Goal: Task Accomplishment & Management: Manage account settings

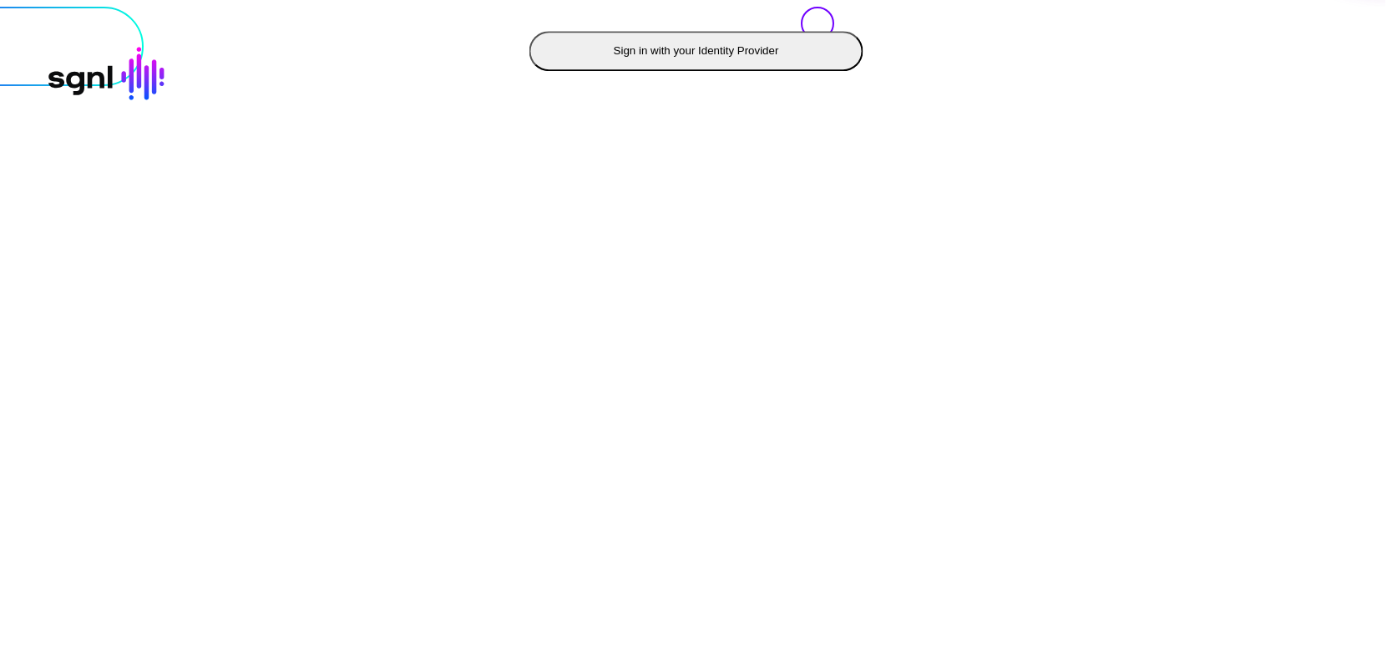
click at [529, 71] on button "Sign in with your Identity Provider" at bounding box center [696, 51] width 334 height 40
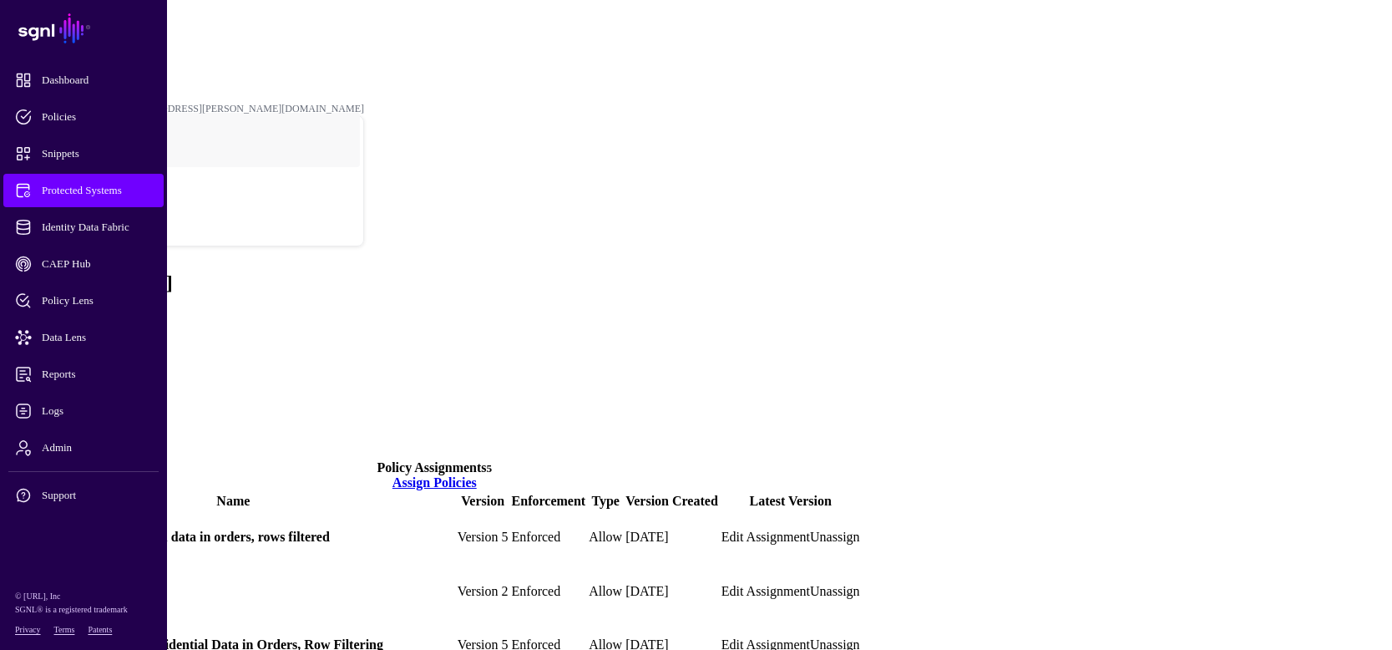
click at [89, 190] on span "Protected Systems" at bounding box center [97, 190] width 164 height 17
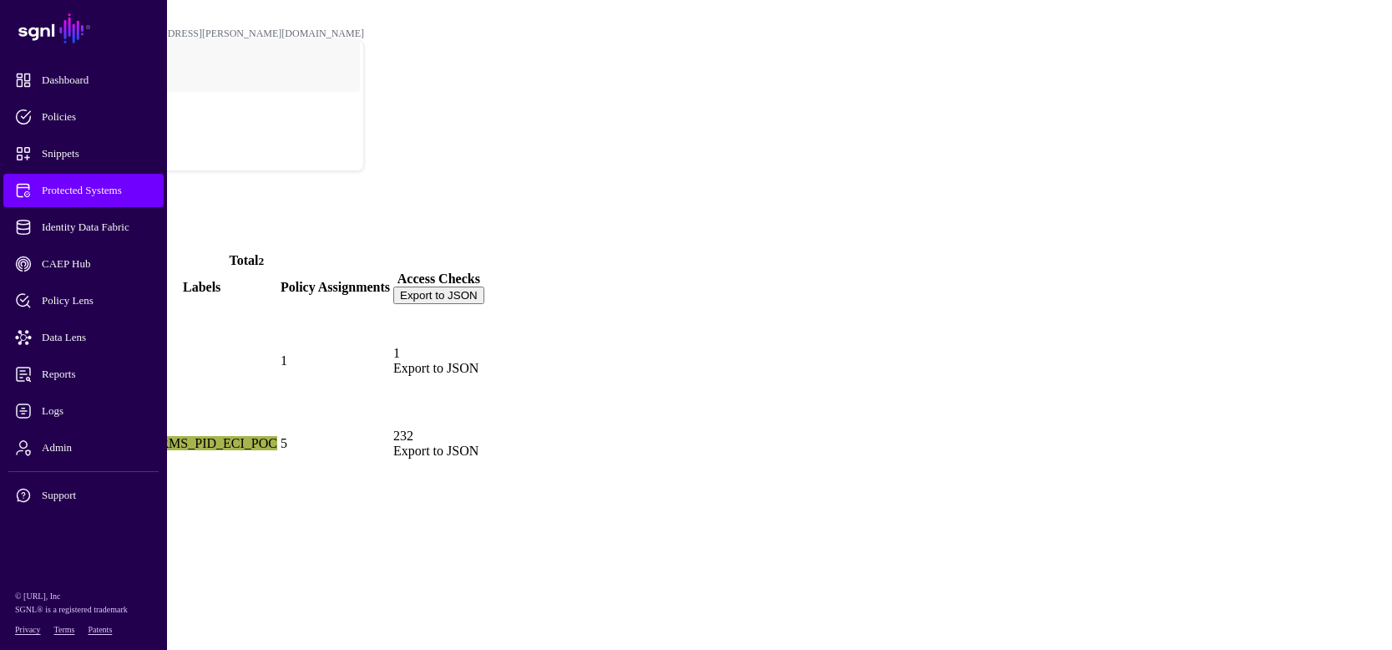
click at [9, 443] on link at bounding box center [9, 443] width 0 height 0
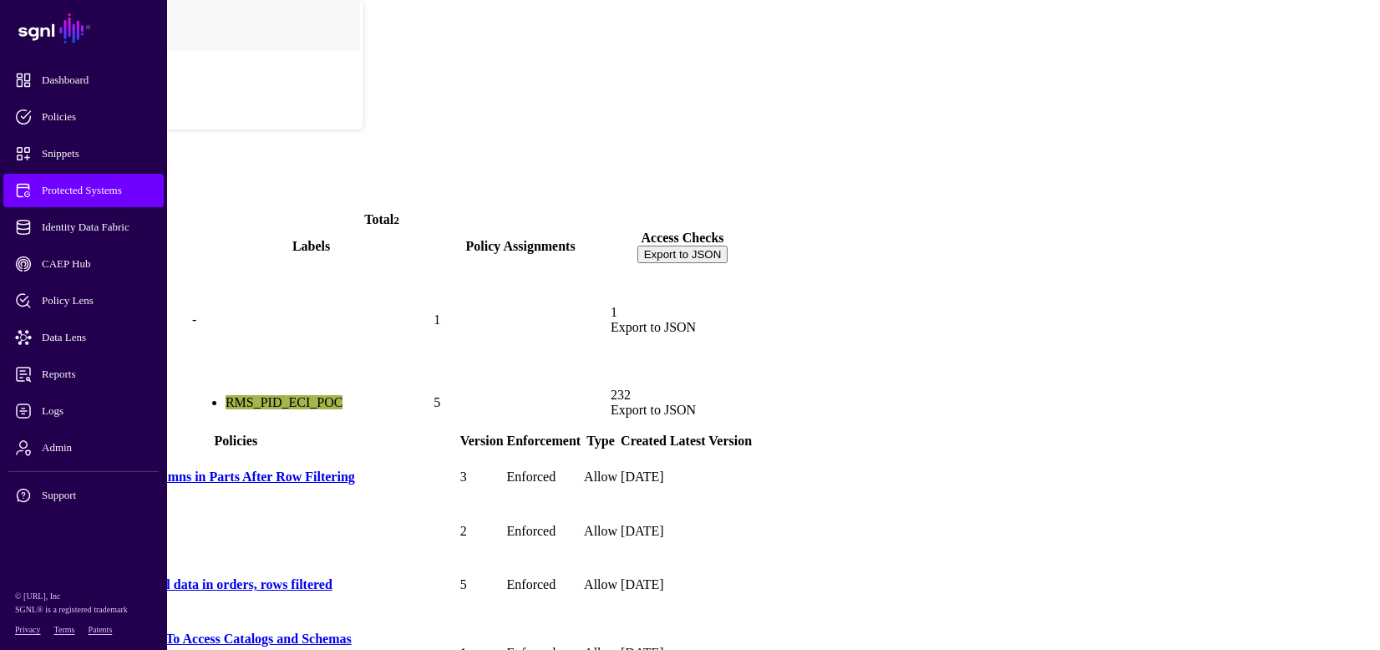
scroll to position [63, 0]
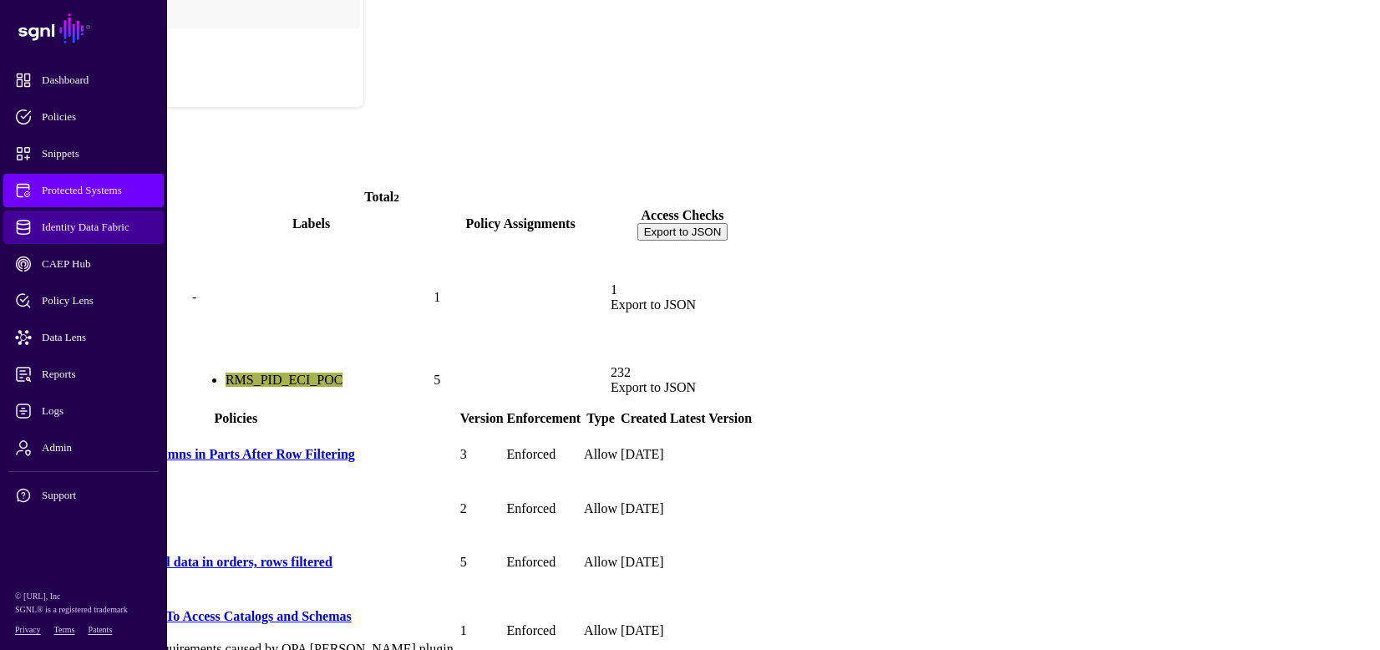
click at [68, 222] on span "Identity Data Fabric" at bounding box center [97, 227] width 164 height 17
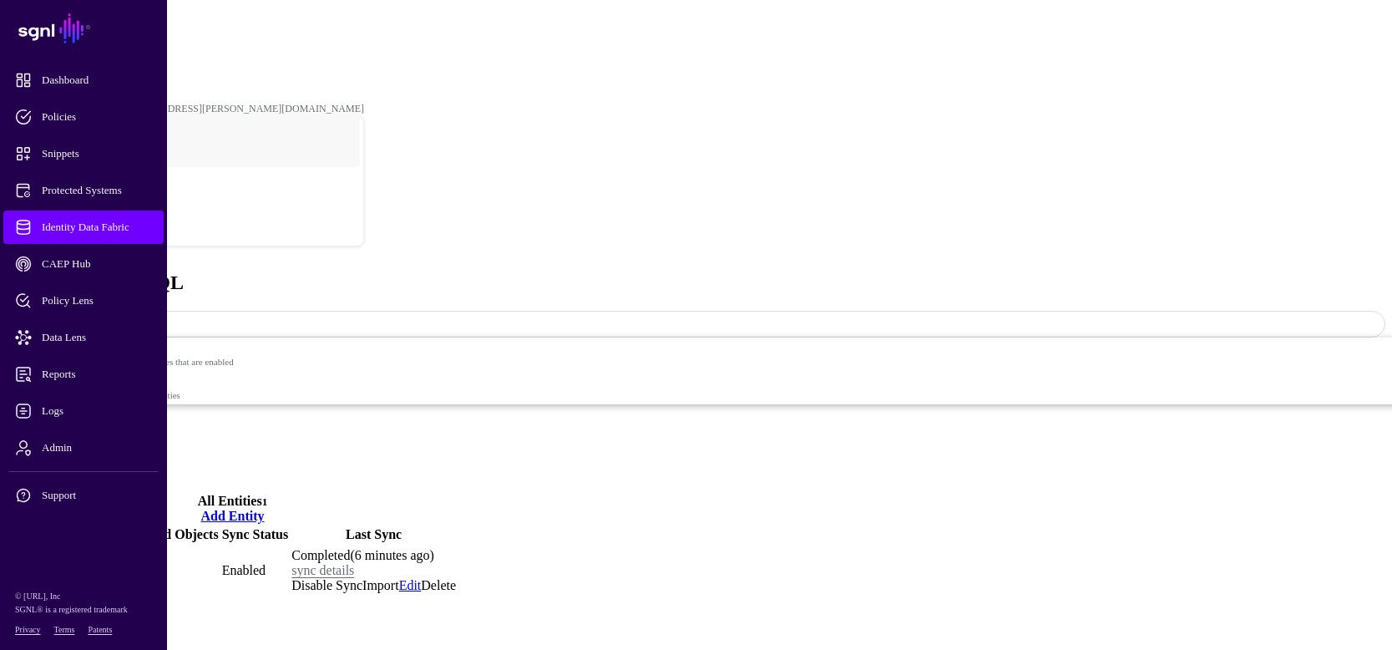
click at [51, 563] on link "MARC" at bounding box center [30, 570] width 42 height 14
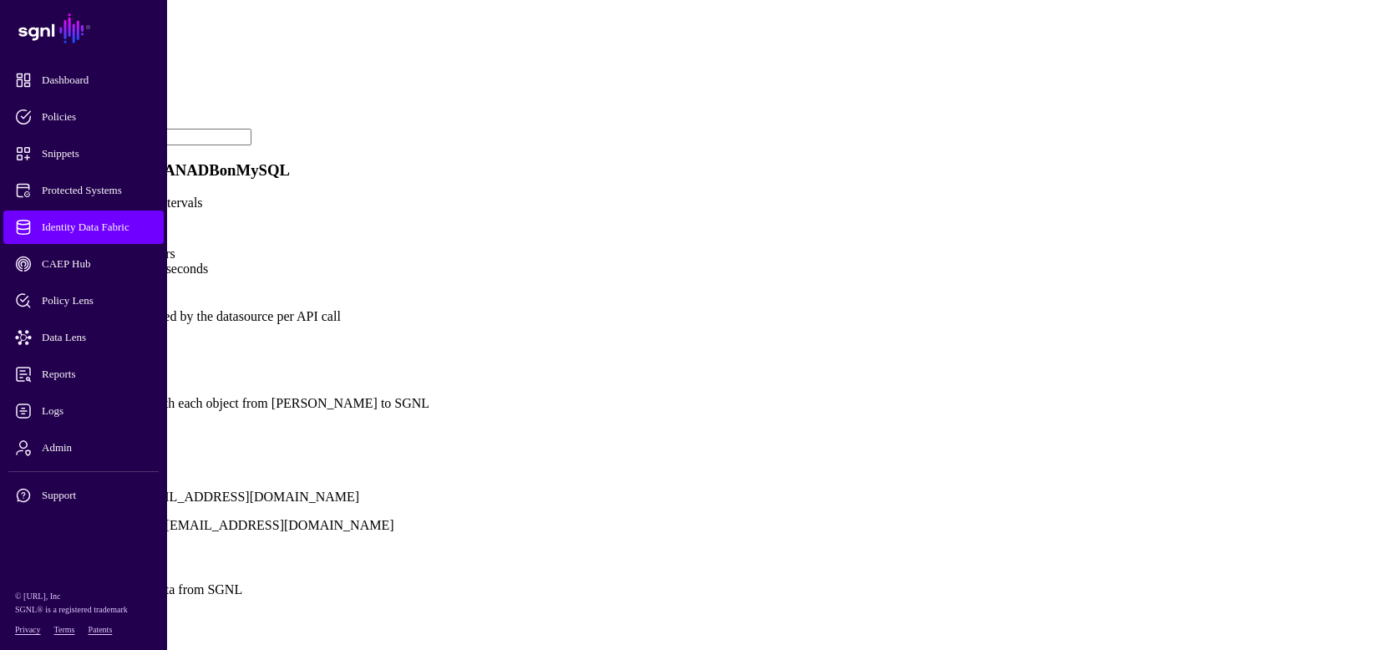
scroll to position [1082, 0]
click at [107, 424] on link "Show all attributes" at bounding box center [57, 431] width 100 height 14
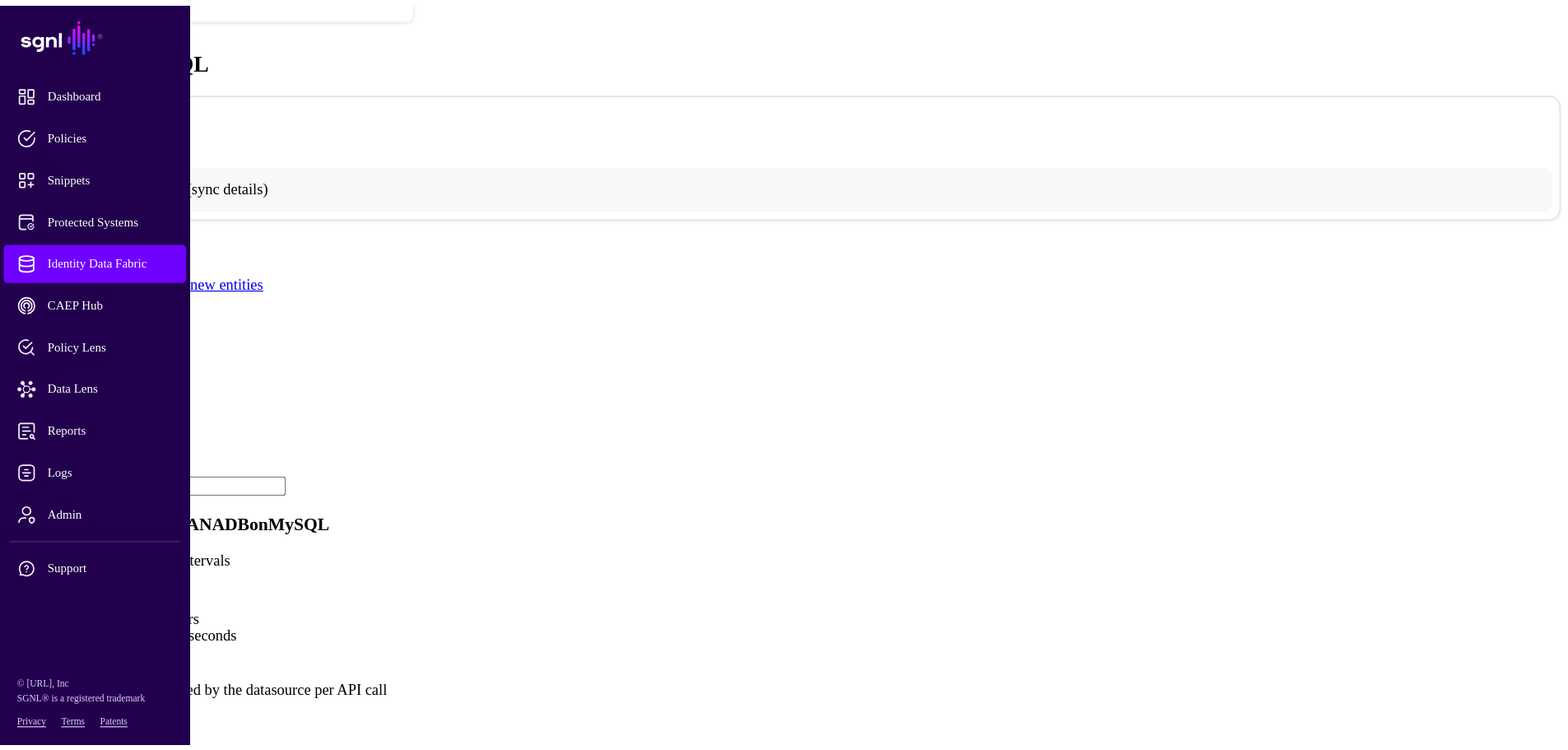
scroll to position [0, 0]
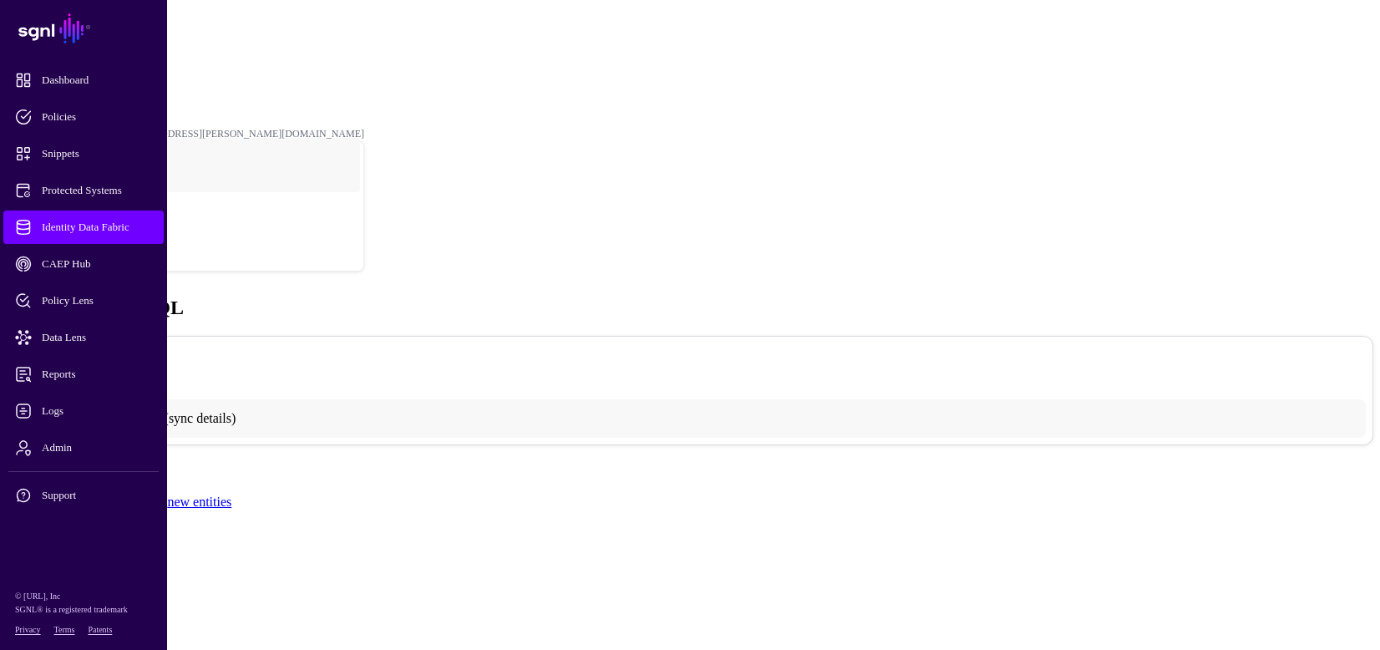
click at [114, 40] on link "Identity Data Fabric" at bounding box center [73, 46] width 81 height 12
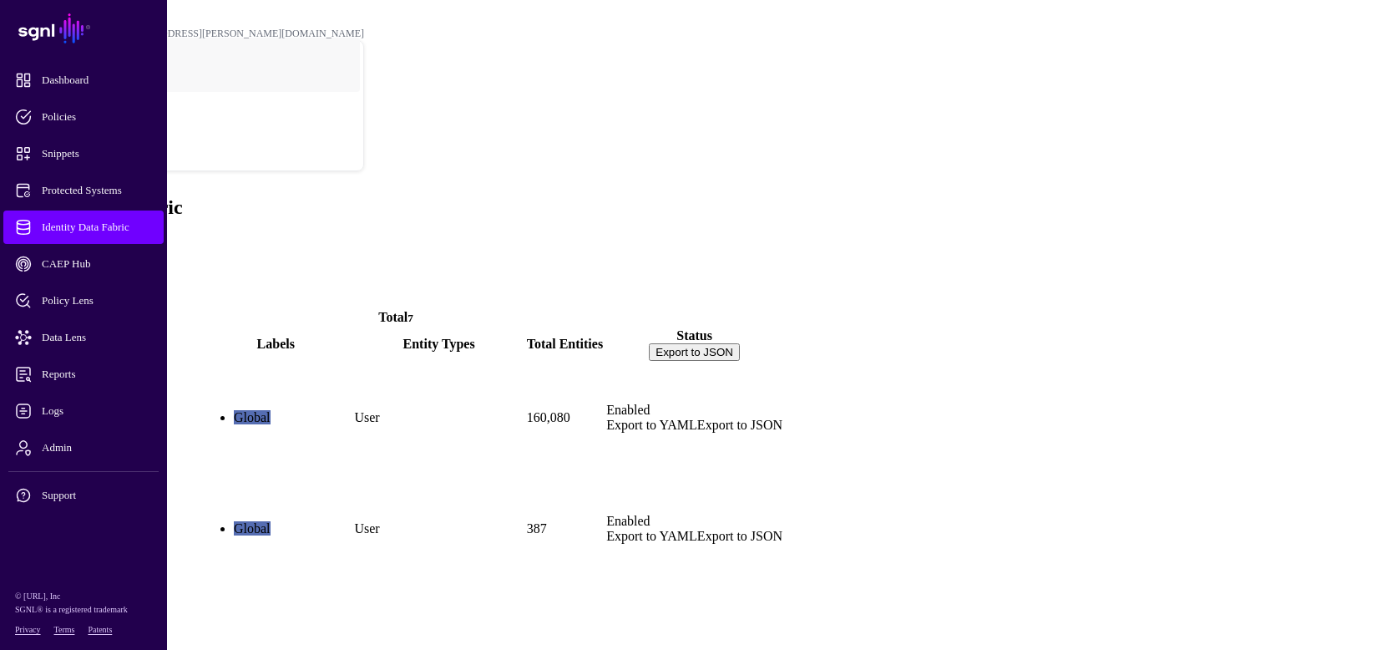
click at [7, 236] on span at bounding box center [7, 243] width 0 height 14
click at [124, 190] on span "Protected Systems" at bounding box center [97, 190] width 164 height 17
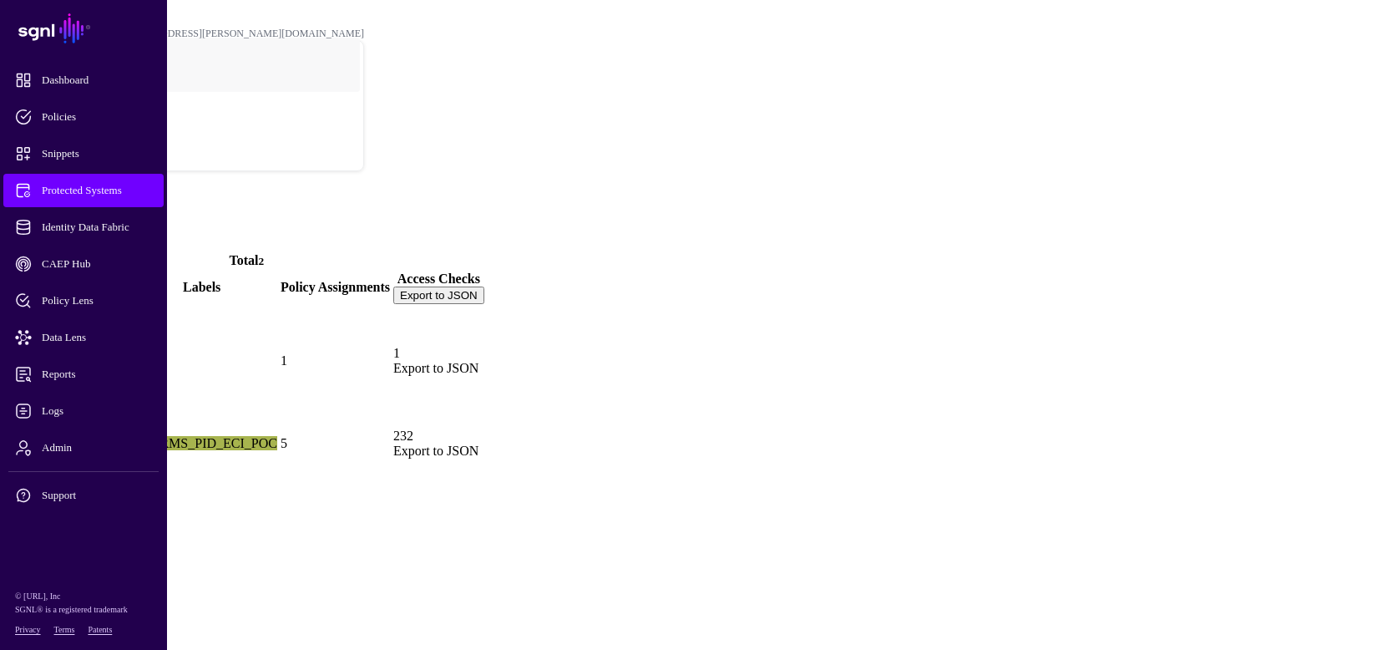
click at [123, 436] on link "Trino" at bounding box center [68, 443] width 110 height 14
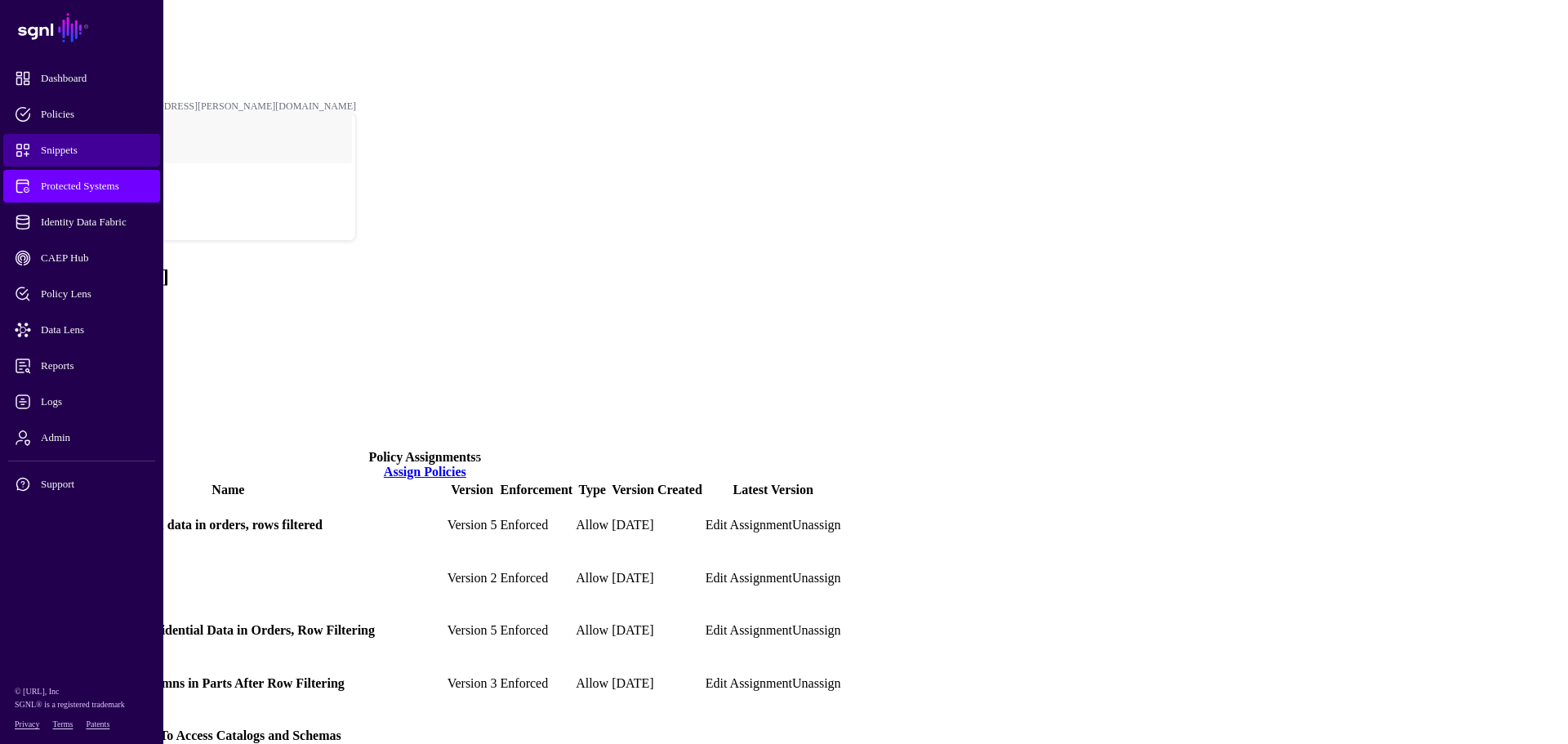
click at [57, 148] on span "Snippets" at bounding box center [95, 150] width 160 height 17
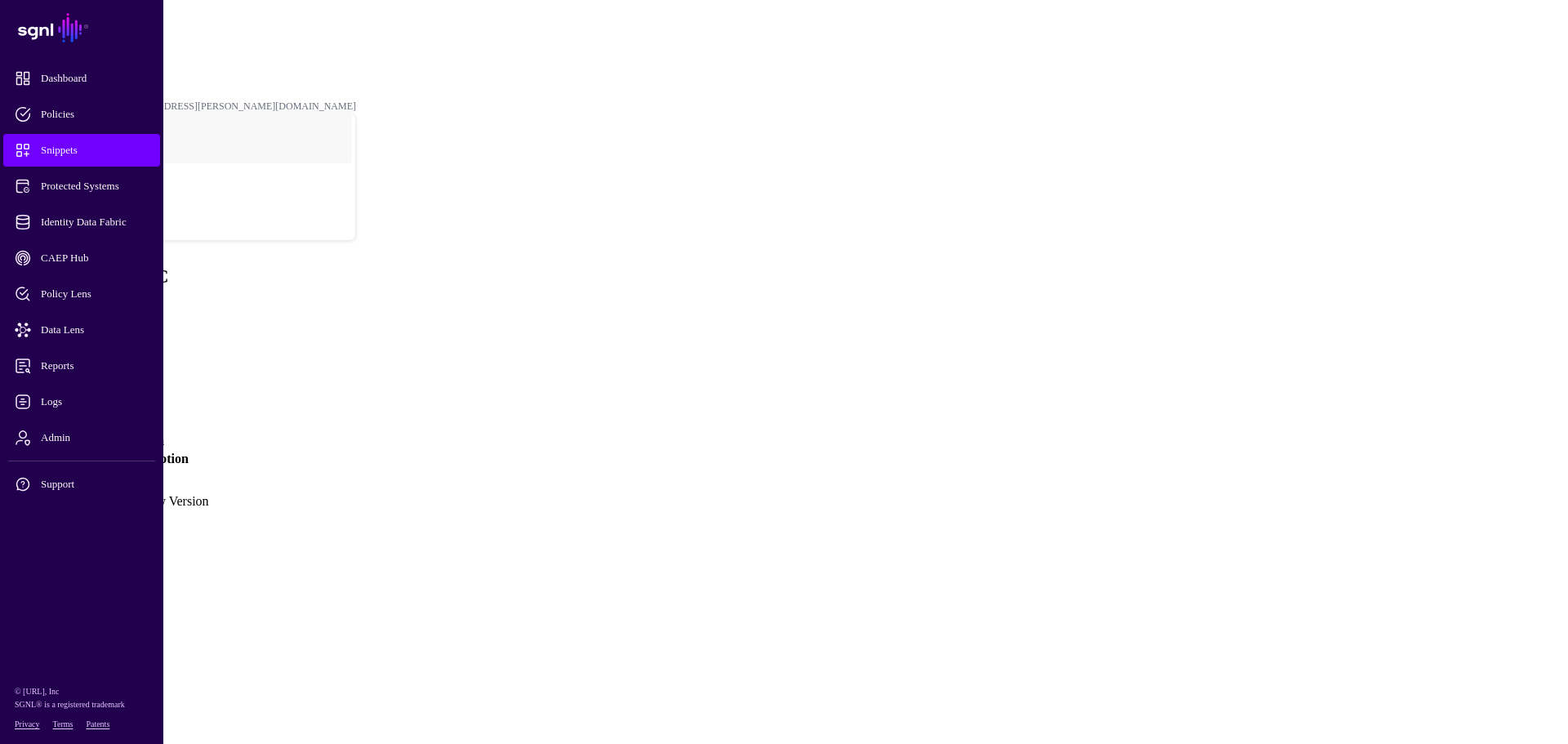
click at [65, 487] on link "Version 1" at bounding box center [38, 494] width 52 height 14
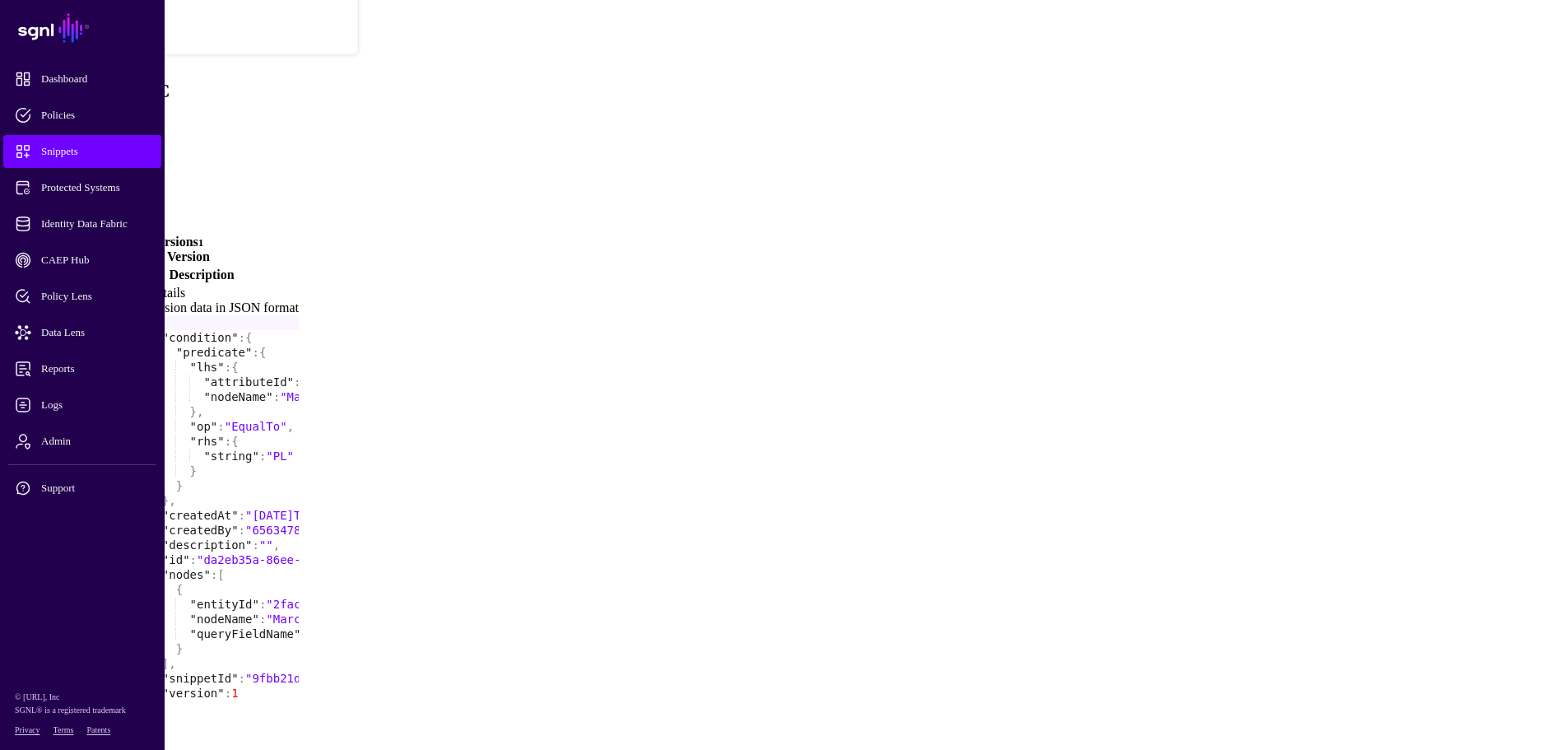
scroll to position [189, 0]
click at [102, 265] on th "Snippet Version" at bounding box center [57, 273] width 91 height 17
click at [210, 247] on link "Create New Version" at bounding box center [154, 254] width 112 height 14
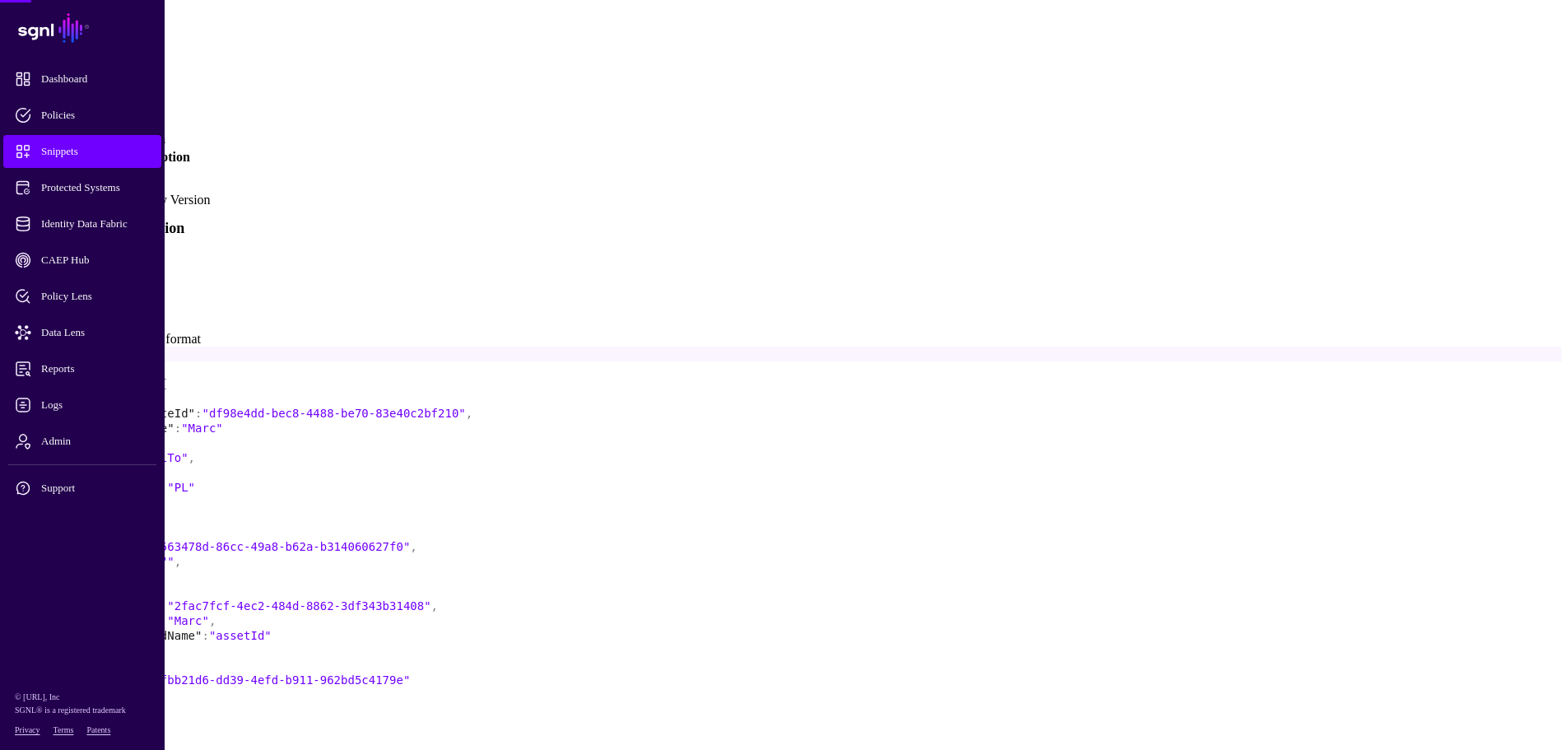
scroll to position [312, 0]
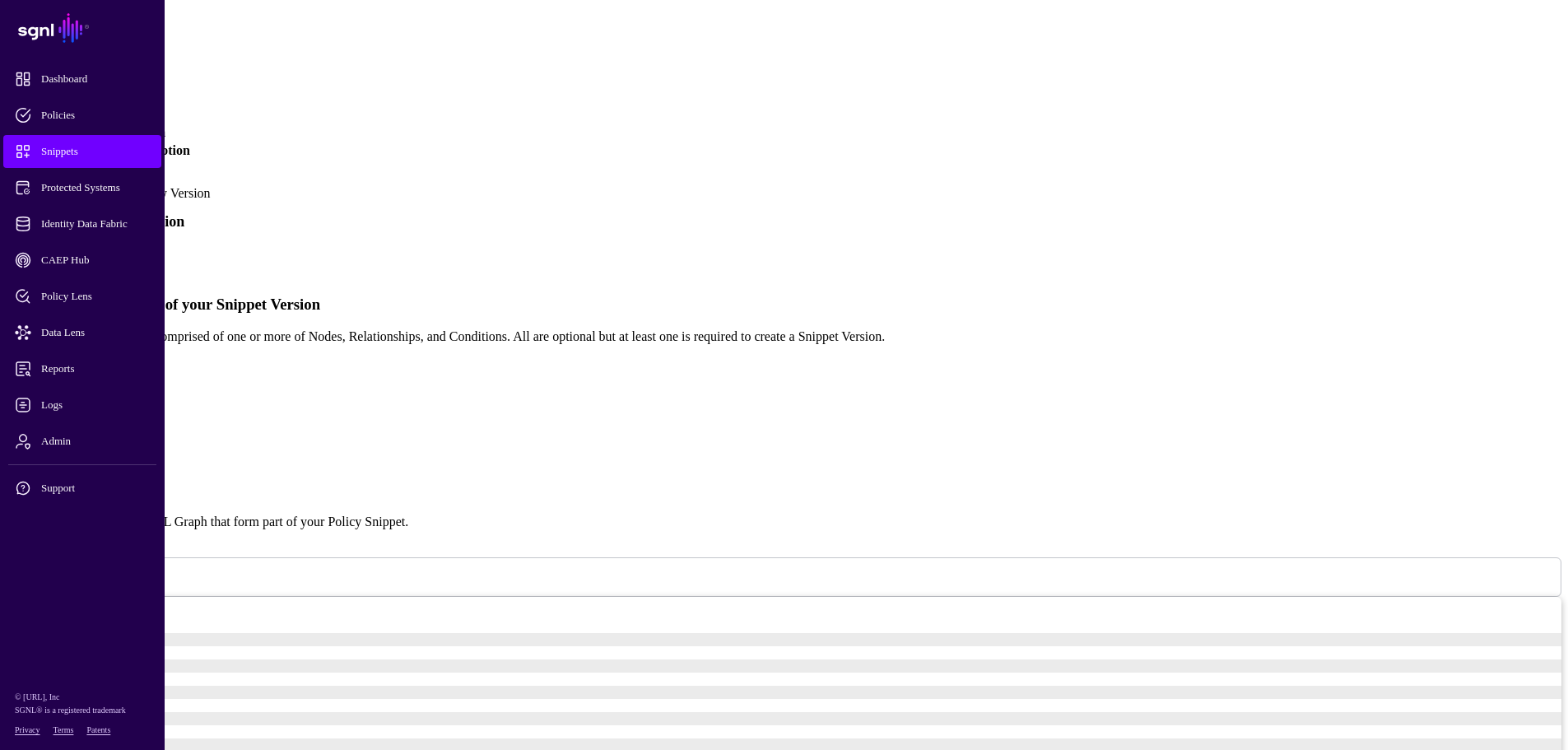
click at [96, 250] on link "Simplified" at bounding box center [67, 257] width 56 height 14
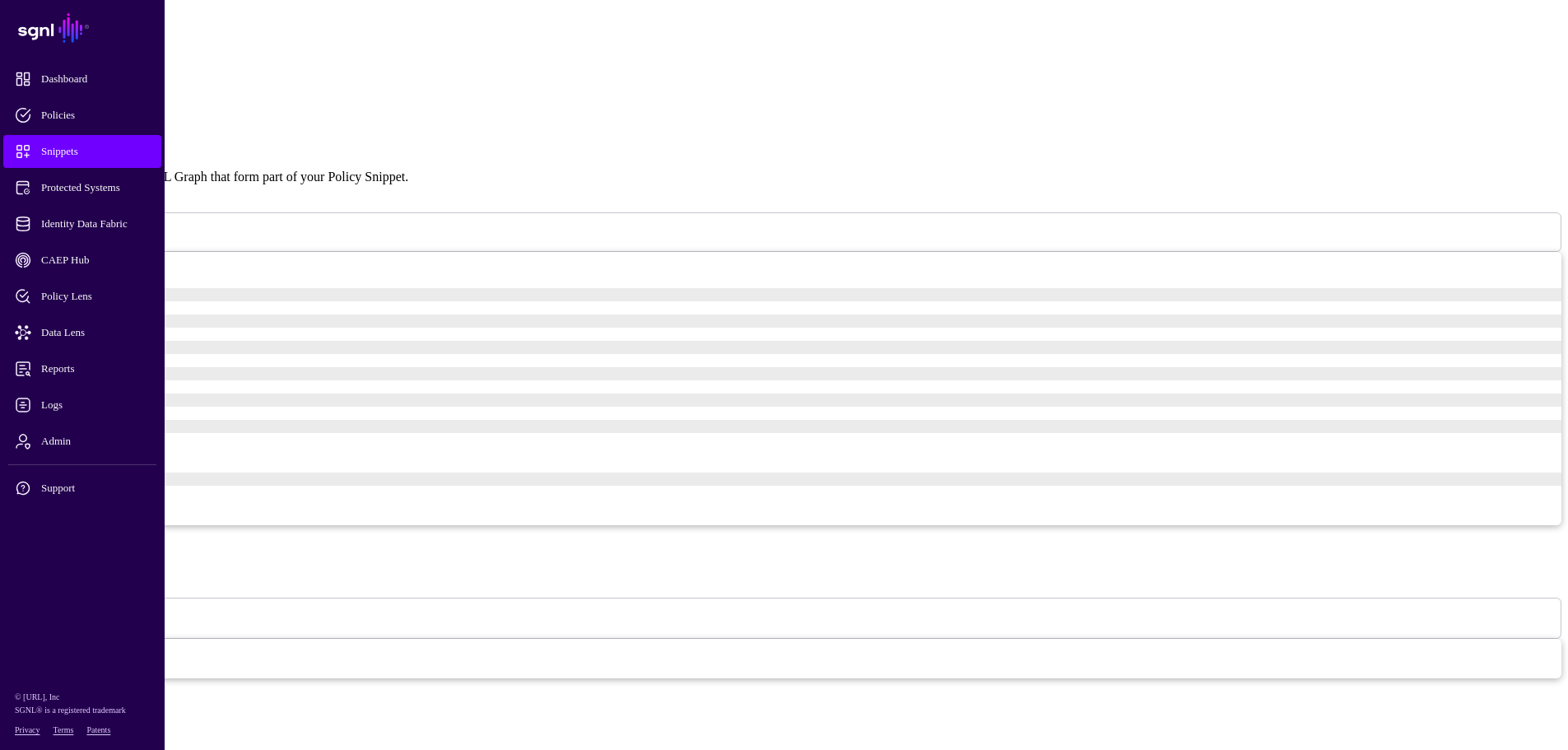
scroll to position [658, 0]
click at [107, 182] on span "Protected Systems" at bounding box center [96, 187] width 162 height 17
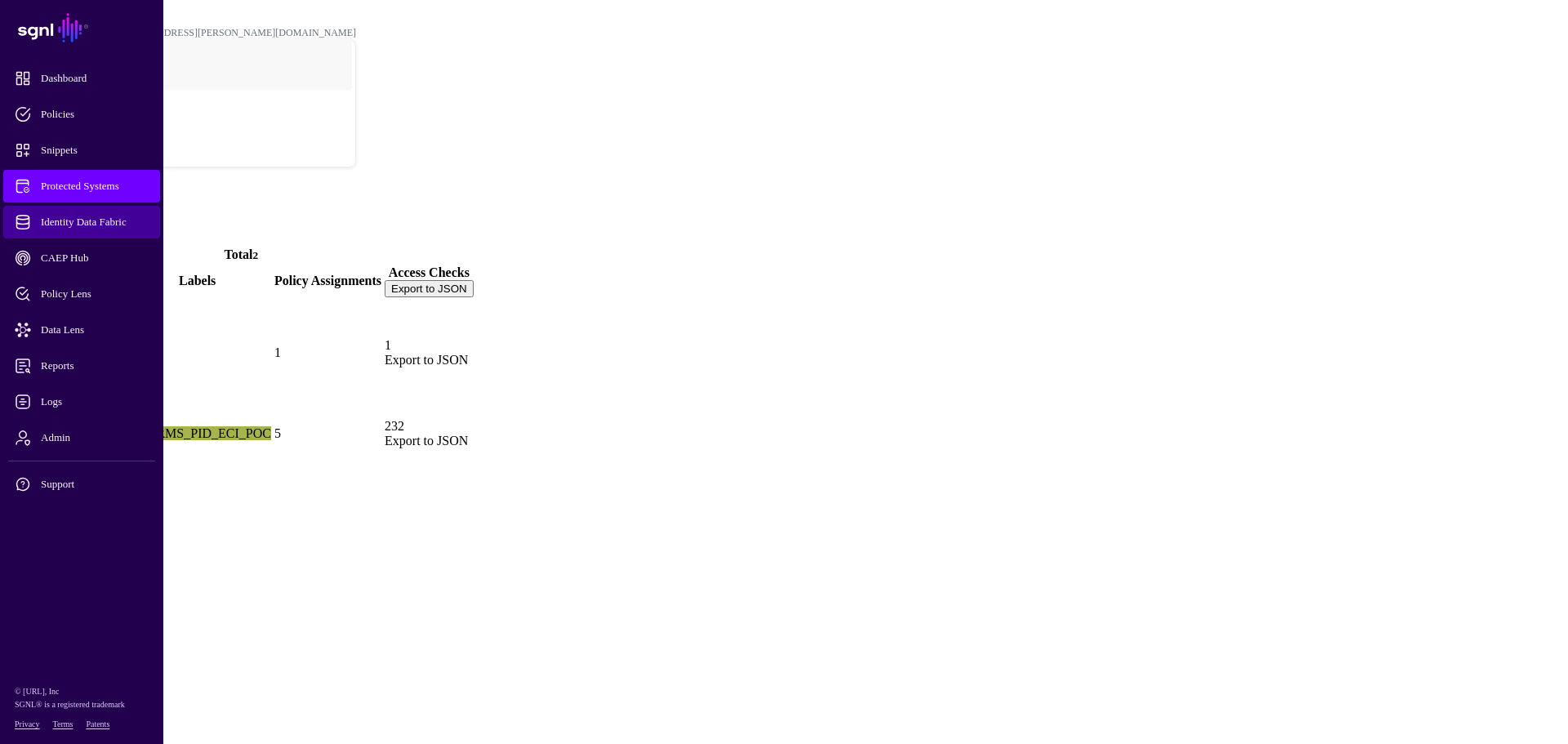
click at [104, 215] on span "Identity Data Fabric" at bounding box center [95, 222] width 160 height 17
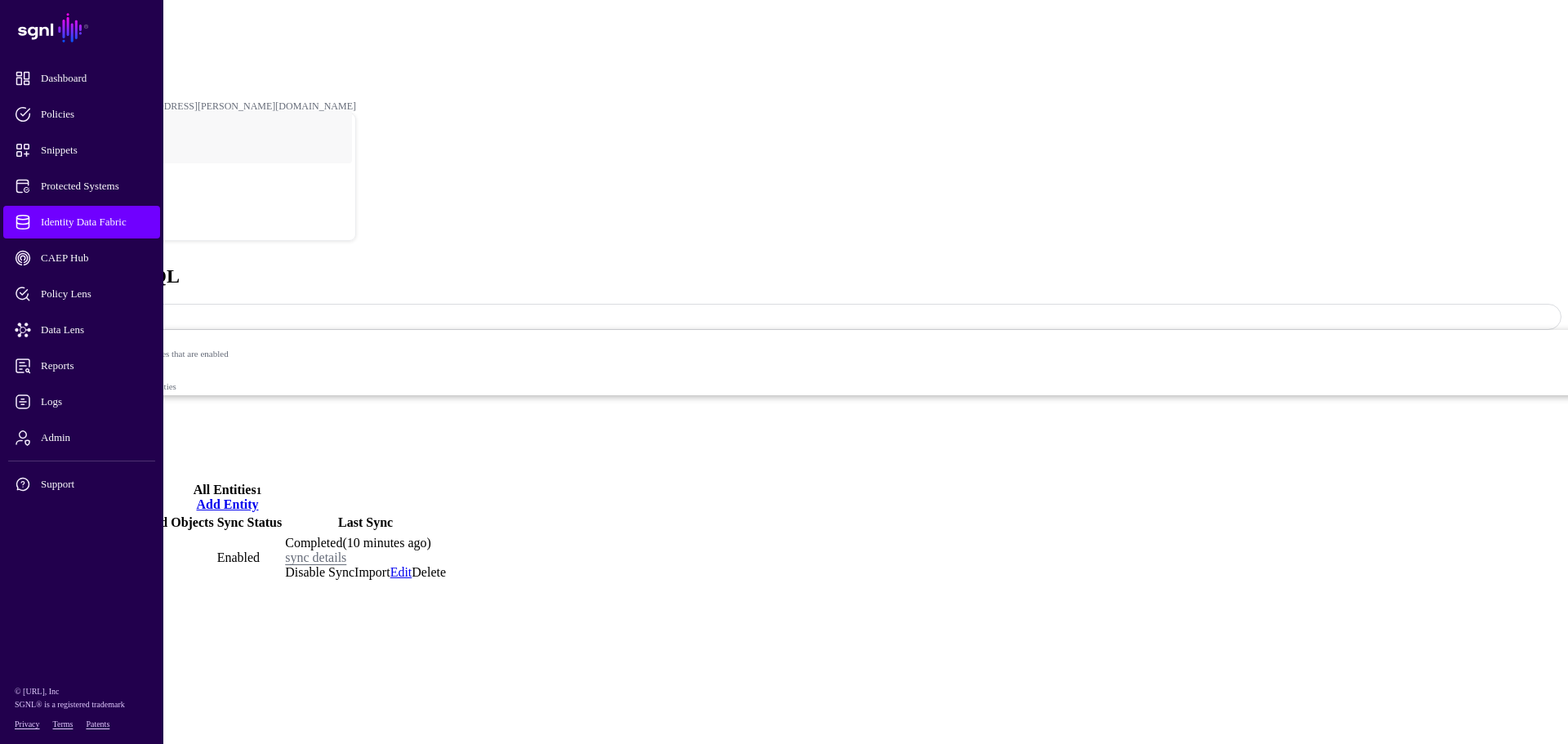
click at [82, 453] on link "Settings" at bounding box center [60, 460] width 42 height 14
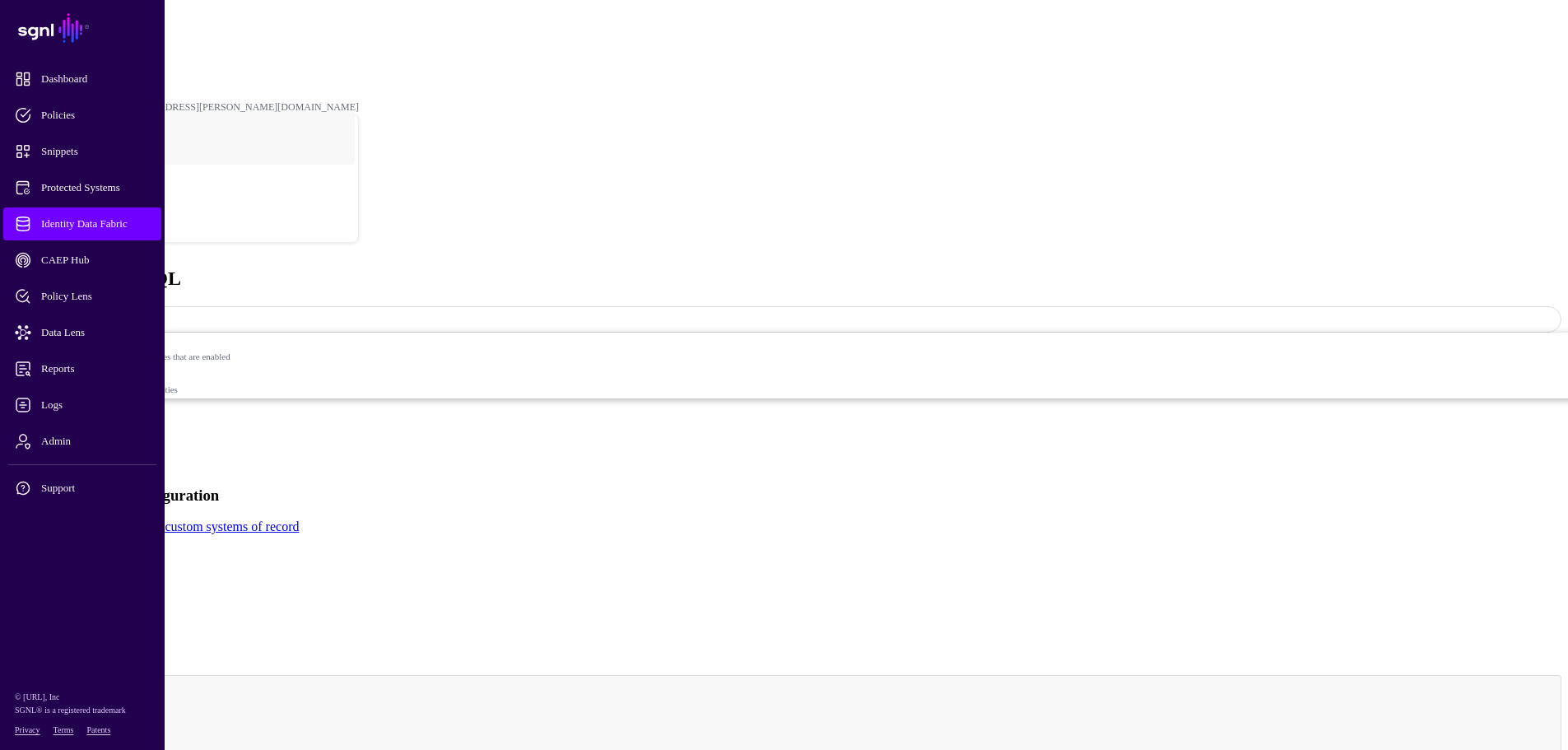
drag, startPoint x: 588, startPoint y: 321, endPoint x: 627, endPoint y: 318, distance: 39.1
click at [123, 563] on input "**********" at bounding box center [65, 571] width 117 height 17
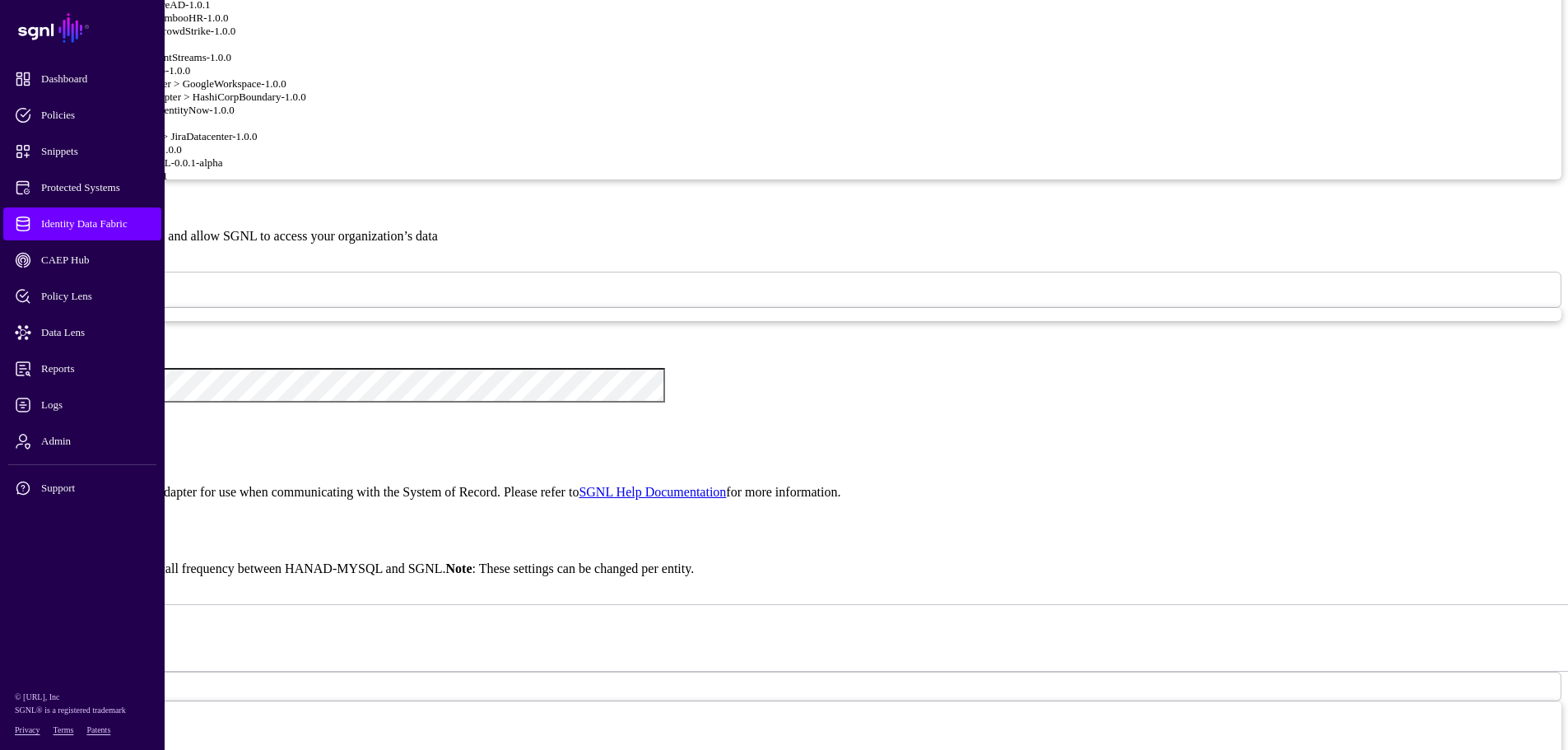
scroll to position [1152, 0]
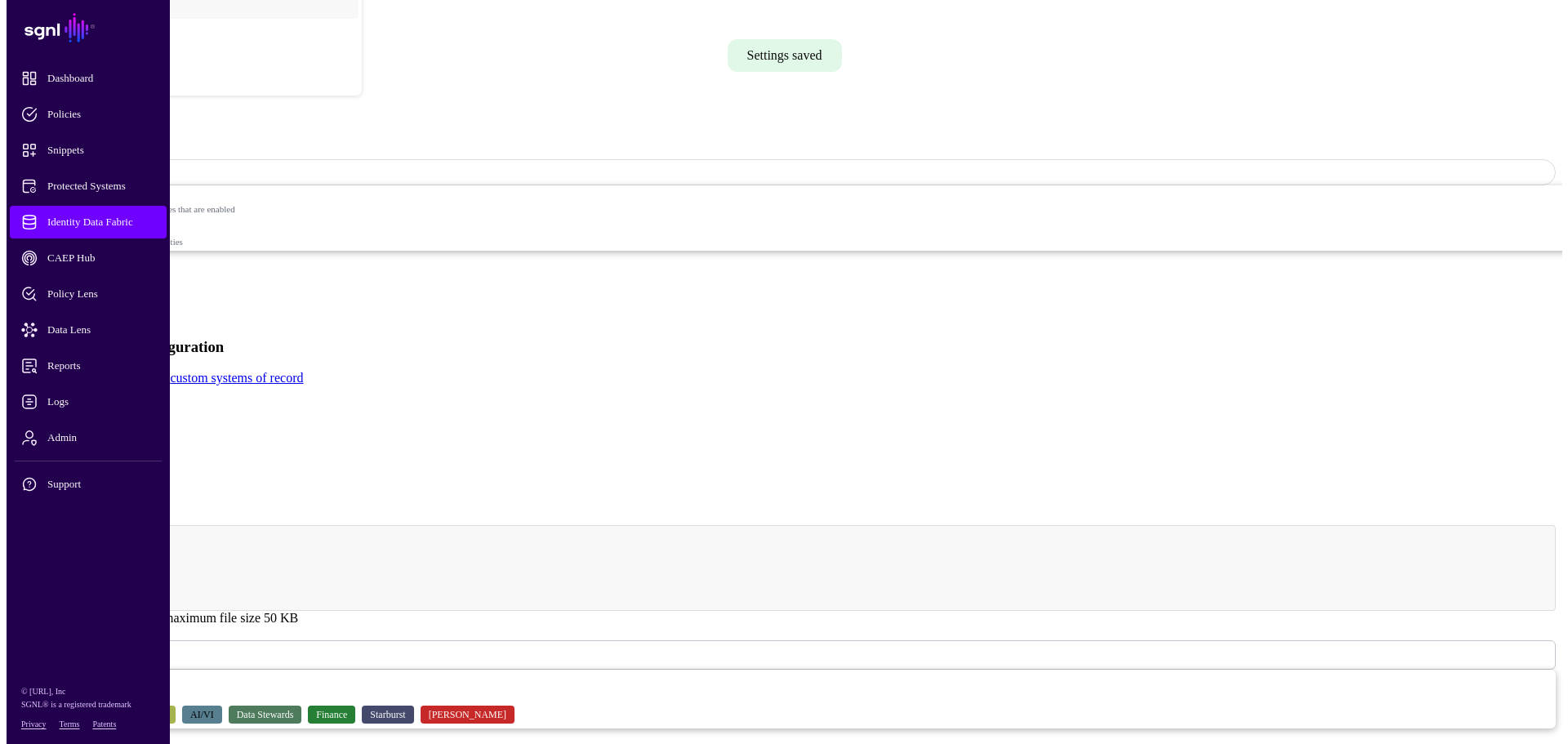
scroll to position [0, 0]
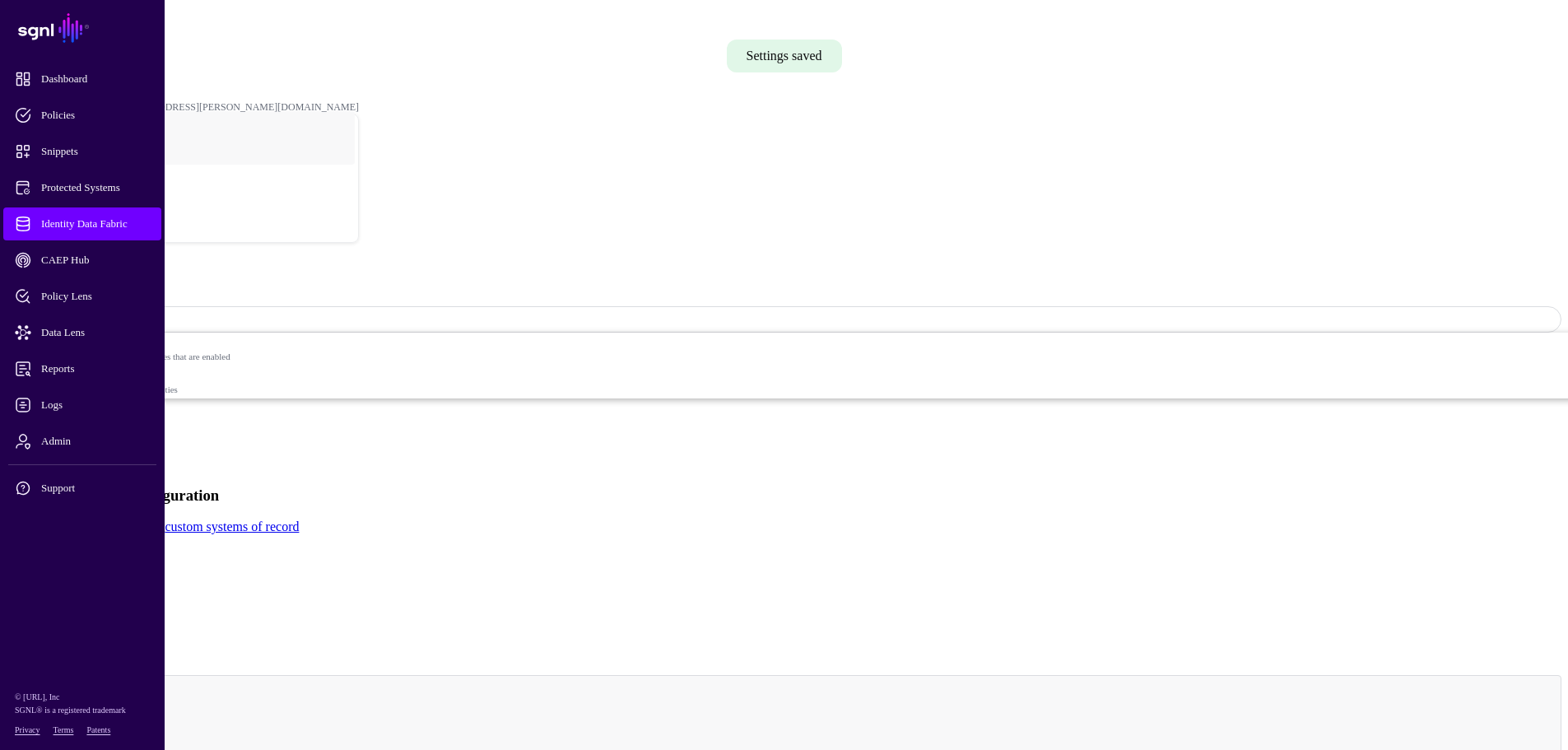
click at [123, 563] on input "**********" at bounding box center [65, 571] width 117 height 17
type input "**********"
click at [67, 149] on span "Snippets" at bounding box center [96, 151] width 162 height 17
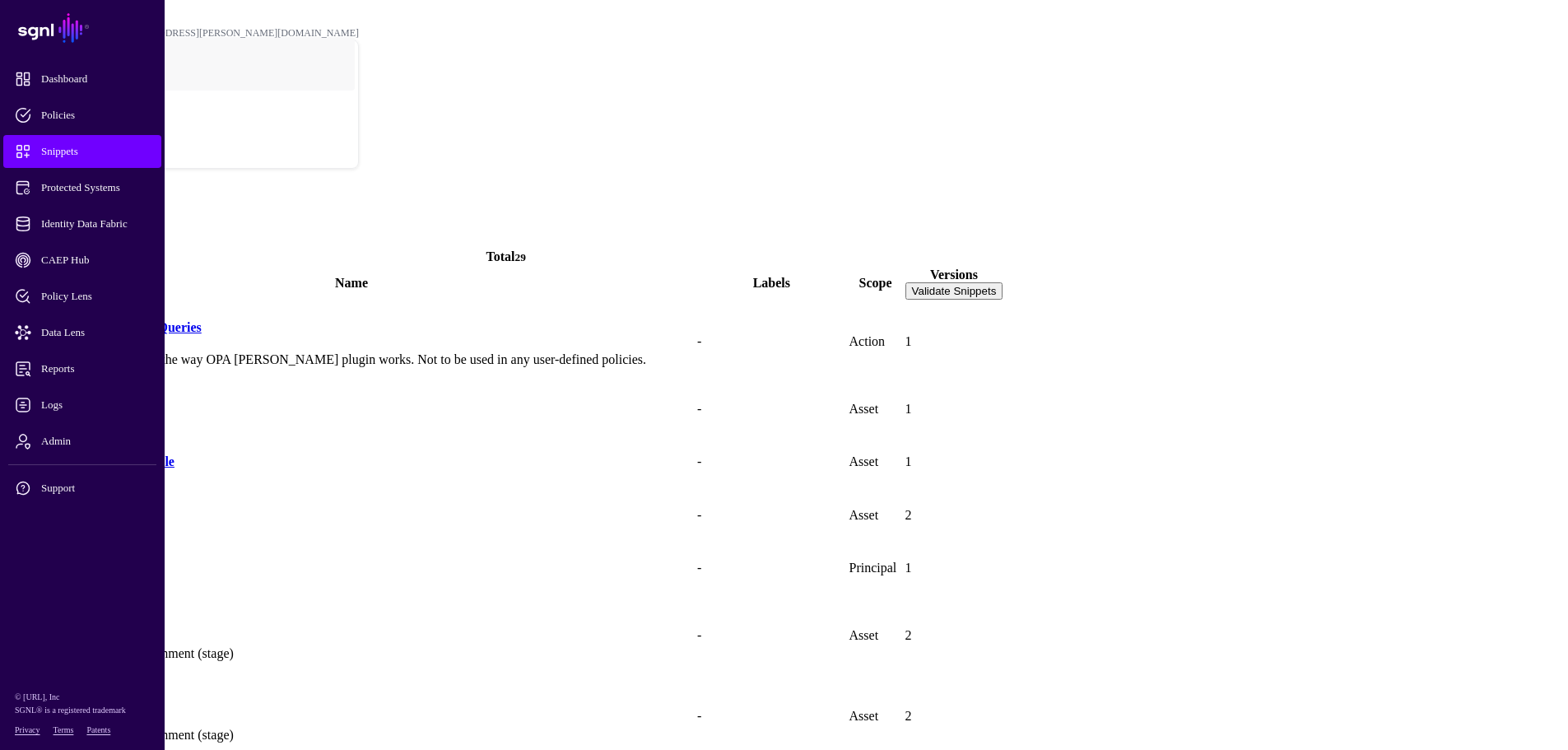
click at [7, 233] on span at bounding box center [7, 239] width 0 height 14
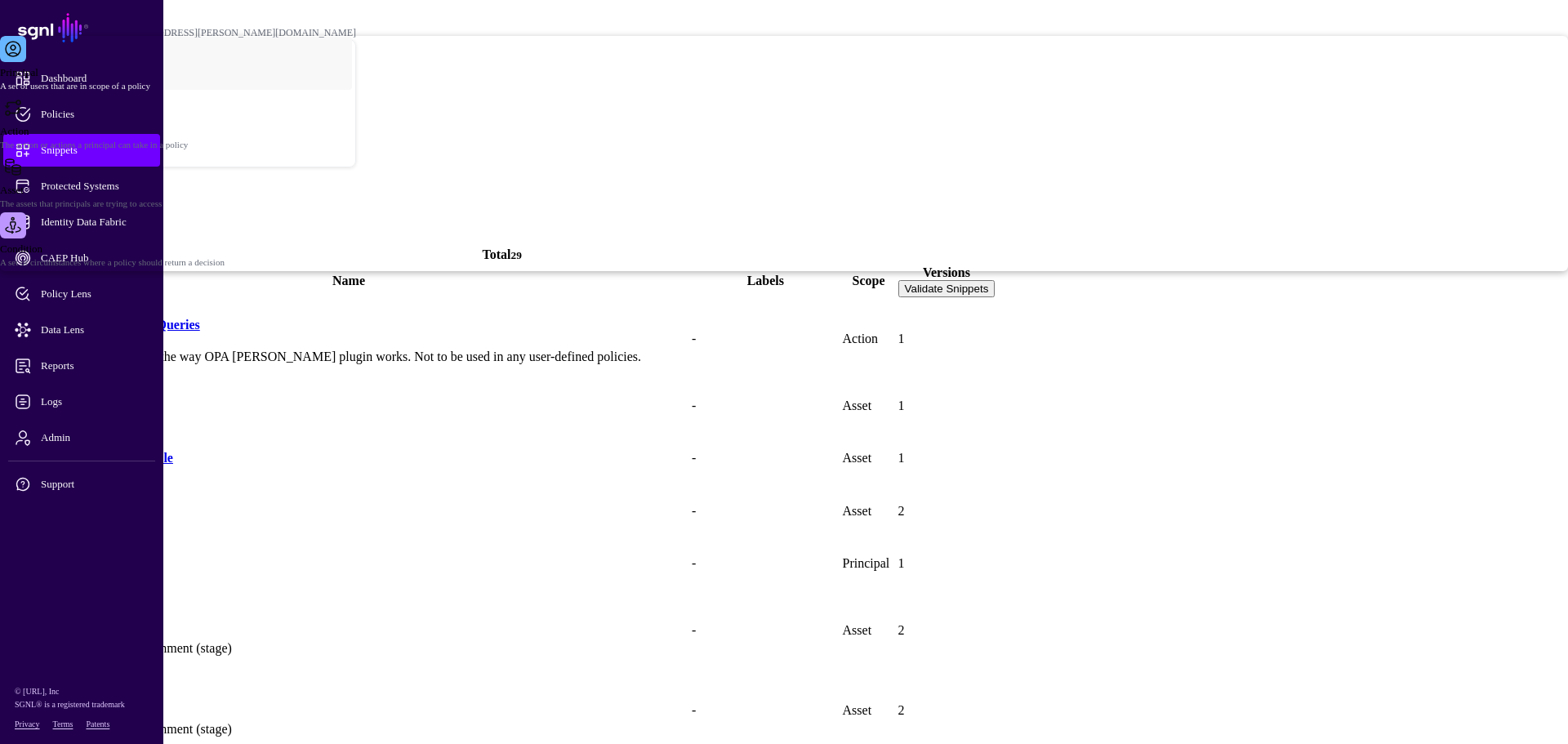
click at [698, 267] on span "A set of circumstances where a policy should return a decision" at bounding box center [784, 262] width 1568 height 10
type input "*******"
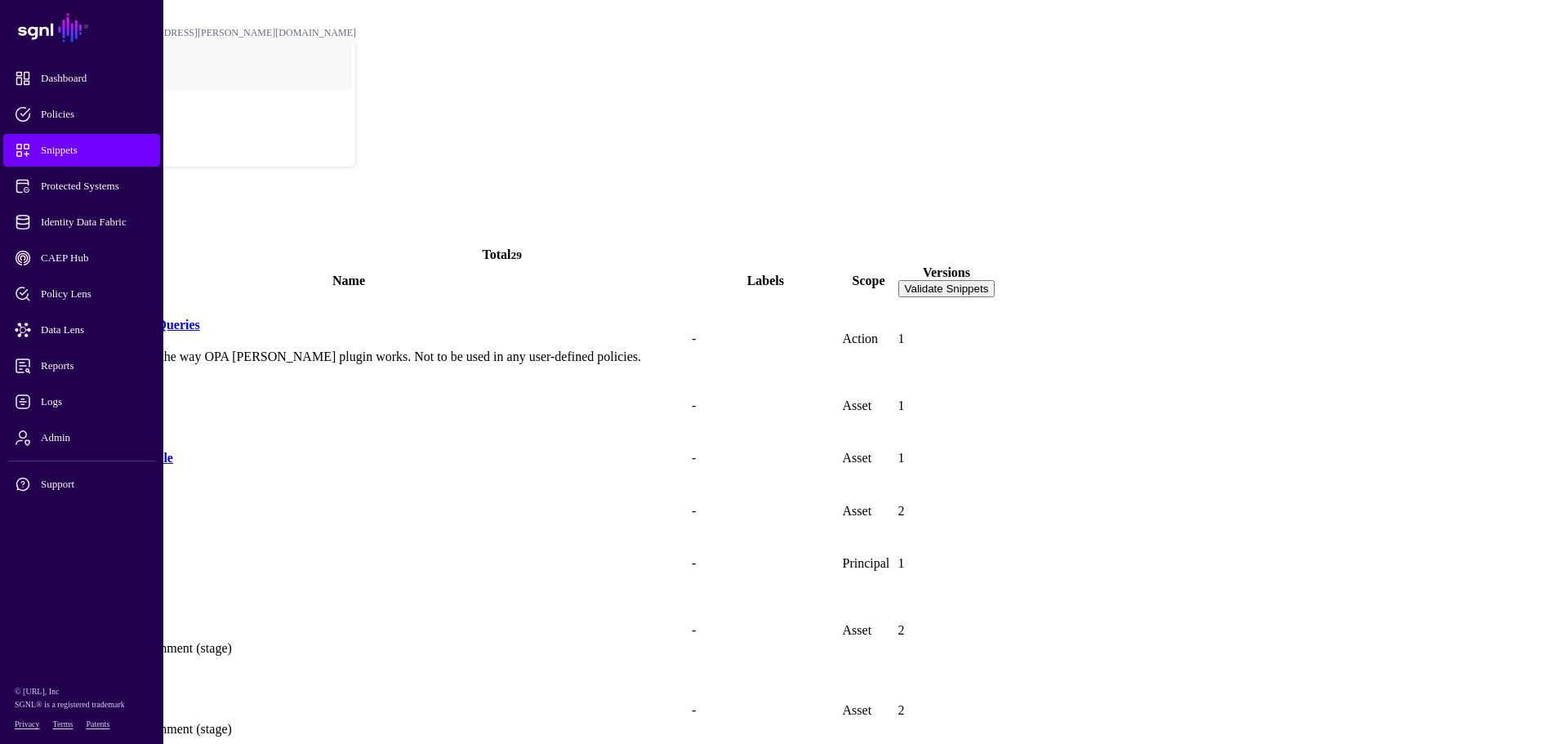
type textarea "**********"
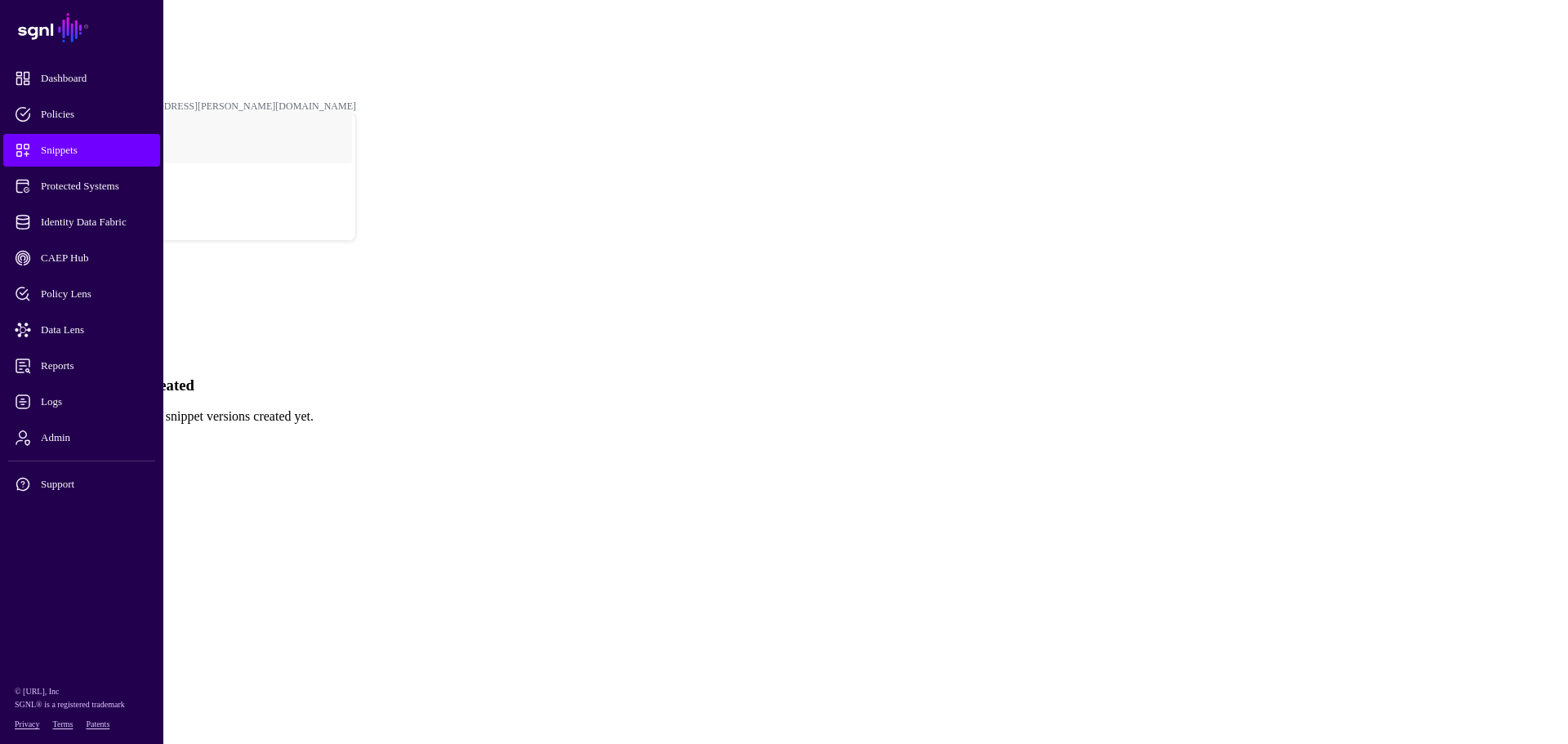
click at [112, 437] on link "Create New Version" at bounding box center [60, 444] width 106 height 14
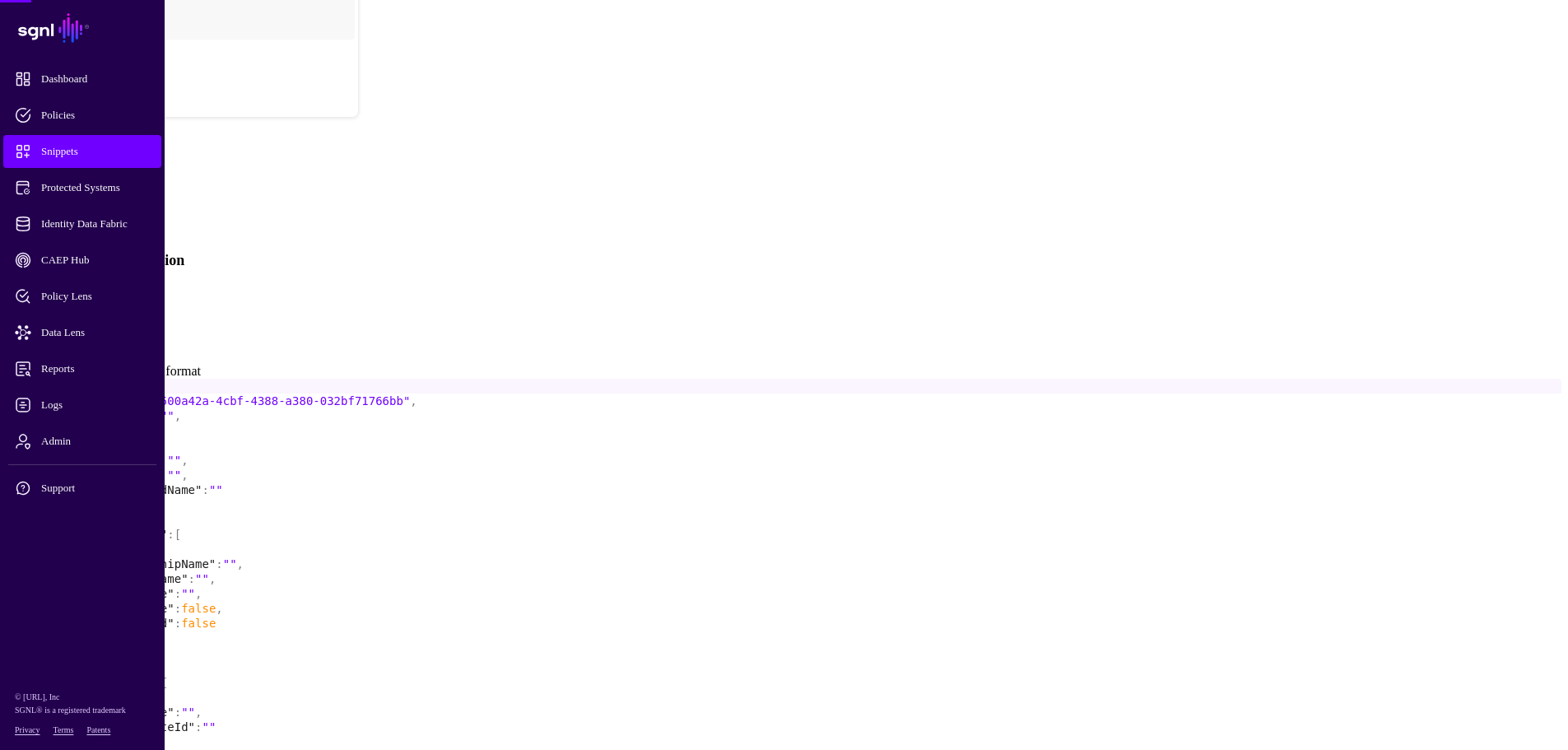
scroll to position [142, 0]
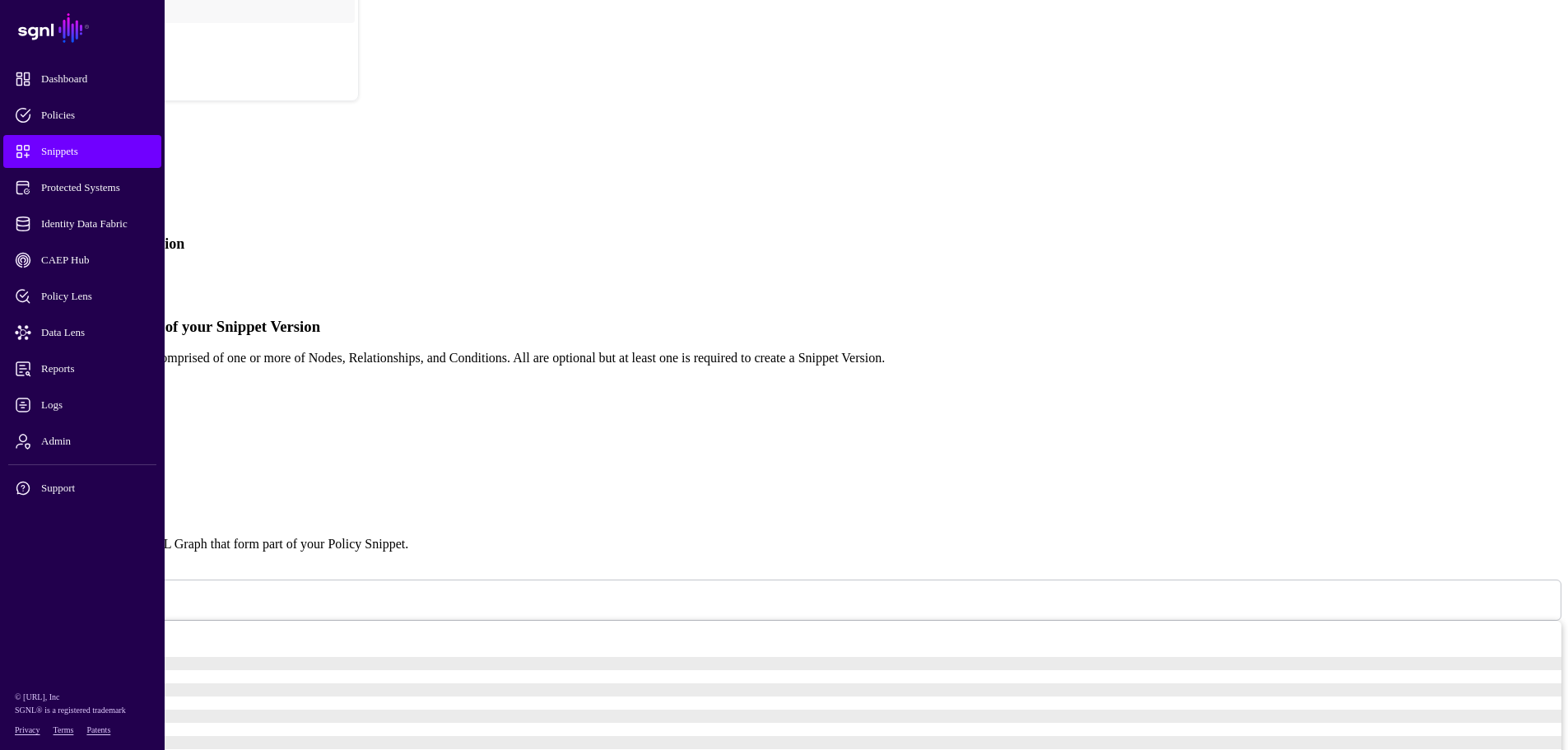
click at [96, 272] on link "Simplified" at bounding box center [67, 279] width 56 height 14
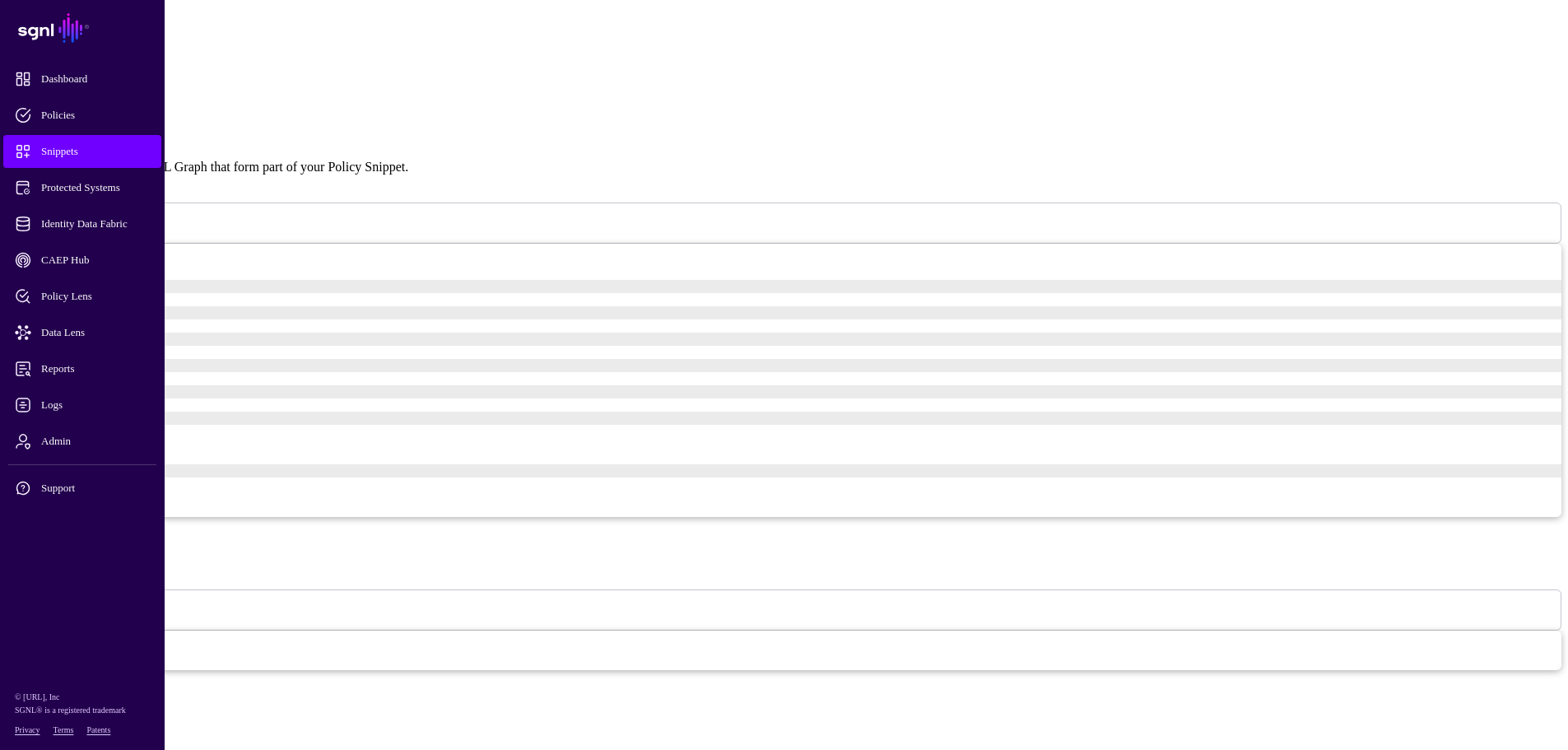
scroll to position [537, 0]
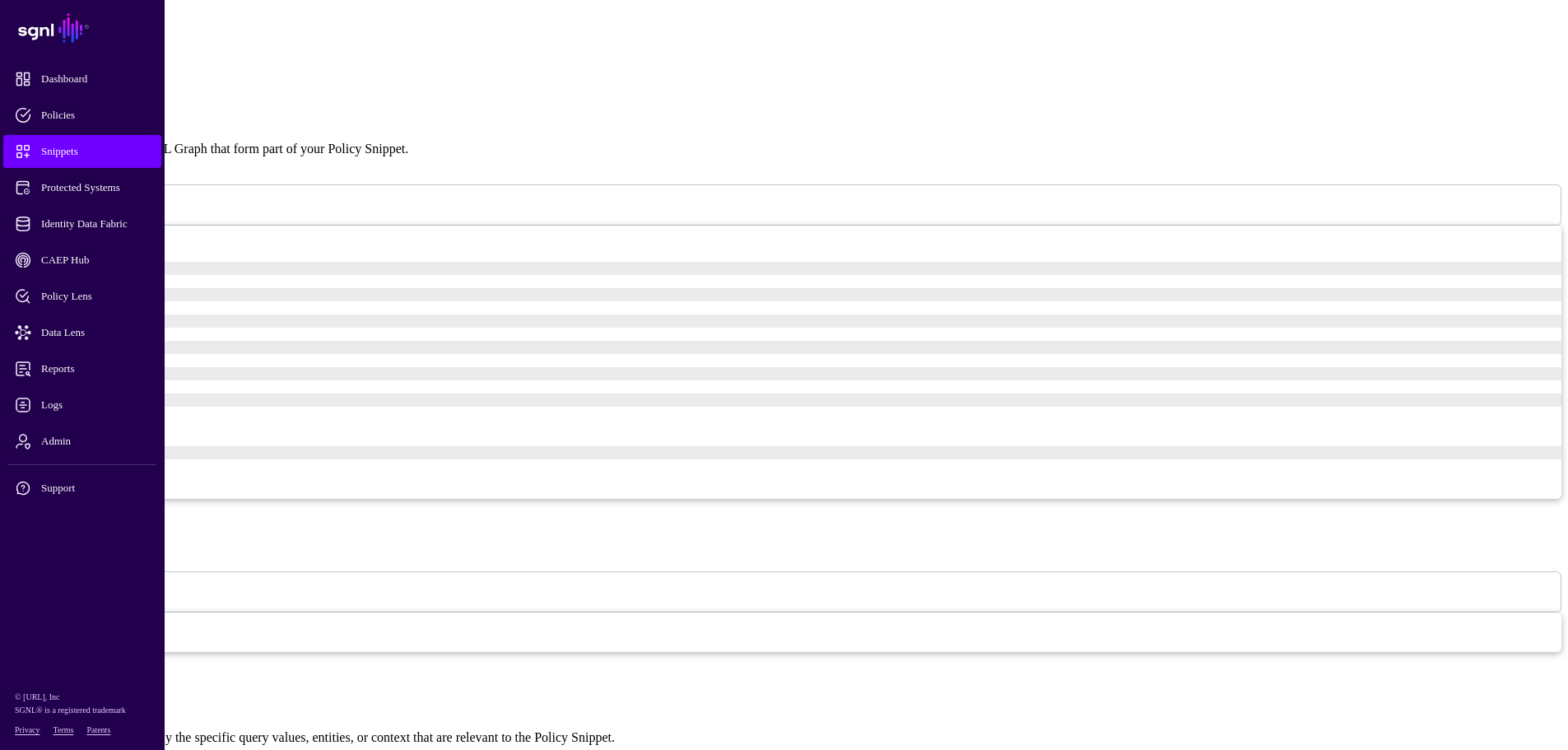
drag, startPoint x: 764, startPoint y: 319, endPoint x: 619, endPoint y: 252, distance: 159.7
click at [762, 640] on h3 "Conditions" at bounding box center [784, 706] width 1555 height 18
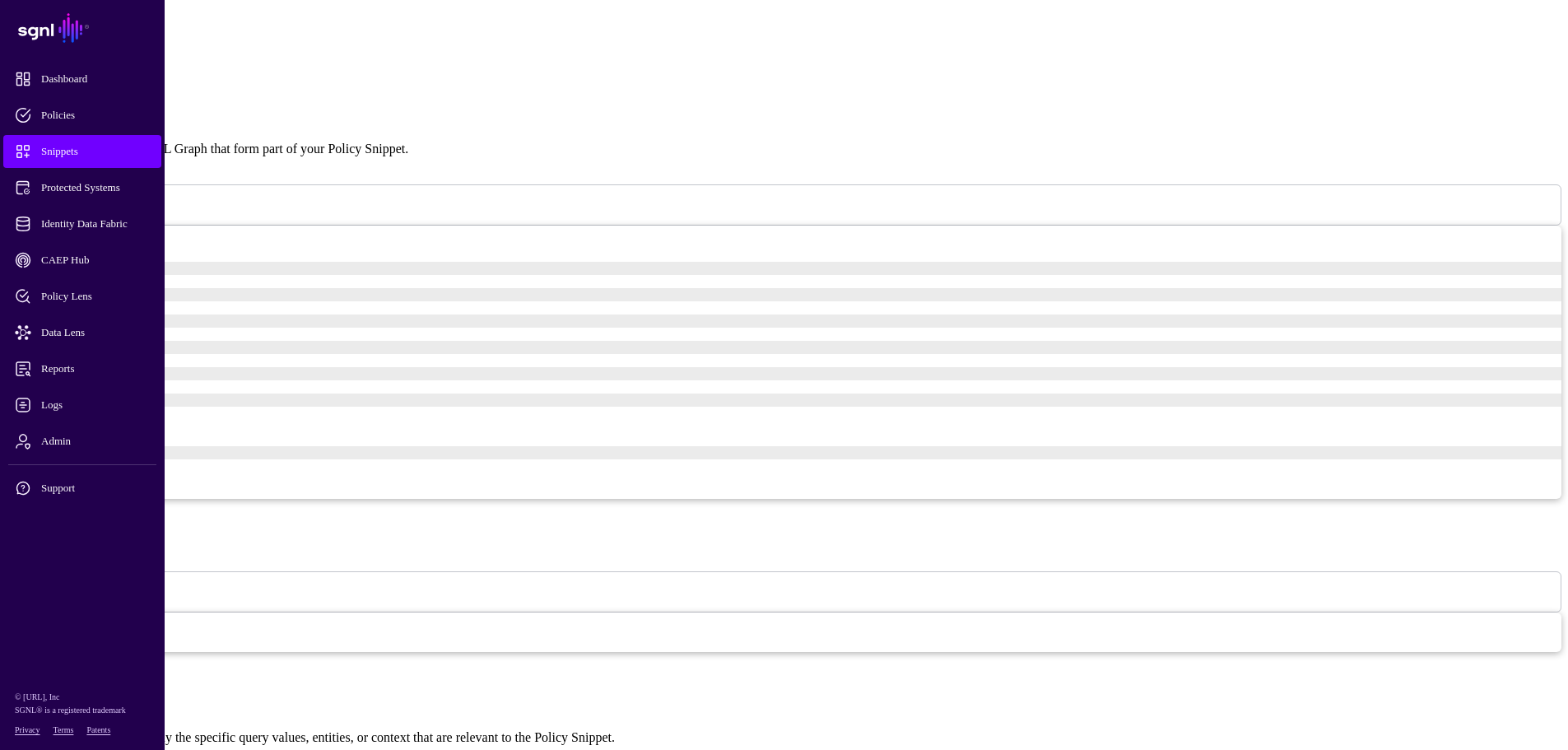
click at [81, 197] on span at bounding box center [81, 204] width 0 height 14
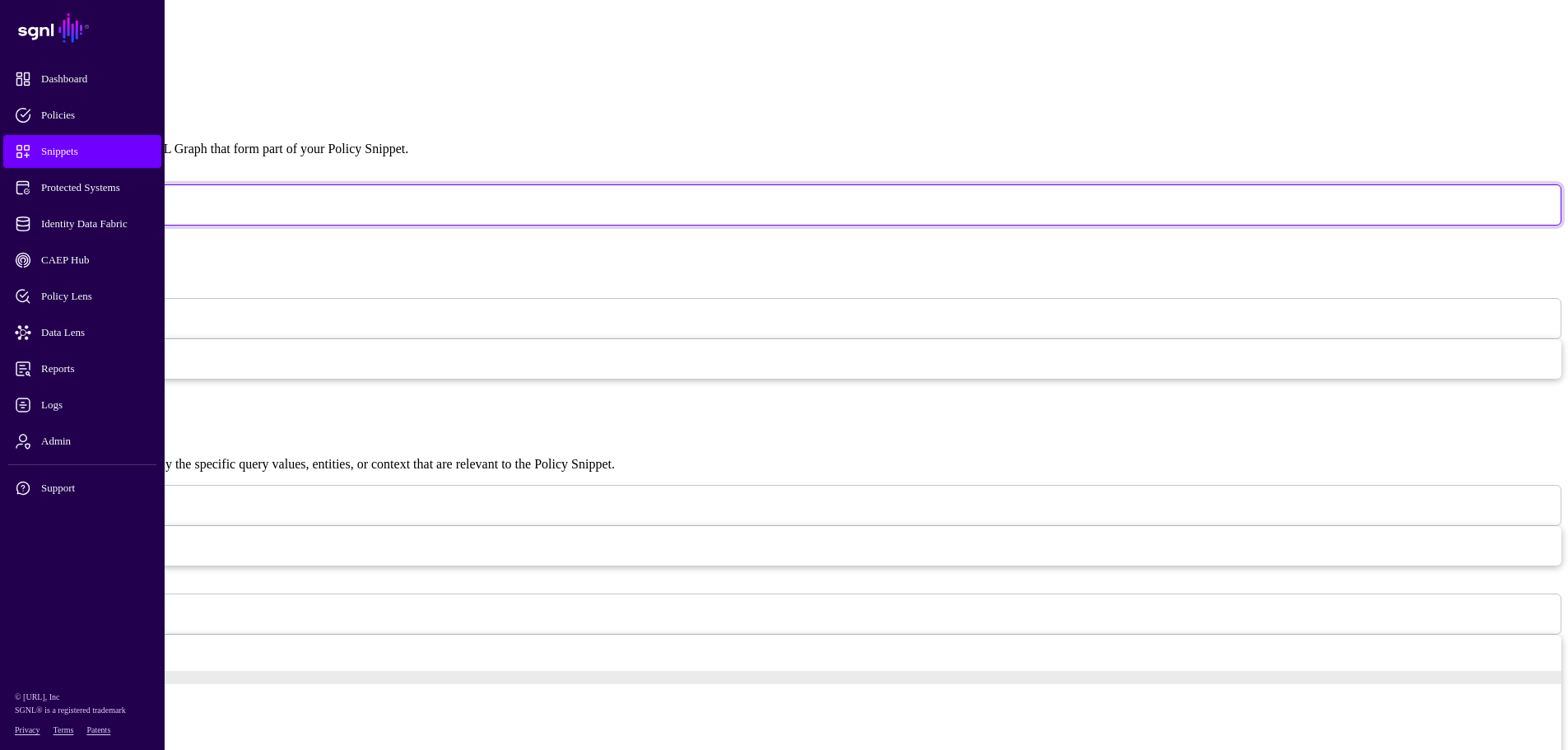
scroll to position [165, 0]
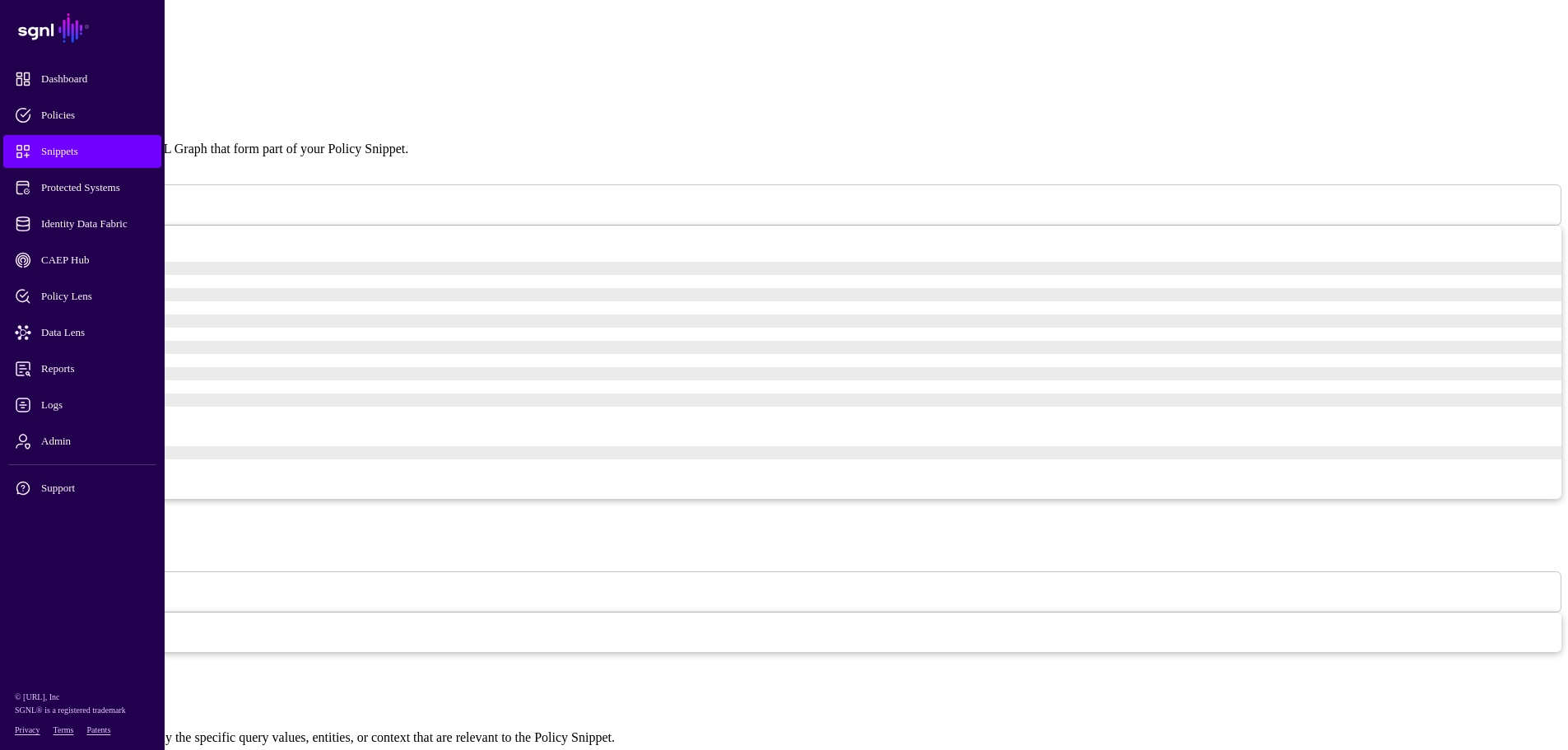
click at [81, 197] on span at bounding box center [81, 204] width 0 height 14
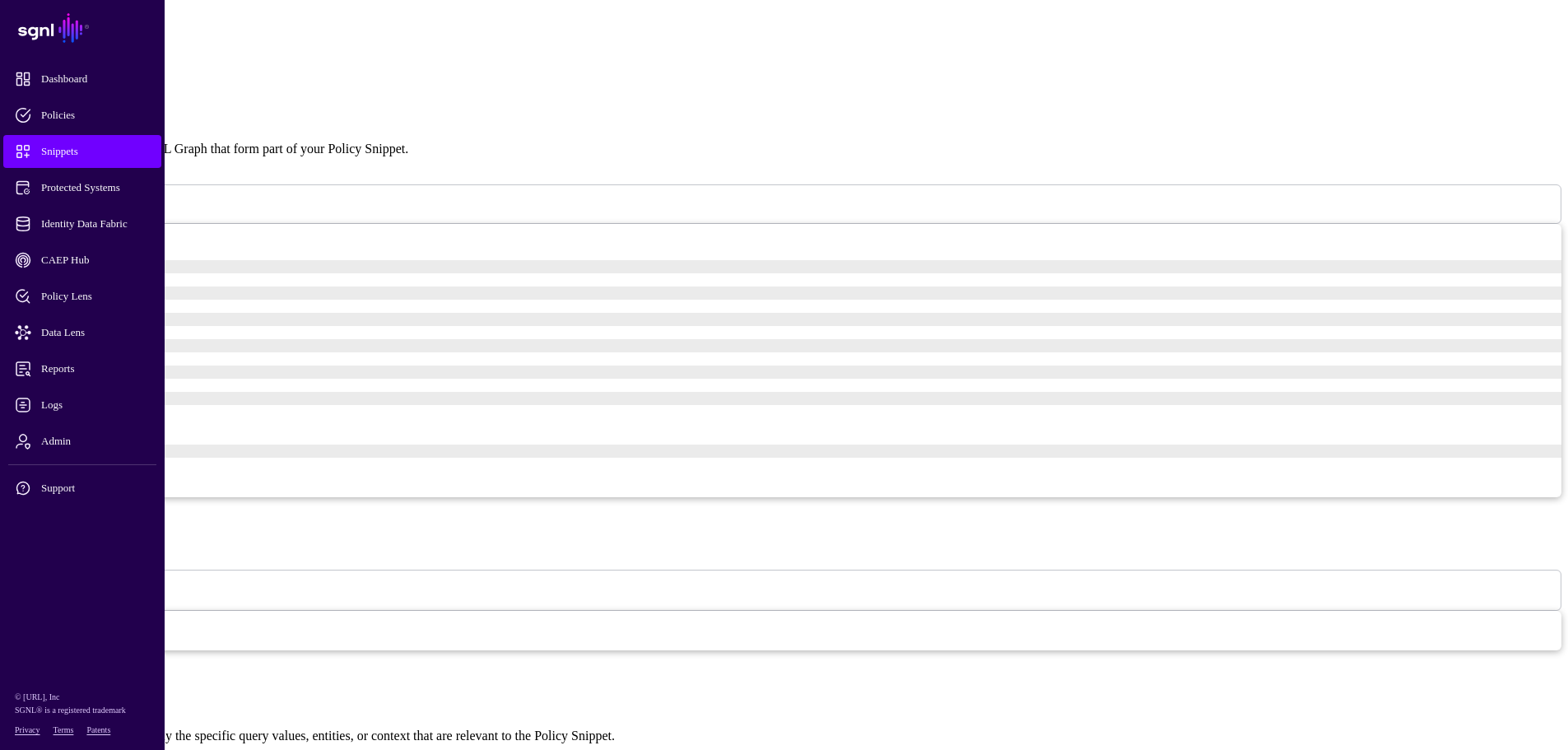
click at [58, 202] on span at bounding box center [58, 209] width 0 height 14
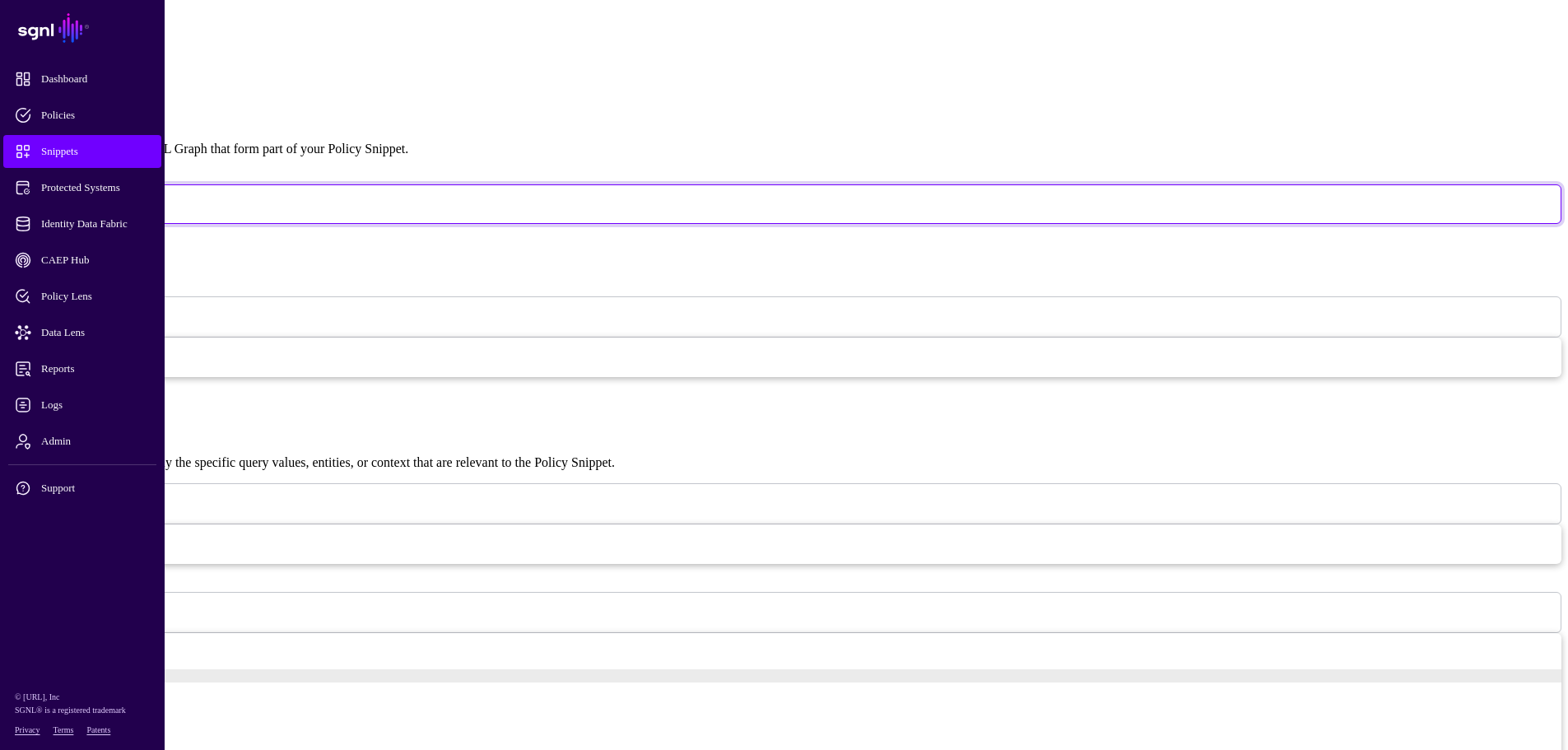
scroll to position [165, 0]
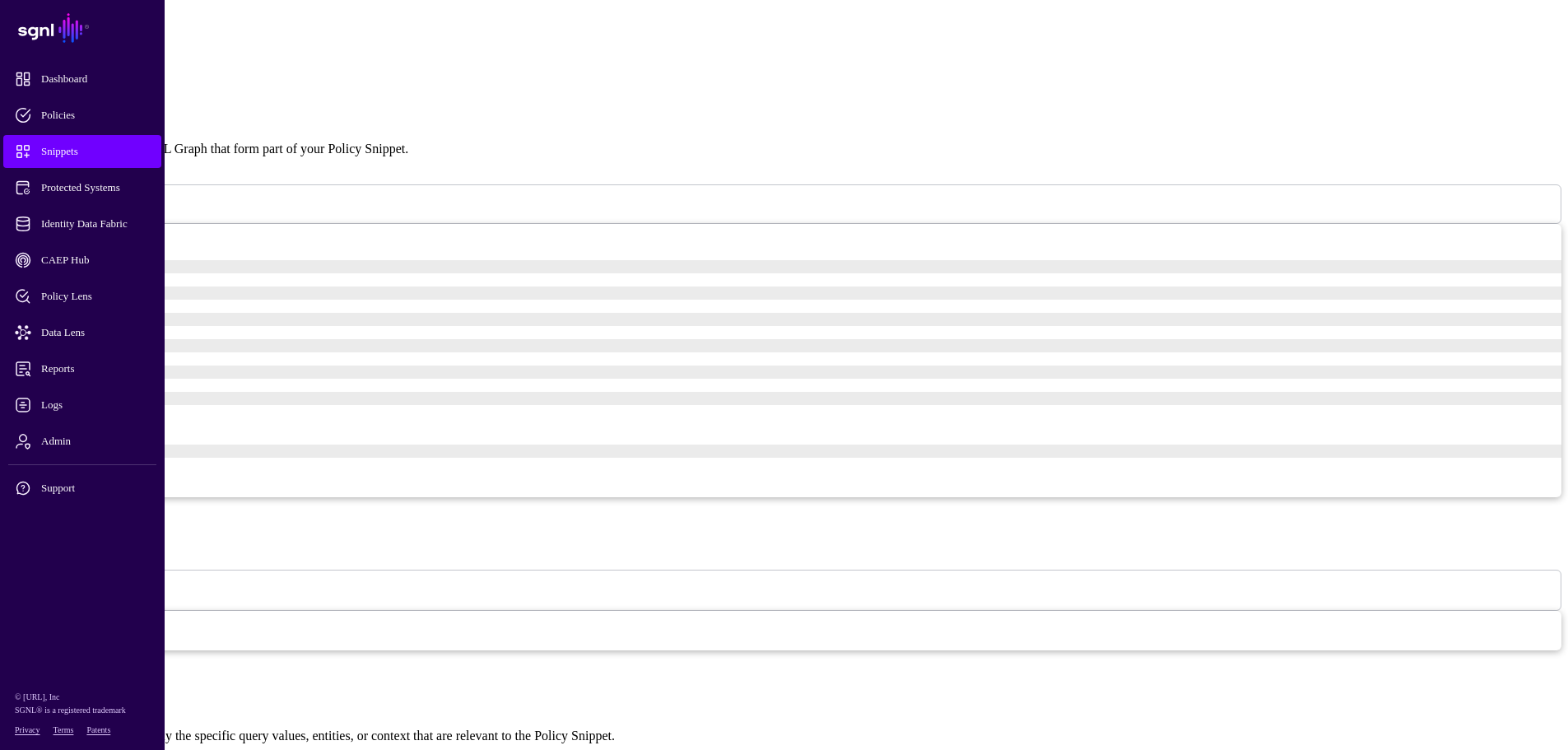
click at [140, 511] on input "Name" at bounding box center [73, 532] width 133 height 42
type input "****"
drag, startPoint x: 948, startPoint y: 178, endPoint x: 939, endPoint y: 176, distance: 9.2
click at [31, 582] on span at bounding box center [31, 589] width 0 height 14
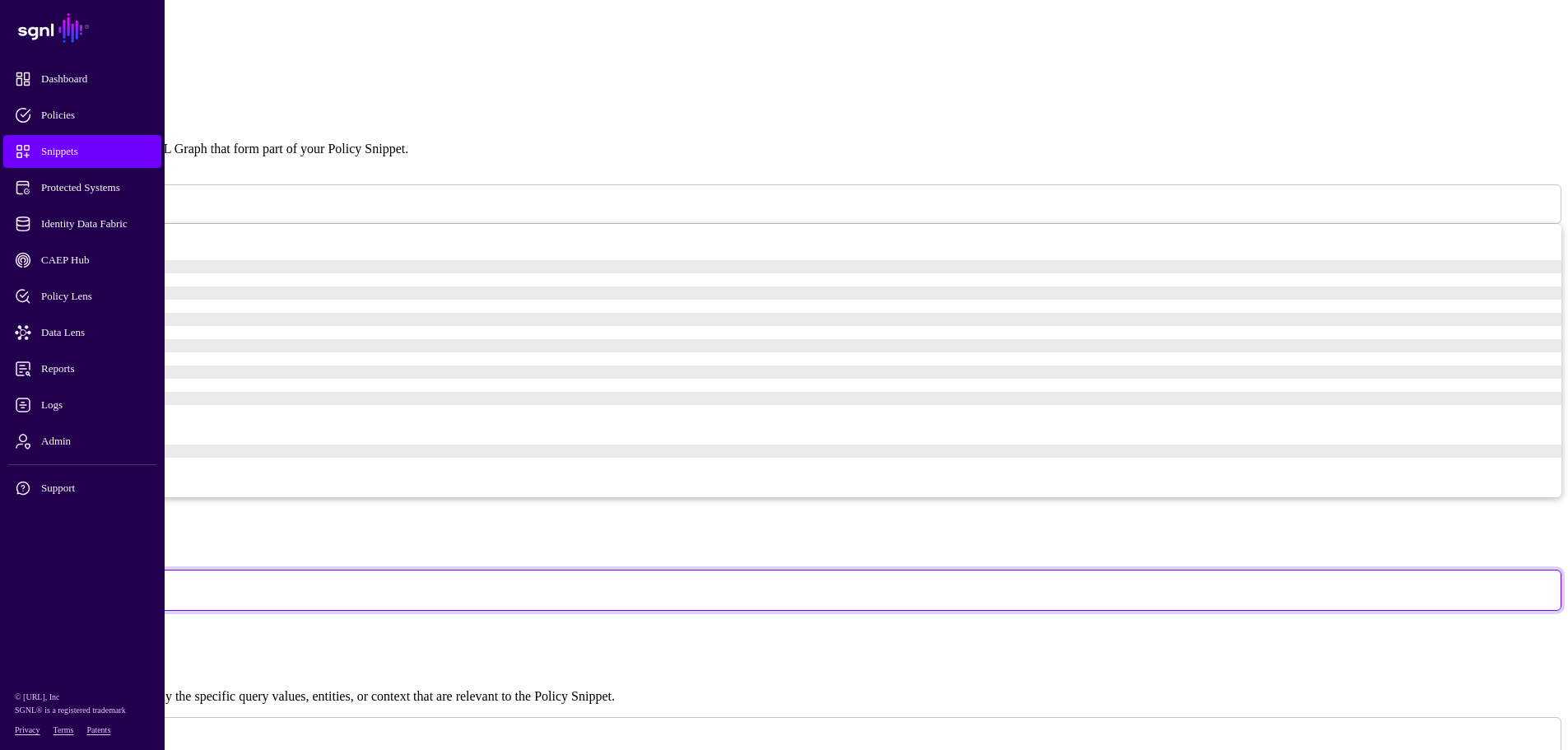
click at [1059, 192] on app-snippets-creator "Specify the components of your Snippet Version Policy Snippet Versions are comp…" at bounding box center [784, 736] width 1555 height 1628
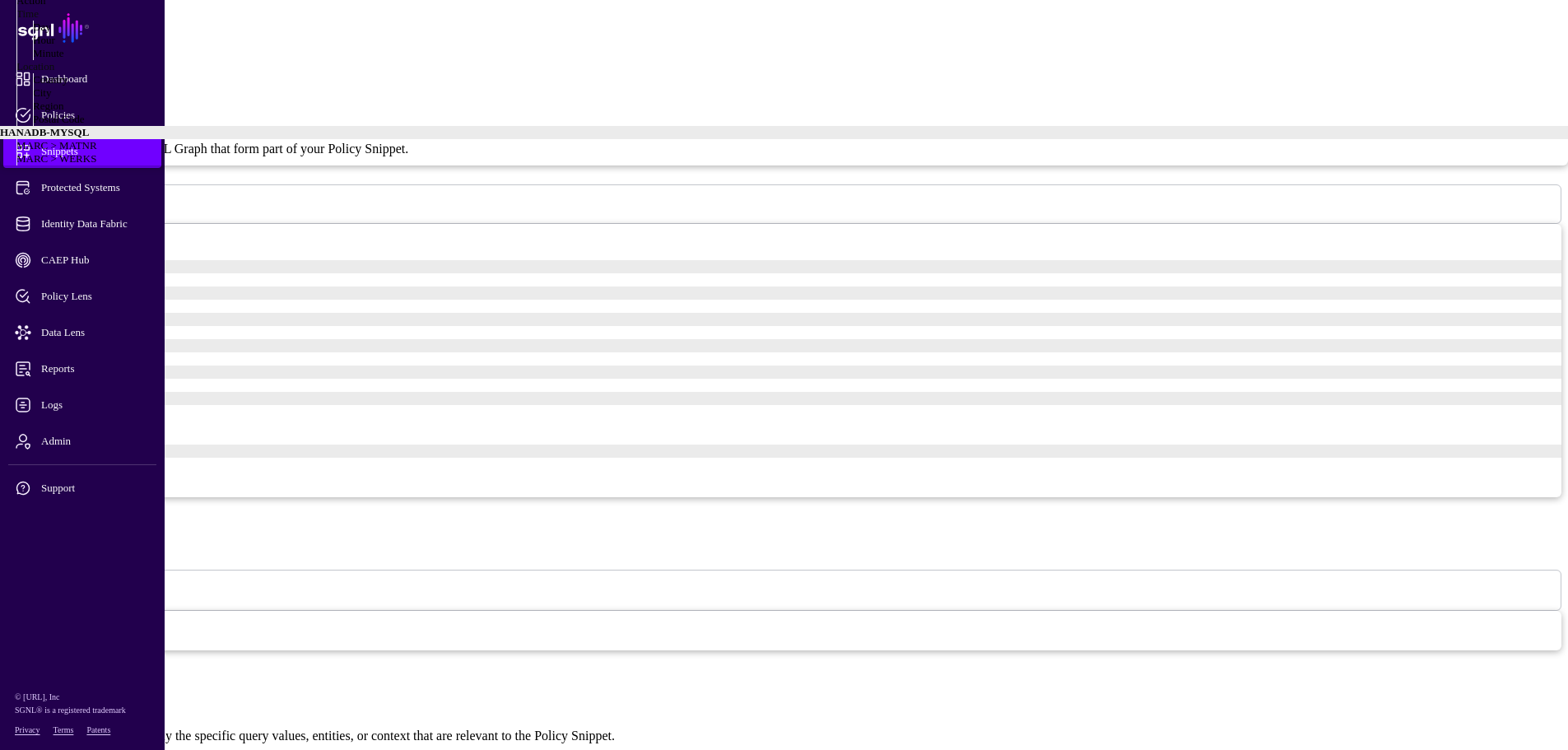
scroll to position [196, 0]
click at [306, 166] on div "MARC > WERKS" at bounding box center [792, 159] width 1551 height 13
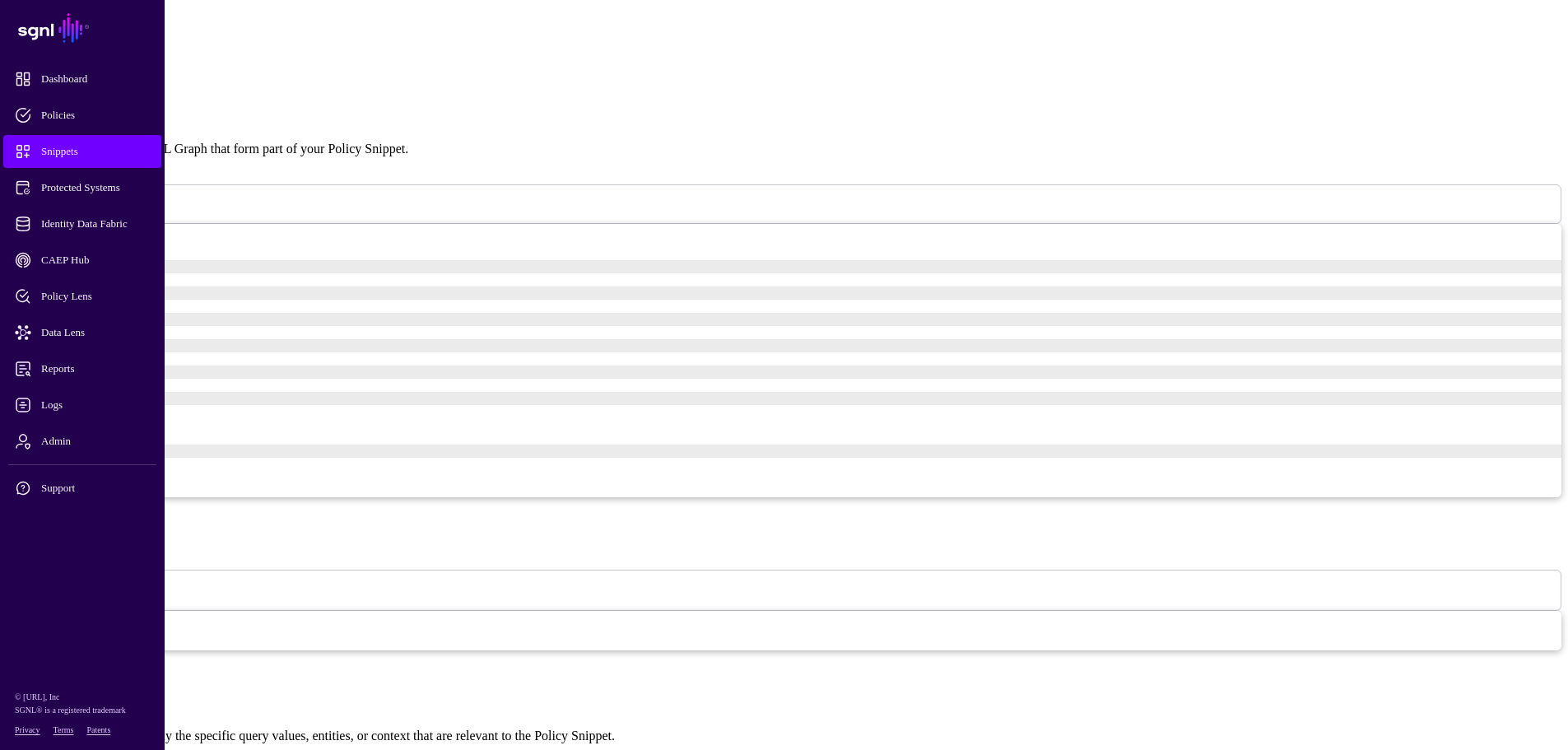
click at [47, 152] on span "Starts With" at bounding box center [24, 145] width 47 height 13
type input "**"
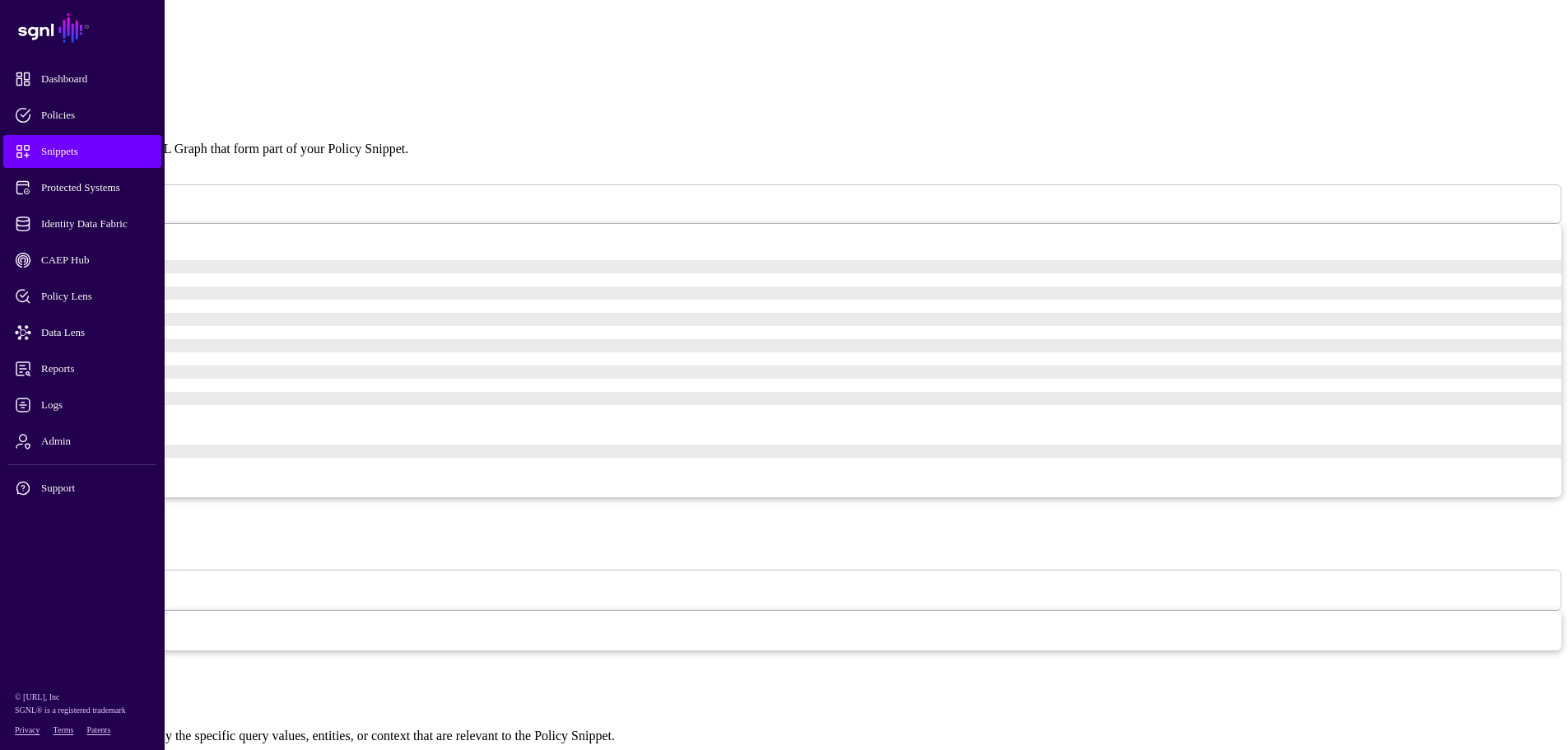
scroll to position [317, 0]
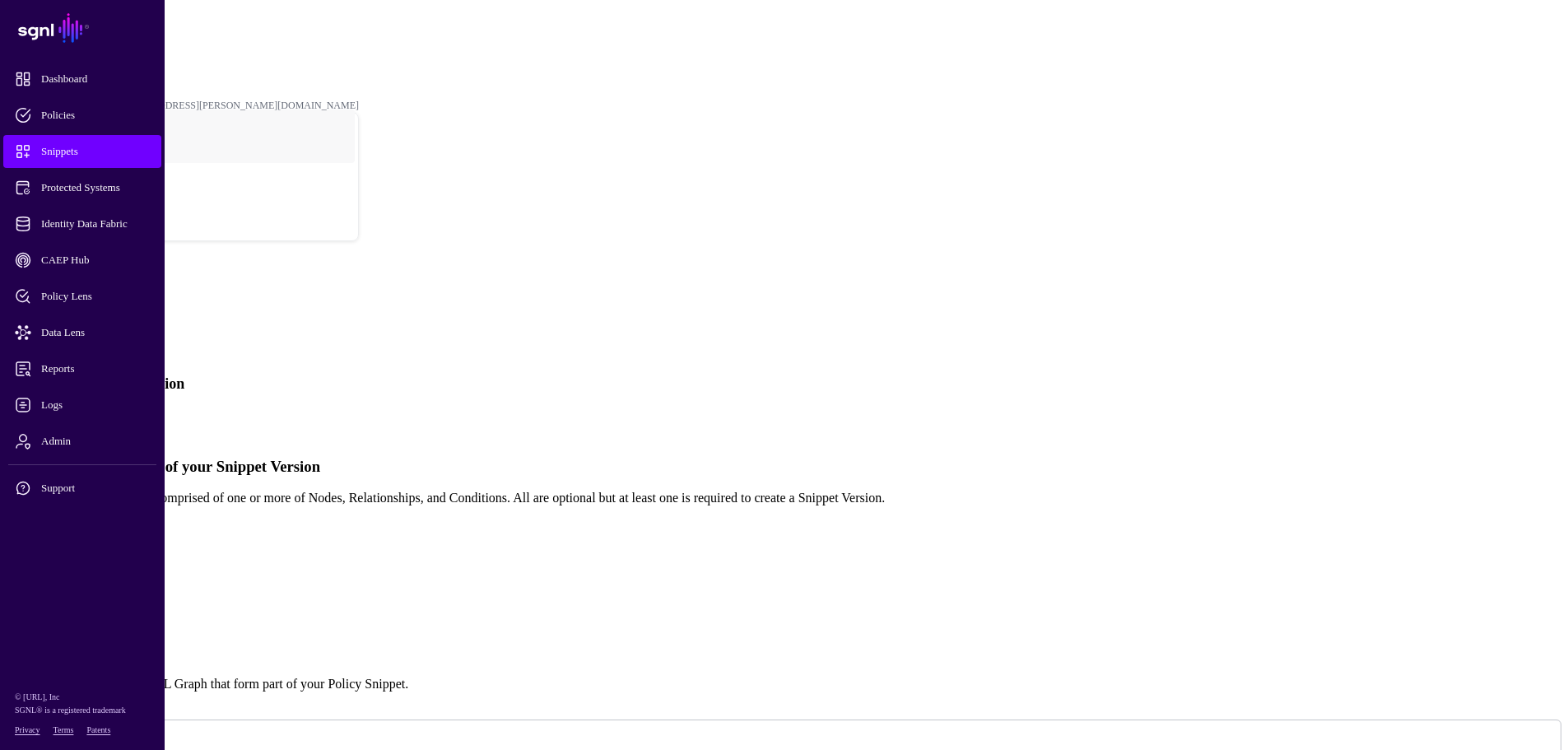
scroll to position [0, 0]
click at [96, 414] on link "Simplified" at bounding box center [67, 421] width 56 height 14
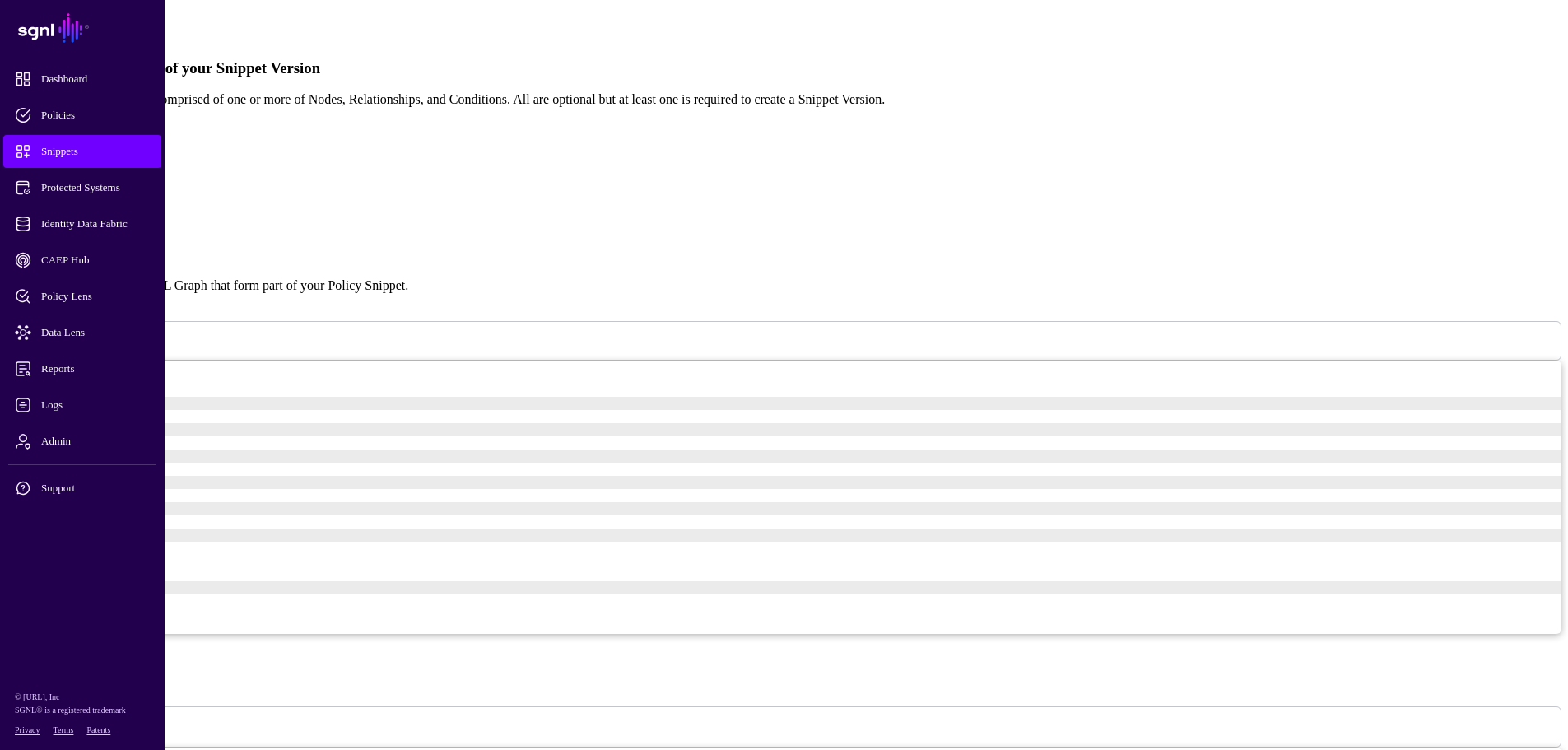
scroll to position [412, 0]
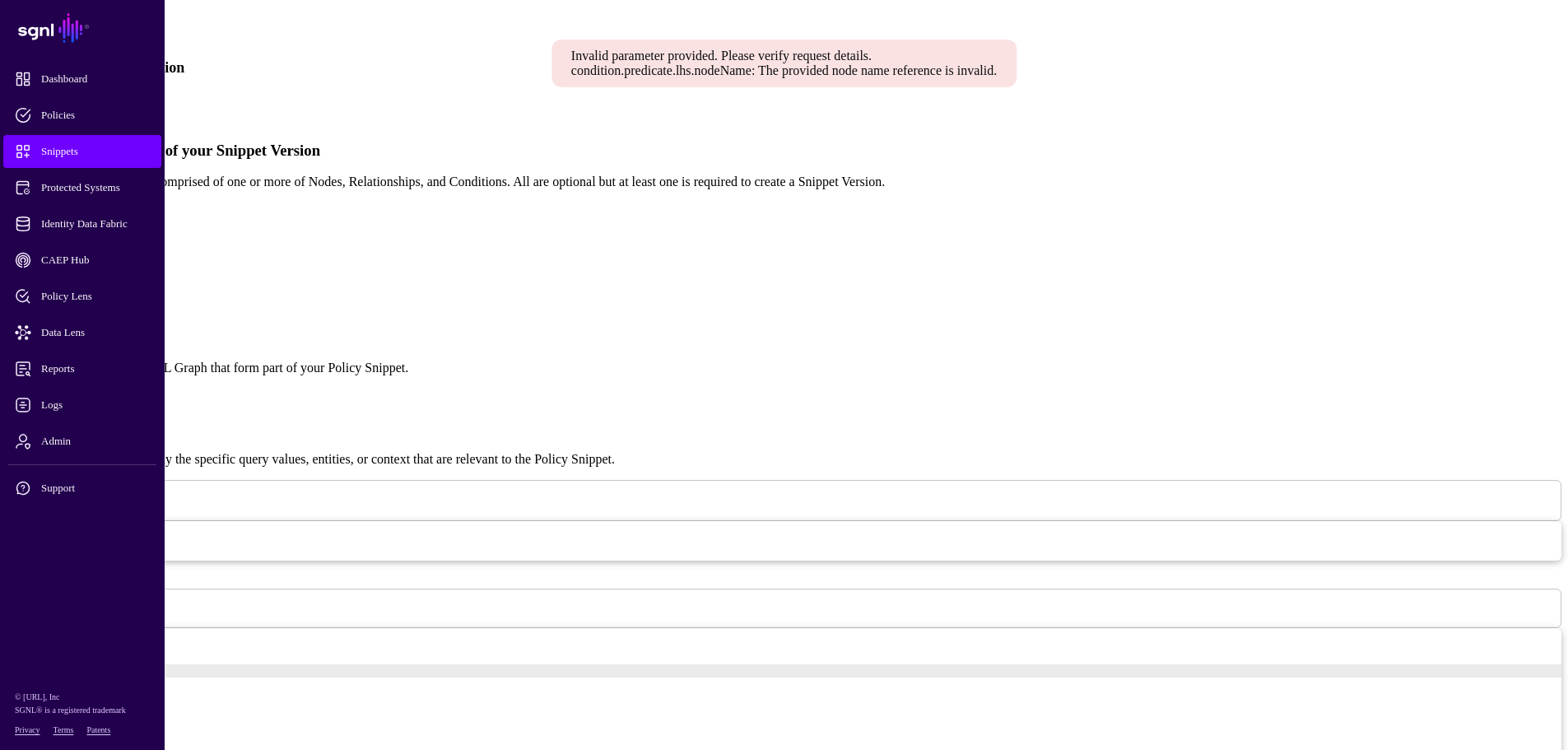
scroll to position [153, 0]
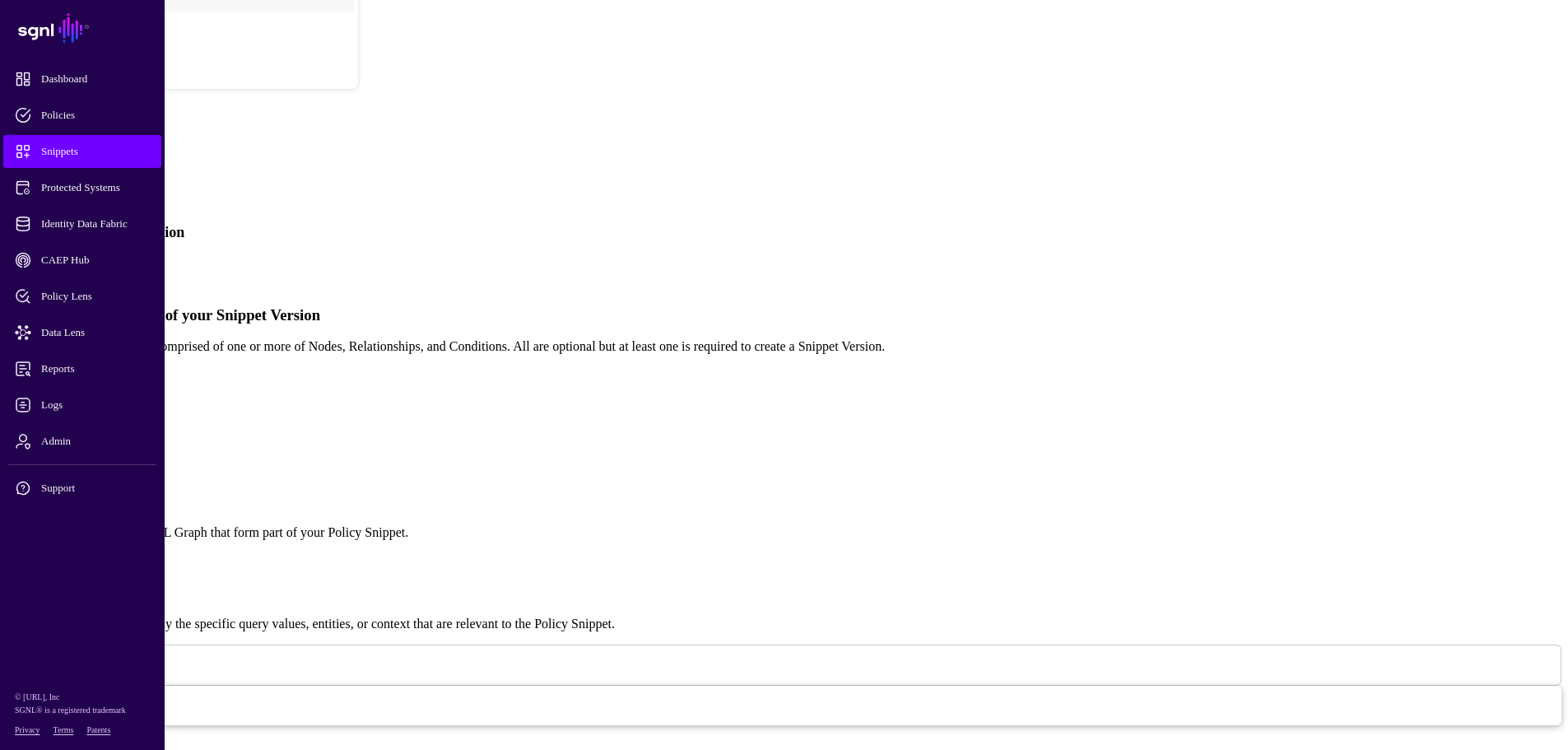
type textarea "**********"
drag, startPoint x: 842, startPoint y: 311, endPoint x: 629, endPoint y: 309, distance: 213.0
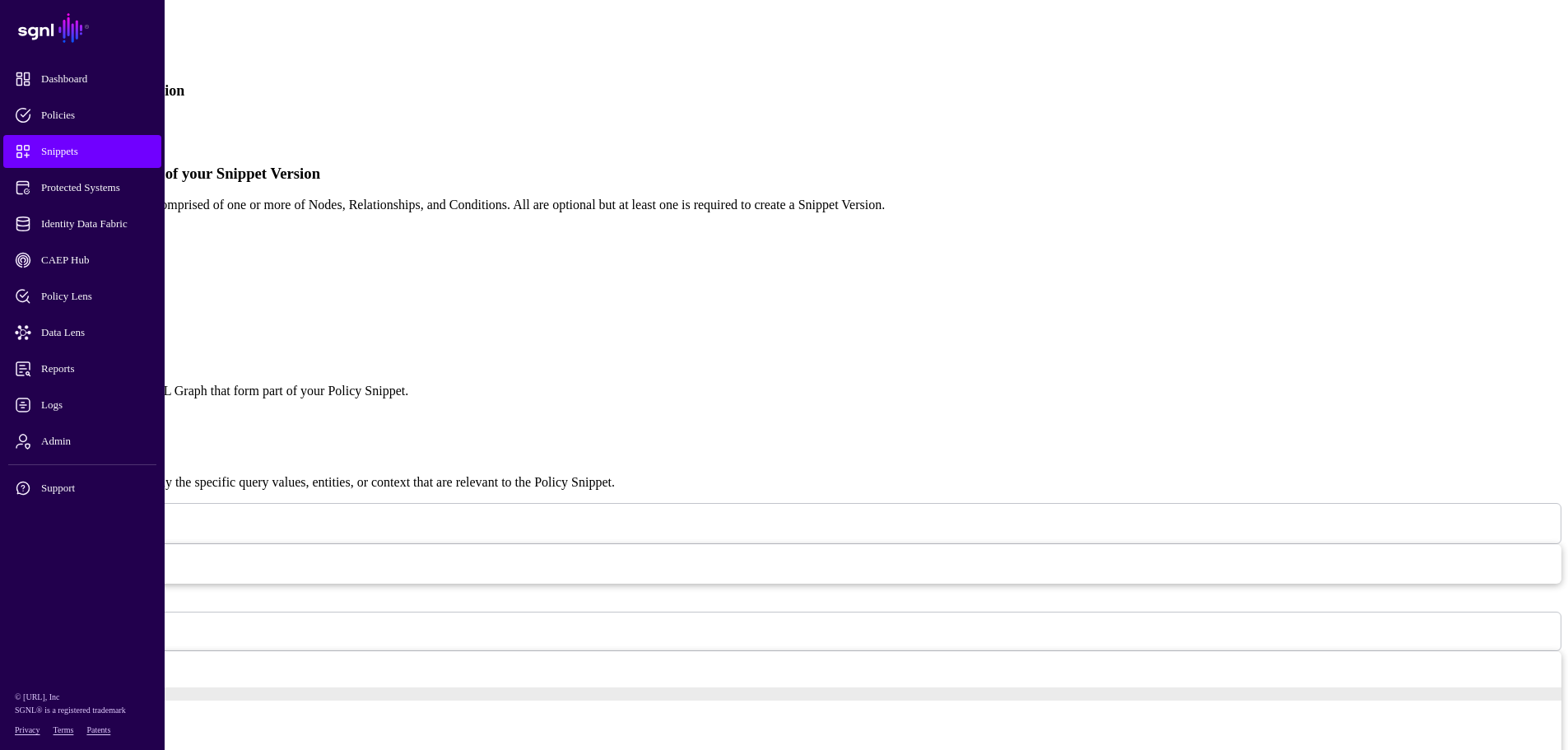
scroll to position [317, 0]
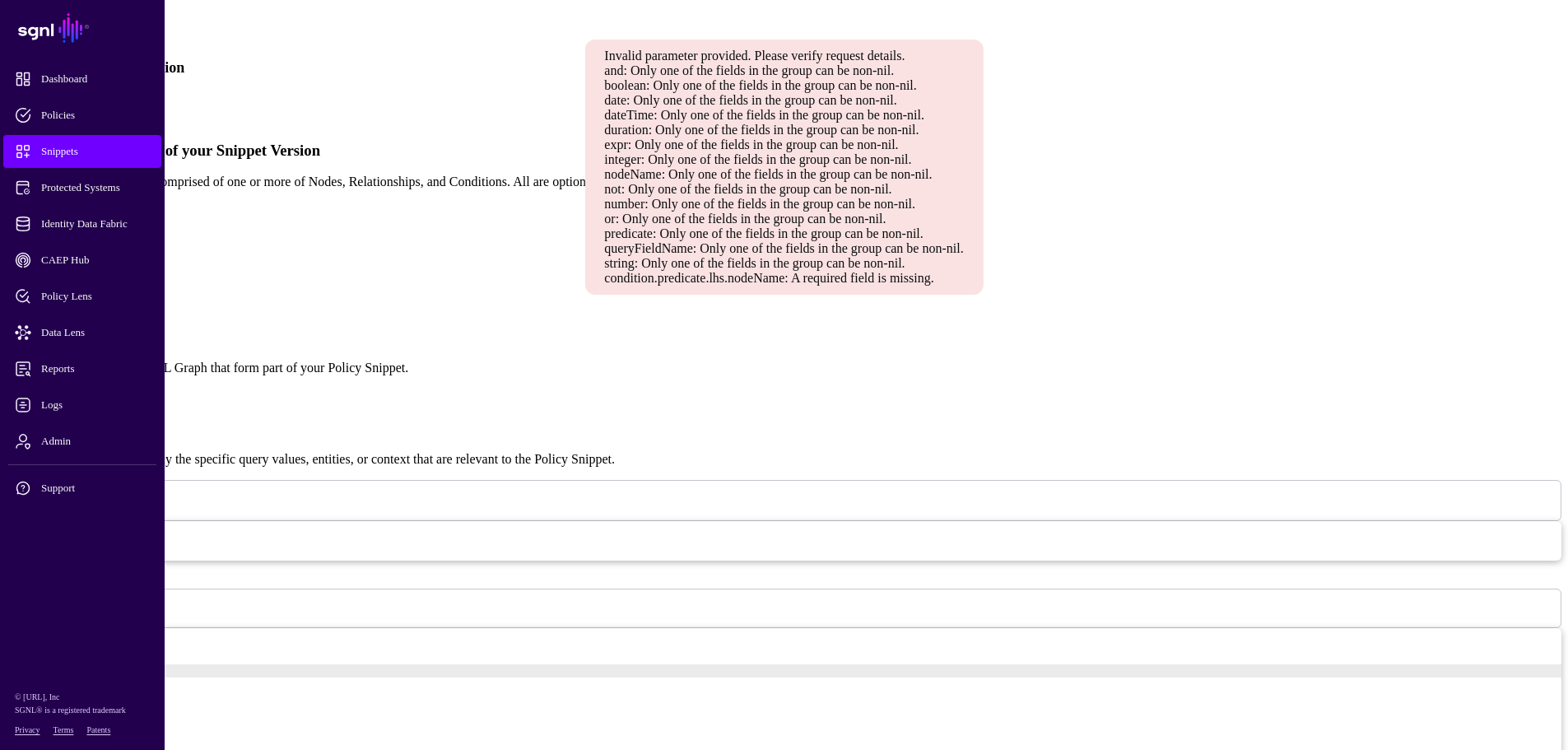
type textarea "*"
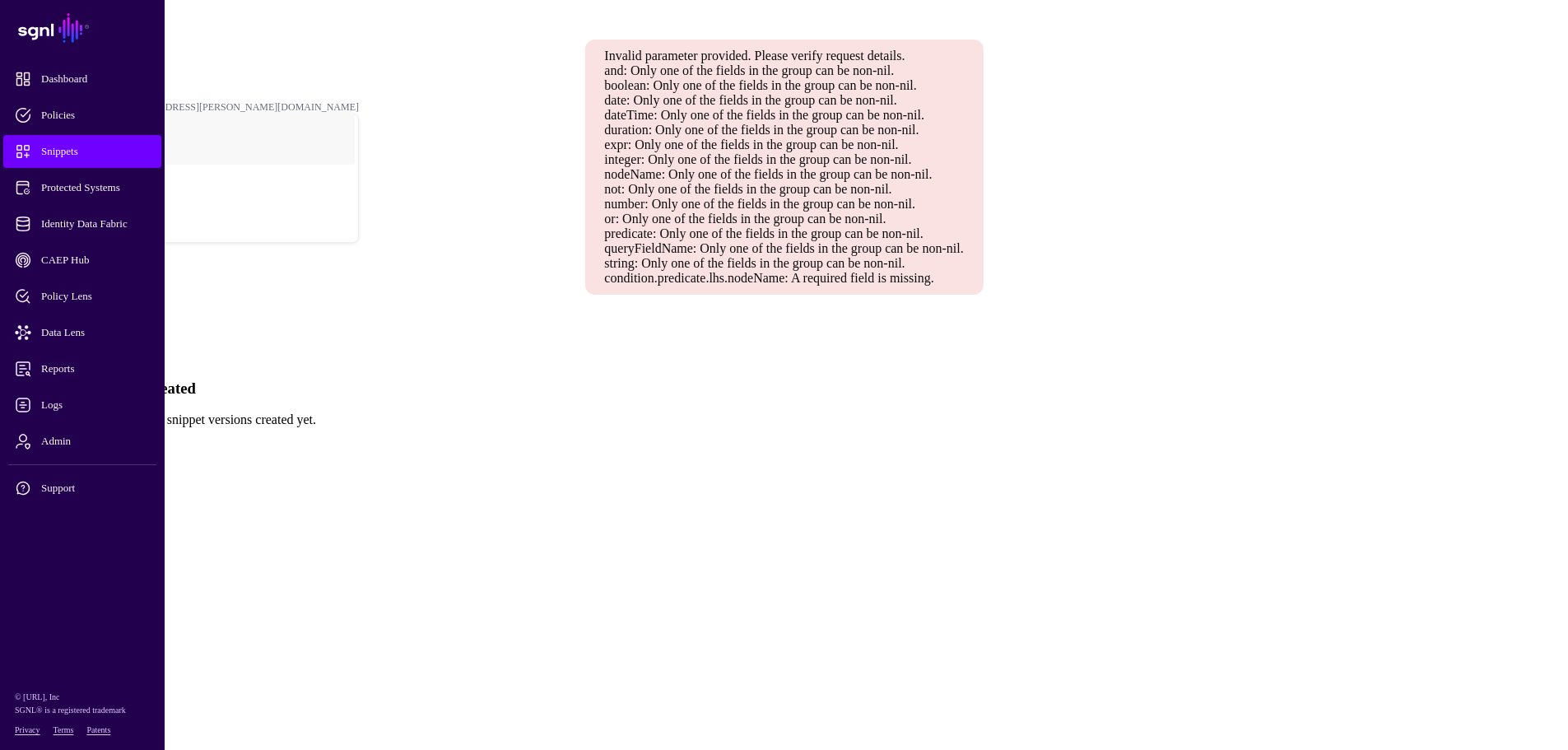
scroll to position [0, 0]
click at [869, 455] on main "SGNL Dashboard Policies Snippets Protected Systems Identity Data Fabric CAEP Hu…" at bounding box center [790, 231] width 1567 height 448
click at [790, 303] on link at bounding box center [790, 303] width 0 height 0
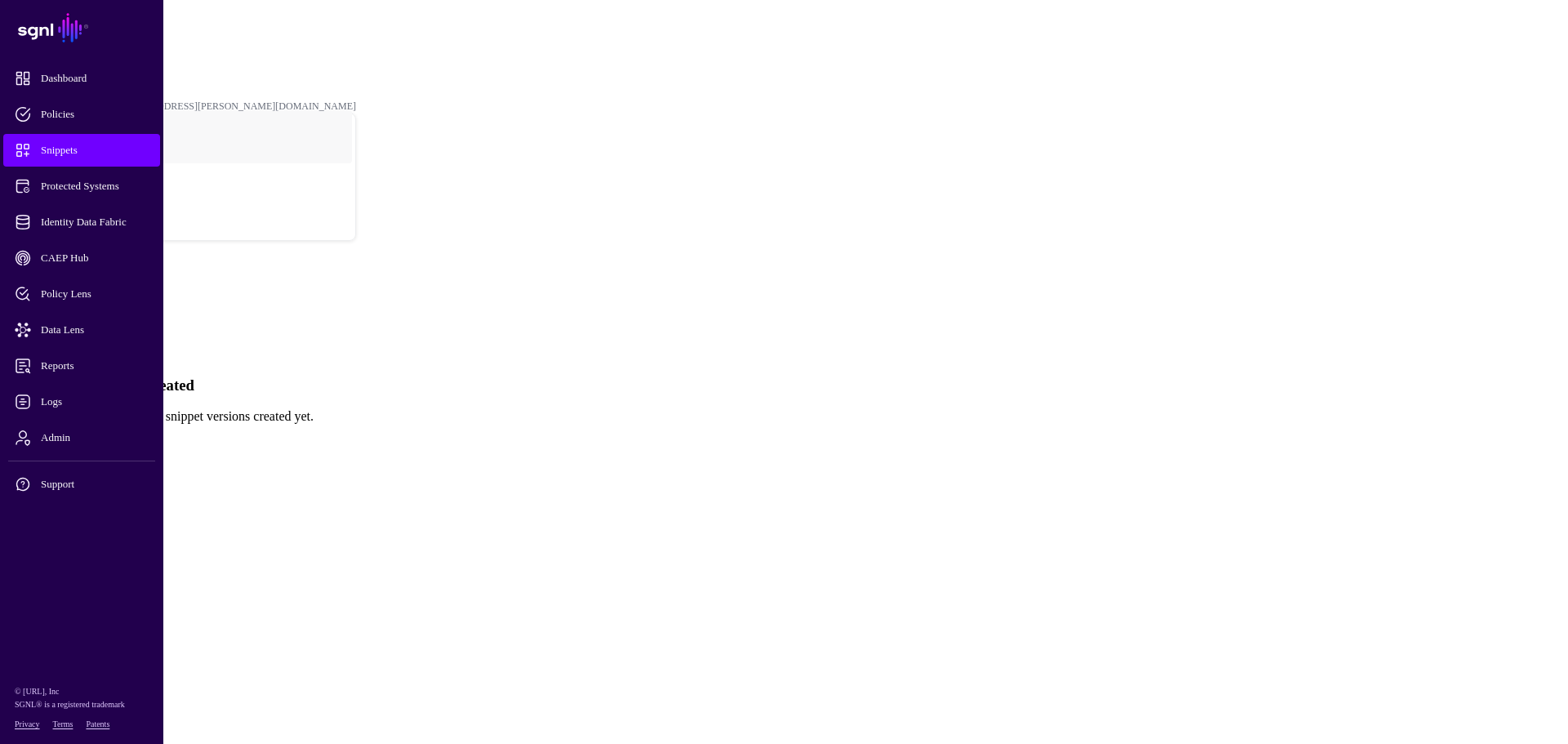
click at [112, 437] on link "Create New Version" at bounding box center [60, 444] width 106 height 14
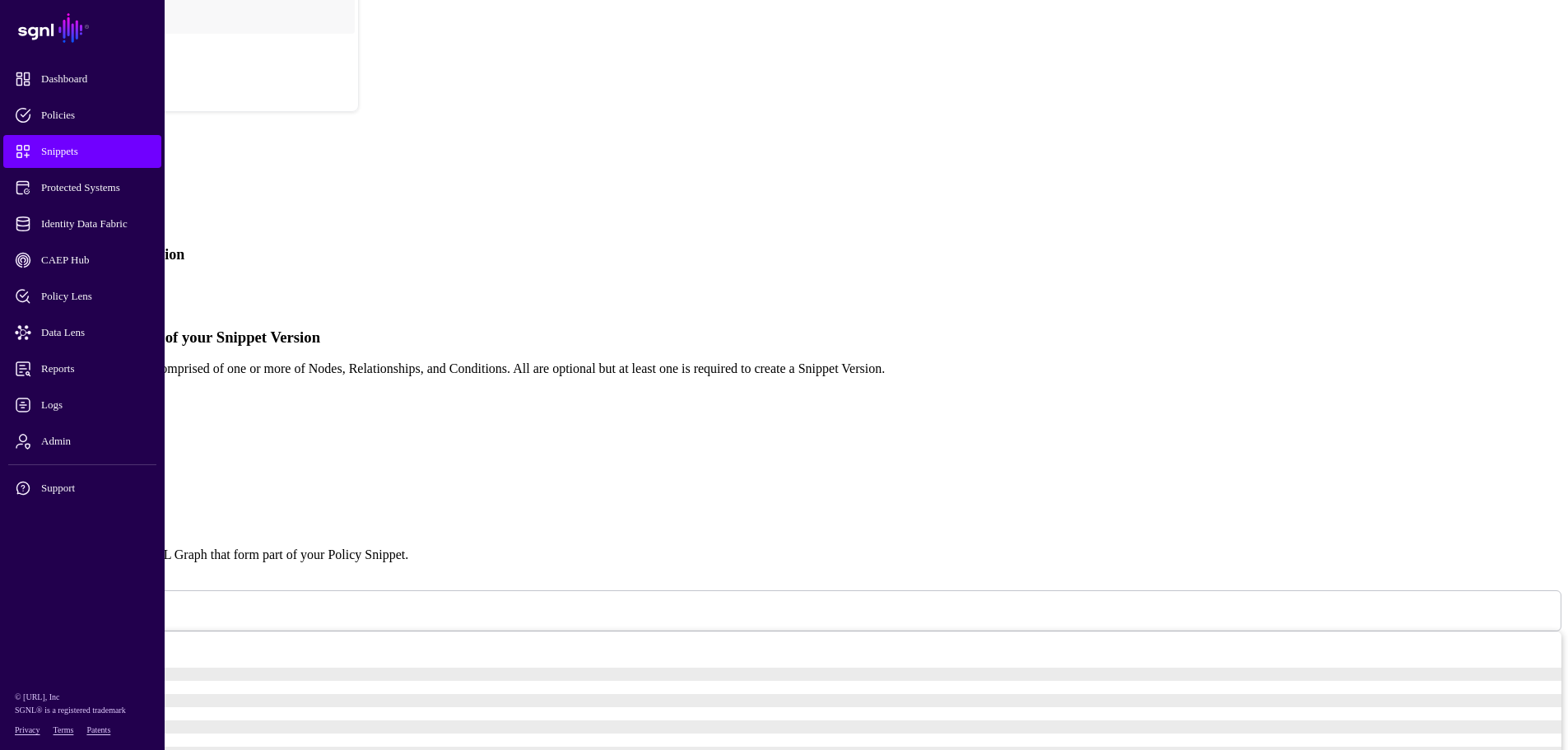
scroll to position [142, 0]
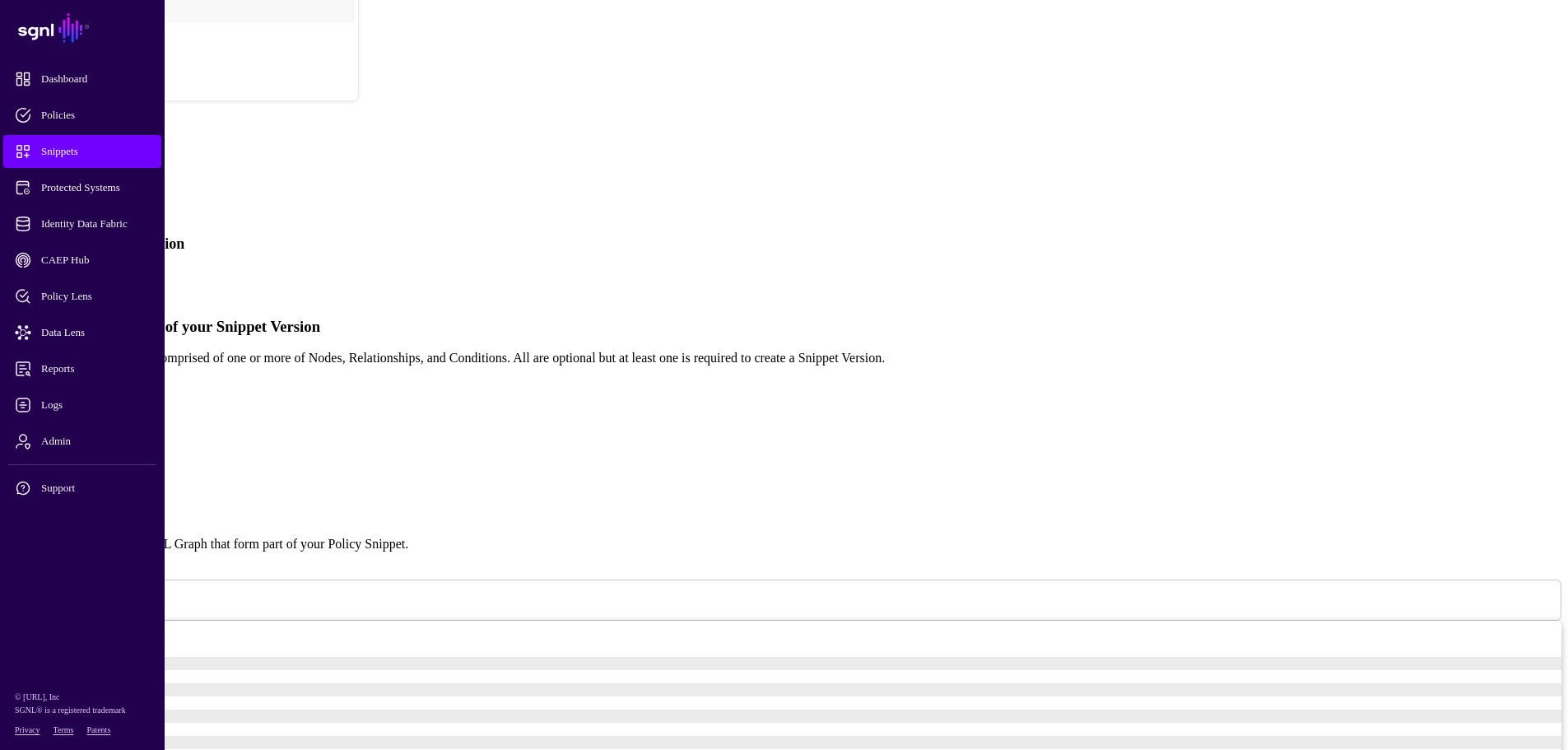
click at [96, 272] on link "Simplified" at bounding box center [67, 279] width 56 height 14
click at [655, 503] on h3 "Nodes" at bounding box center [784, 511] width 1555 height 18
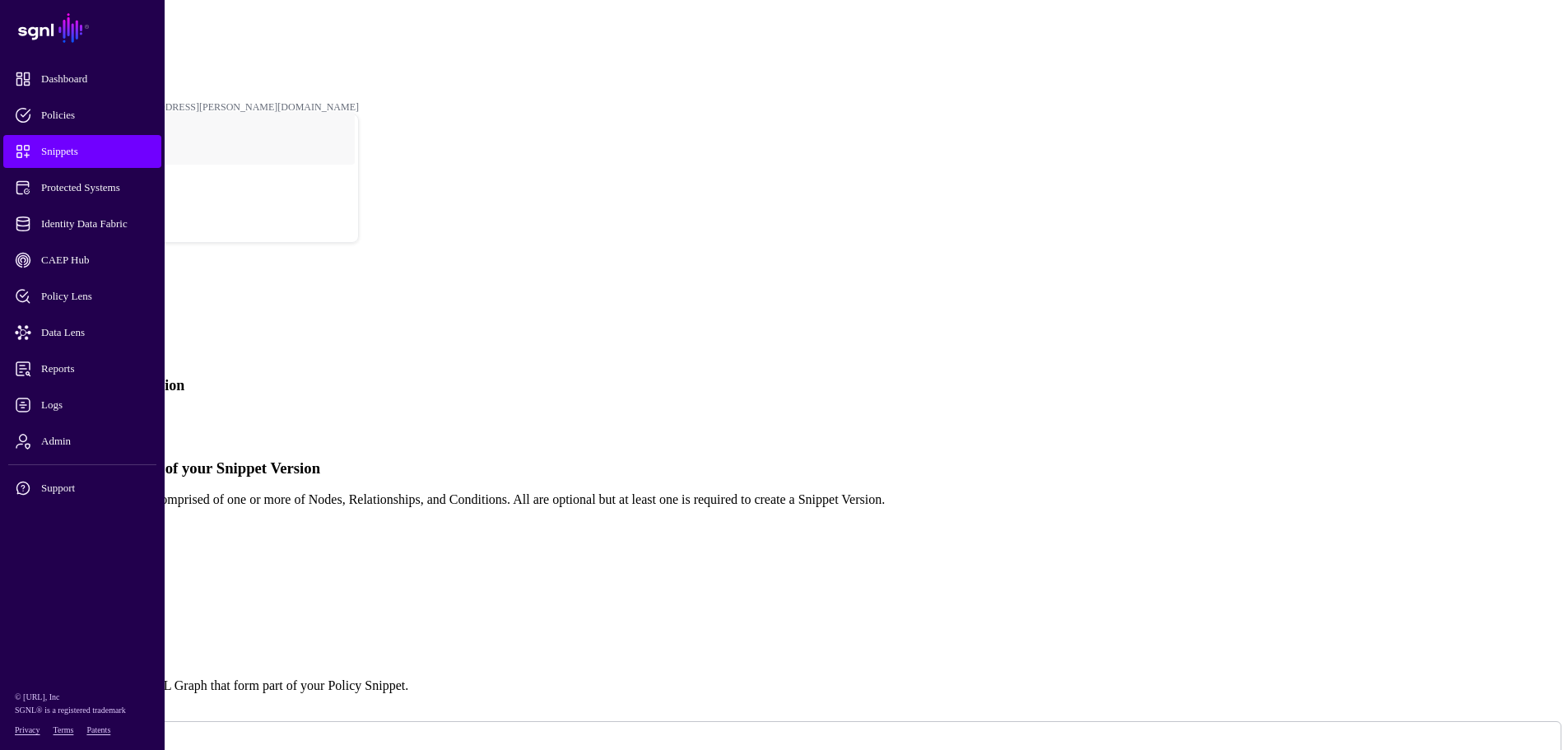
click at [95, 39] on link "Policy Snippets" at bounding box center [63, 45] width 62 height 12
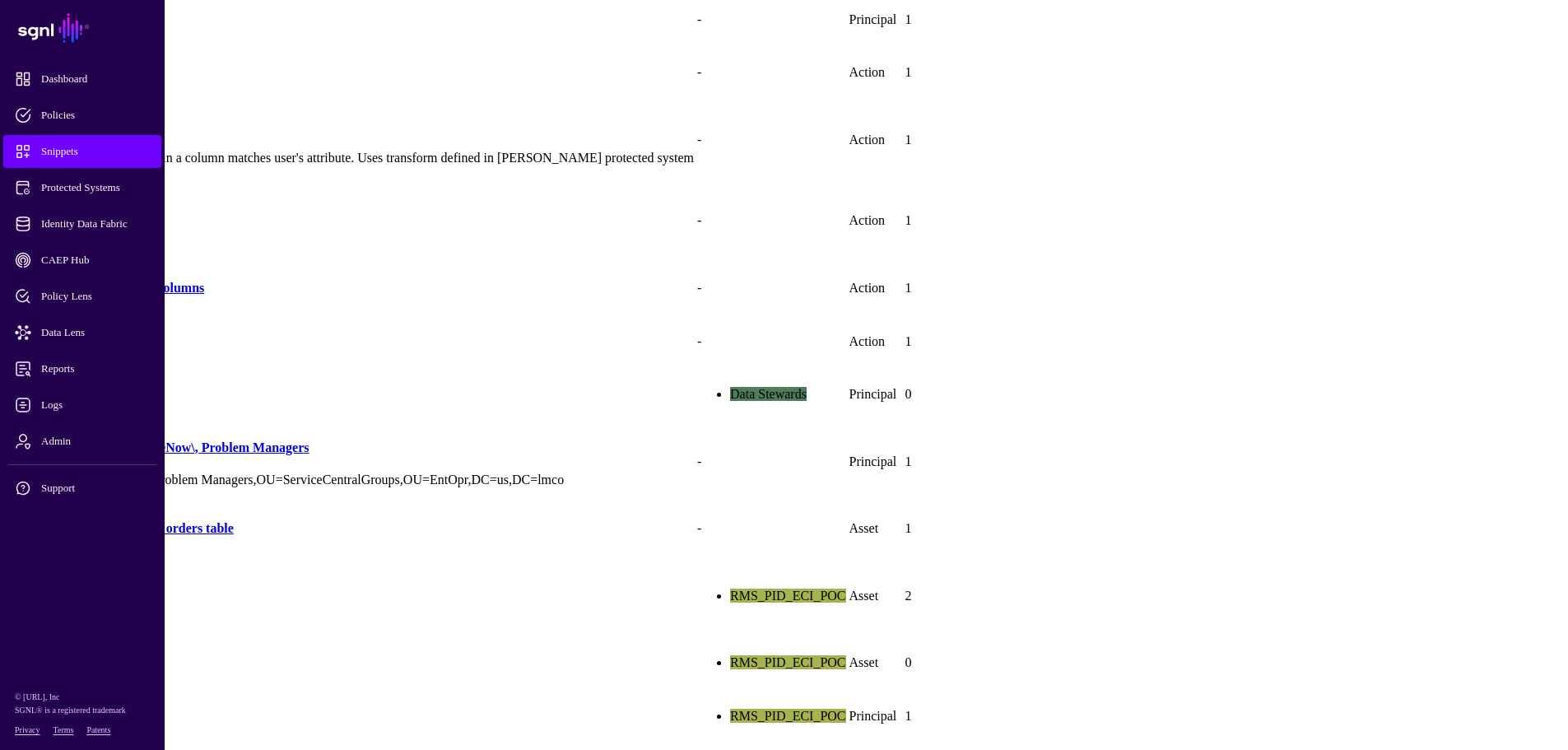
scroll to position [932, 0]
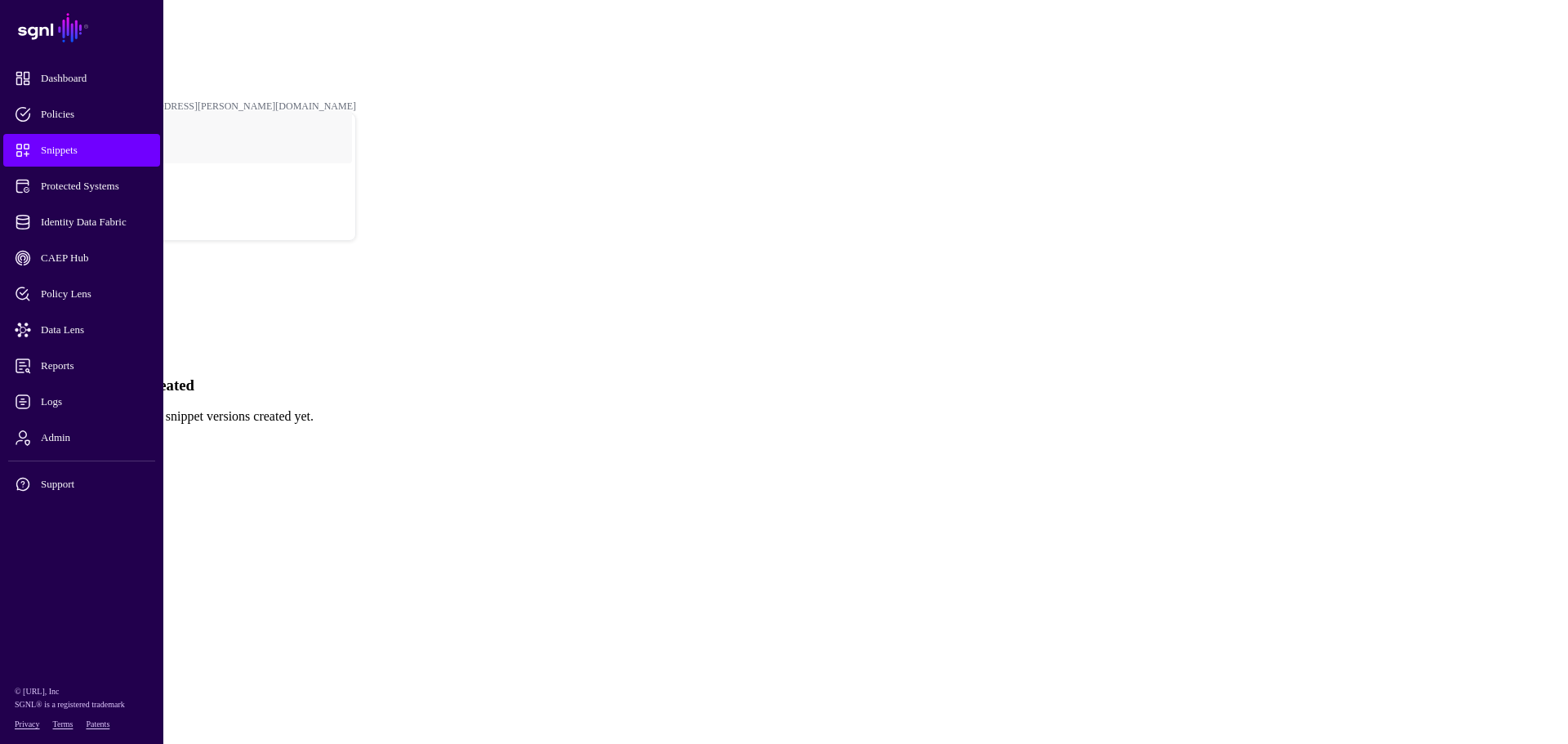
click at [112, 437] on link "Create New Version" at bounding box center [60, 444] width 106 height 14
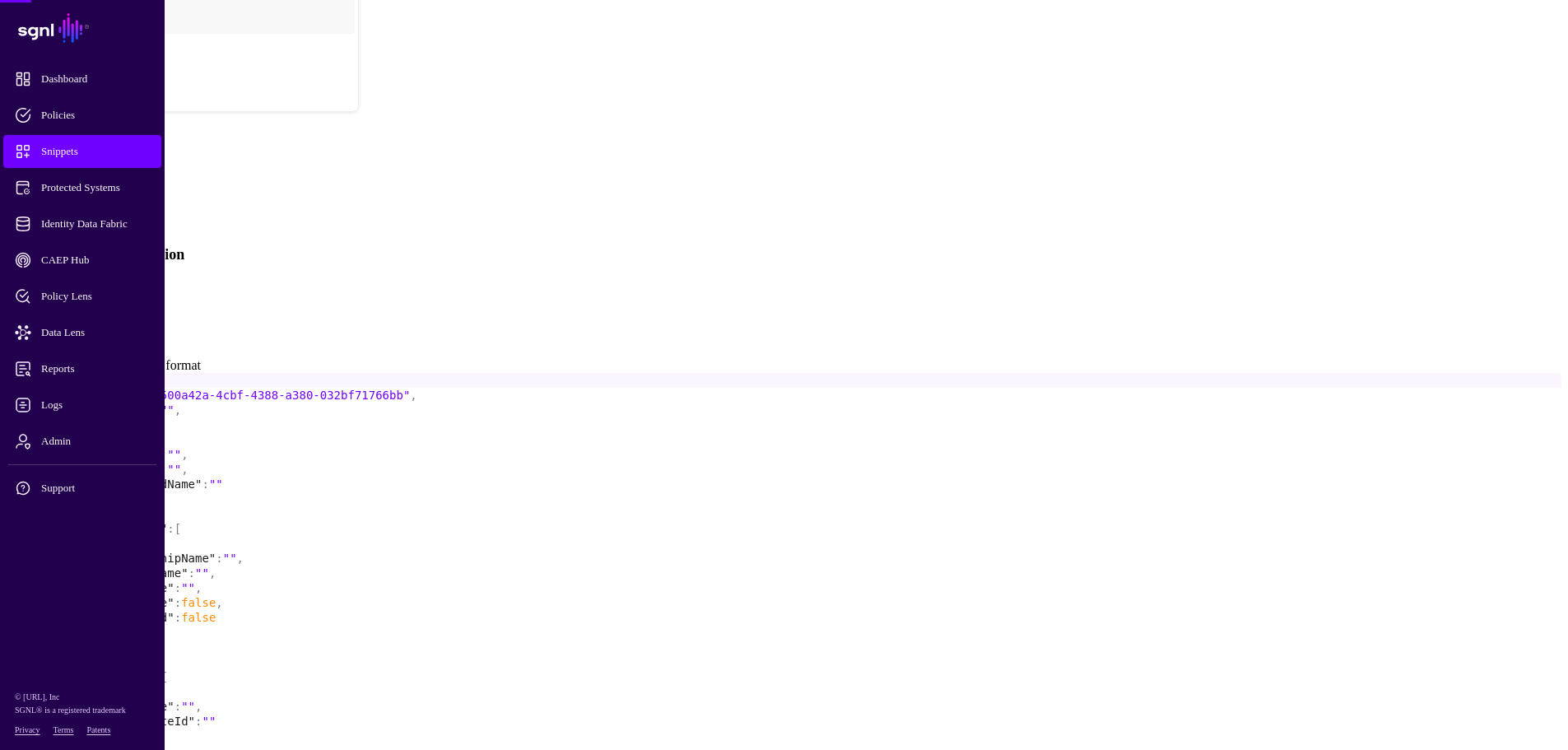
scroll to position [142, 0]
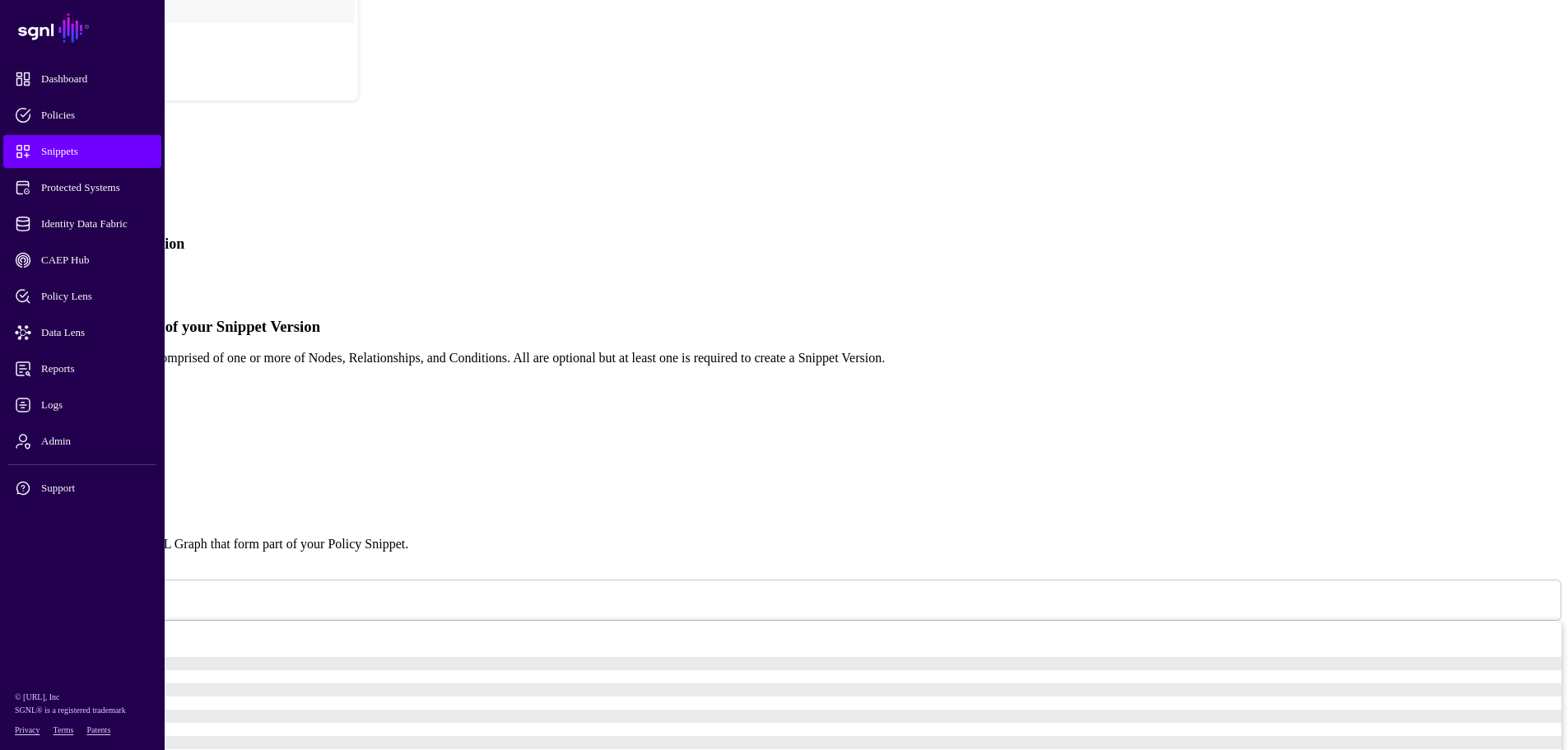
click at [96, 272] on link "Simplified" at bounding box center [67, 279] width 56 height 14
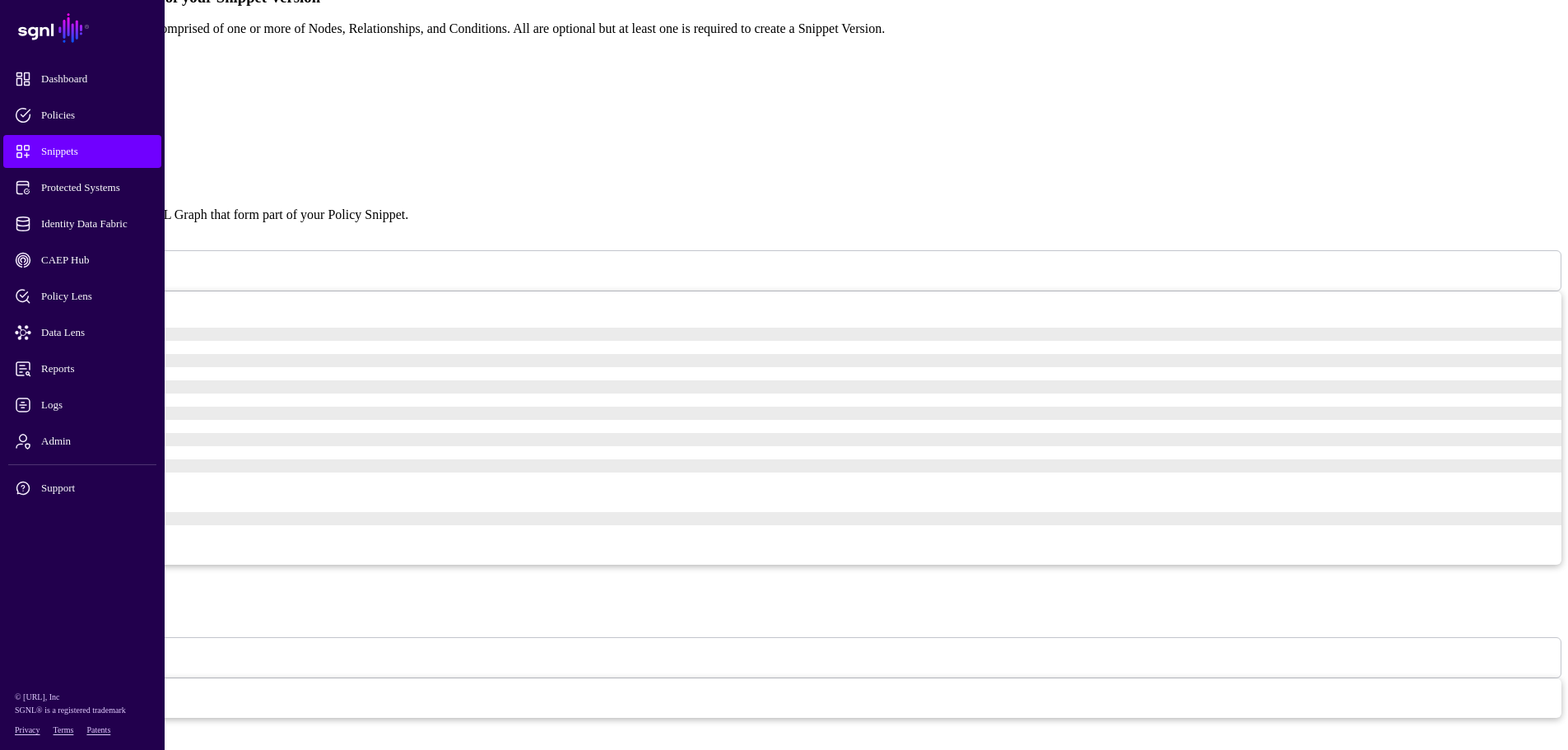
scroll to position [372, 0]
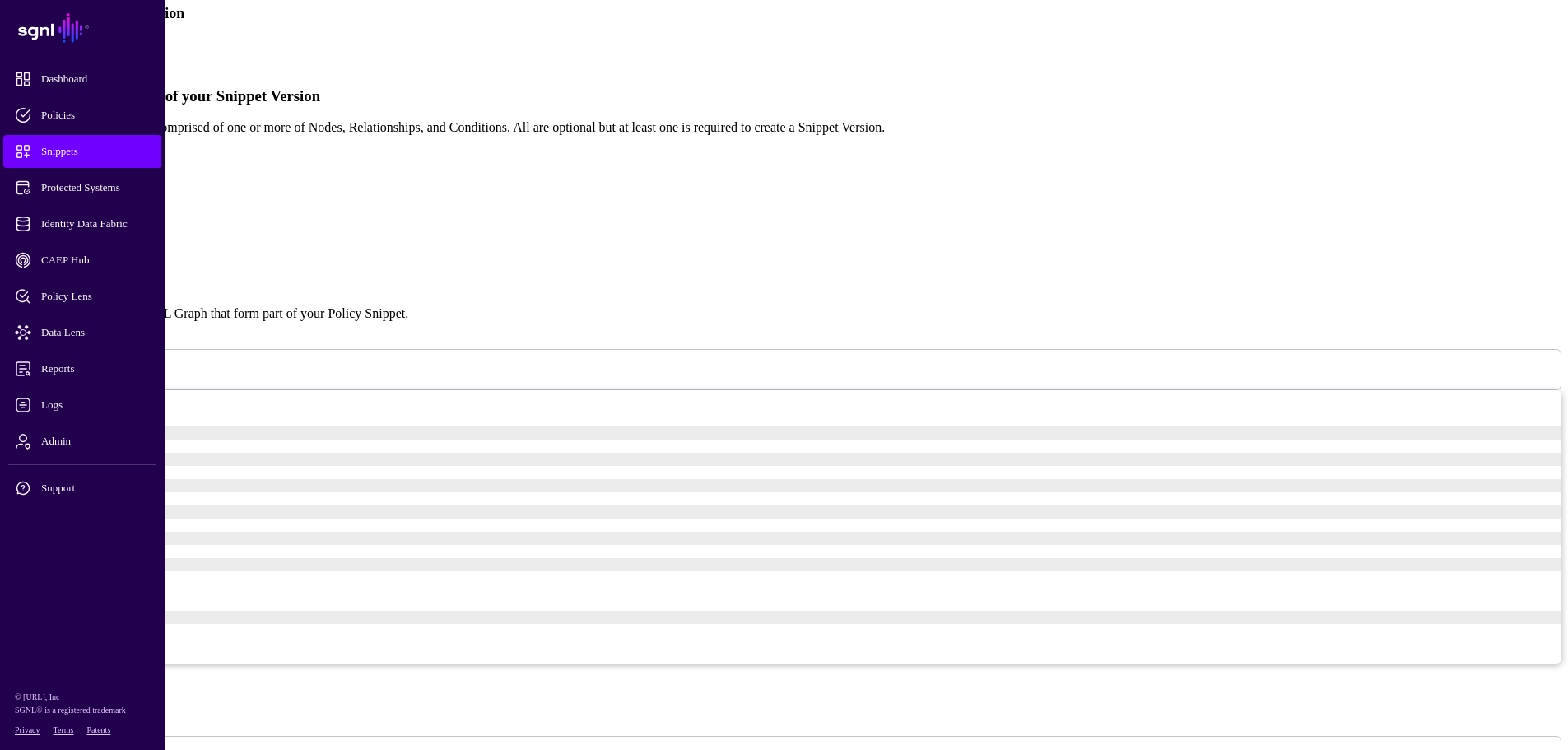
click at [81, 362] on span at bounding box center [81, 369] width 0 height 14
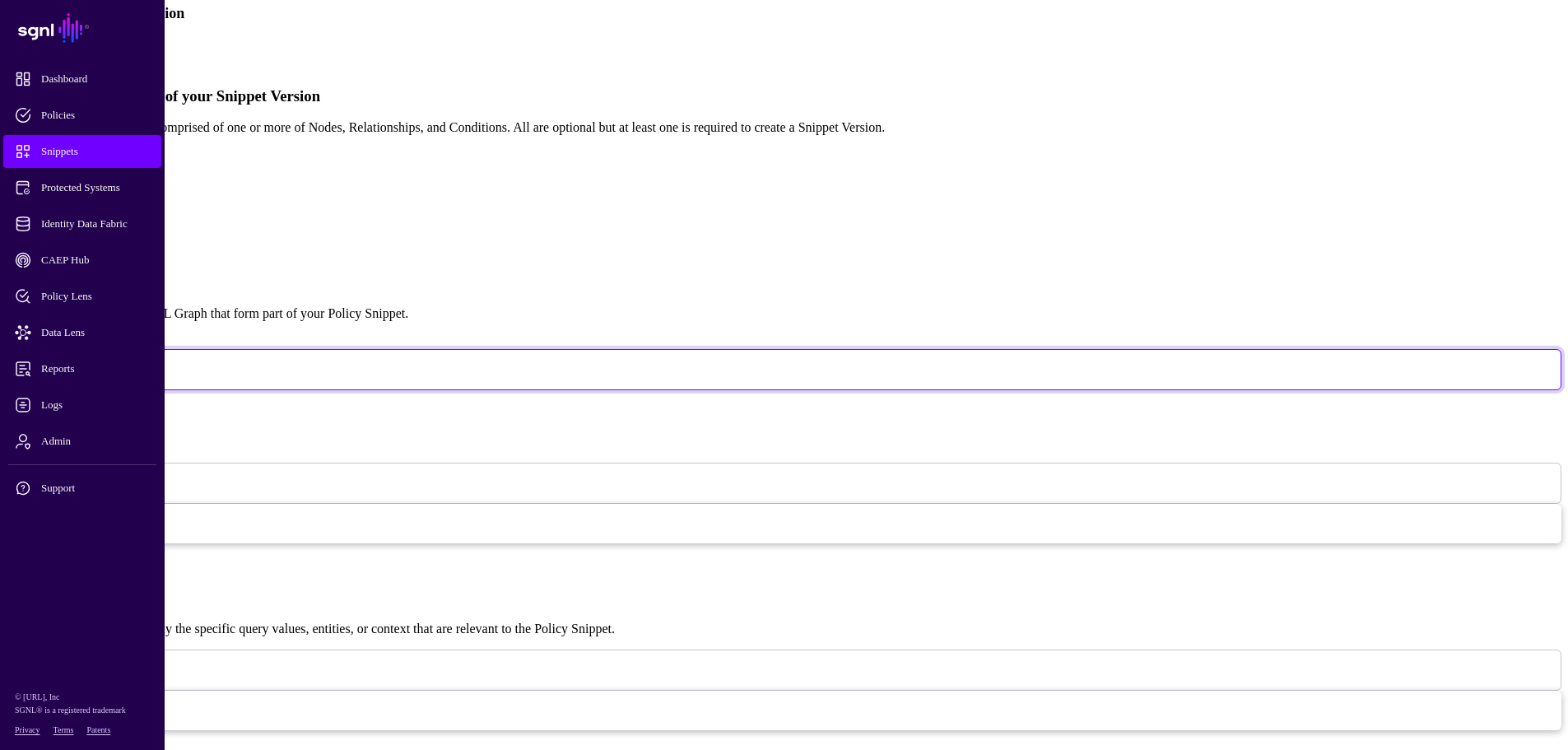
scroll to position [165, 0]
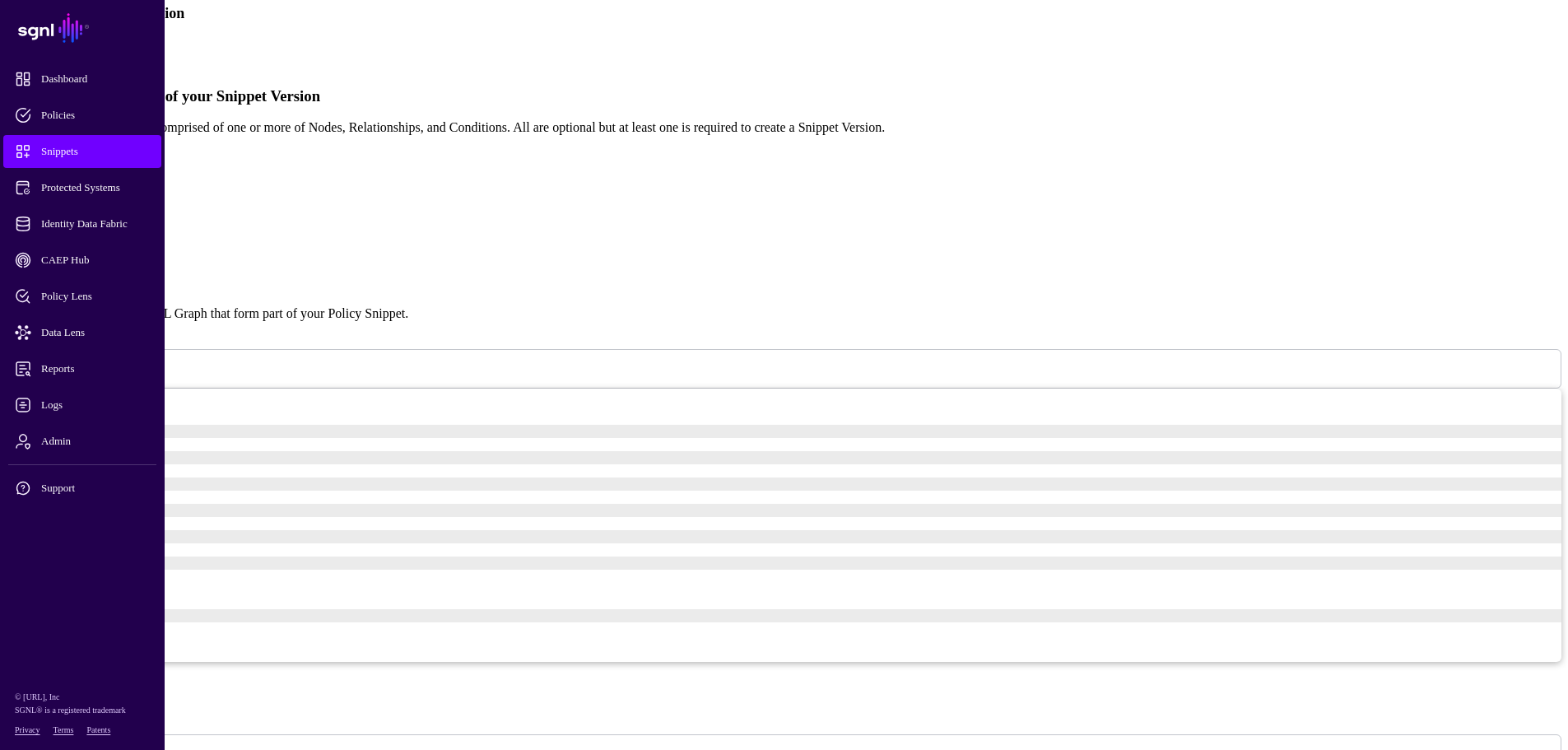
click at [140, 640] on input "Name" at bounding box center [73, 697] width 133 height 42
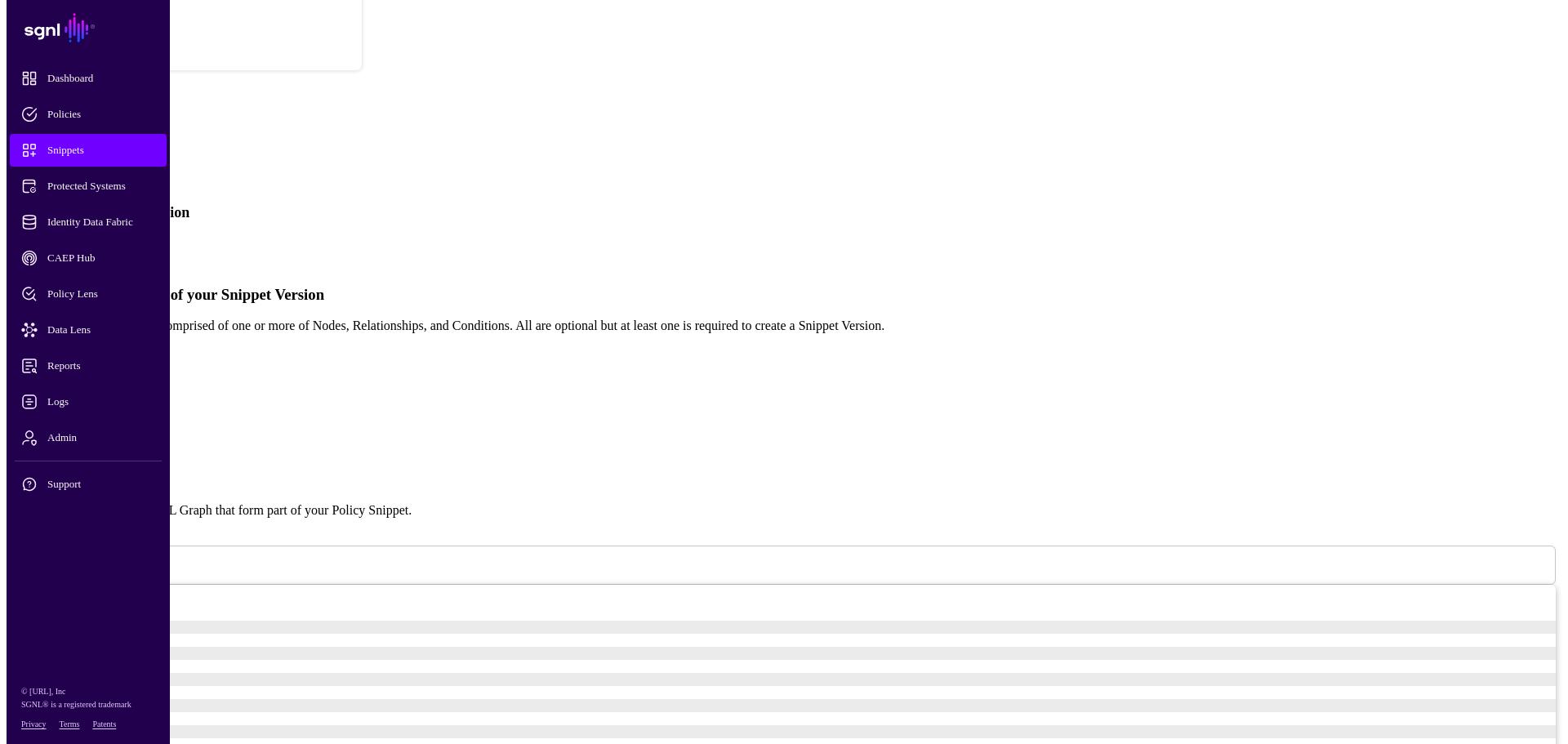
scroll to position [0, 0]
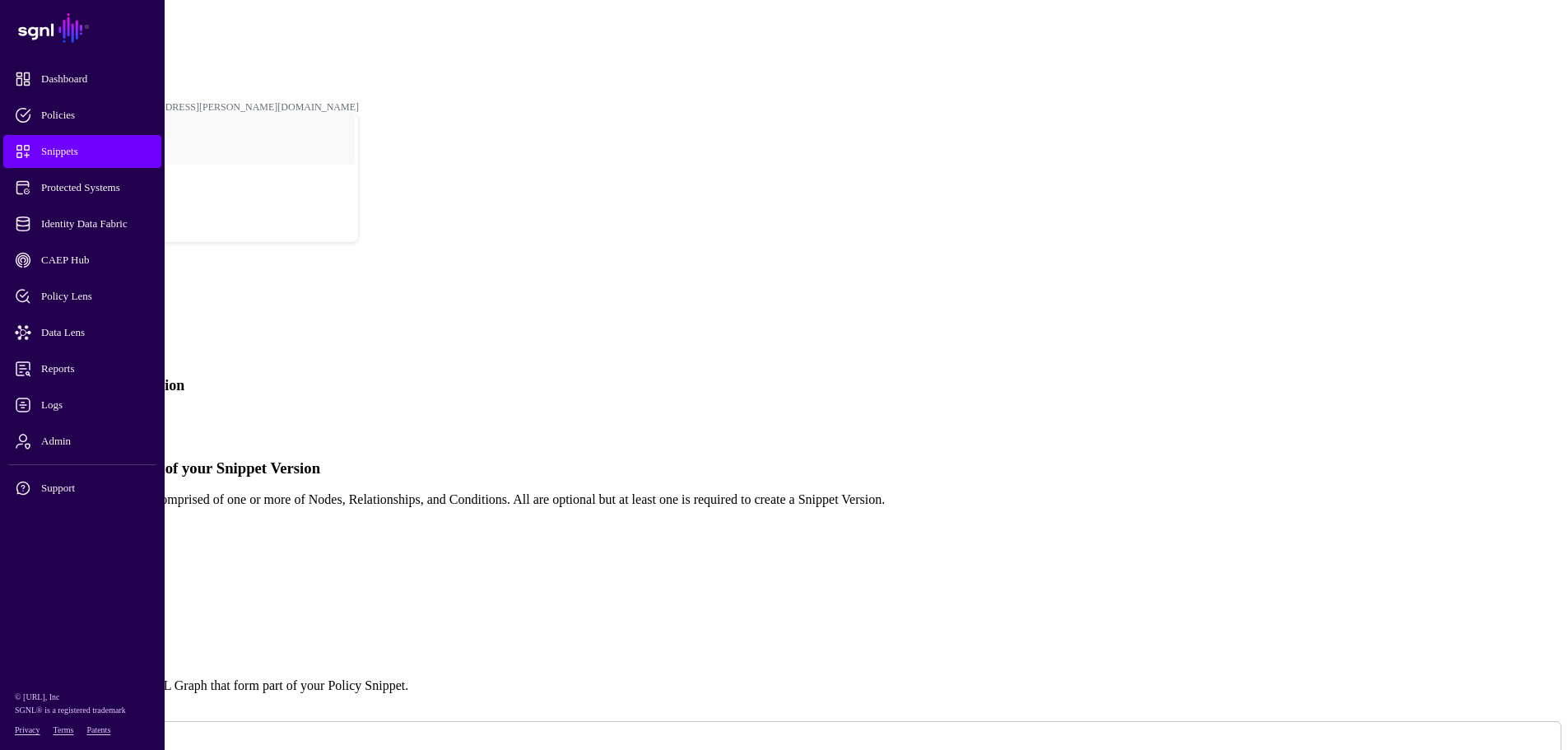
type input "****"
click at [95, 39] on link "Policy Snippets" at bounding box center [63, 45] width 62 height 12
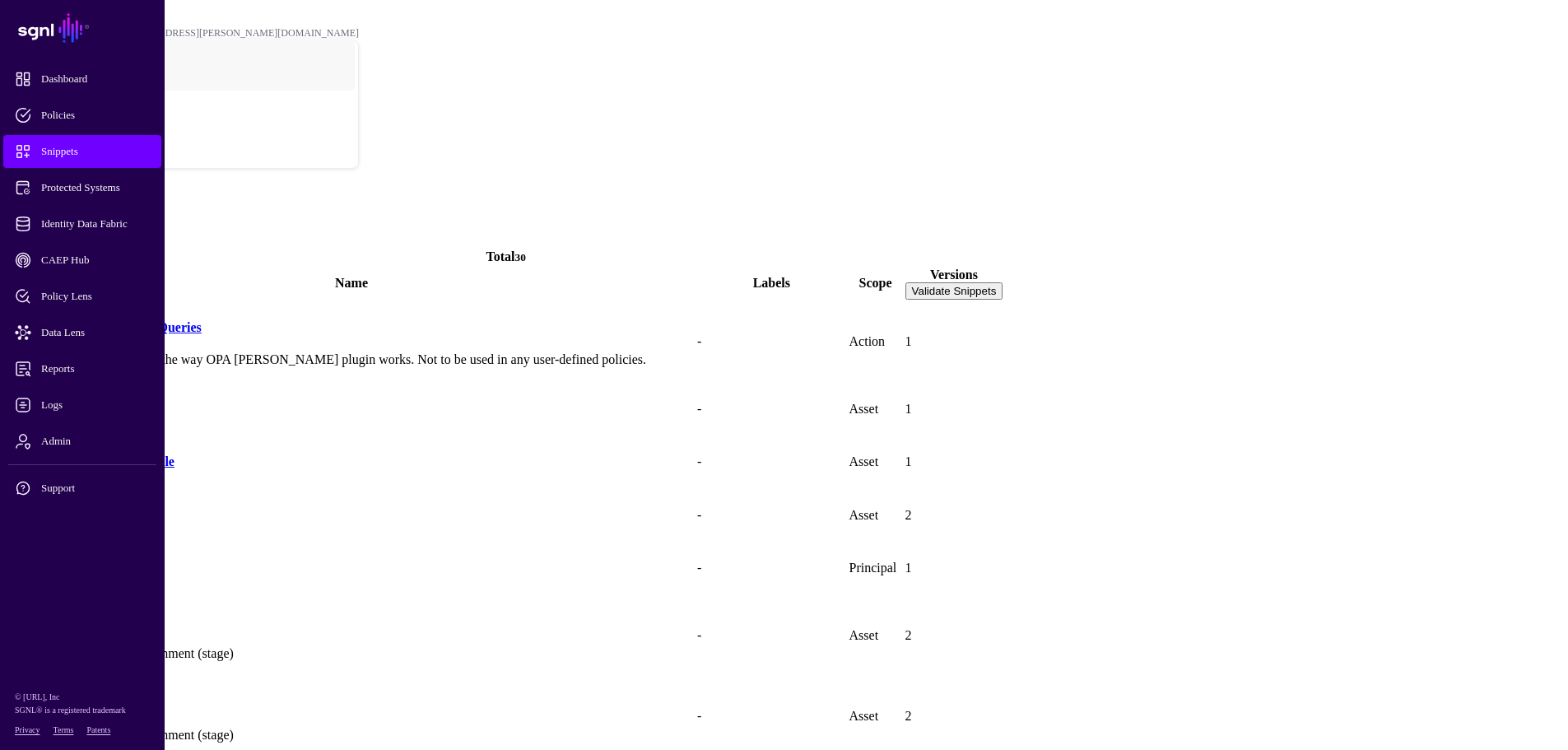
click at [163, 508] on link "Any Column in Parts Table" at bounding box center [86, 514] width 154 height 14
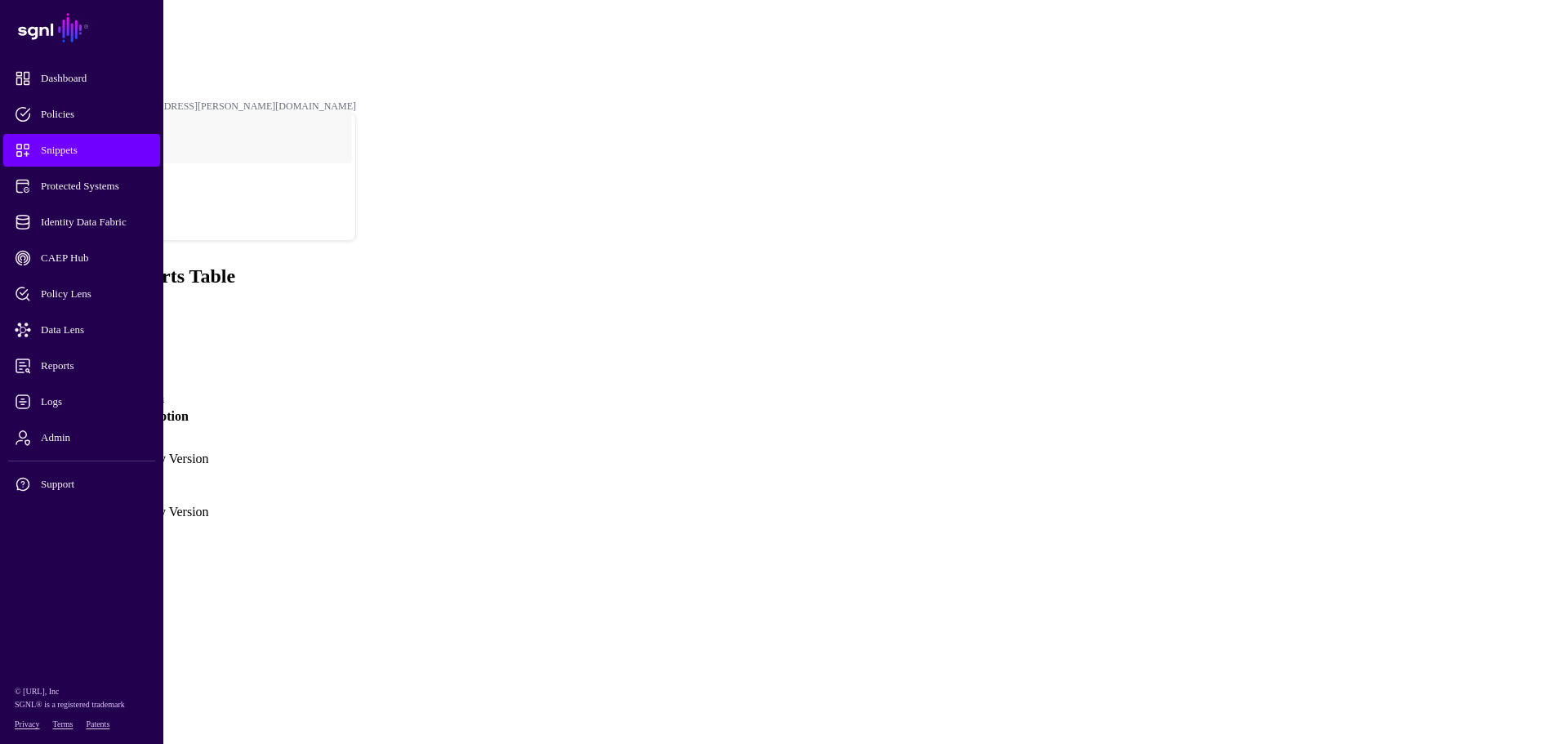
click at [102, 426] on td "Version 2" at bounding box center [57, 452] width 90 height 52
click at [65, 444] on link "Version 2" at bounding box center [38, 451] width 52 height 14
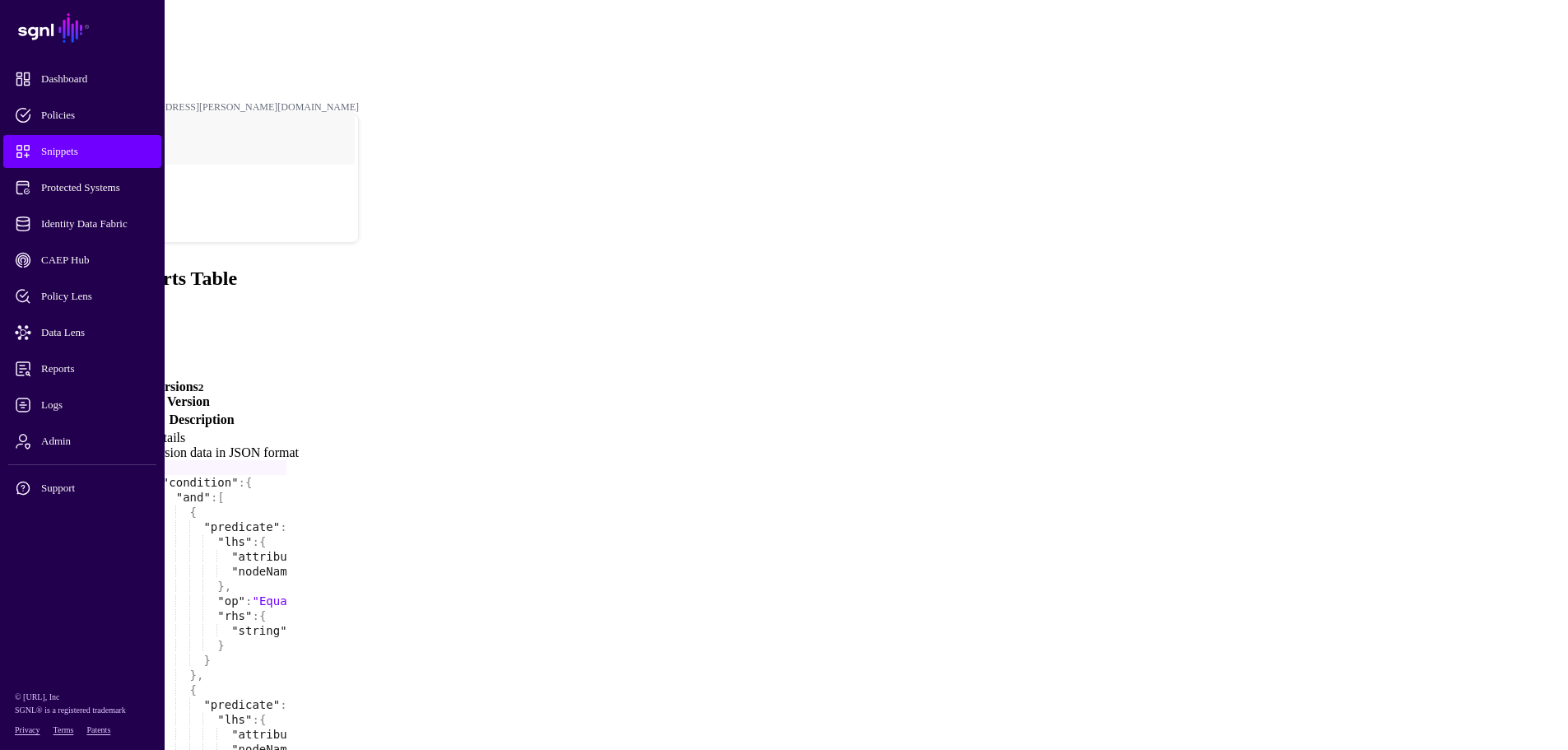
click at [210, 394] on link "Create New Version" at bounding box center [154, 401] width 112 height 14
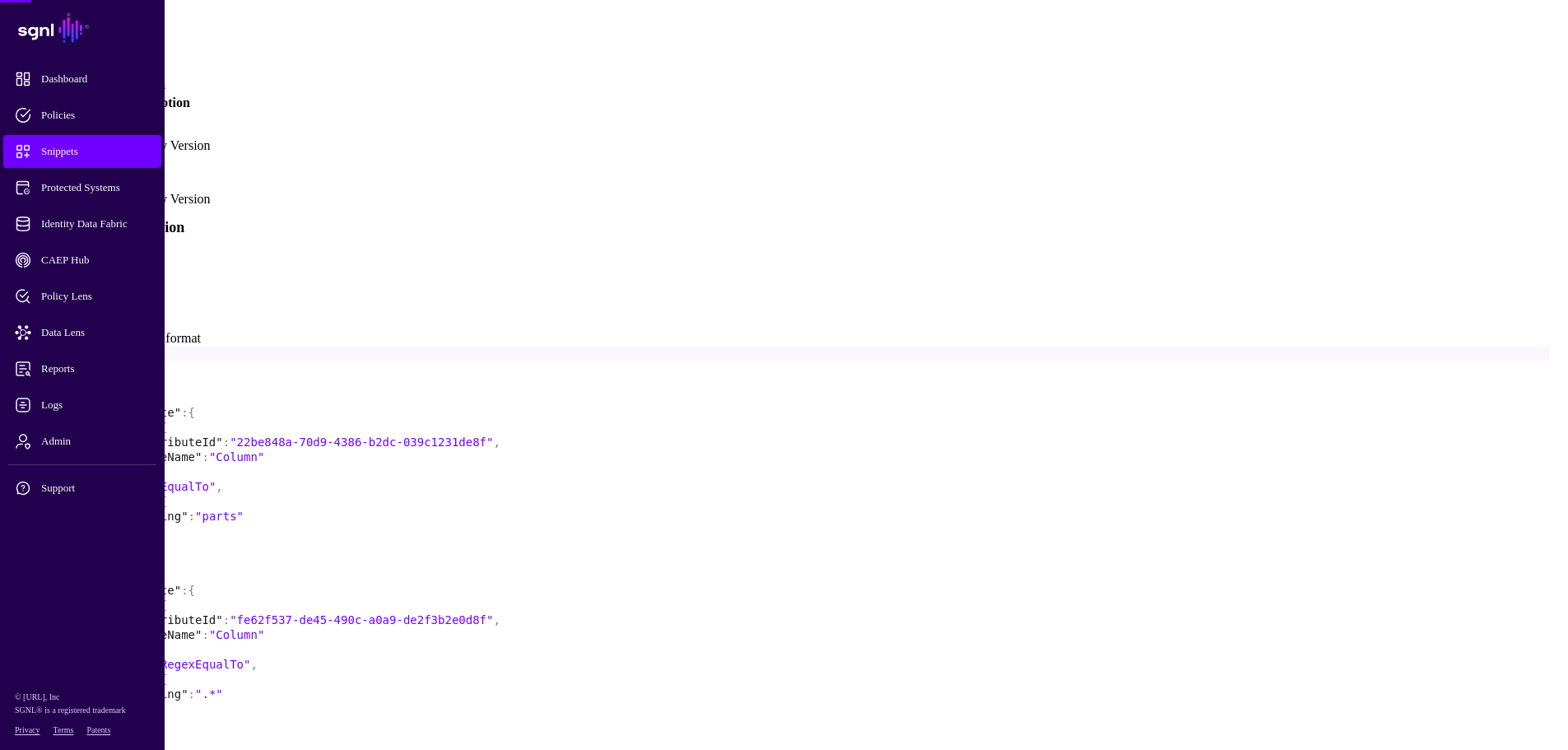
scroll to position [329, 0]
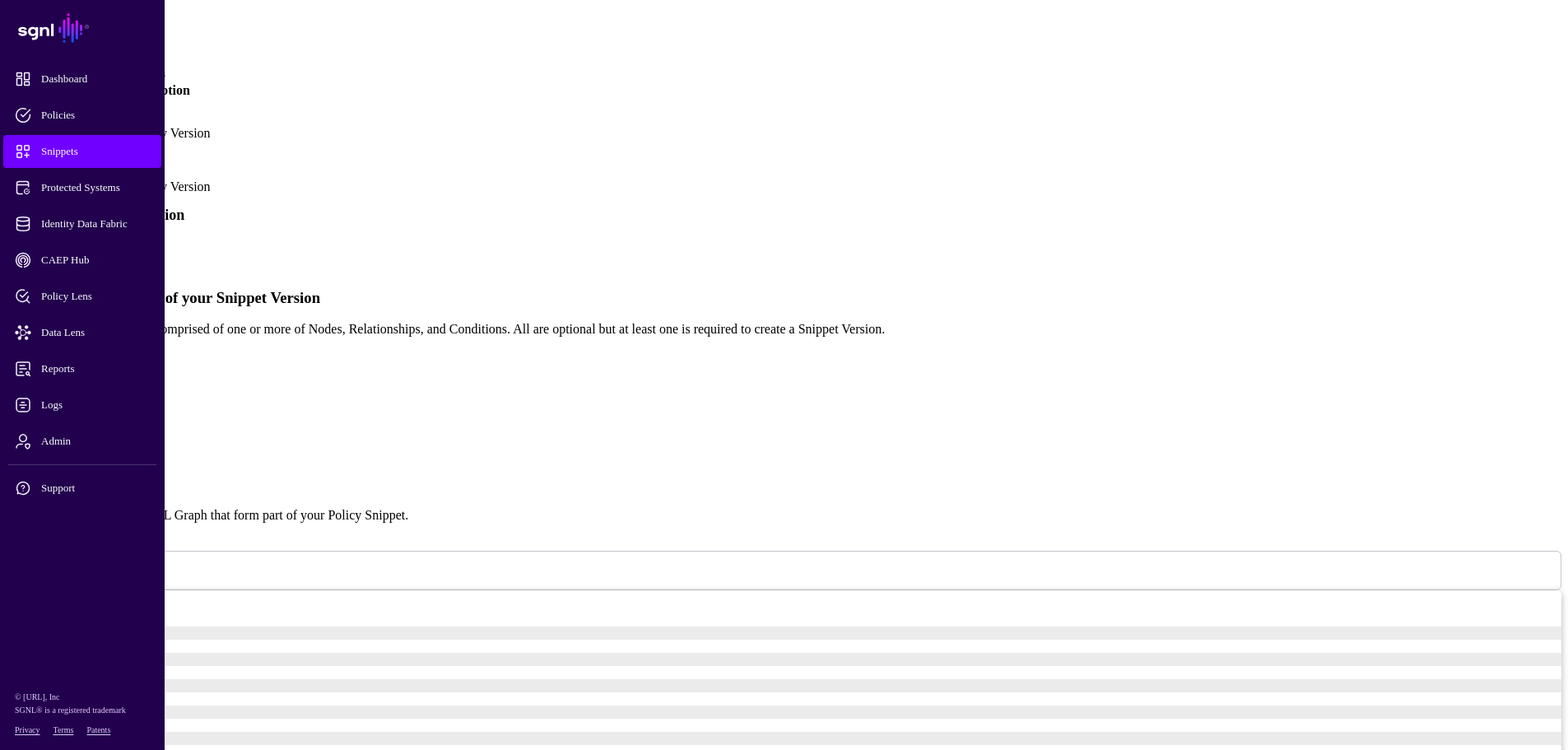
click at [96, 243] on link "Simplified" at bounding box center [67, 250] width 56 height 14
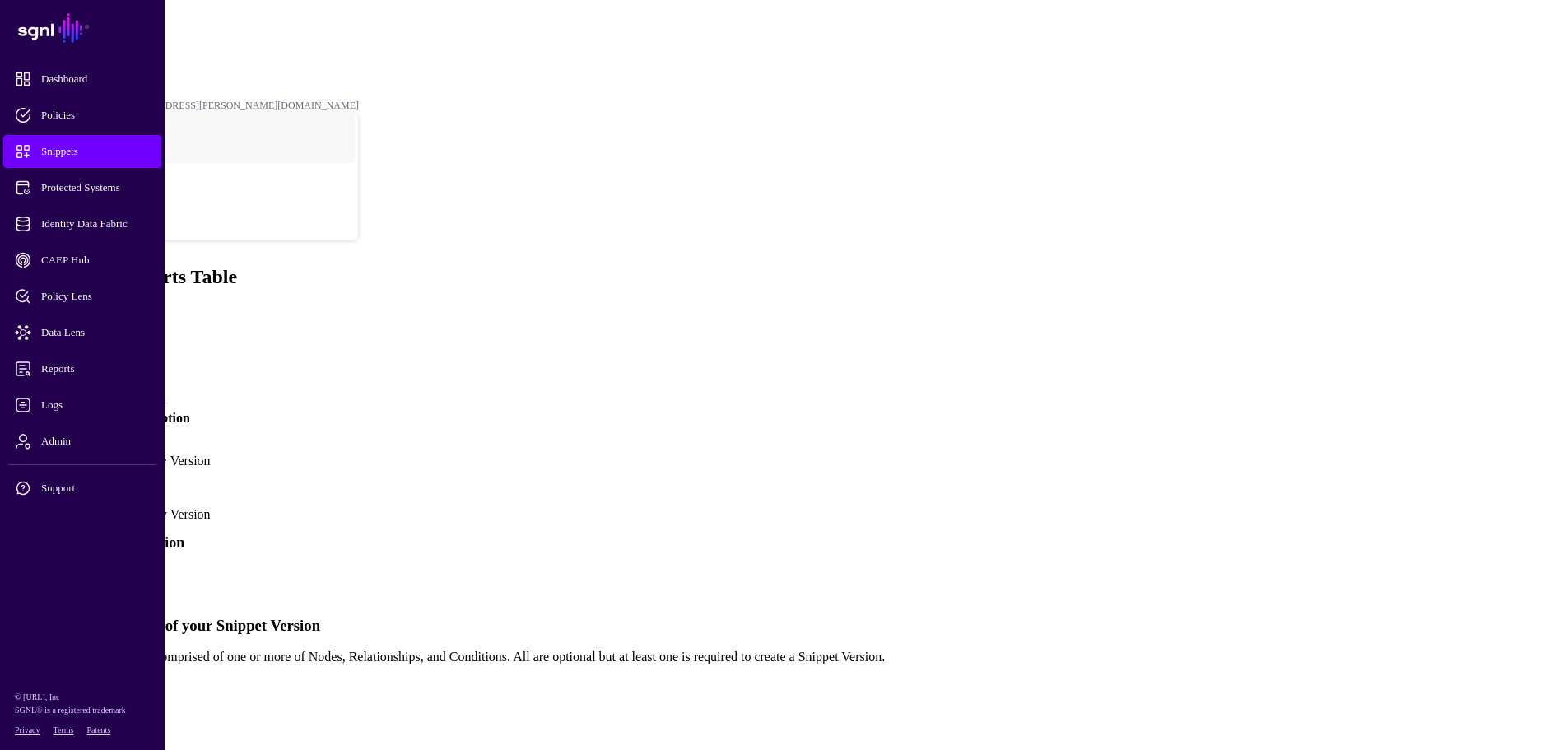
scroll to position [0, 0]
click at [95, 39] on link "Policy Snippets" at bounding box center [63, 45] width 62 height 12
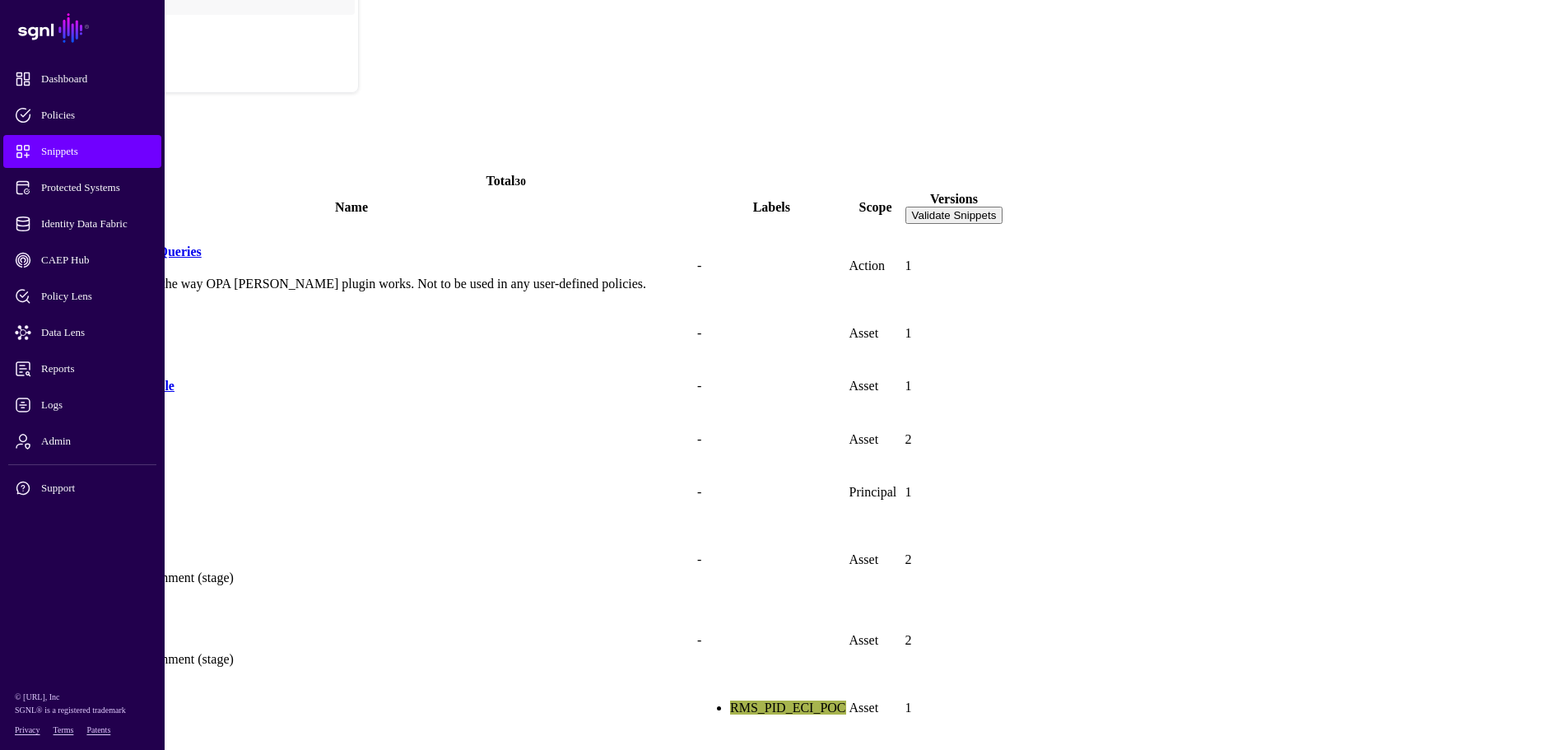
scroll to position [329, 0]
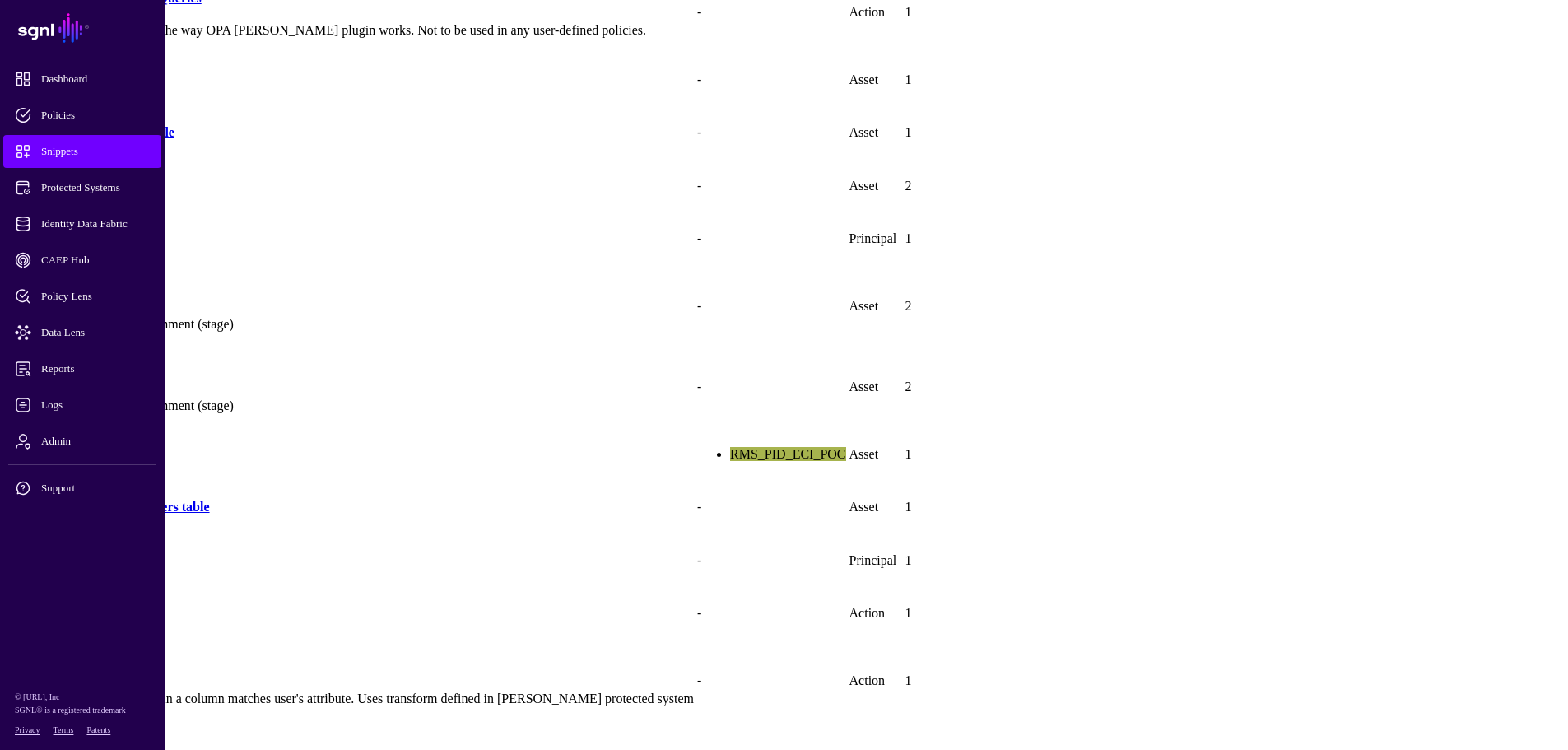
click at [210, 500] on link "Confidential column in orders table" at bounding box center [109, 507] width 201 height 14
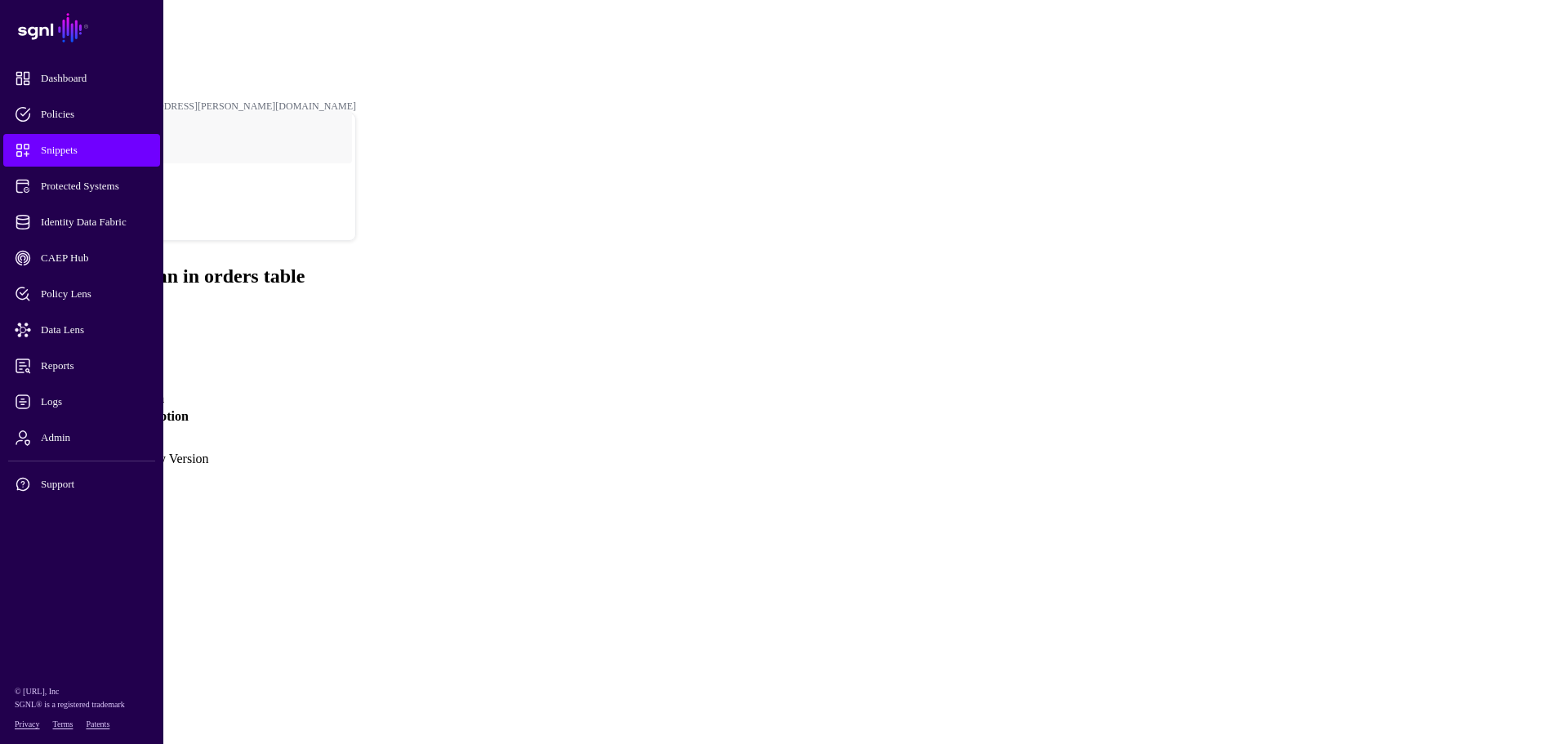
click at [65, 444] on link "Version 1" at bounding box center [38, 451] width 52 height 14
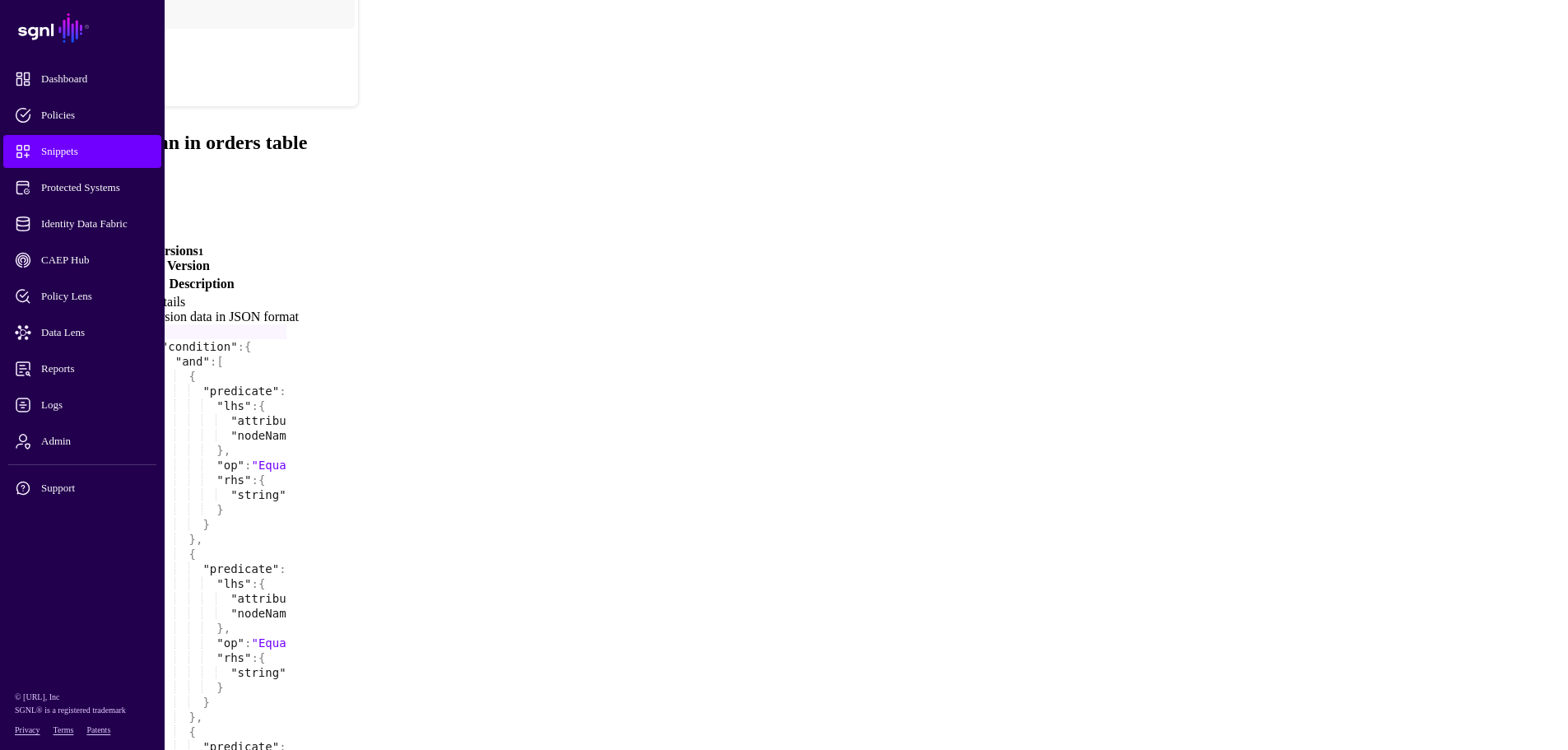
scroll to position [157, 0]
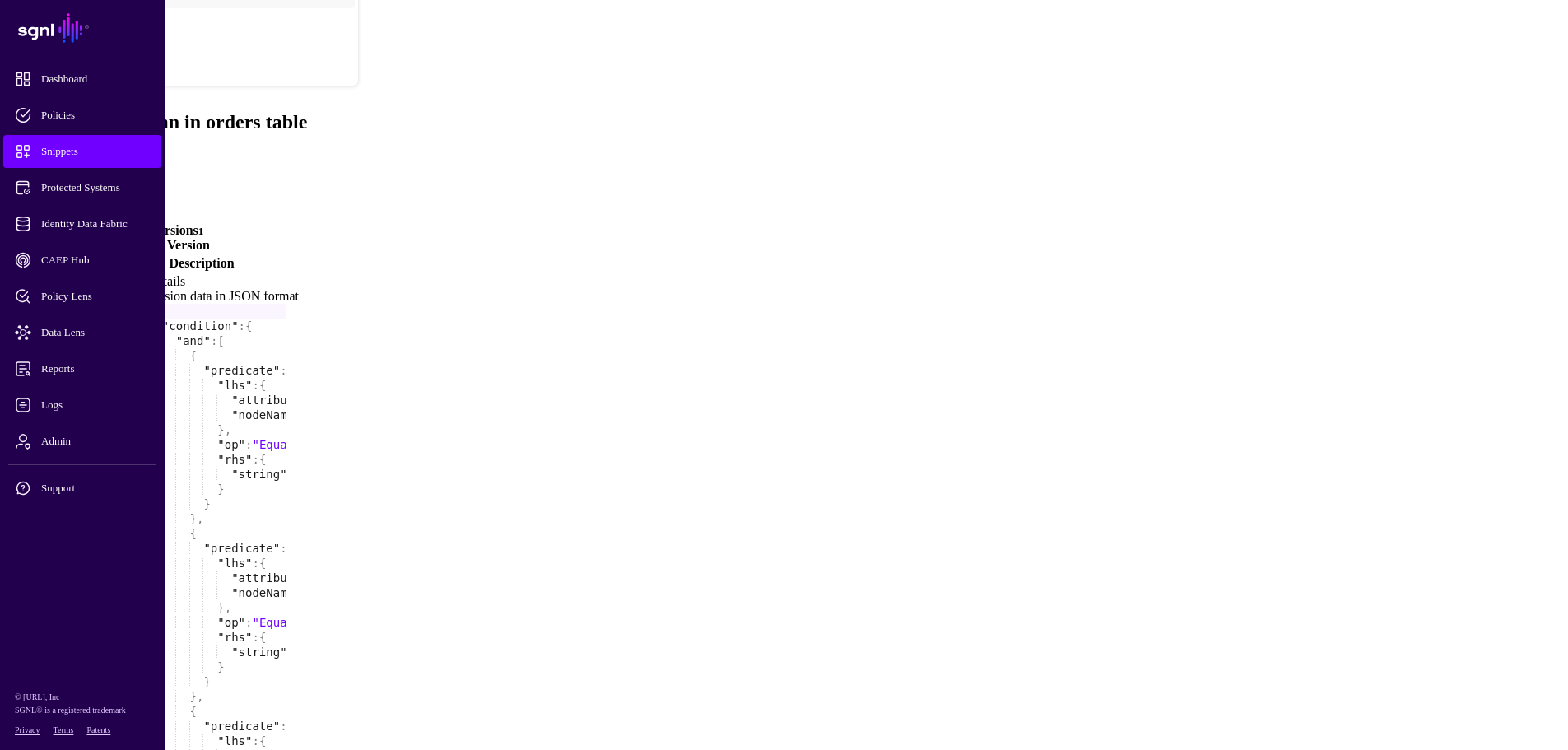
click at [210, 238] on link "Create New Version" at bounding box center [154, 244] width 112 height 14
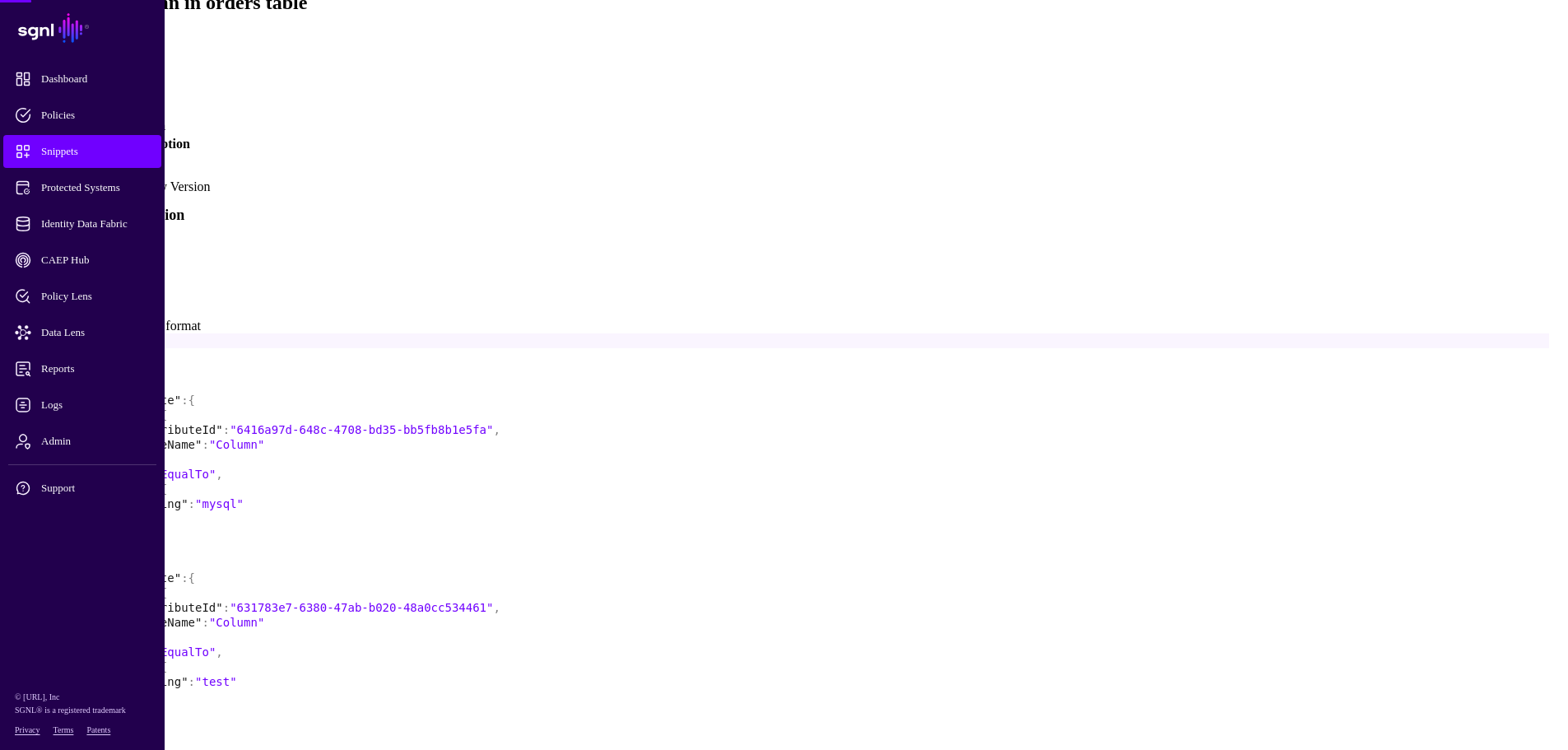
scroll to position [279, 0]
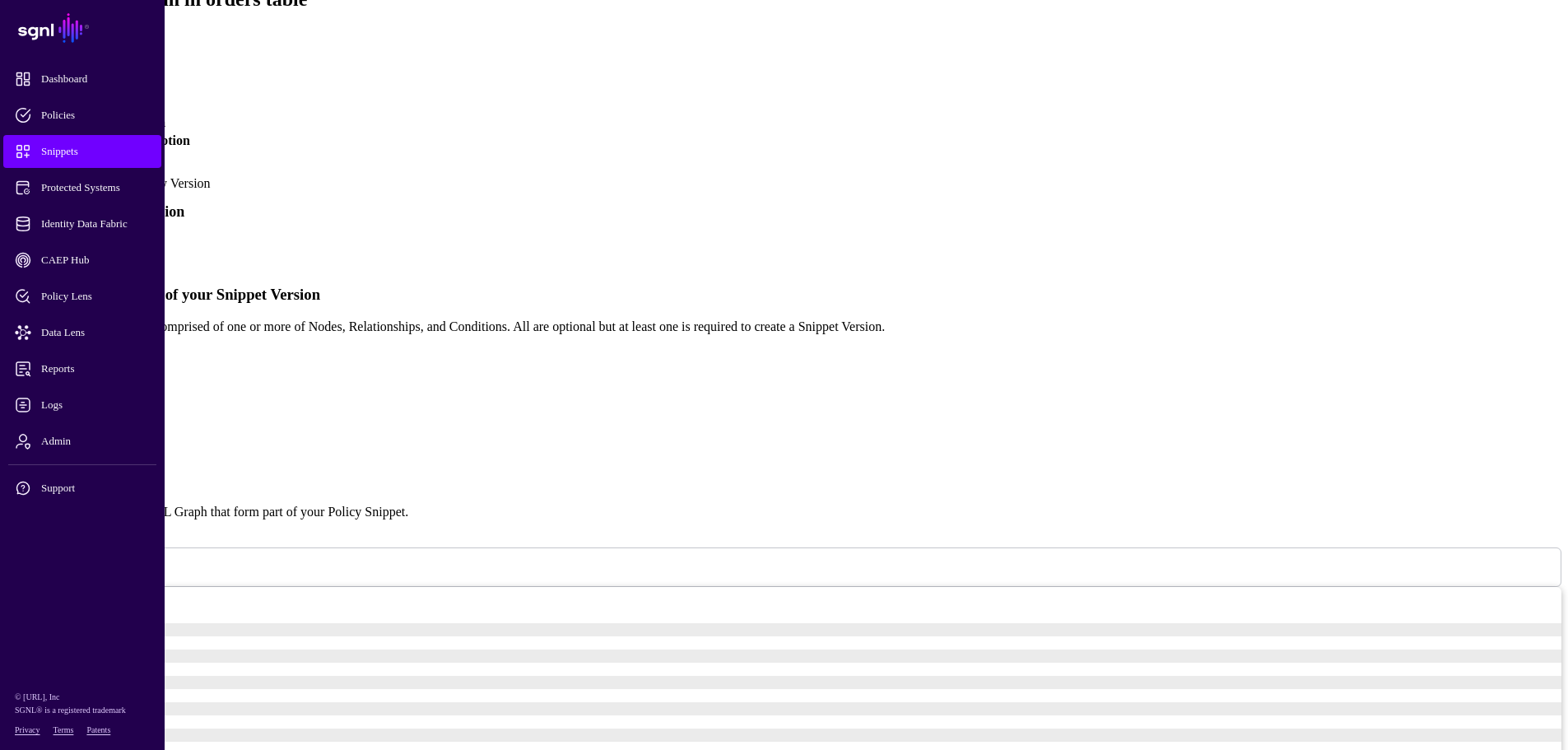
click at [96, 240] on link "Simplified" at bounding box center [67, 247] width 56 height 14
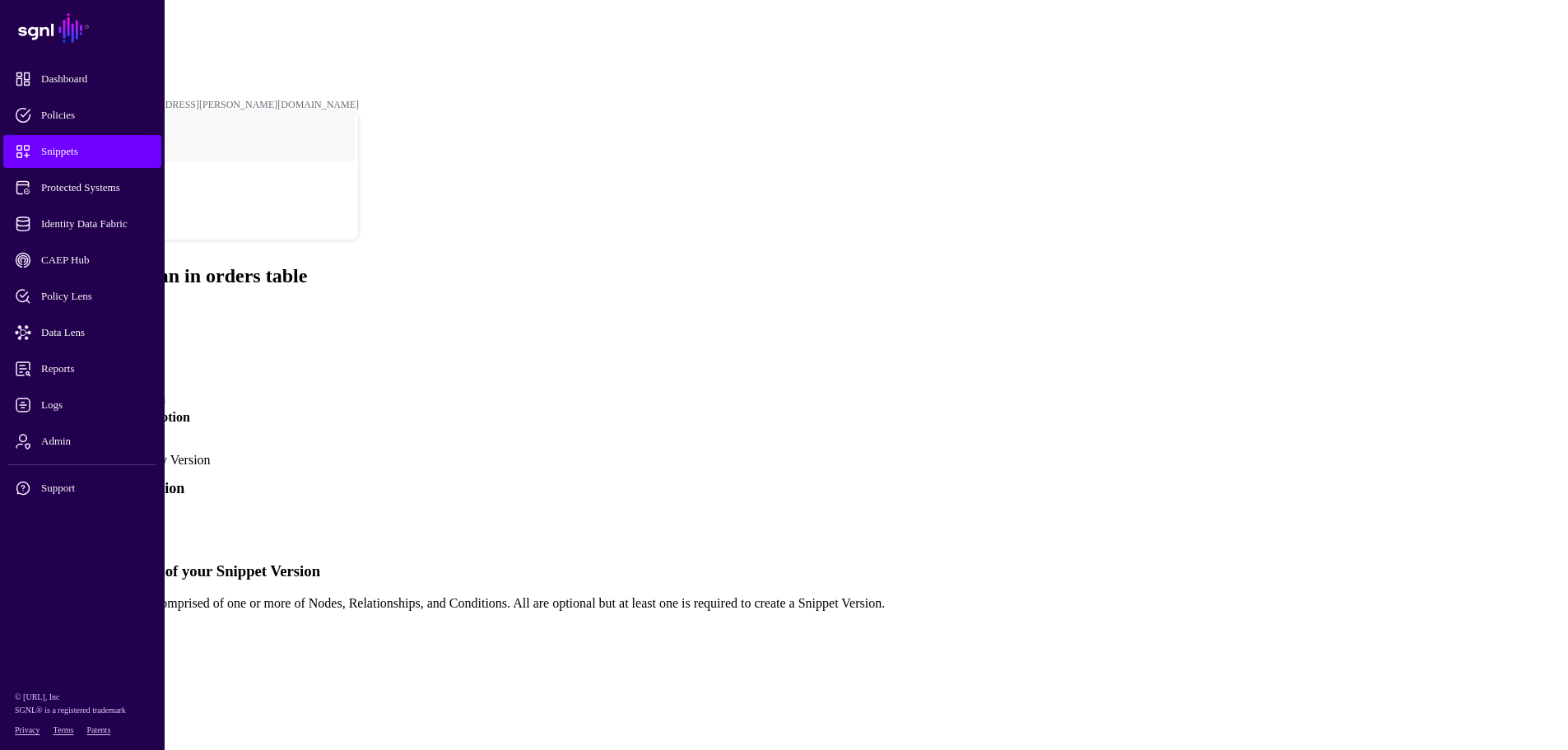
scroll to position [0, 0]
click at [95, 39] on link "Policy Snippets" at bounding box center [63, 45] width 62 height 12
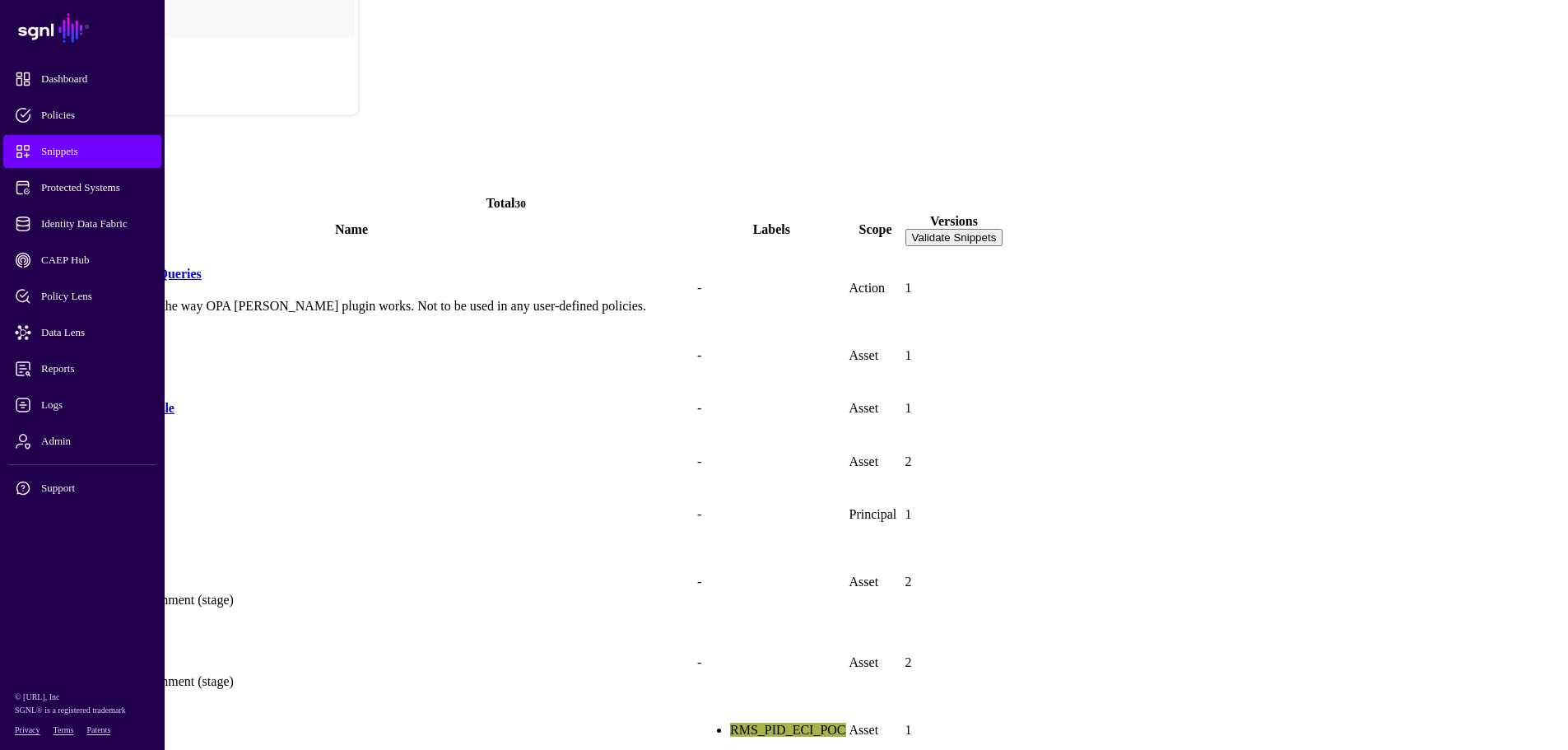
scroll to position [165, 0]
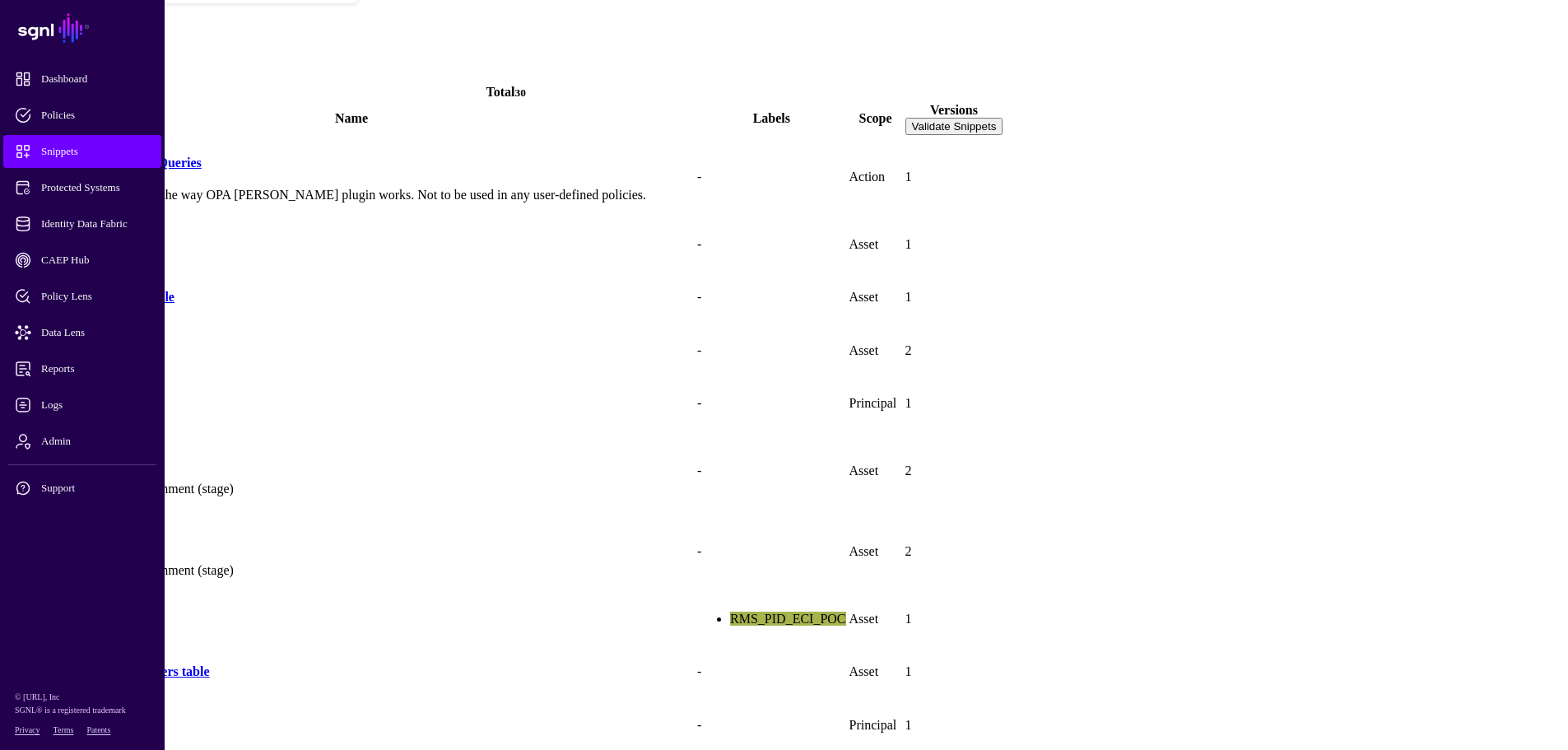
click at [117, 612] on link "Columns in MARC" at bounding box center [63, 619] width 108 height 14
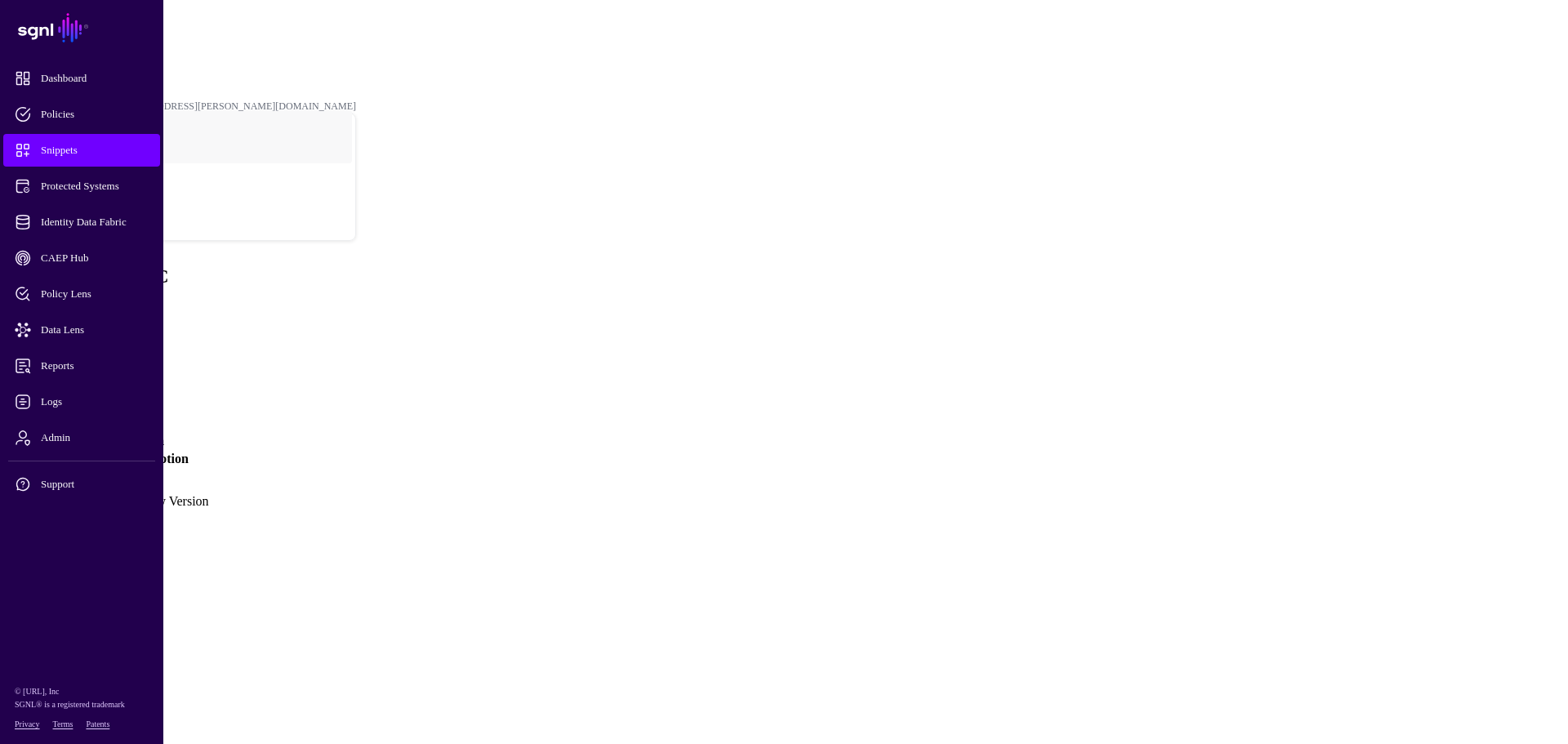
click at [65, 487] on link "Version 1" at bounding box center [38, 494] width 52 height 14
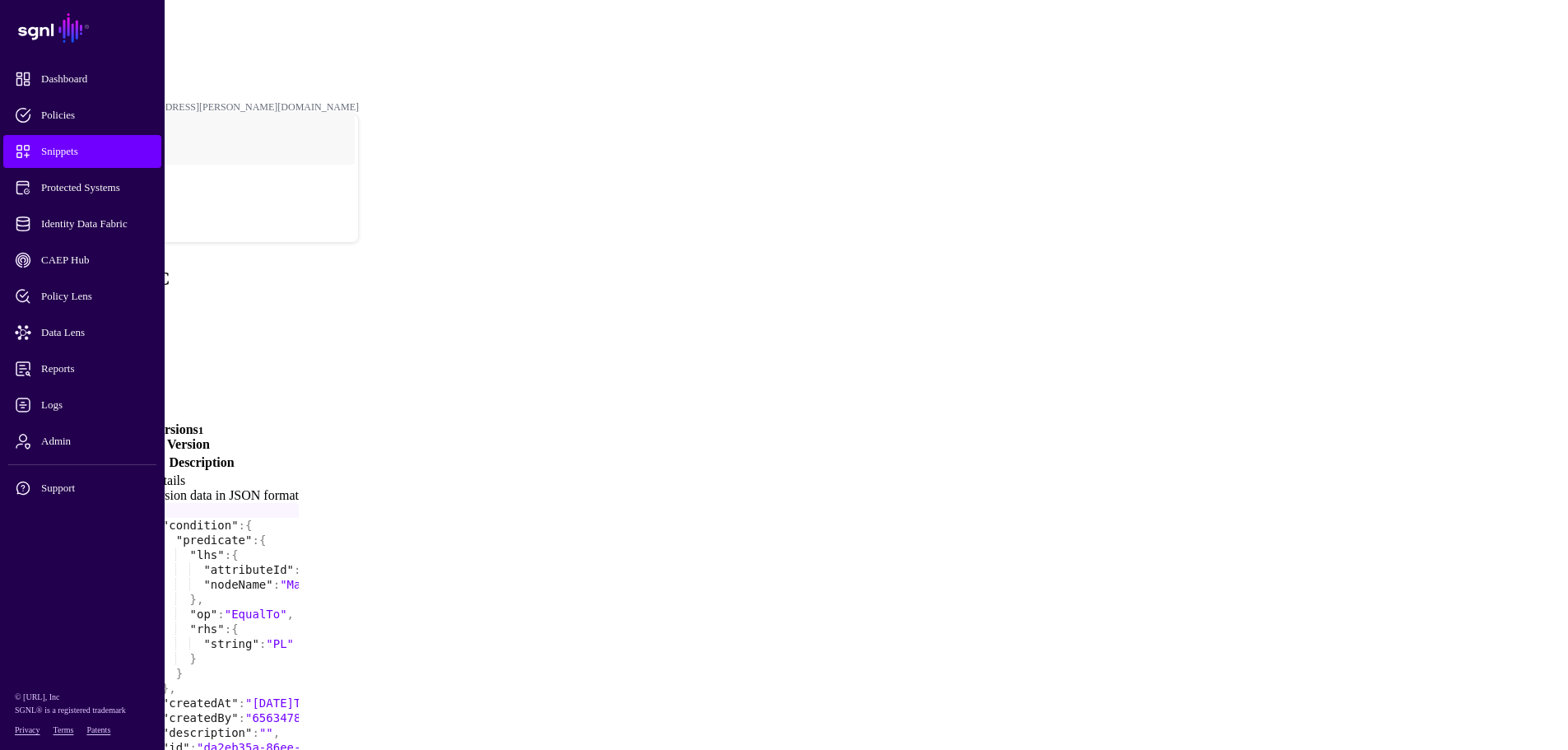
click at [95, 39] on link "Policy Snippets" at bounding box center [63, 45] width 62 height 12
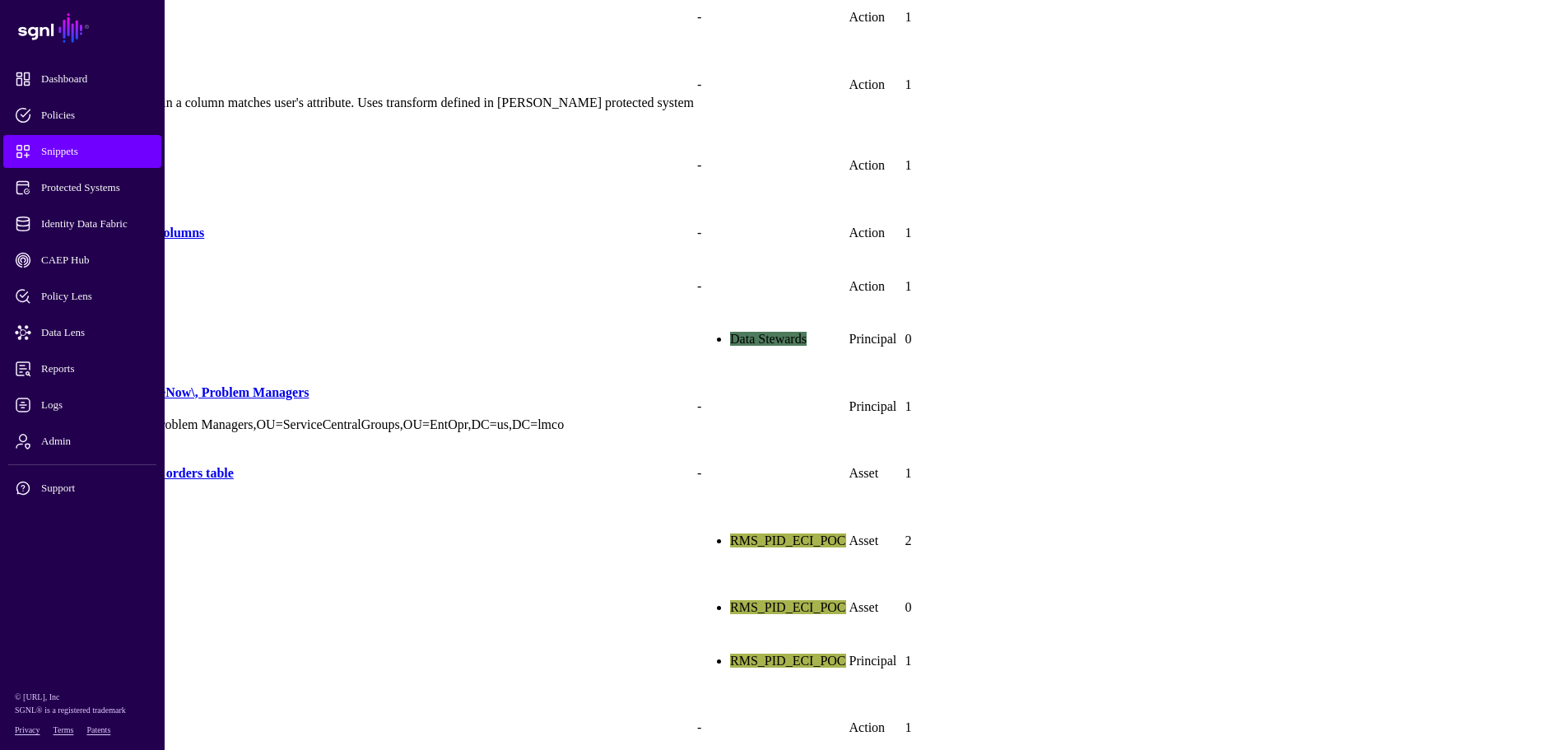
scroll to position [932, 0]
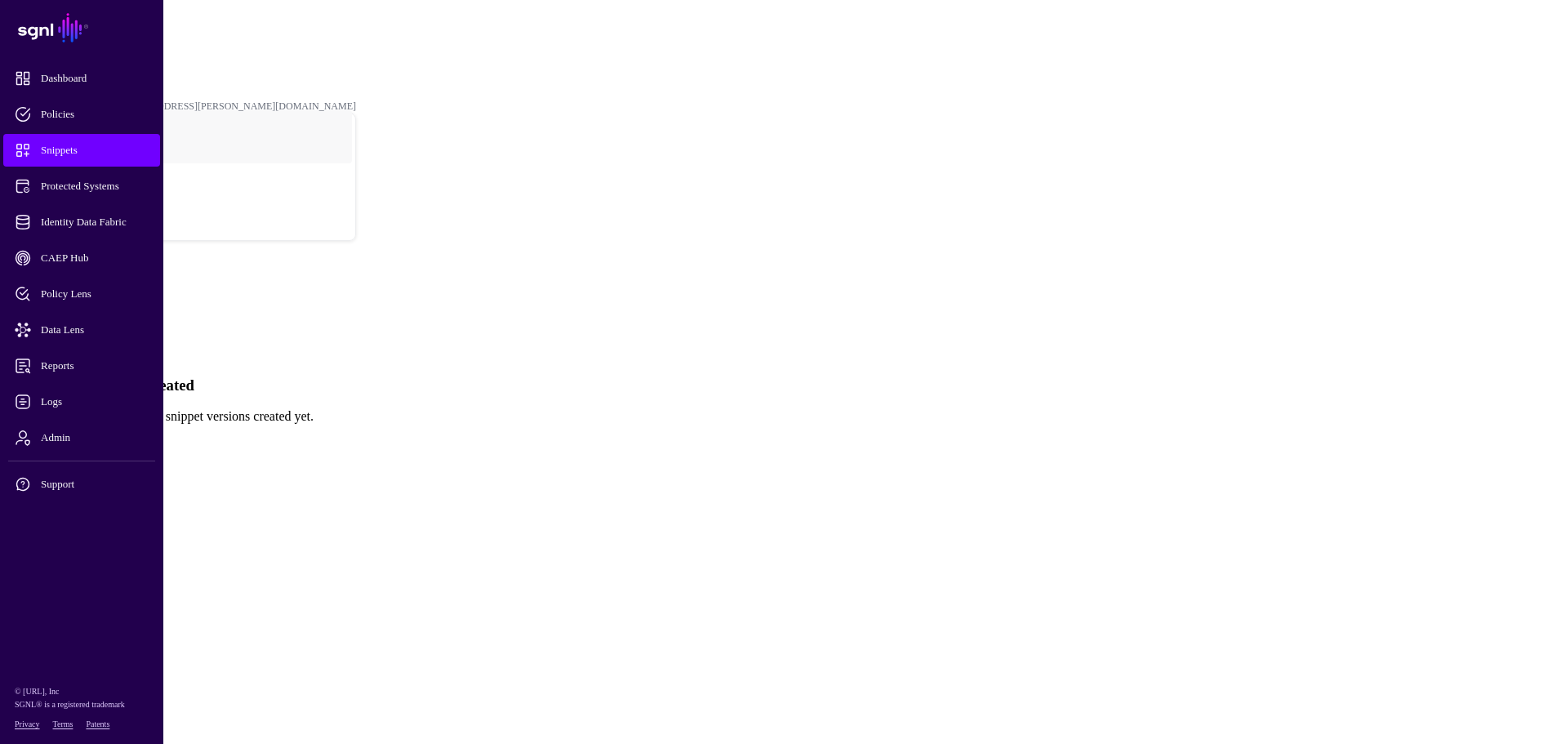
click at [112, 437] on link "Create New Version" at bounding box center [60, 444] width 106 height 14
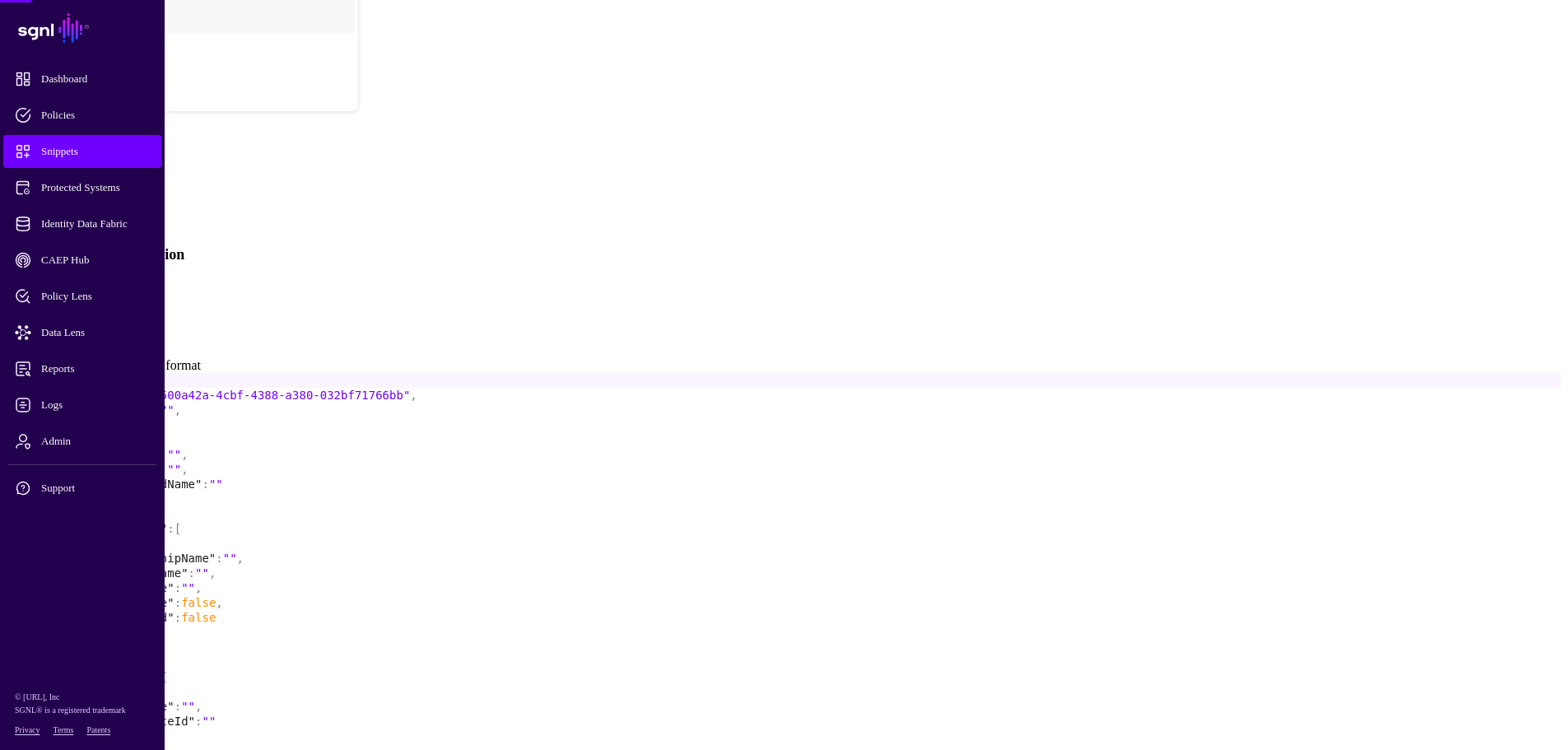
scroll to position [142, 0]
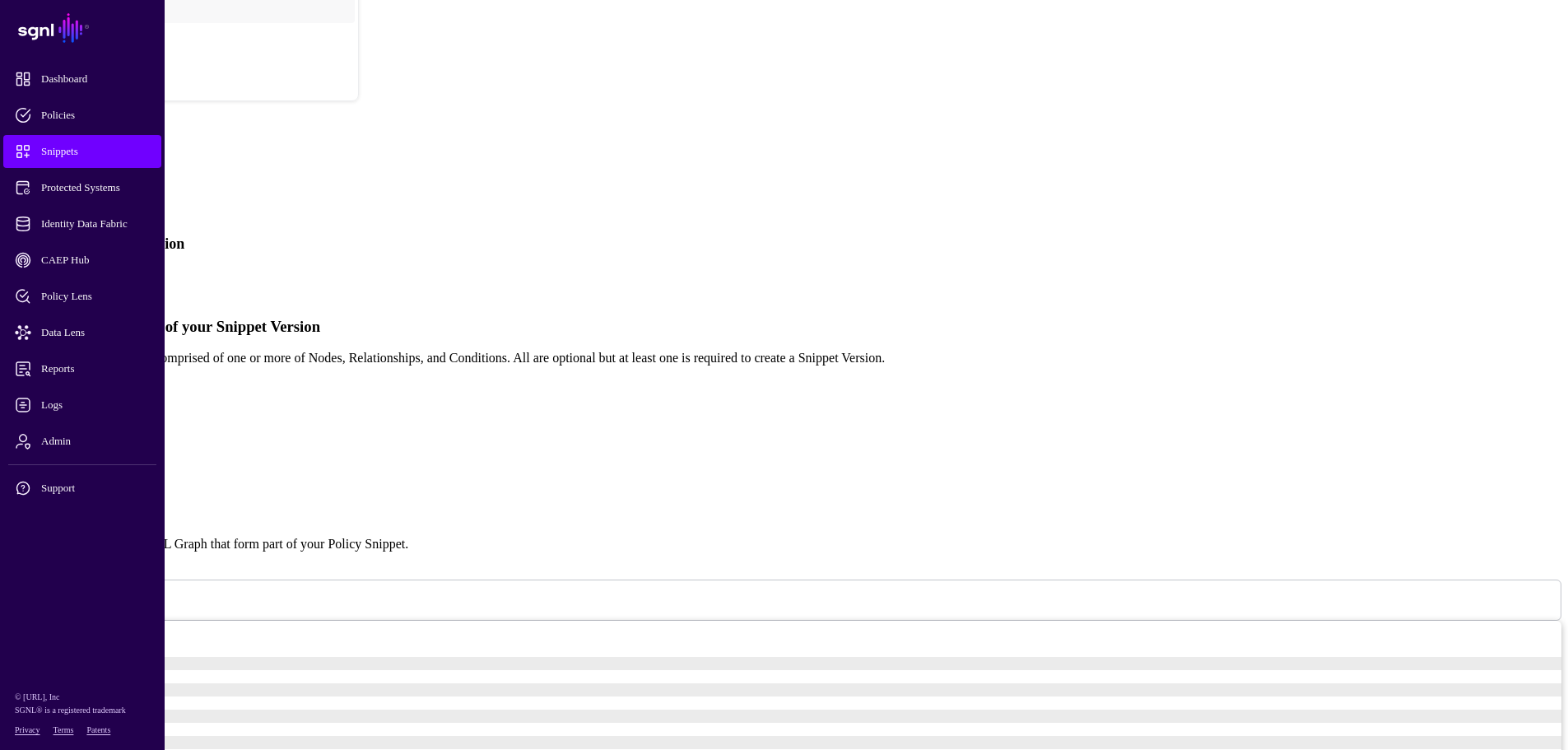
click at [96, 272] on link "Simplified" at bounding box center [67, 279] width 56 height 14
click at [81, 592] on span at bounding box center [81, 599] width 0 height 14
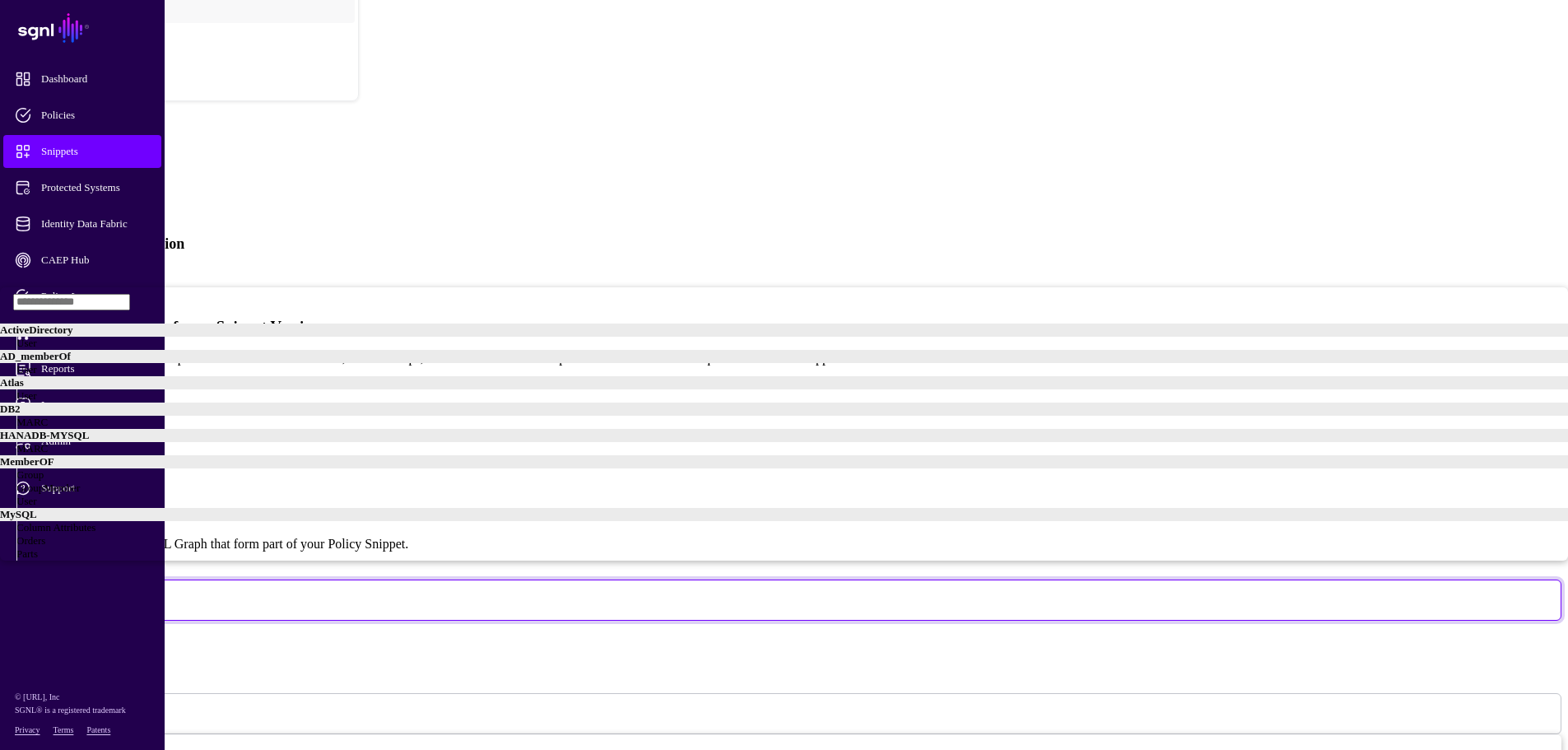
scroll to position [165, 0]
click at [47, 442] on span "MARC" at bounding box center [33, 447] width 32 height 13
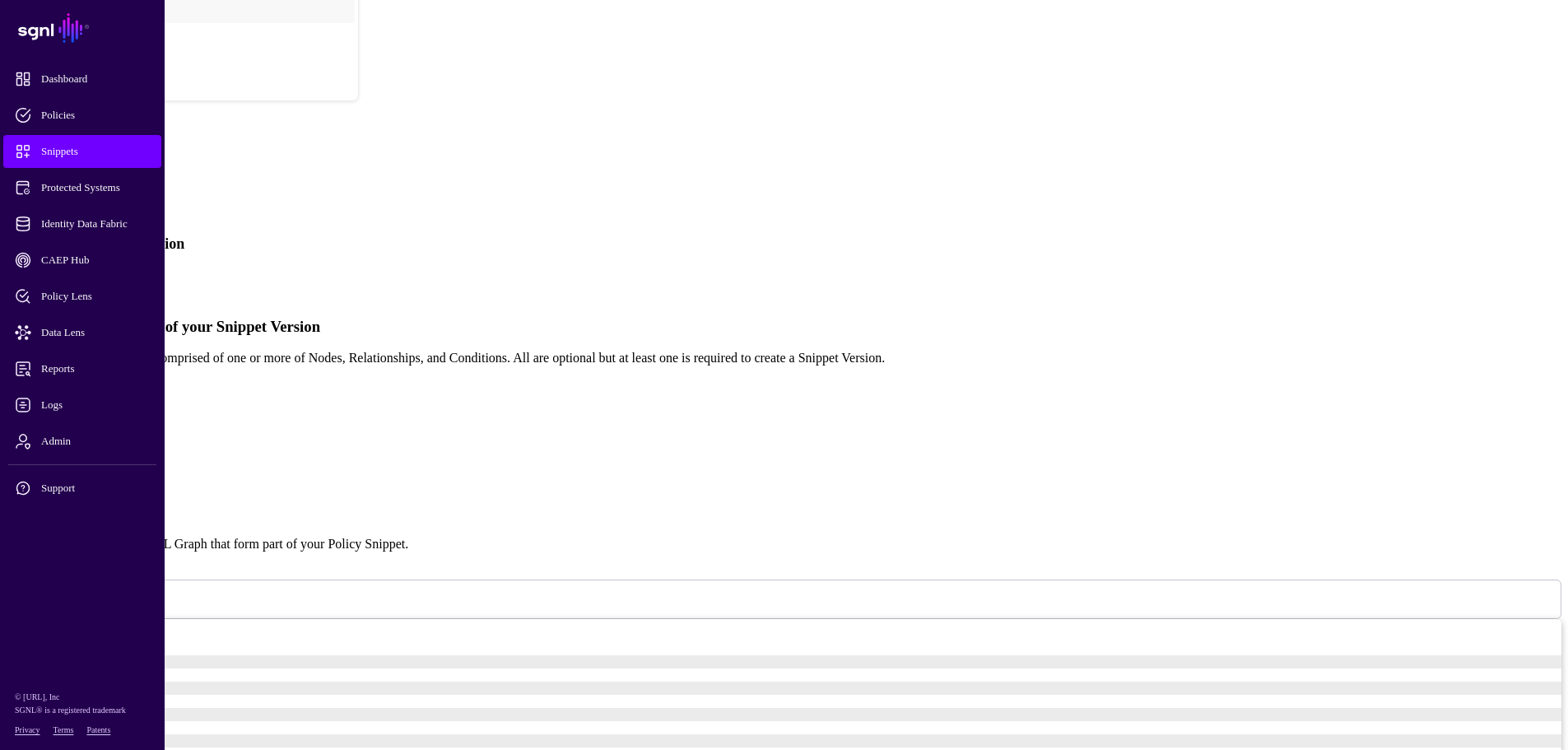
type input "****"
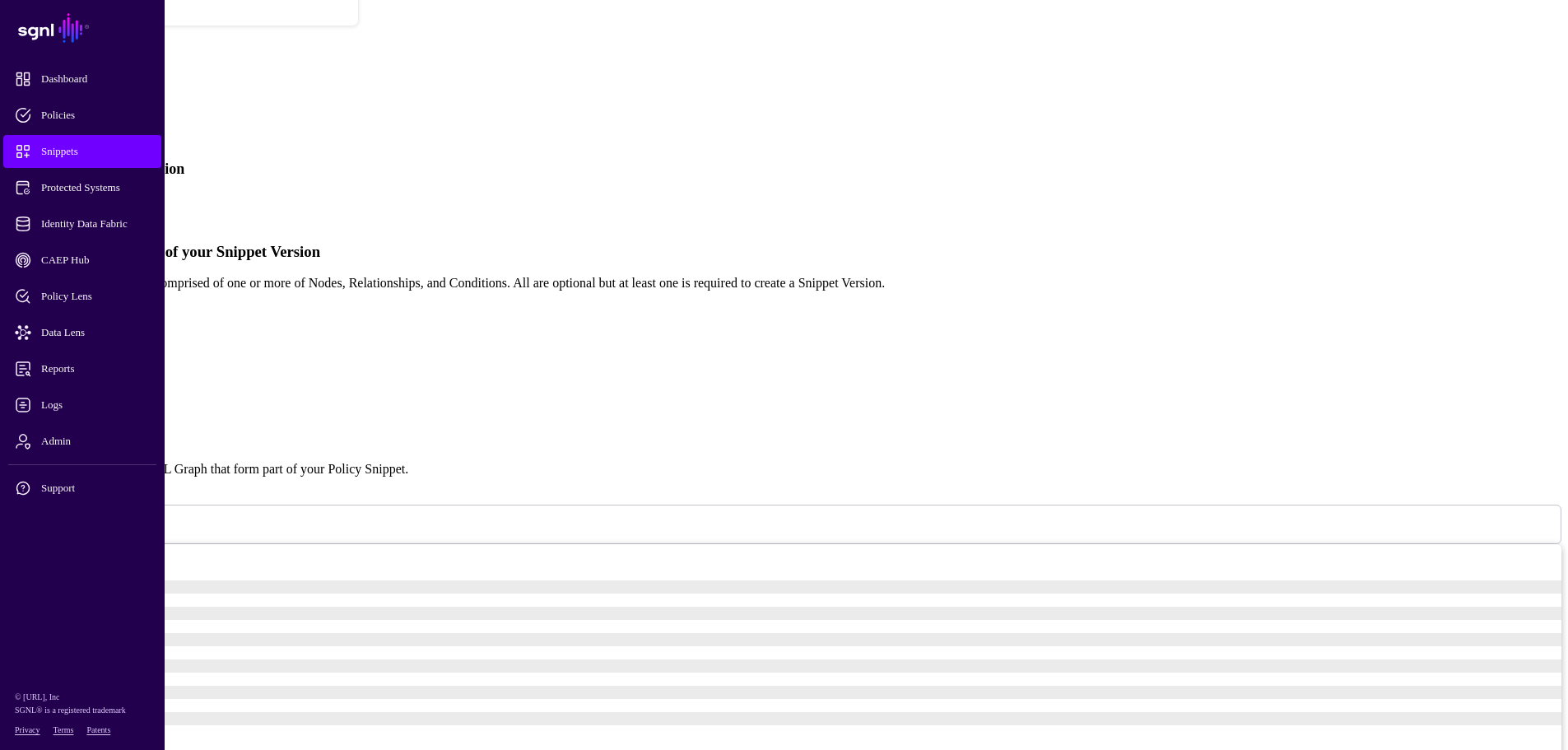
scroll to position [537, 0]
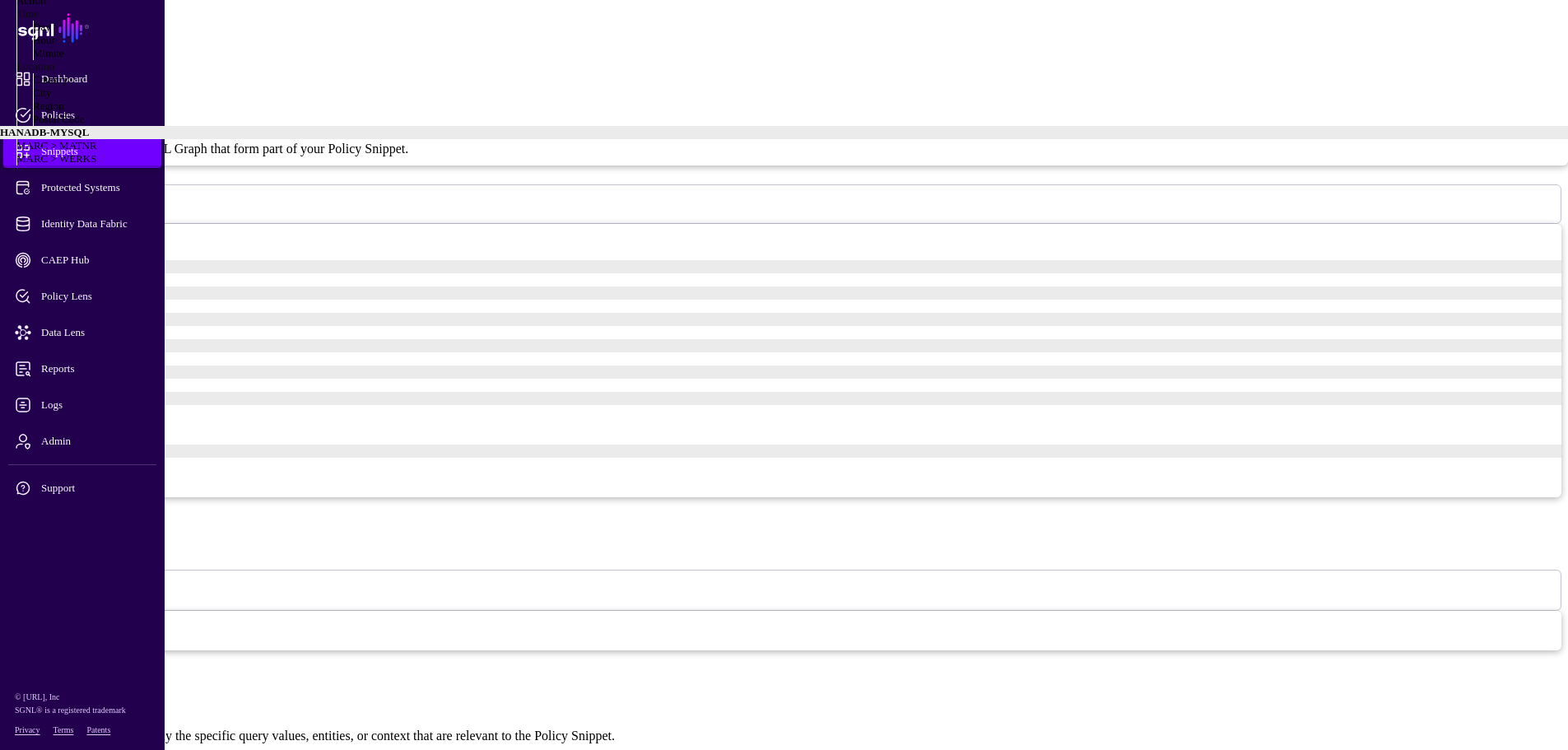
scroll to position [196, 0]
click at [97, 165] on span "MARC > WERKS" at bounding box center [56, 159] width 80 height 13
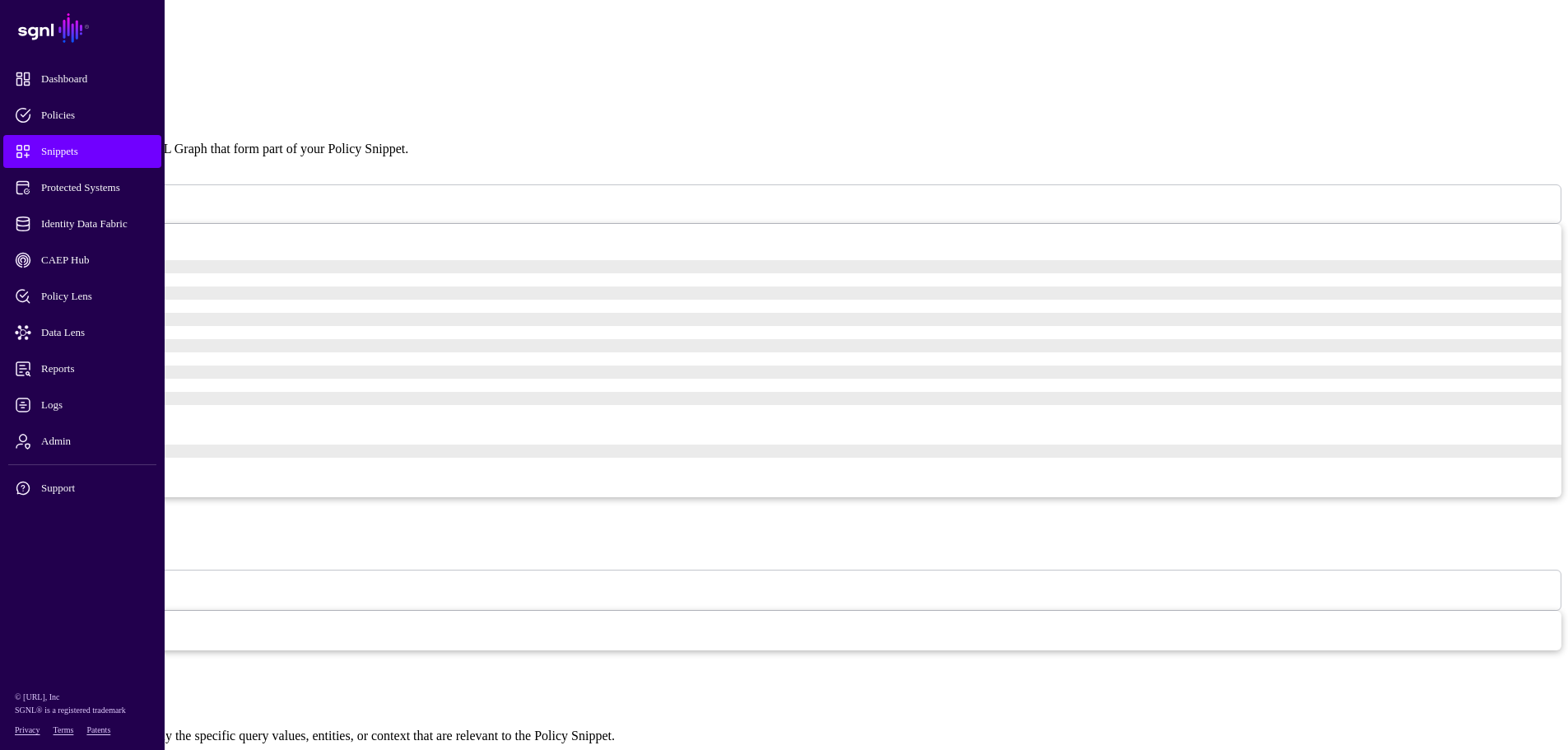
click at [47, 152] on span "Starts With" at bounding box center [24, 145] width 47 height 13
type input "**"
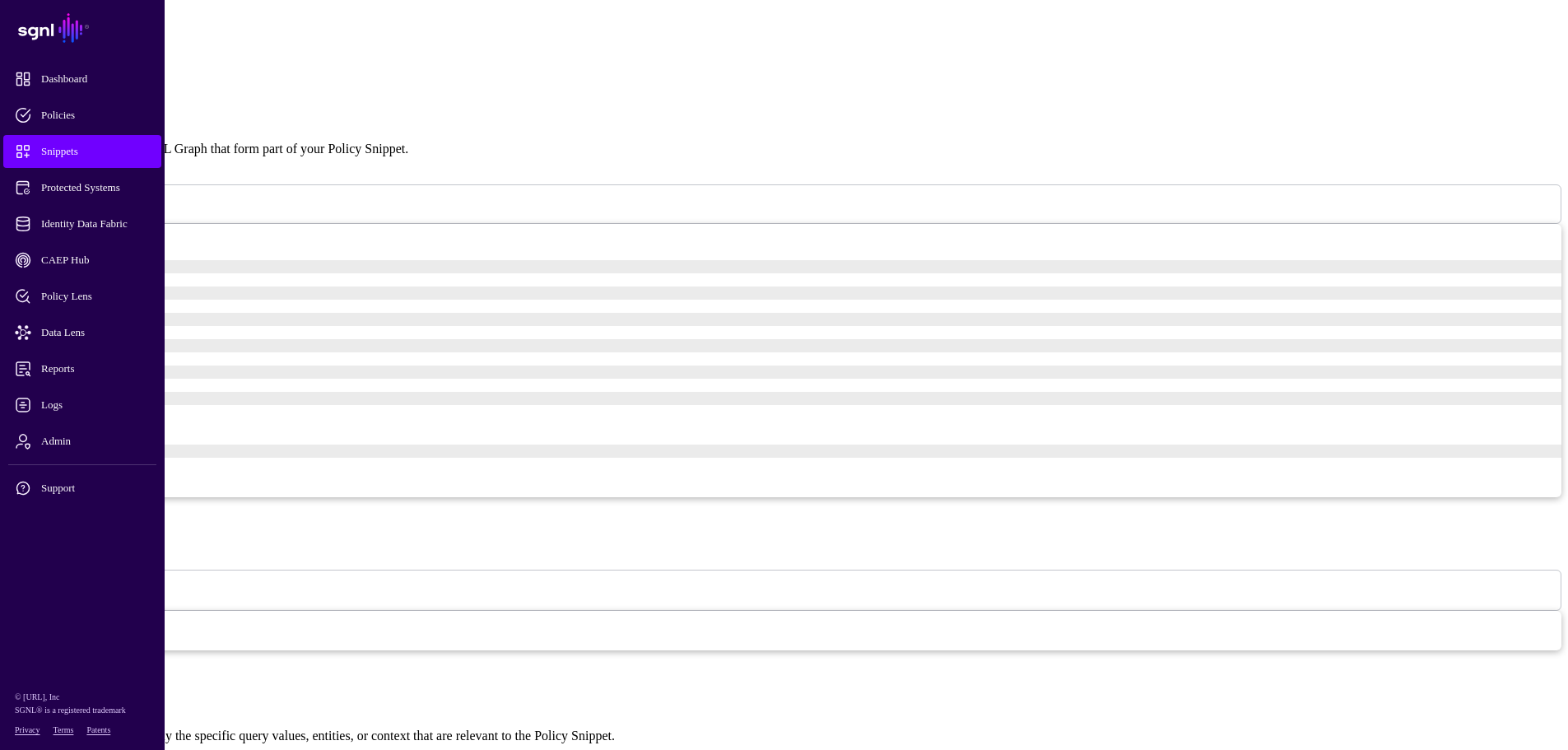
scroll to position [317, 0]
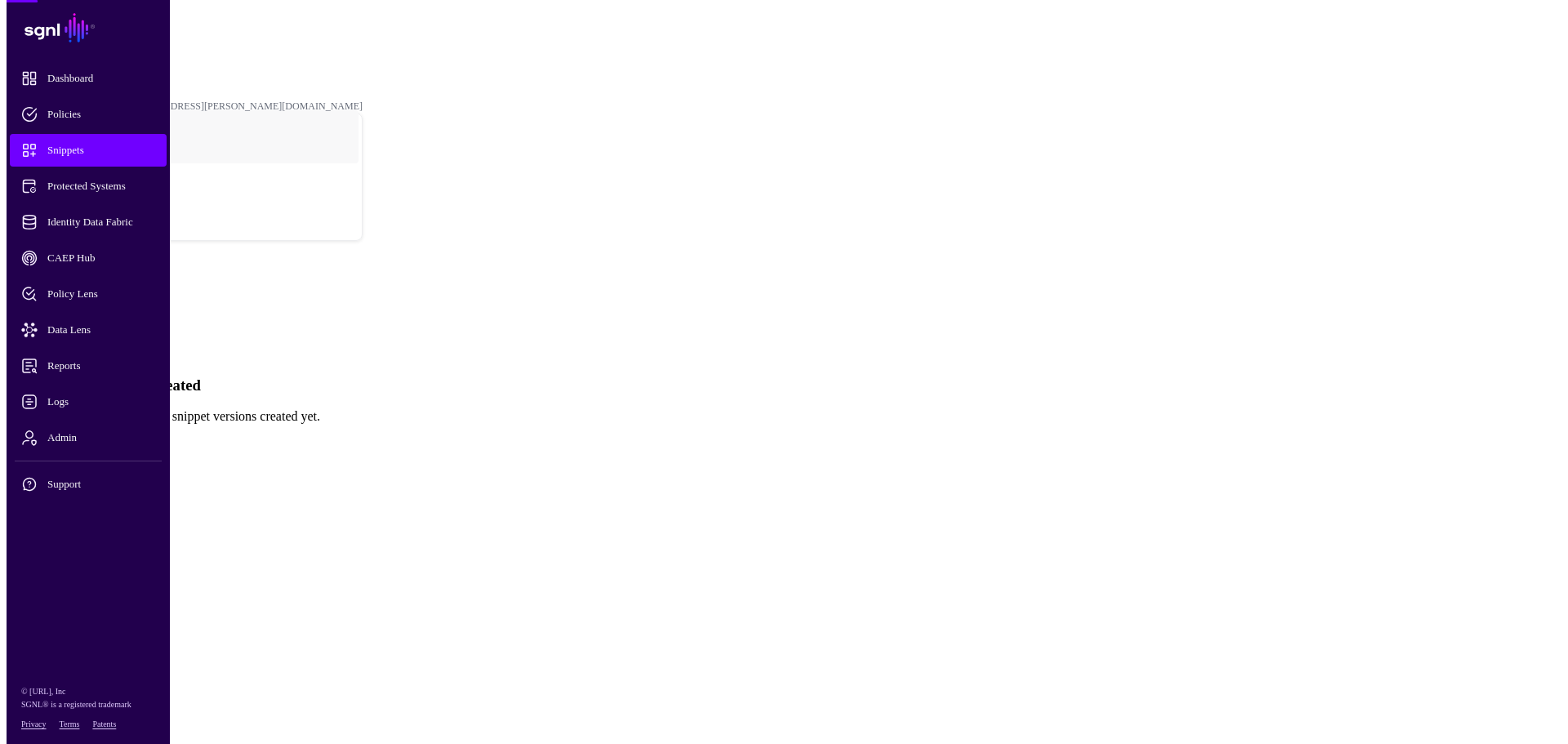
scroll to position [0, 0]
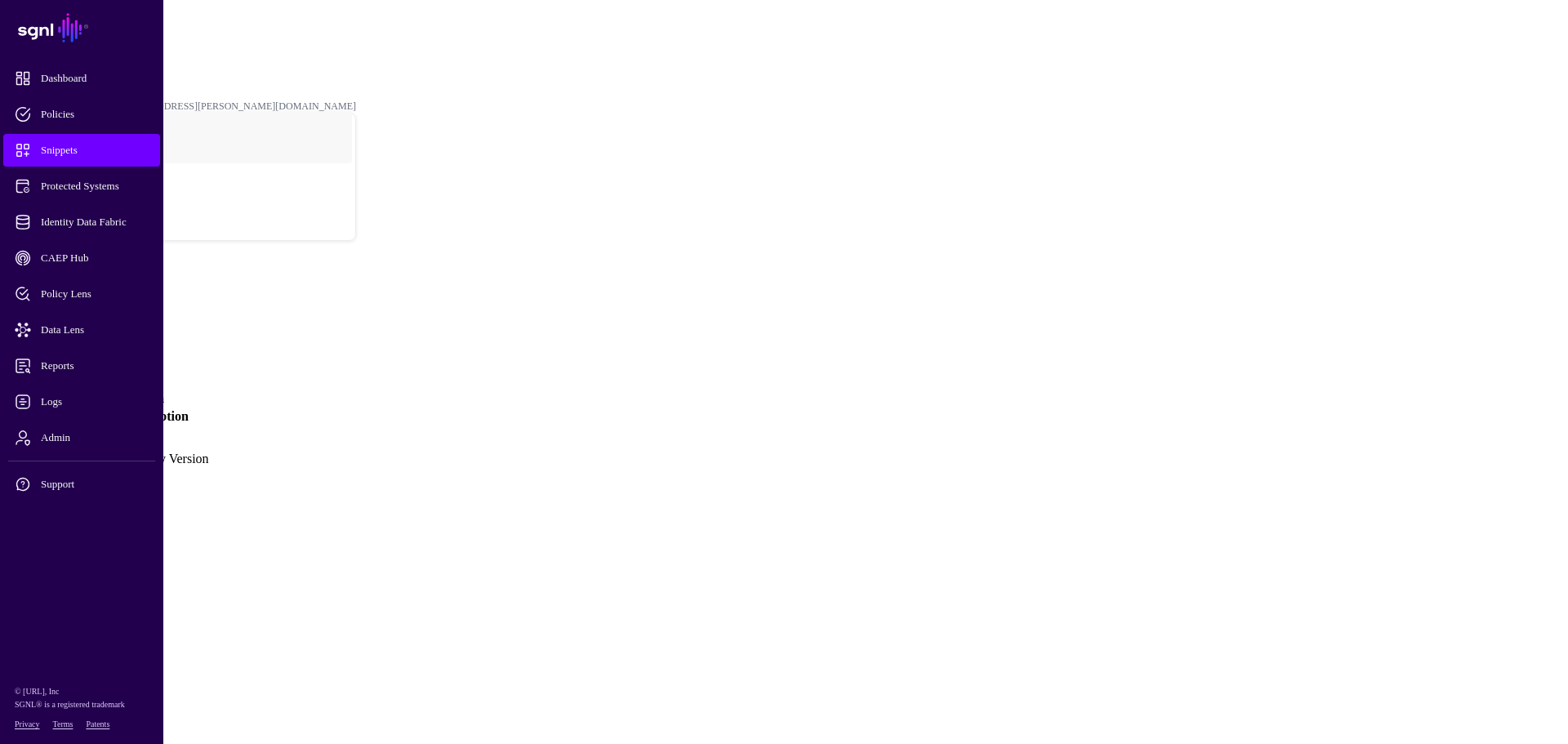
click at [65, 444] on link "Version 1" at bounding box center [38, 451] width 52 height 14
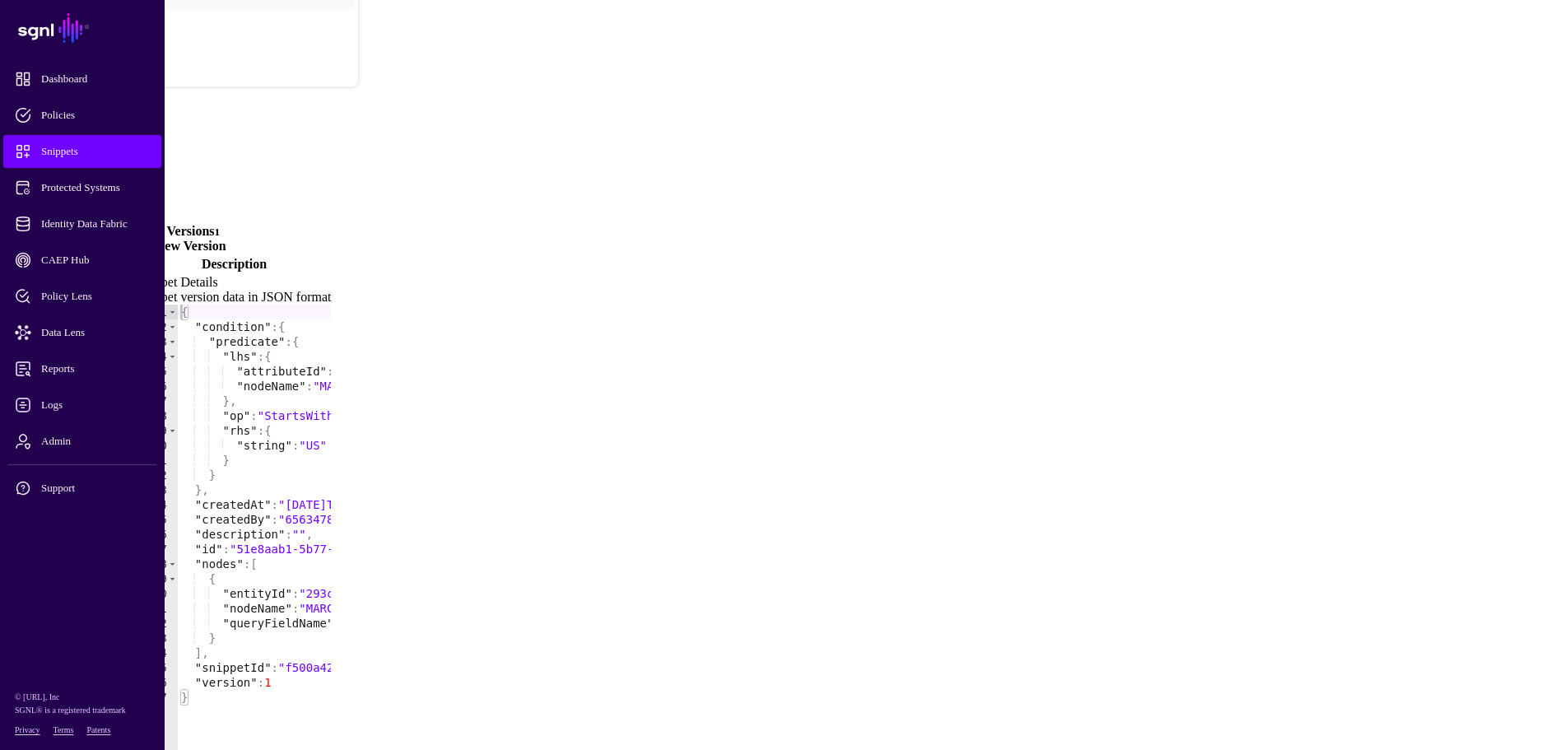
scroll to position [157, 0]
click at [227, 238] on link "Create New Version" at bounding box center [170, 244] width 112 height 14
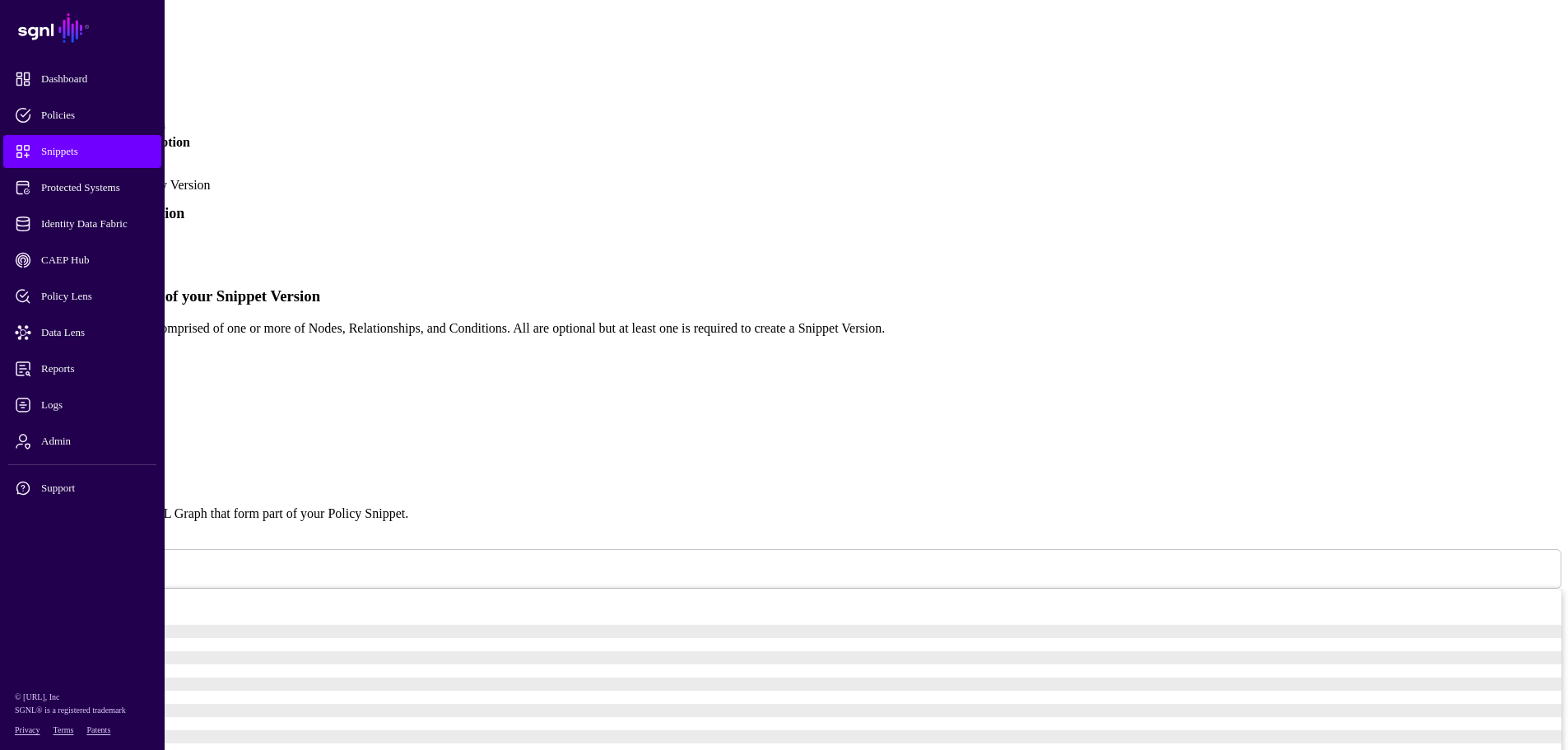
scroll to position [279, 0]
click at [96, 240] on link "Simplified" at bounding box center [67, 247] width 56 height 14
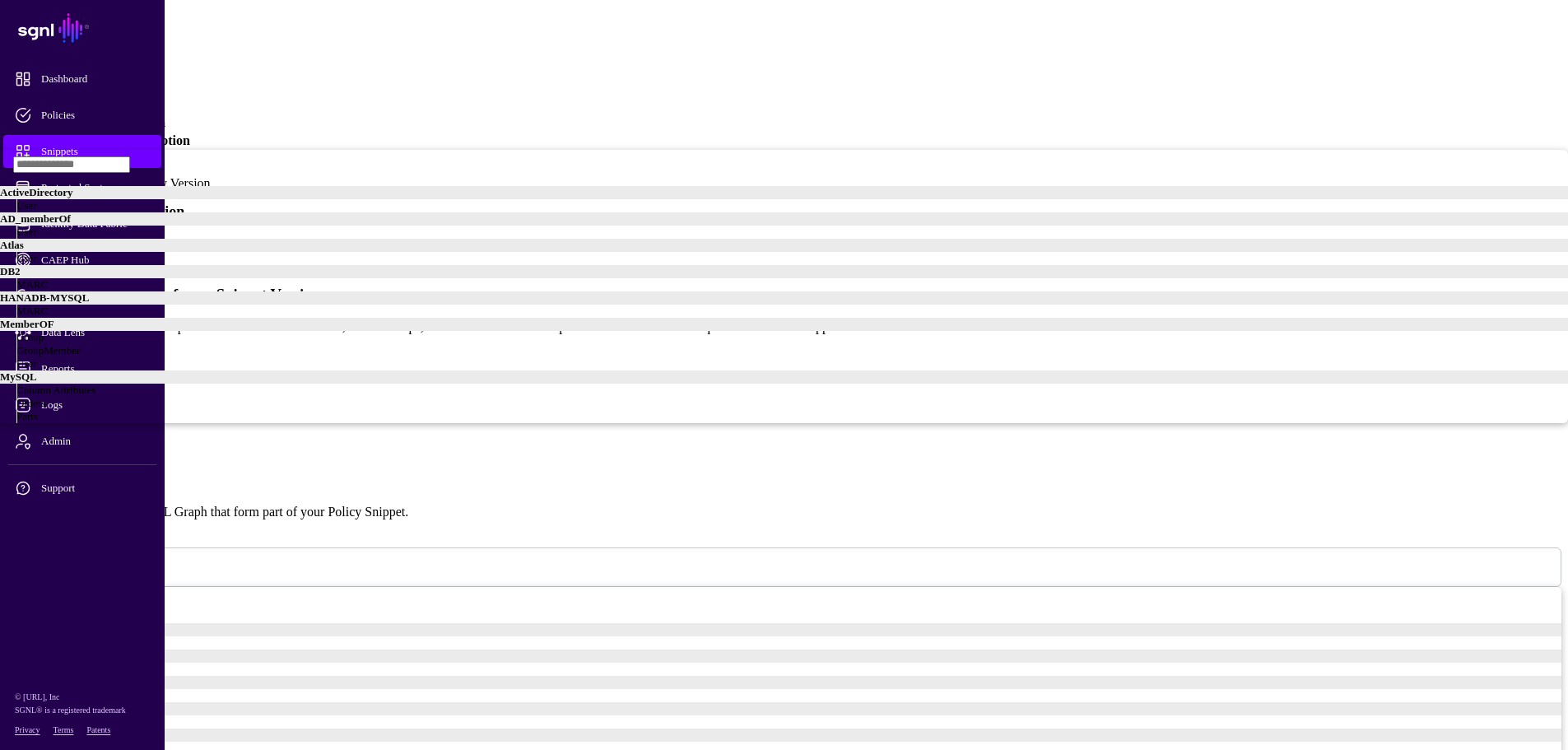
click at [37, 212] on span "User" at bounding box center [27, 205] width 21 height 13
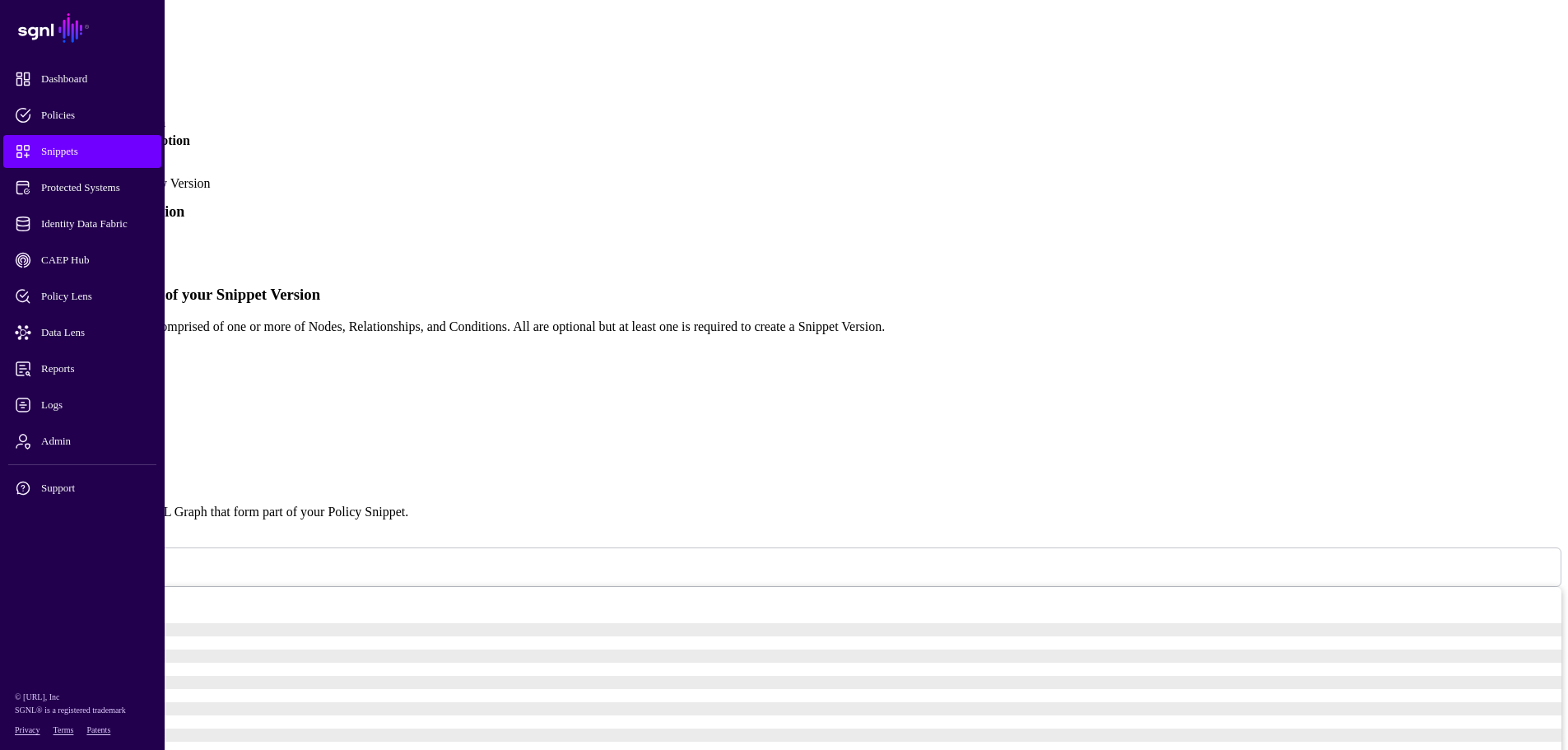
type input "******"
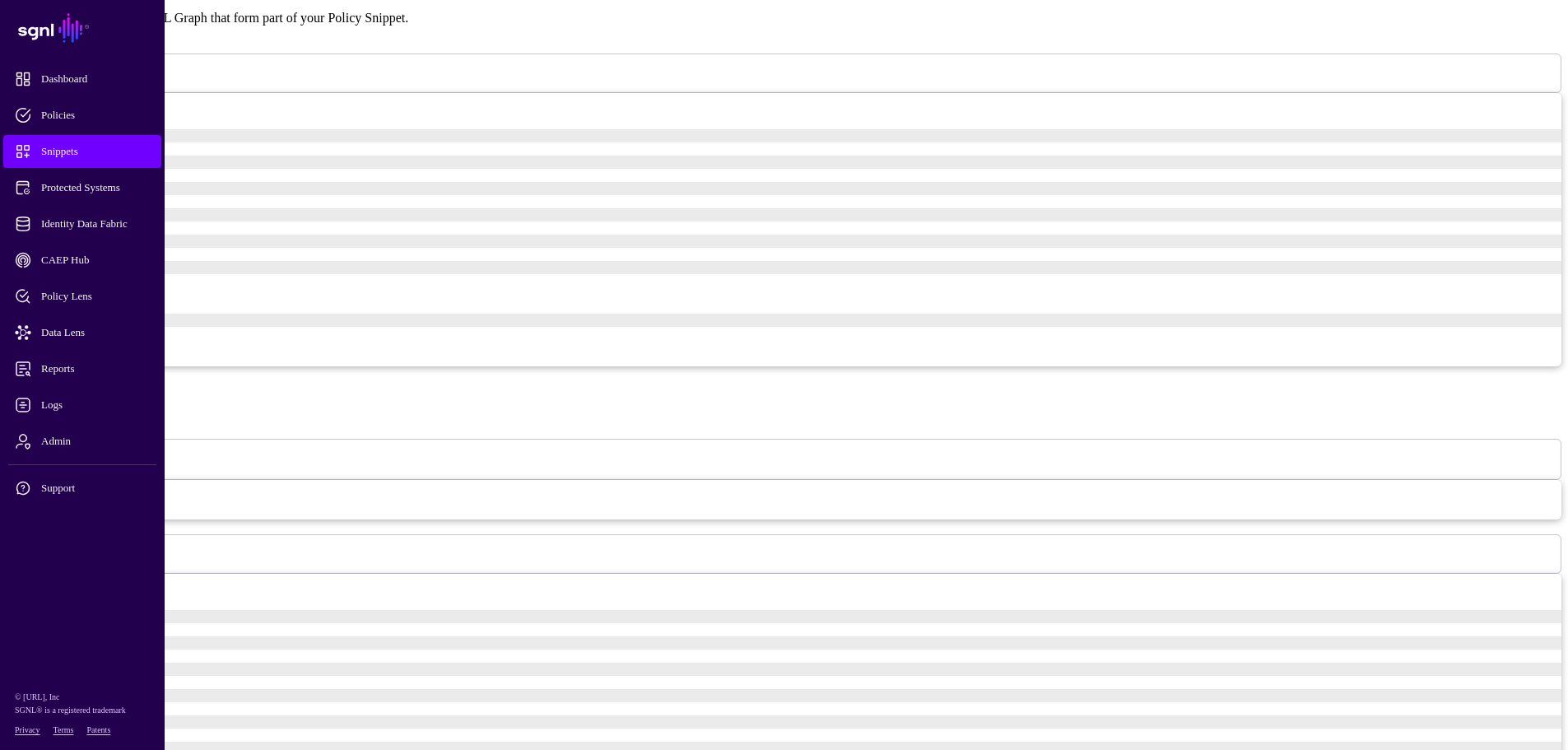
scroll to position [855, 0]
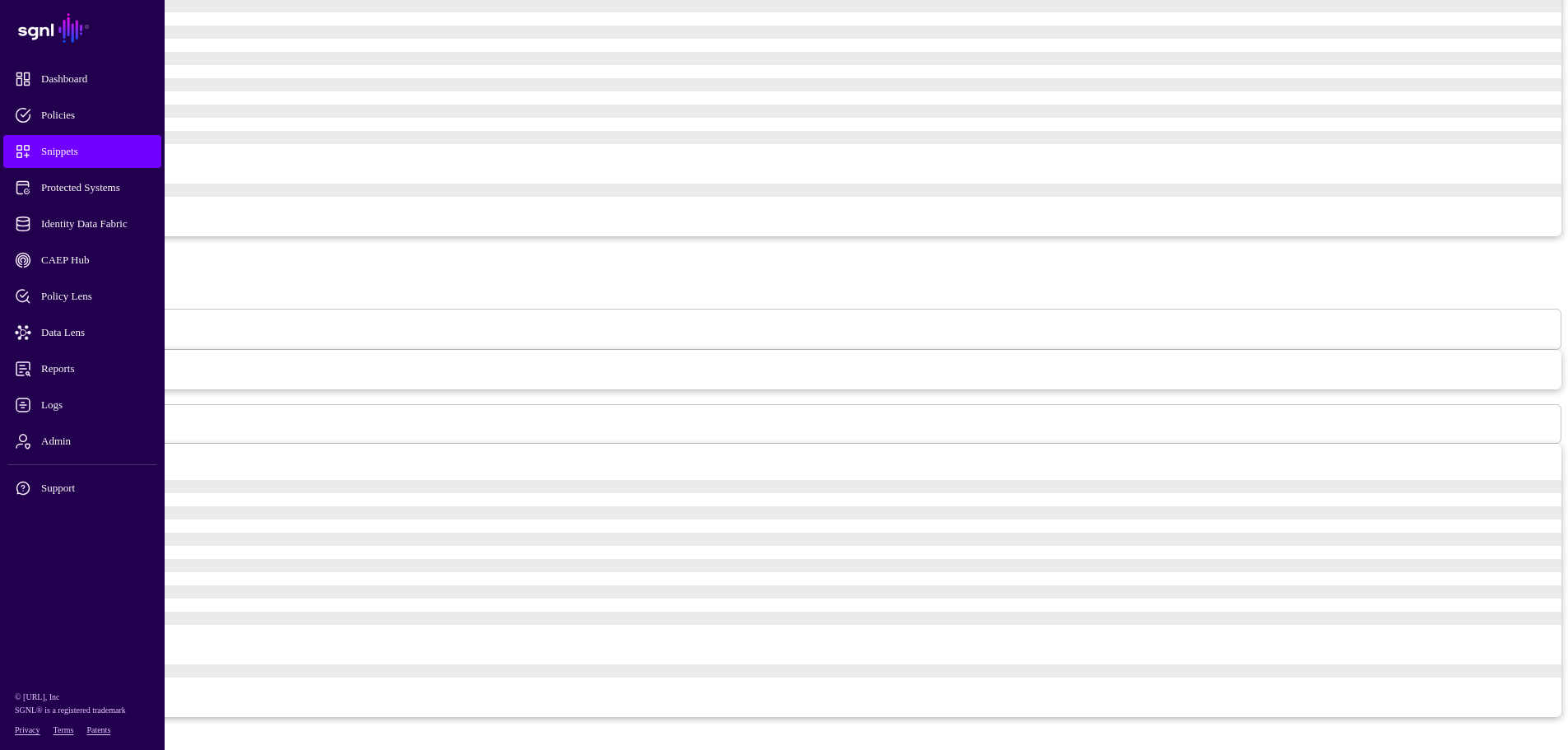
scroll to position [924, 0]
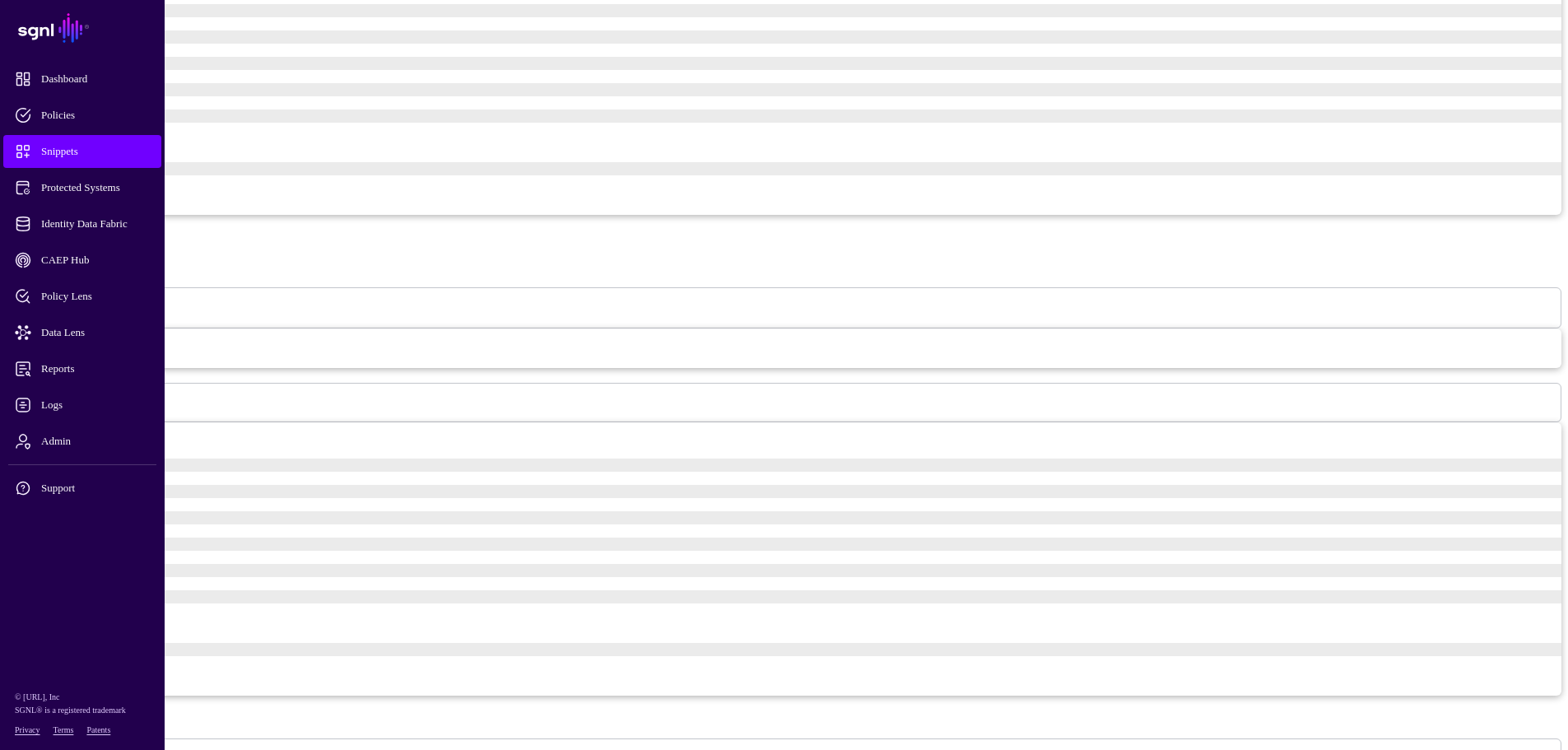
type input "**"
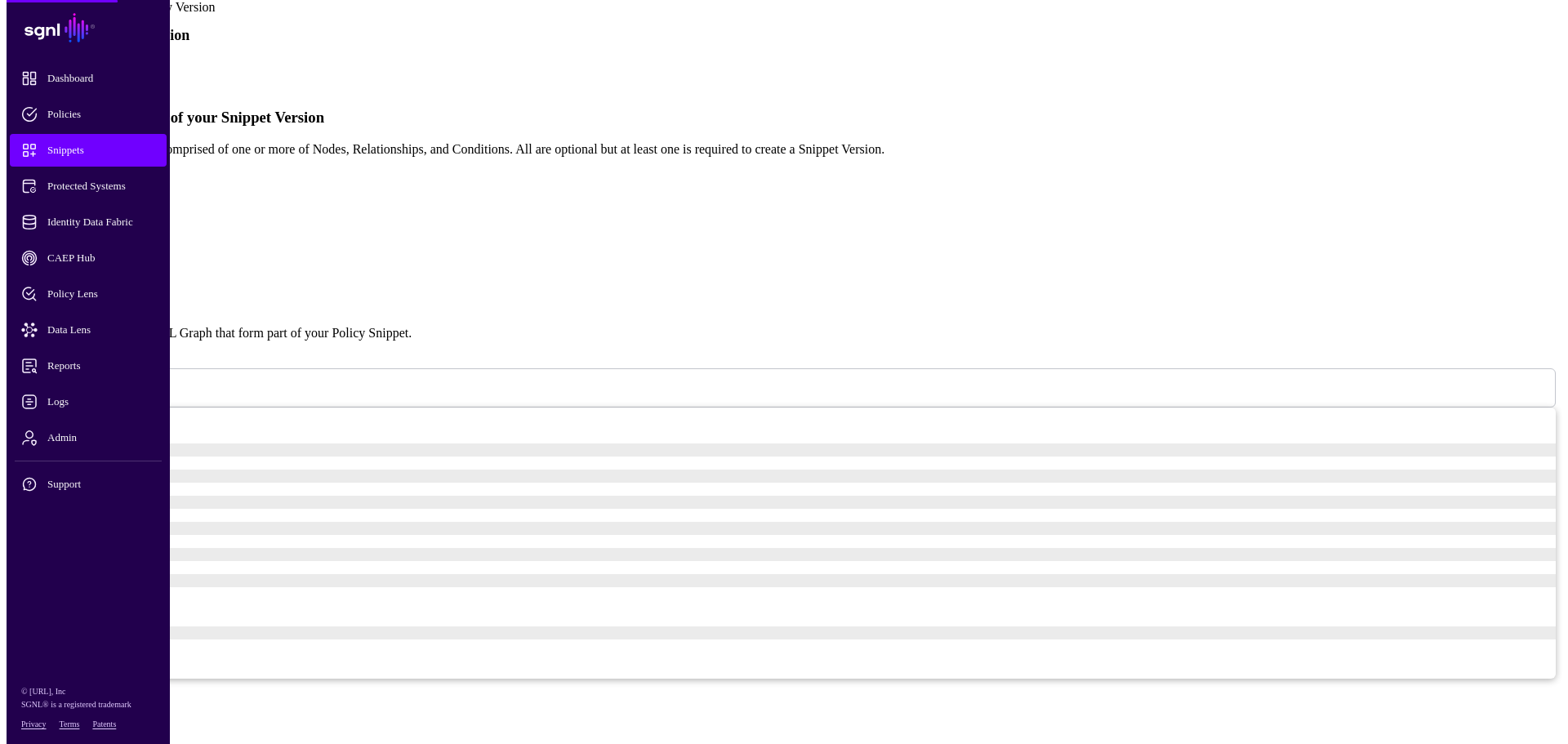
scroll to position [0, 0]
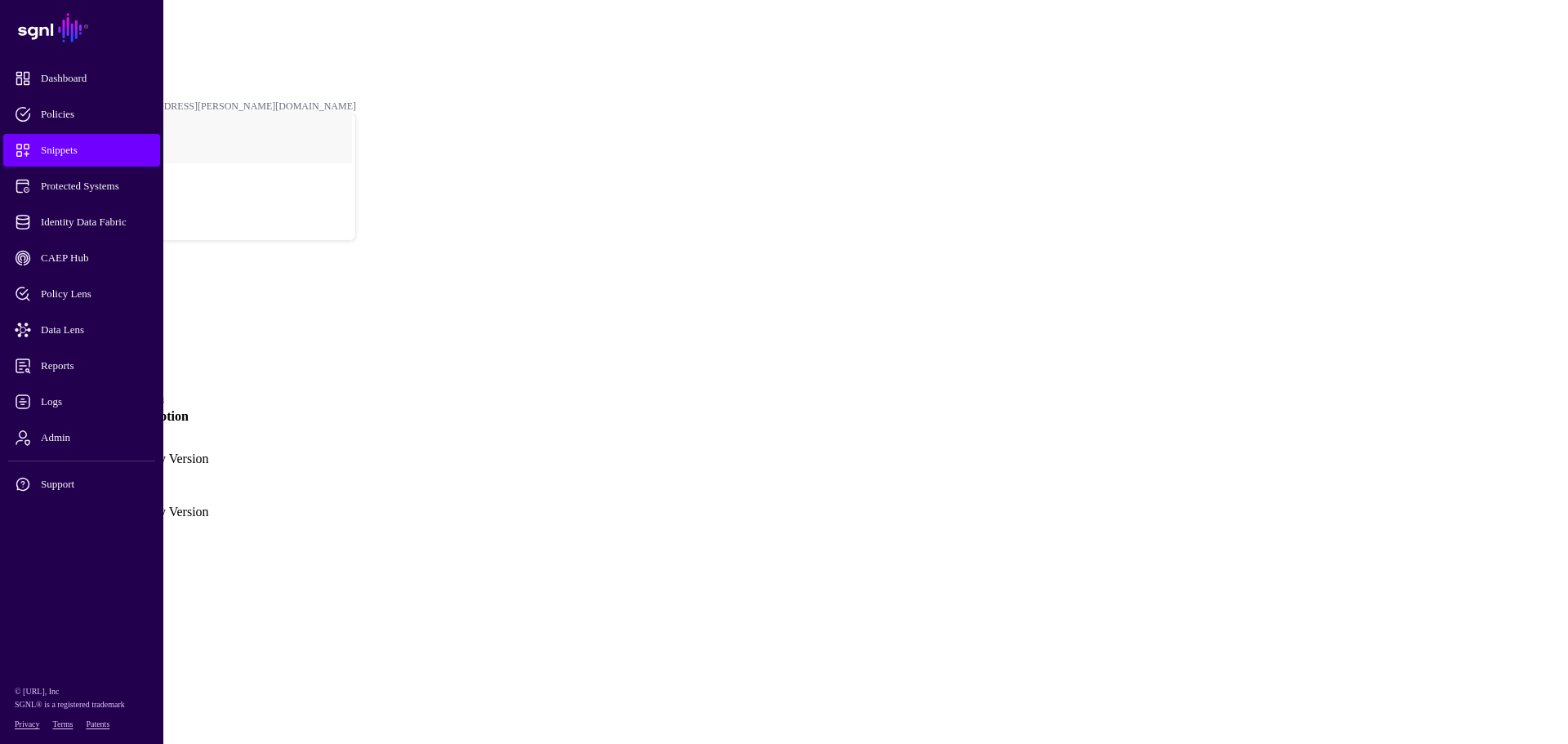
click at [82, 346] on link "Settings" at bounding box center [60, 353] width 42 height 14
drag, startPoint x: 594, startPoint y: 310, endPoint x: 526, endPoint y: 305, distance: 68.2
type input "**********"
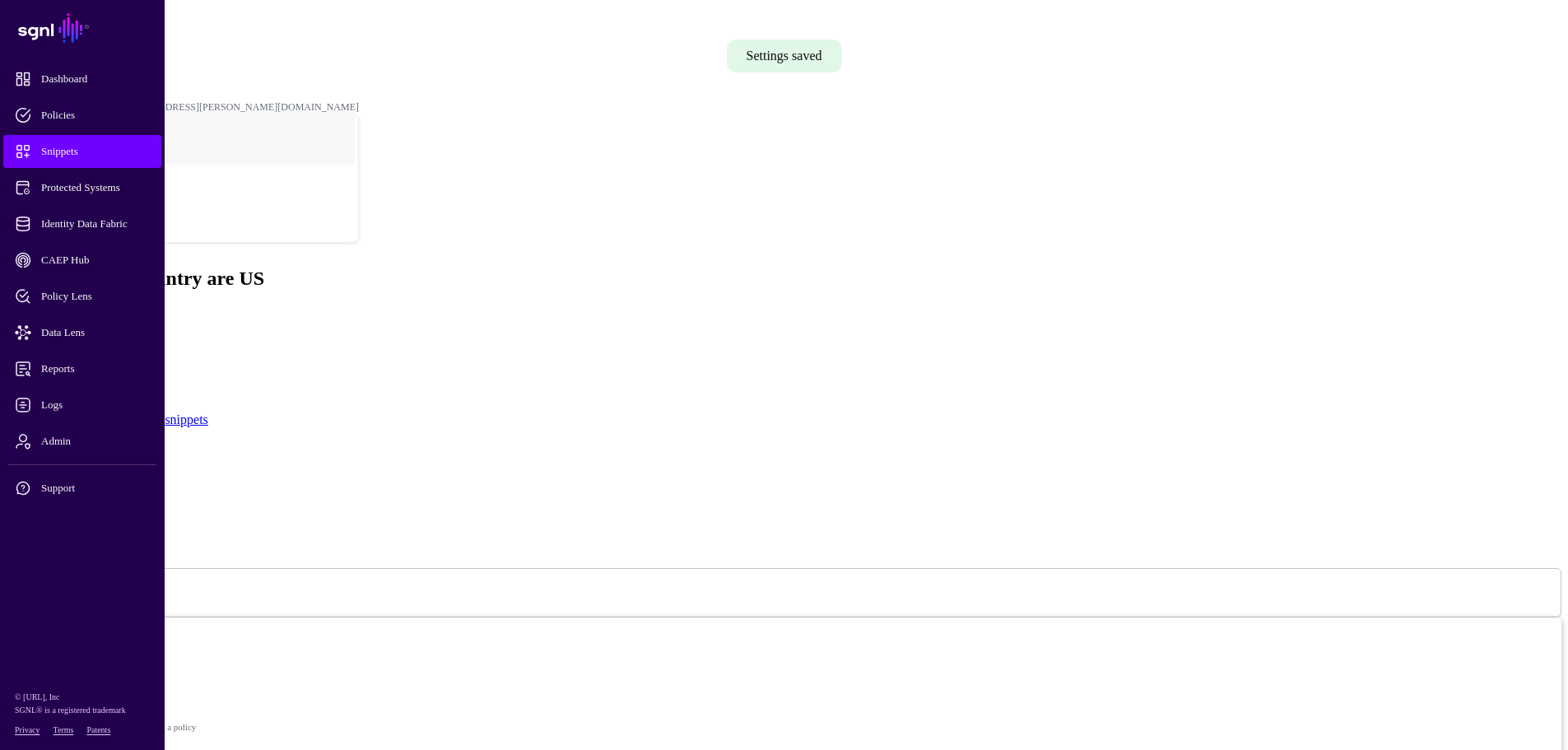
click at [134, 487] on textarea "**********" at bounding box center [70, 517] width 127 height 62
type textarea "**********"
click at [69, 110] on span "Policies" at bounding box center [96, 115] width 162 height 17
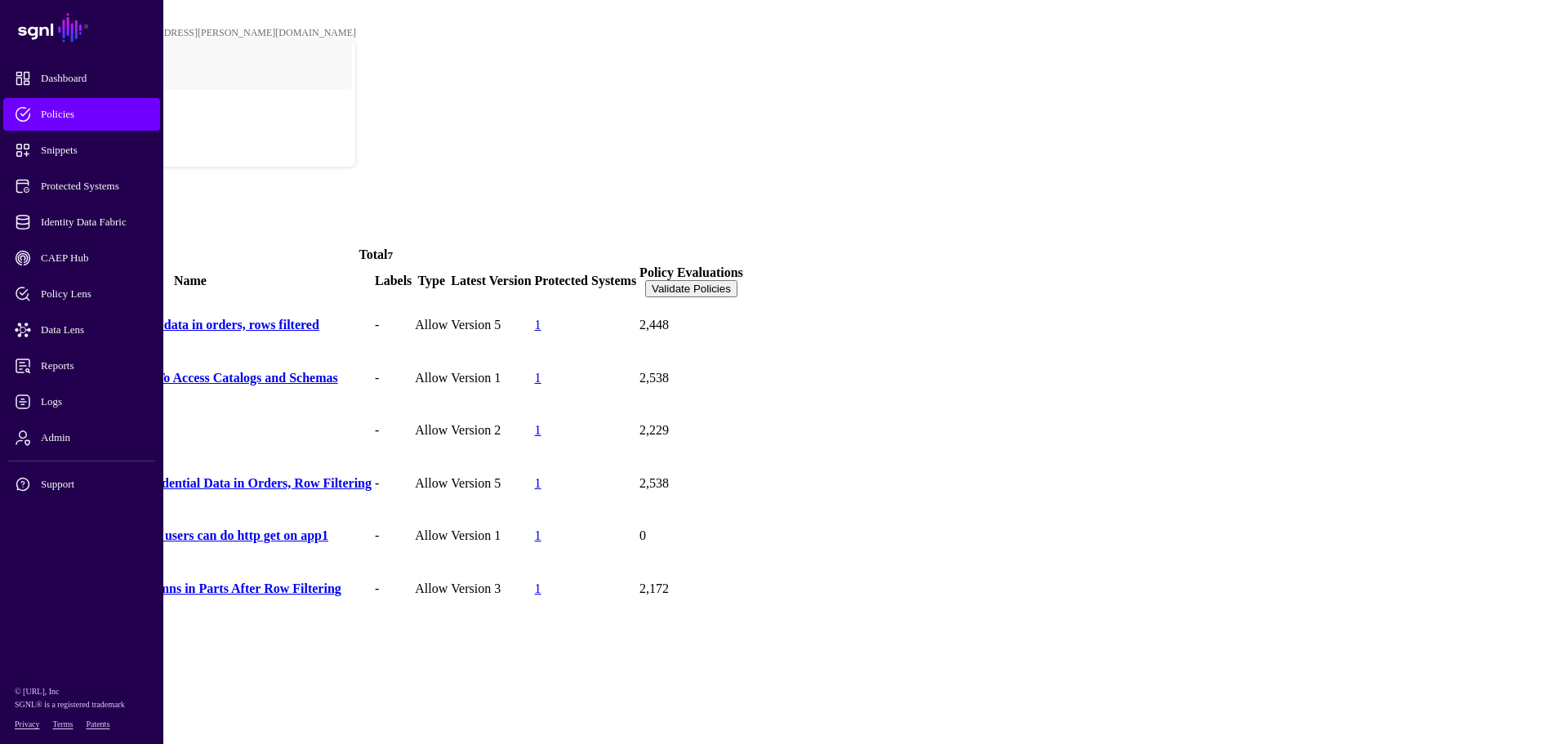
click at [63, 108] on span "Policies" at bounding box center [95, 114] width 160 height 17
click at [7, 231] on span at bounding box center [7, 238] width 0 height 14
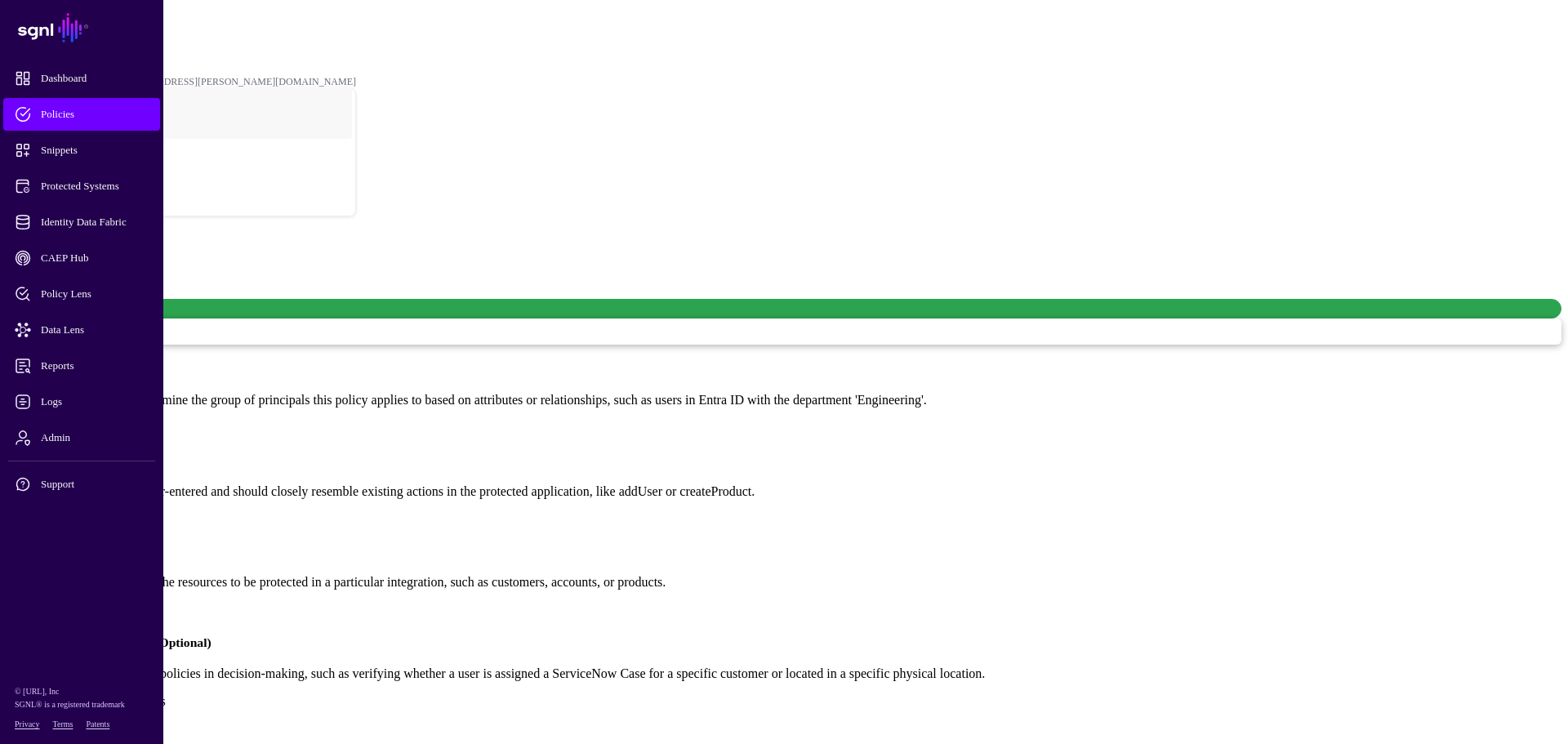
click at [7, 225] on link at bounding box center [7, 225] width 0 height 0
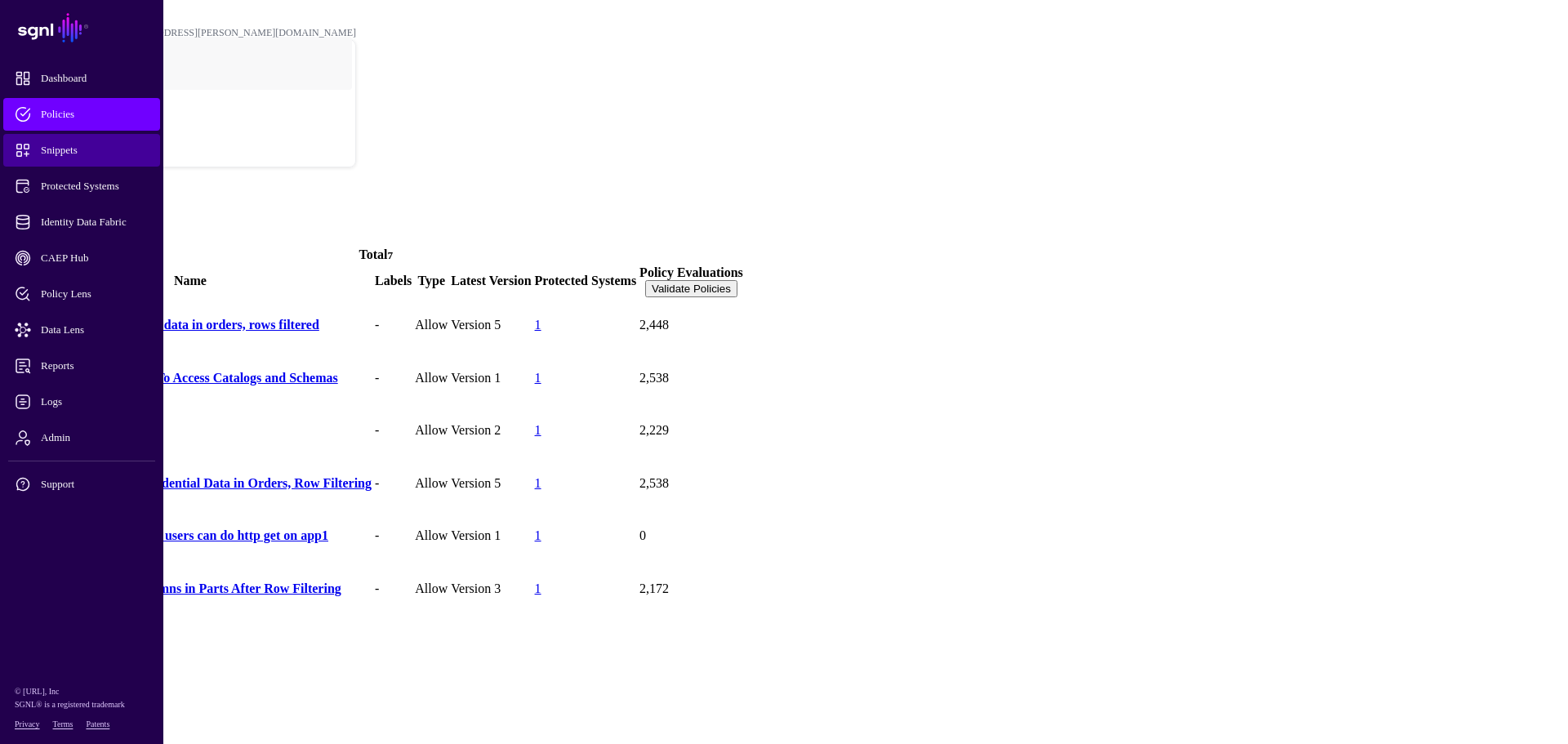
click at [59, 145] on span "Snippets" at bounding box center [95, 150] width 160 height 17
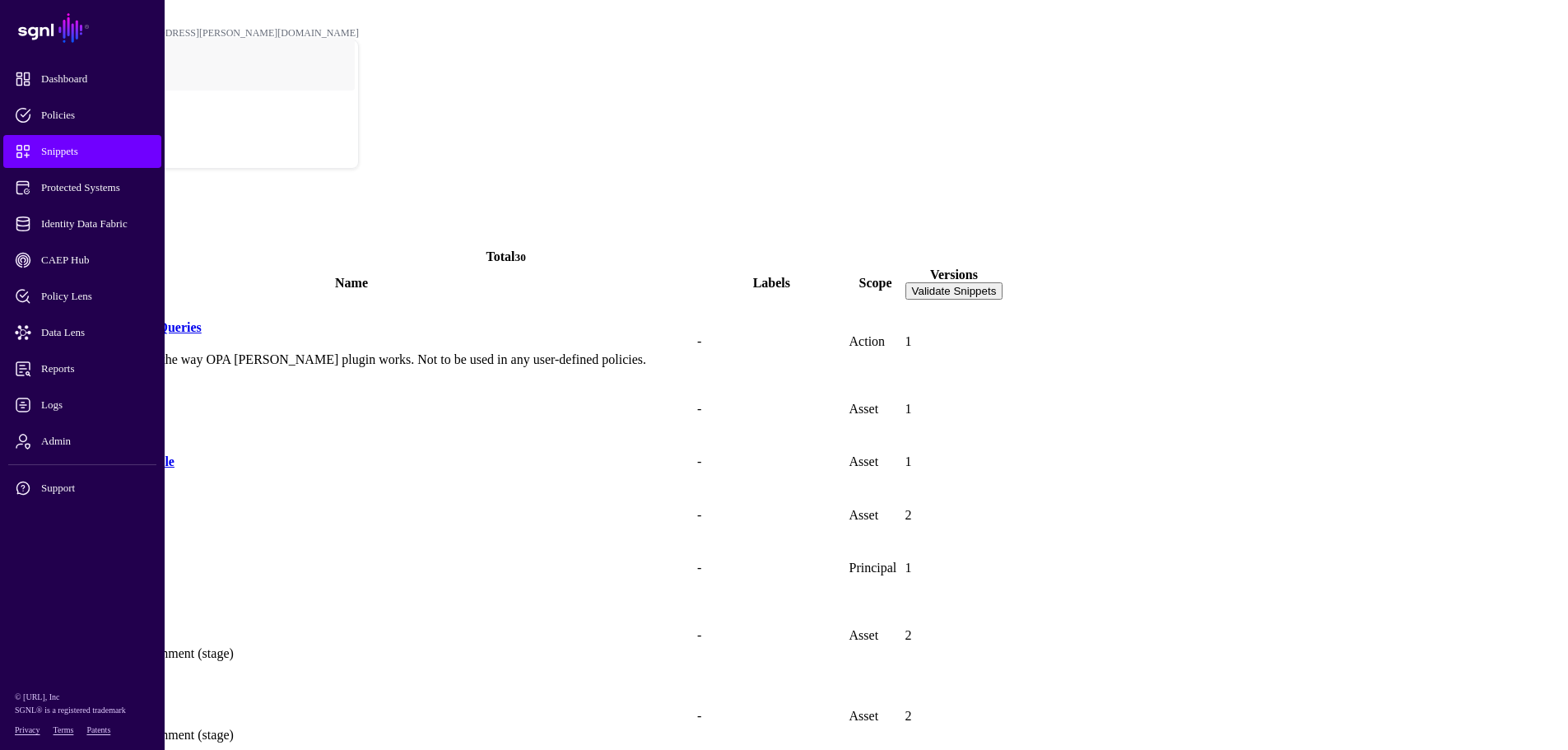
click at [7, 233] on span at bounding box center [7, 239] width 0 height 14
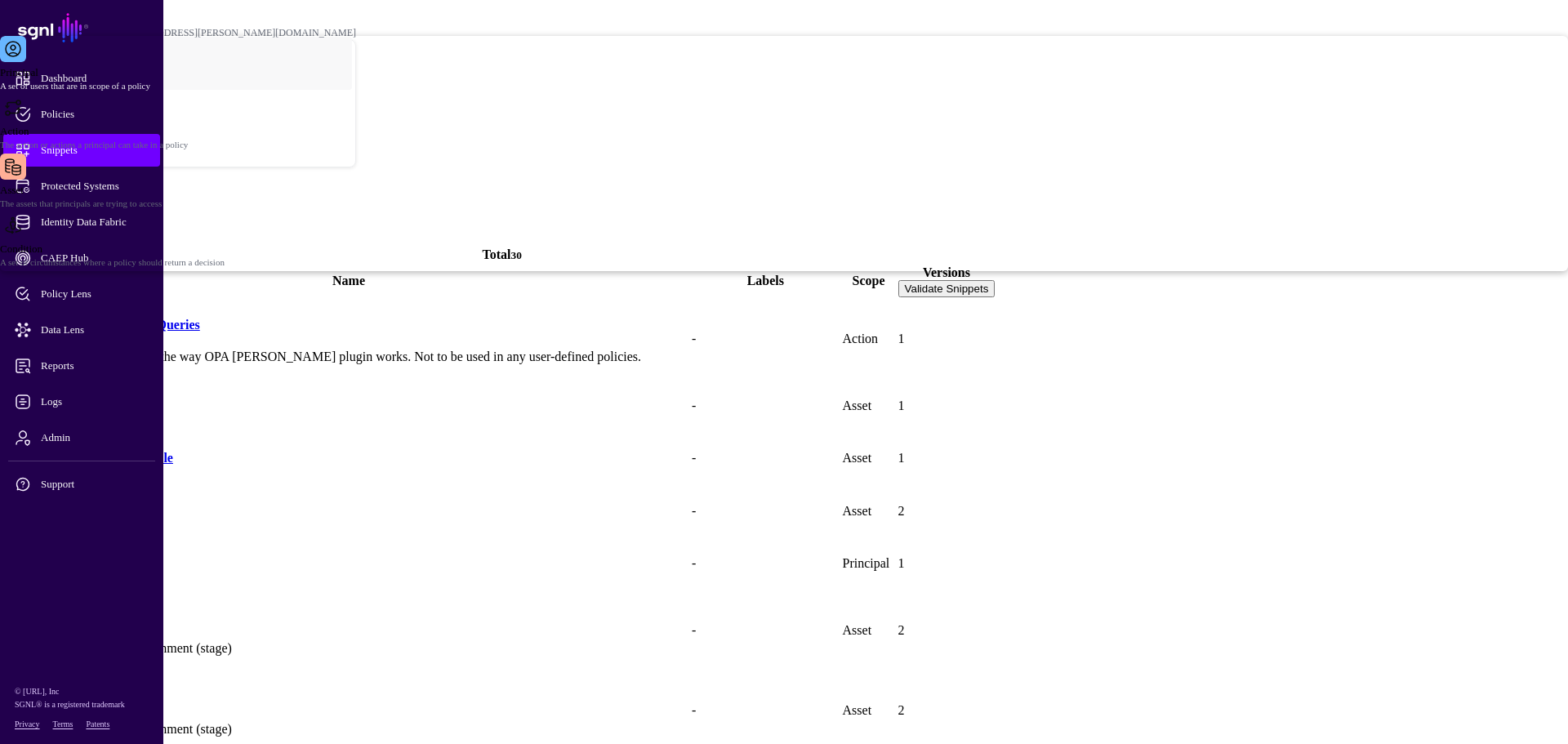
click at [613, 212] on span "Asset The assets that principals are trying to access" at bounding box center [784, 196] width 1568 height 32
type input "**********"
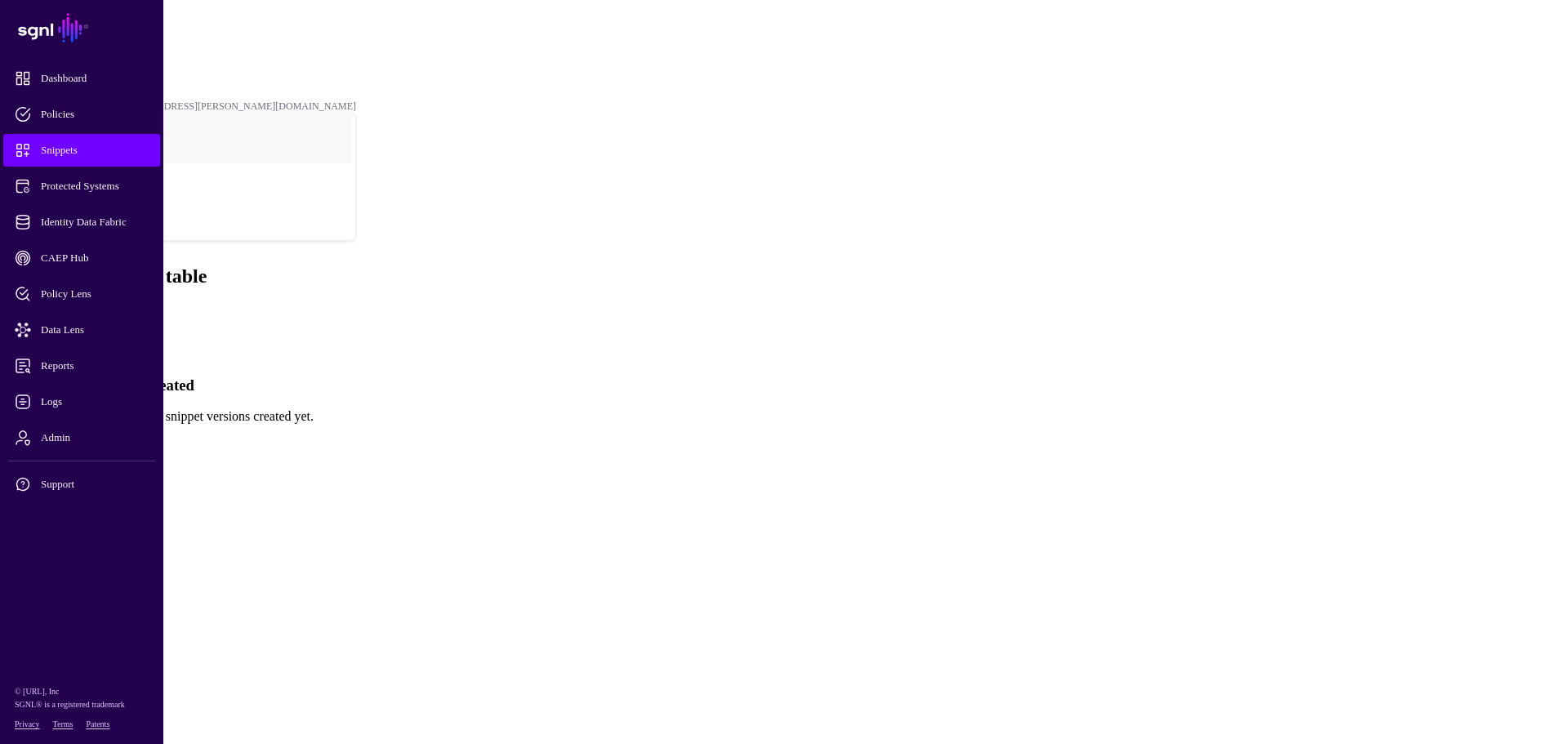
click at [112, 437] on link "Create New Version" at bounding box center [60, 444] width 106 height 14
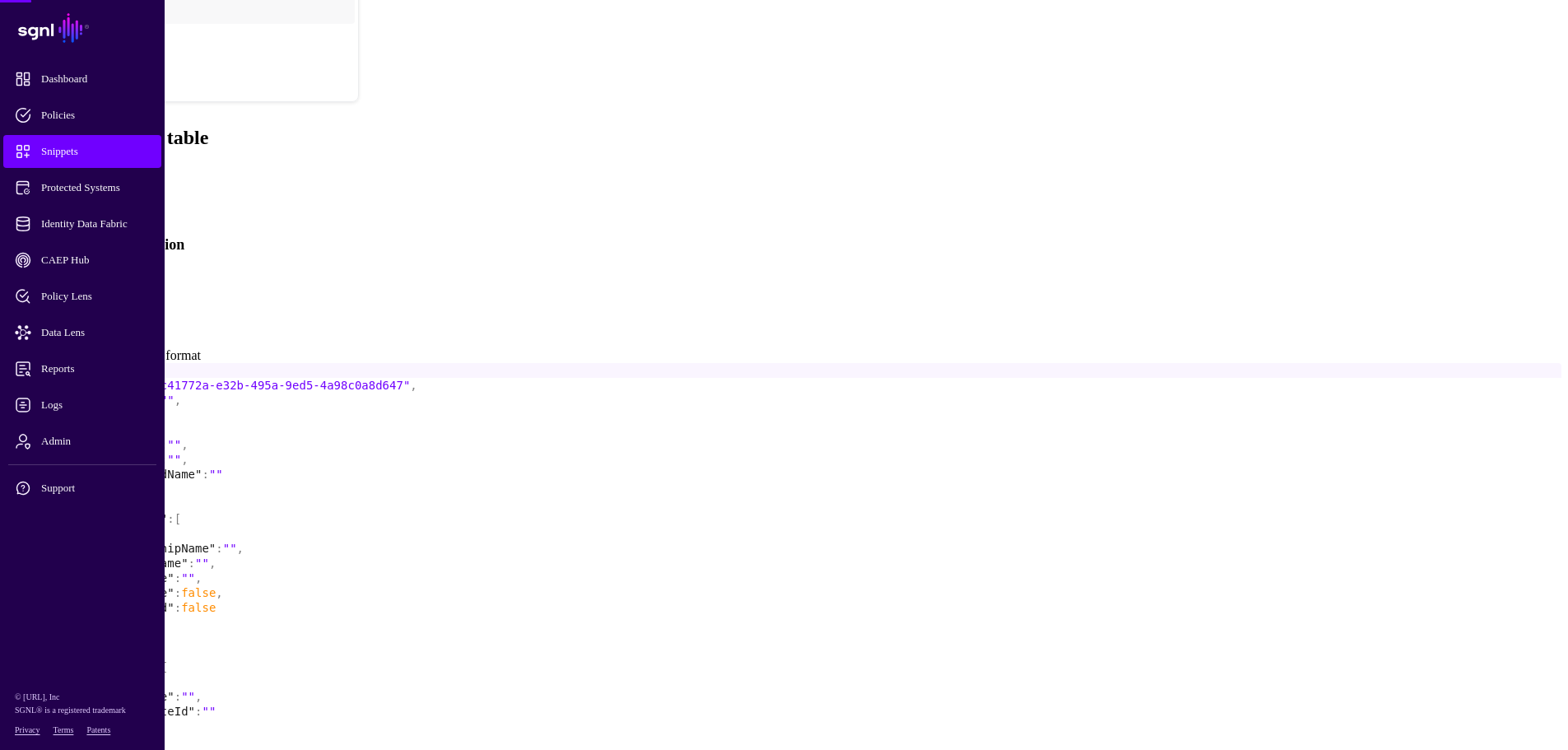
scroll to position [142, 0]
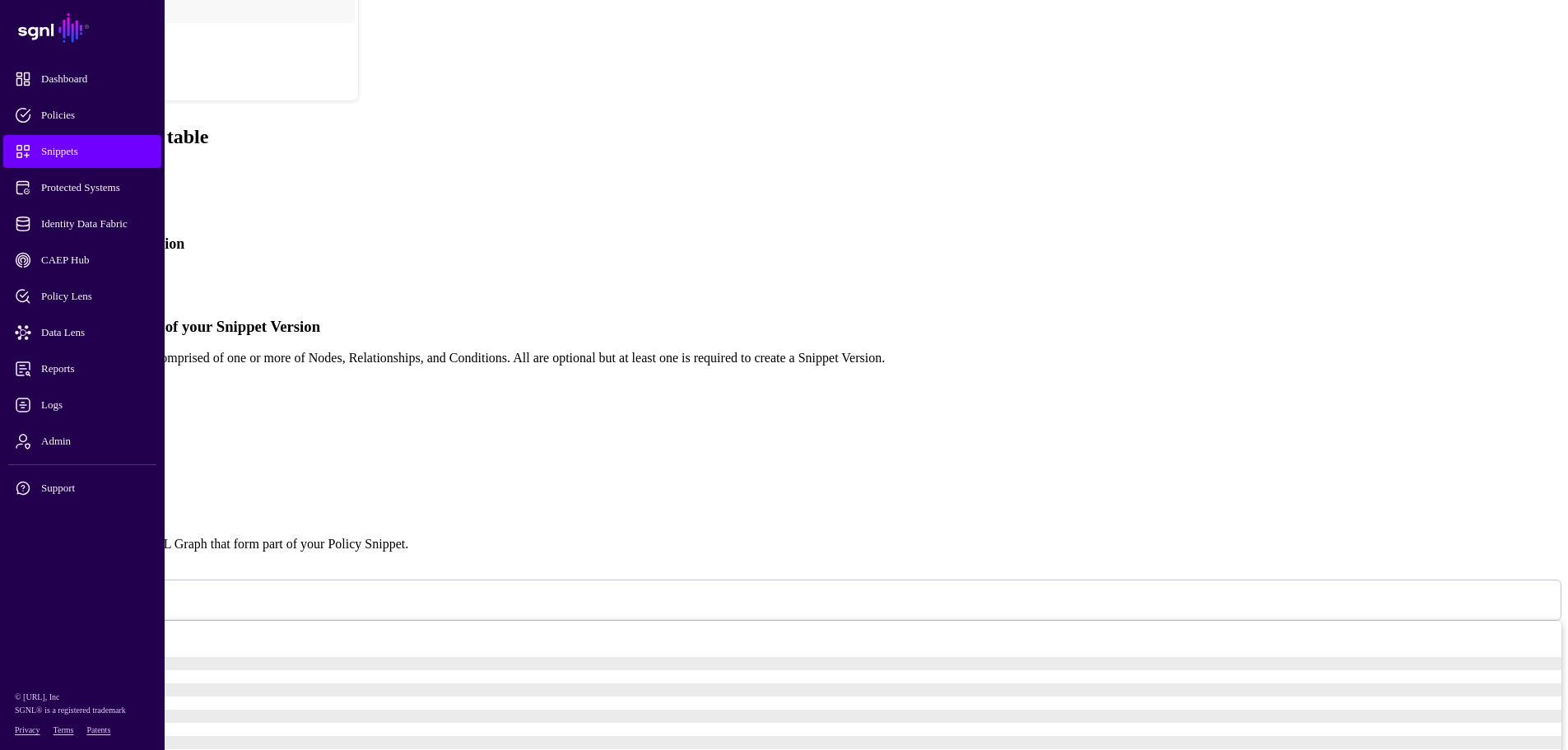
click at [96, 272] on link "Simplified" at bounding box center [67, 279] width 56 height 14
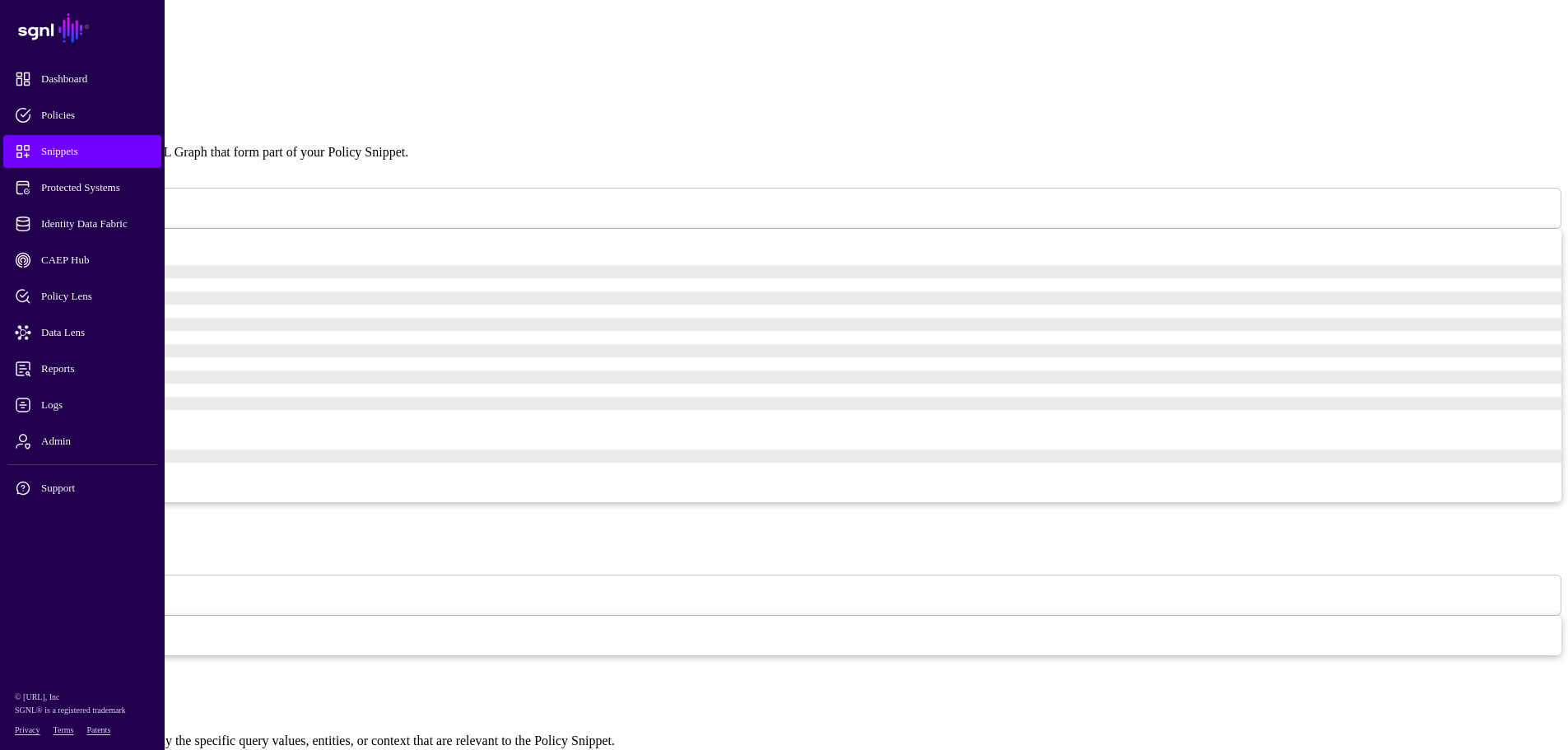
scroll to position [537, 0]
click at [81, 197] on span at bounding box center [81, 204] width 0 height 14
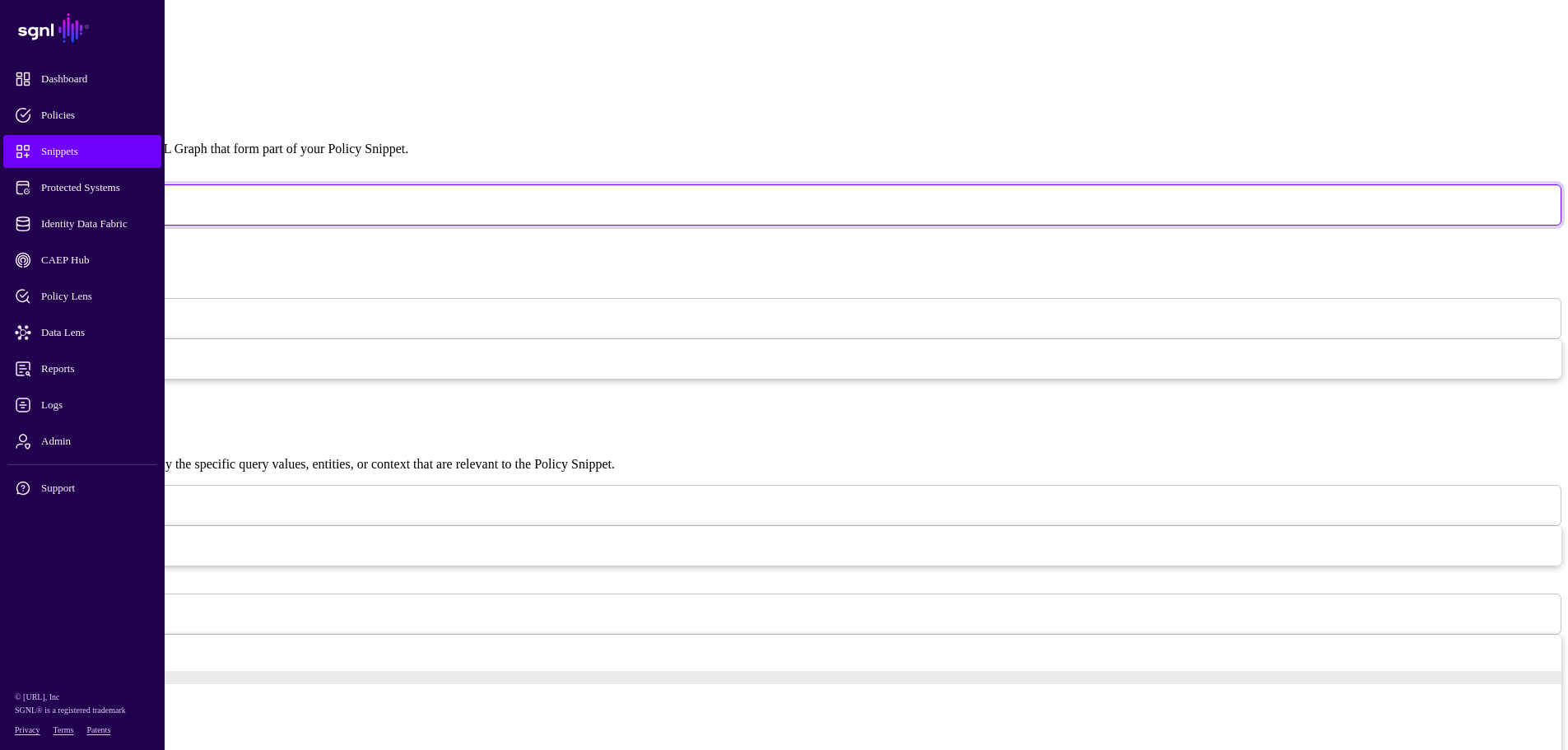
scroll to position [104, 0]
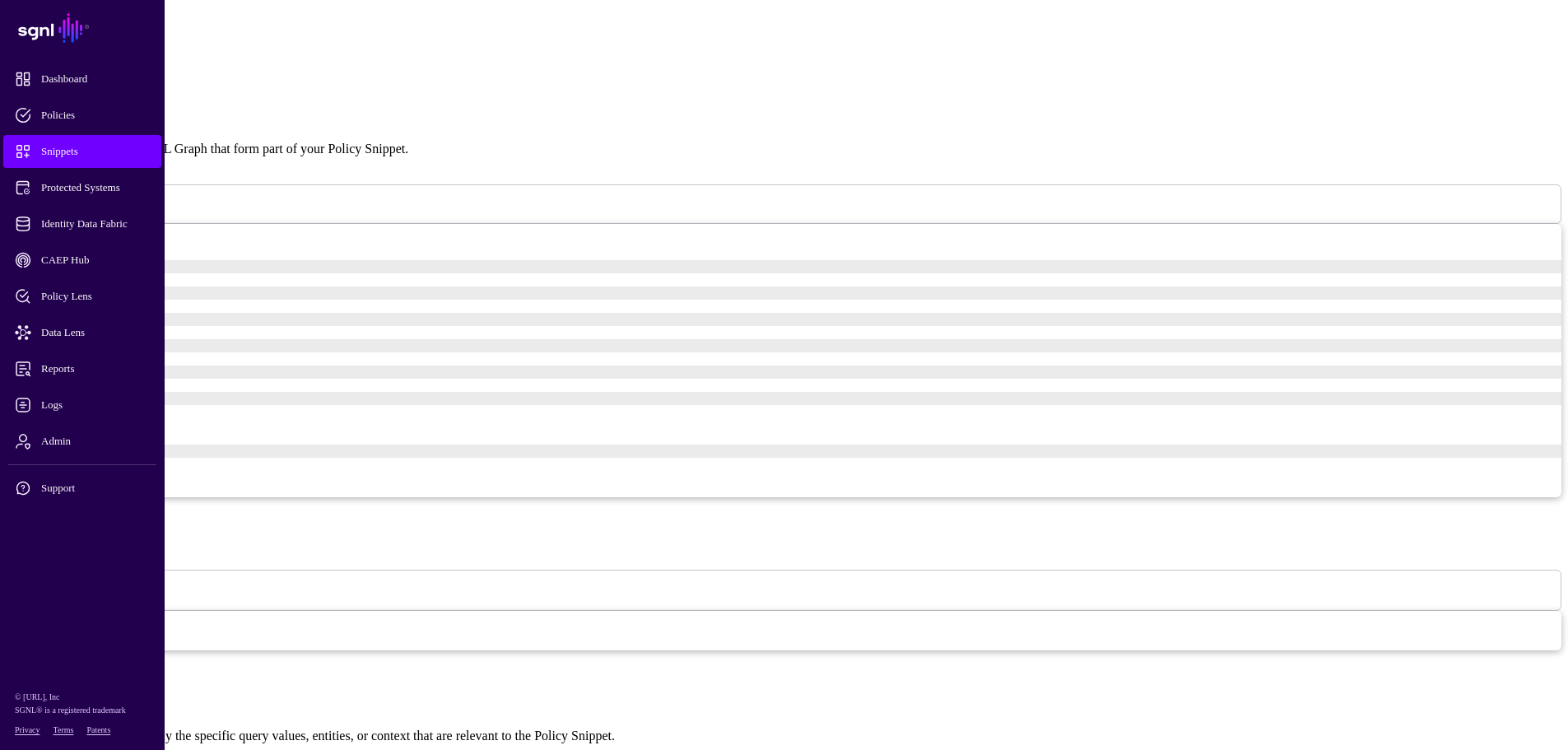
click at [140, 511] on input "Name" at bounding box center [73, 532] width 133 height 42
type input "*"
type input "****"
click at [31, 582] on span at bounding box center [31, 589] width 0 height 14
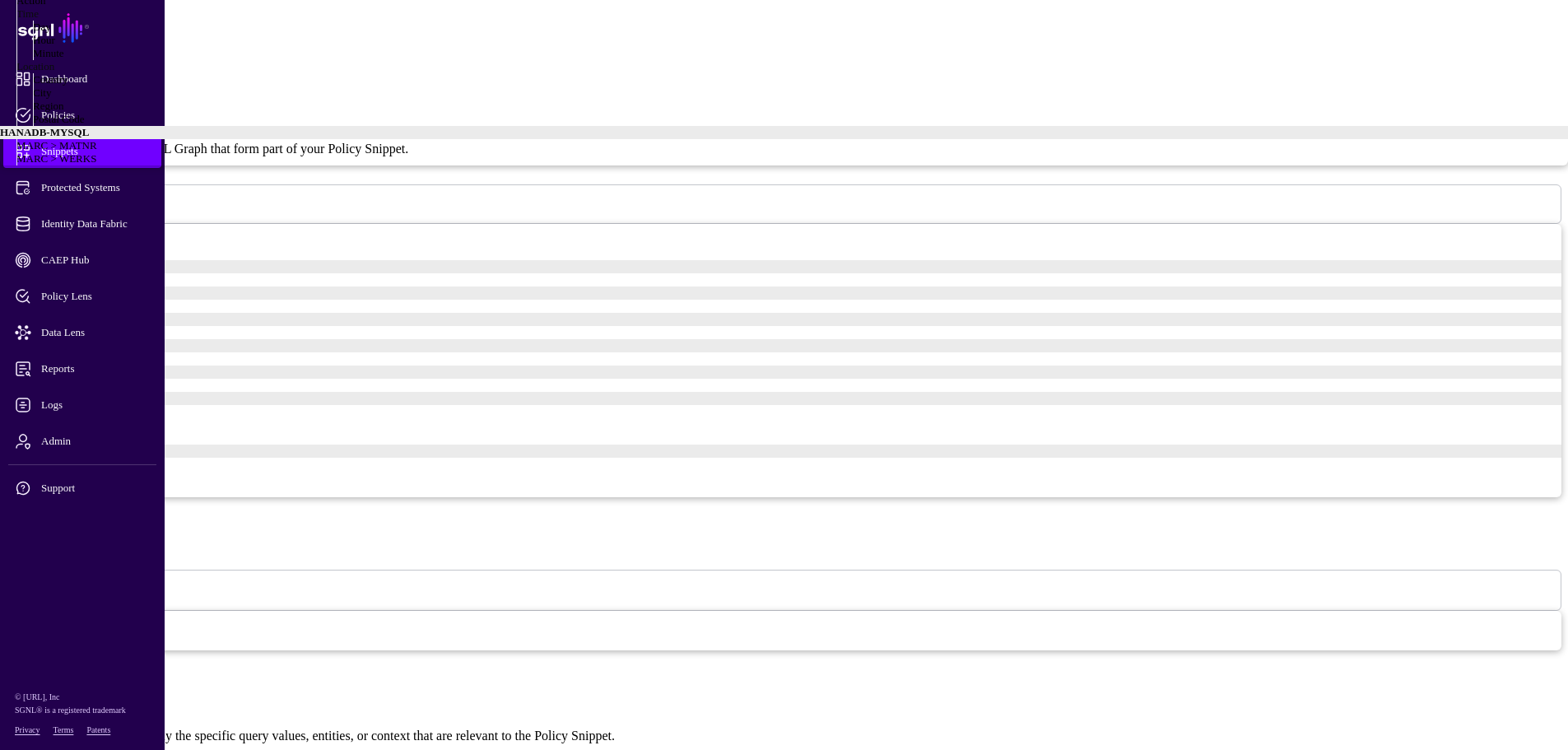
scroll to position [196, 0]
click at [97, 165] on span "MARC > WERKS" at bounding box center [56, 159] width 80 height 13
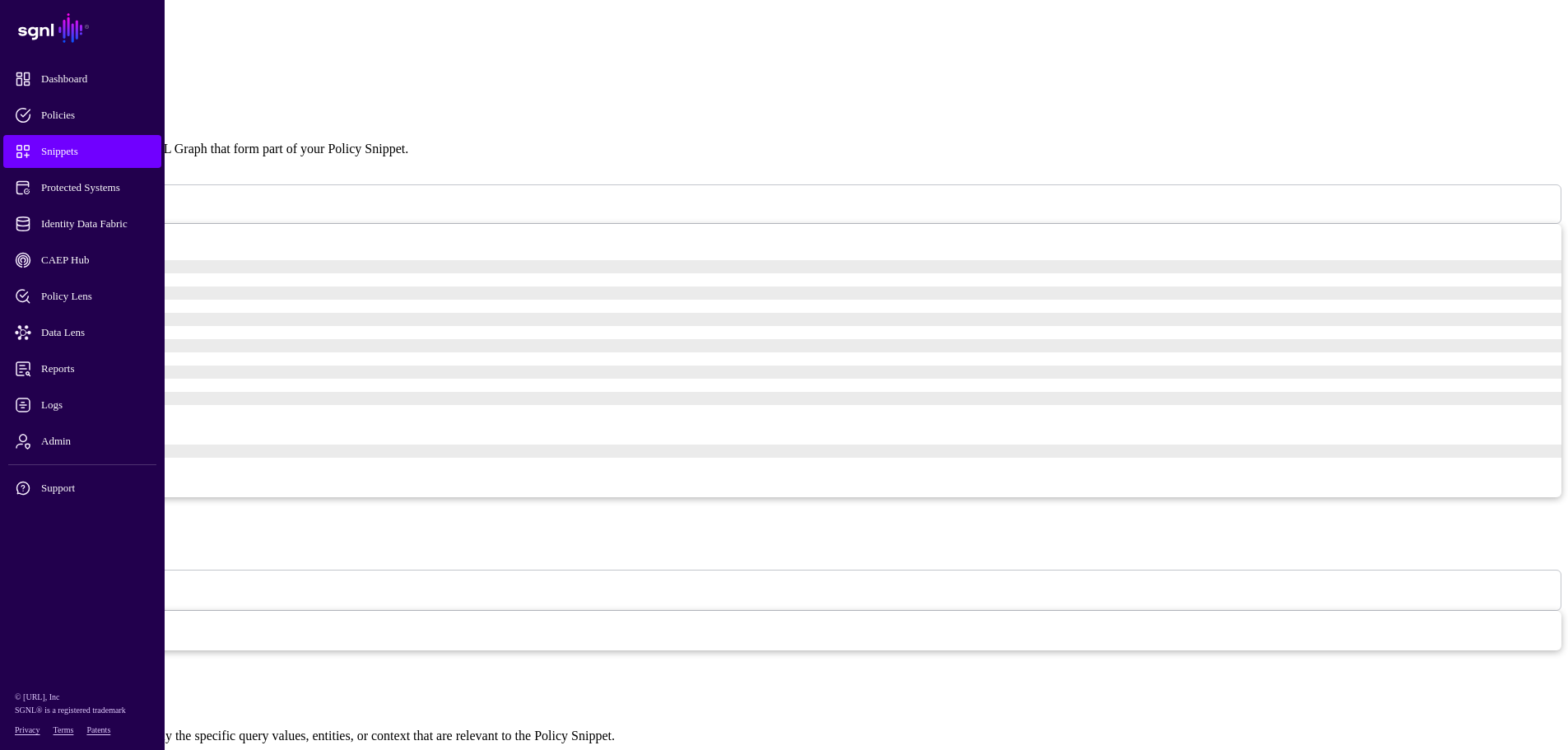
click at [68, 138] on span "Regex Equal To" at bounding box center [34, 132] width 68 height 13
type input "**"
drag, startPoint x: 512, startPoint y: 380, endPoint x: 648, endPoint y: 433, distance: 146.0
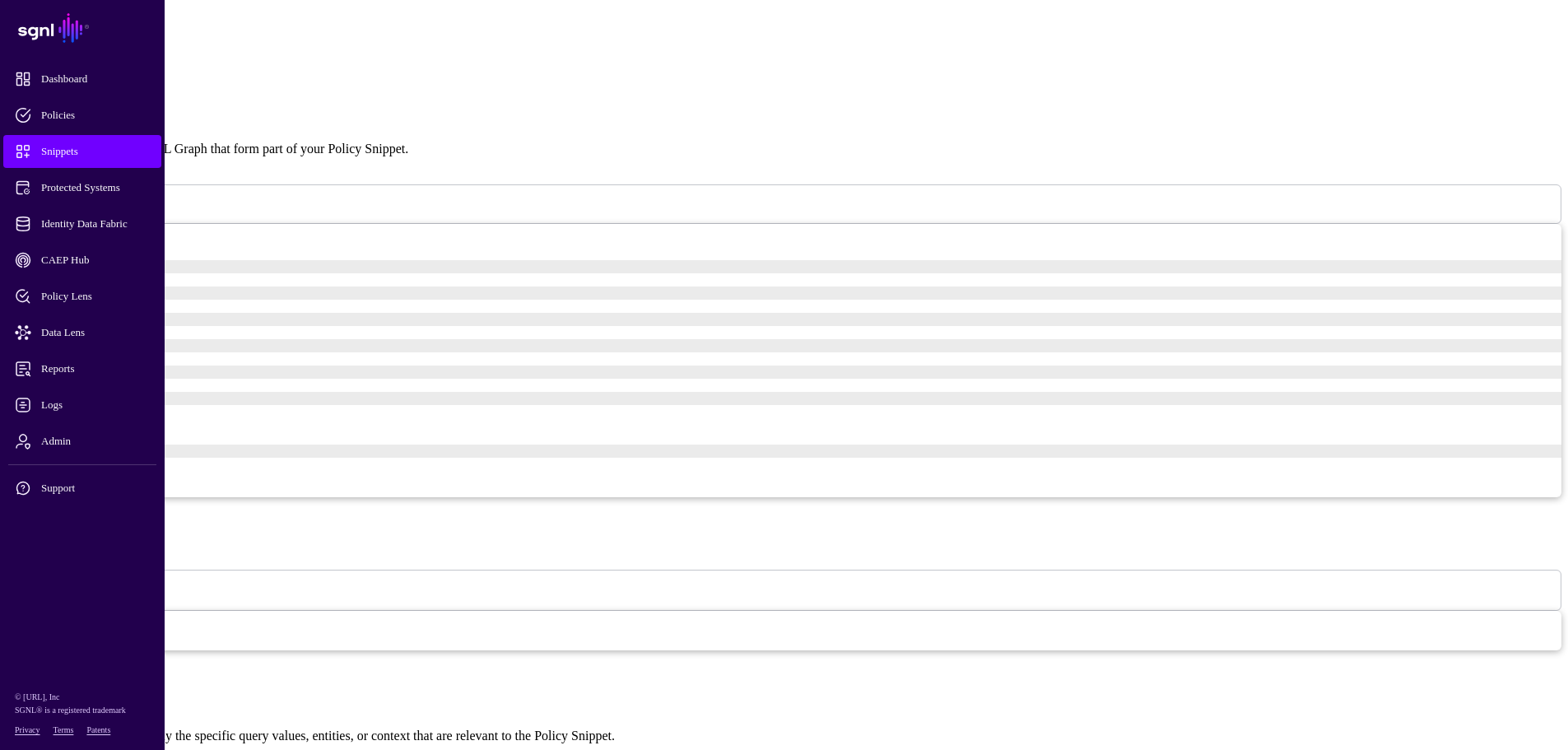
click at [1030, 640] on h3 "Conditions" at bounding box center [784, 704] width 1555 height 18
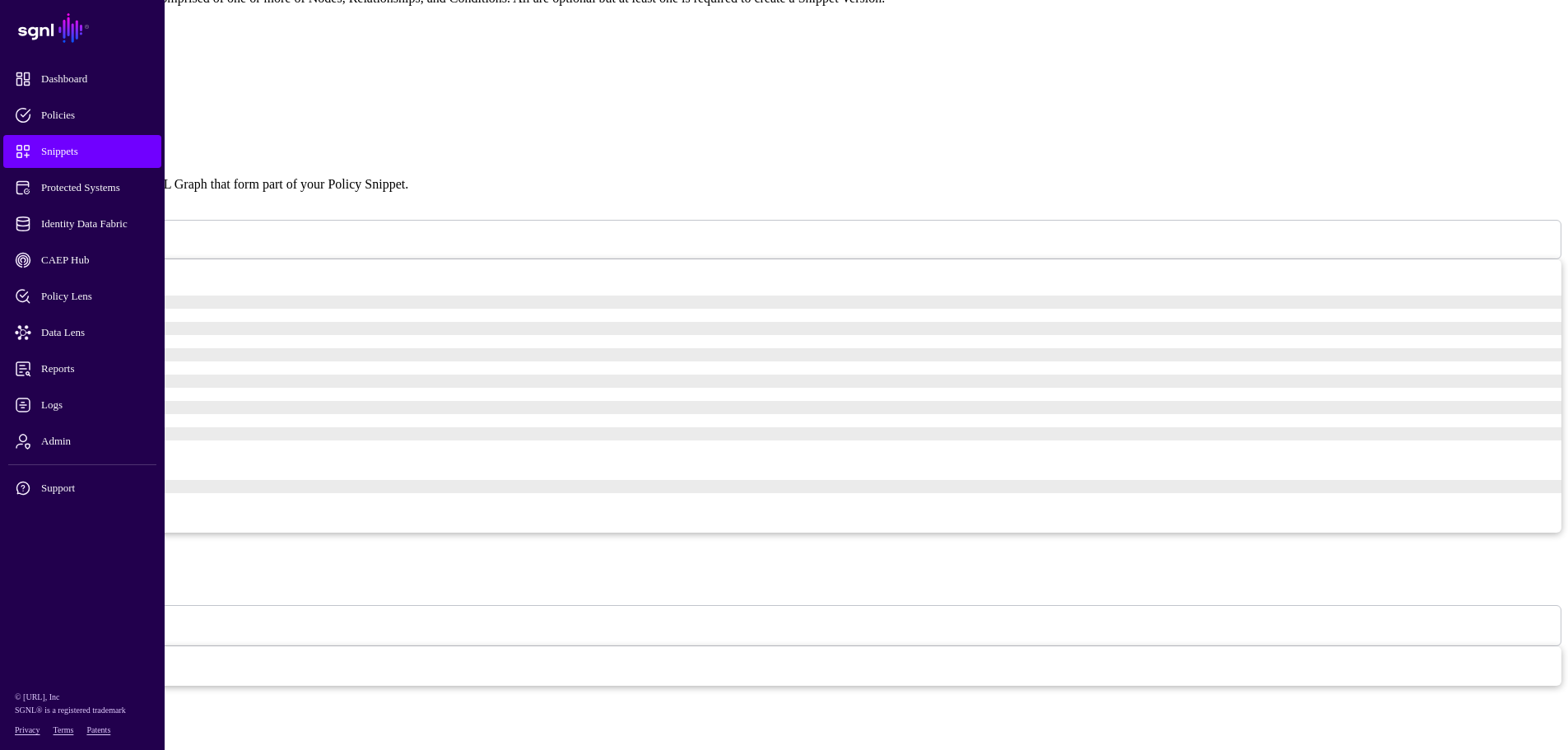
scroll to position [537, 0]
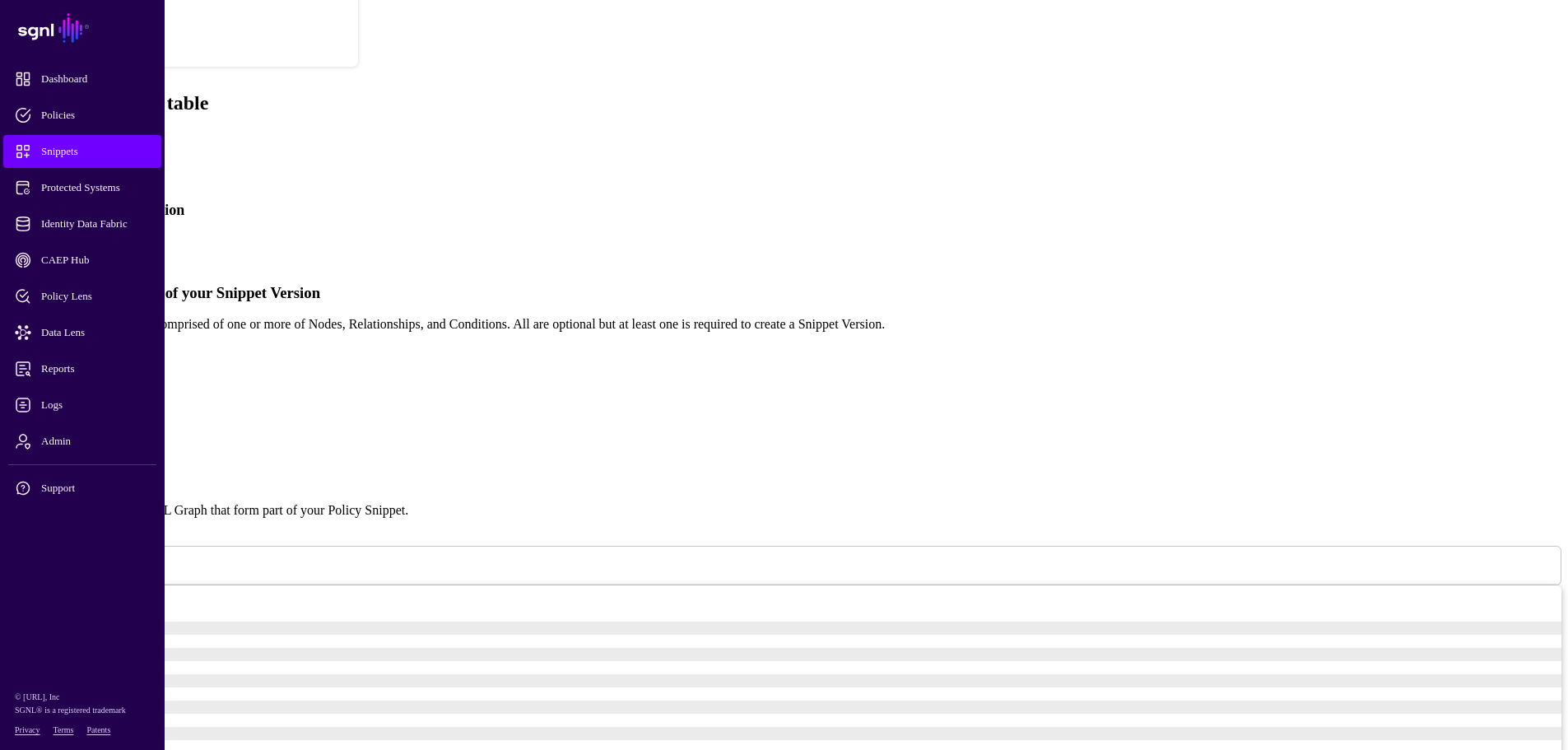
scroll to position [317, 0]
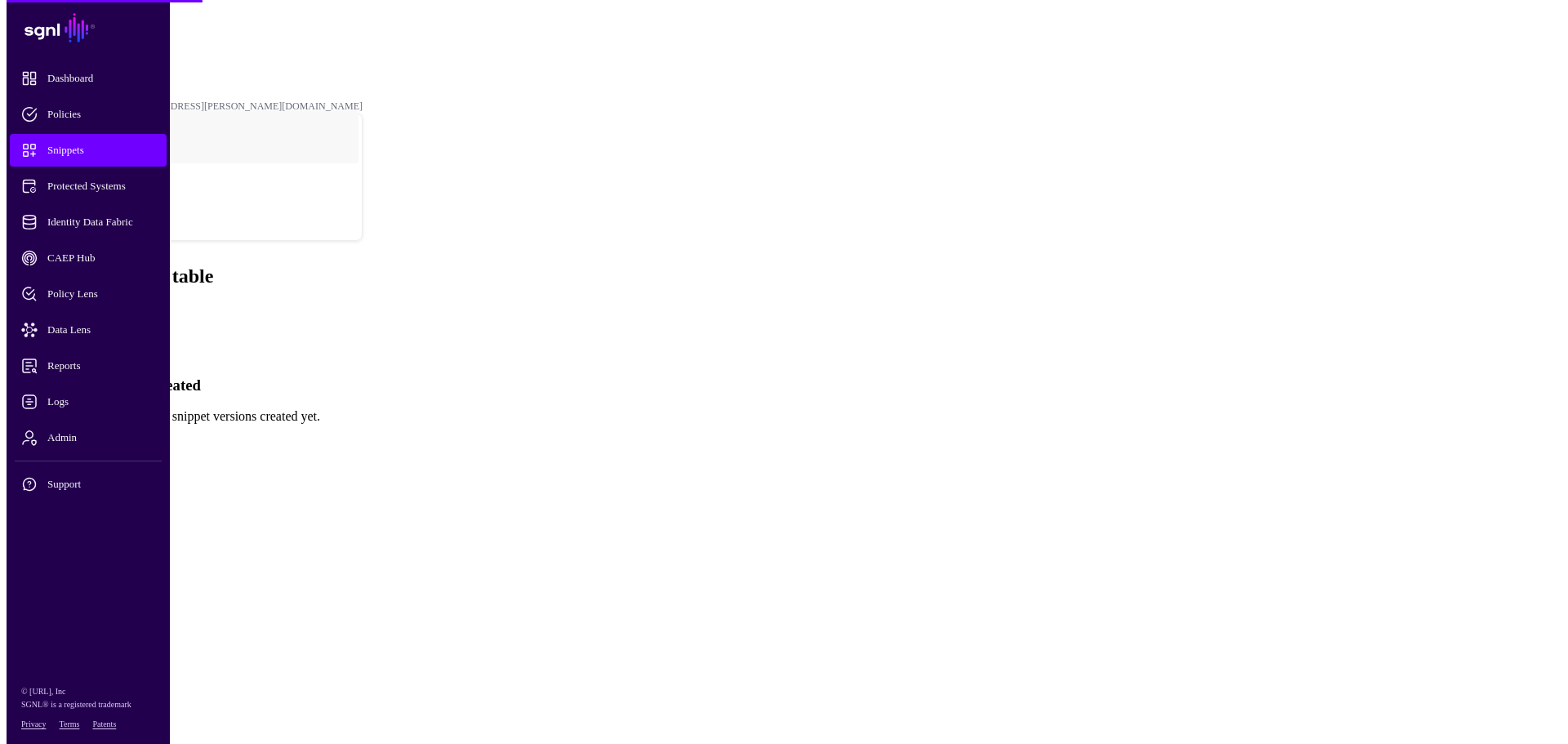
scroll to position [0, 0]
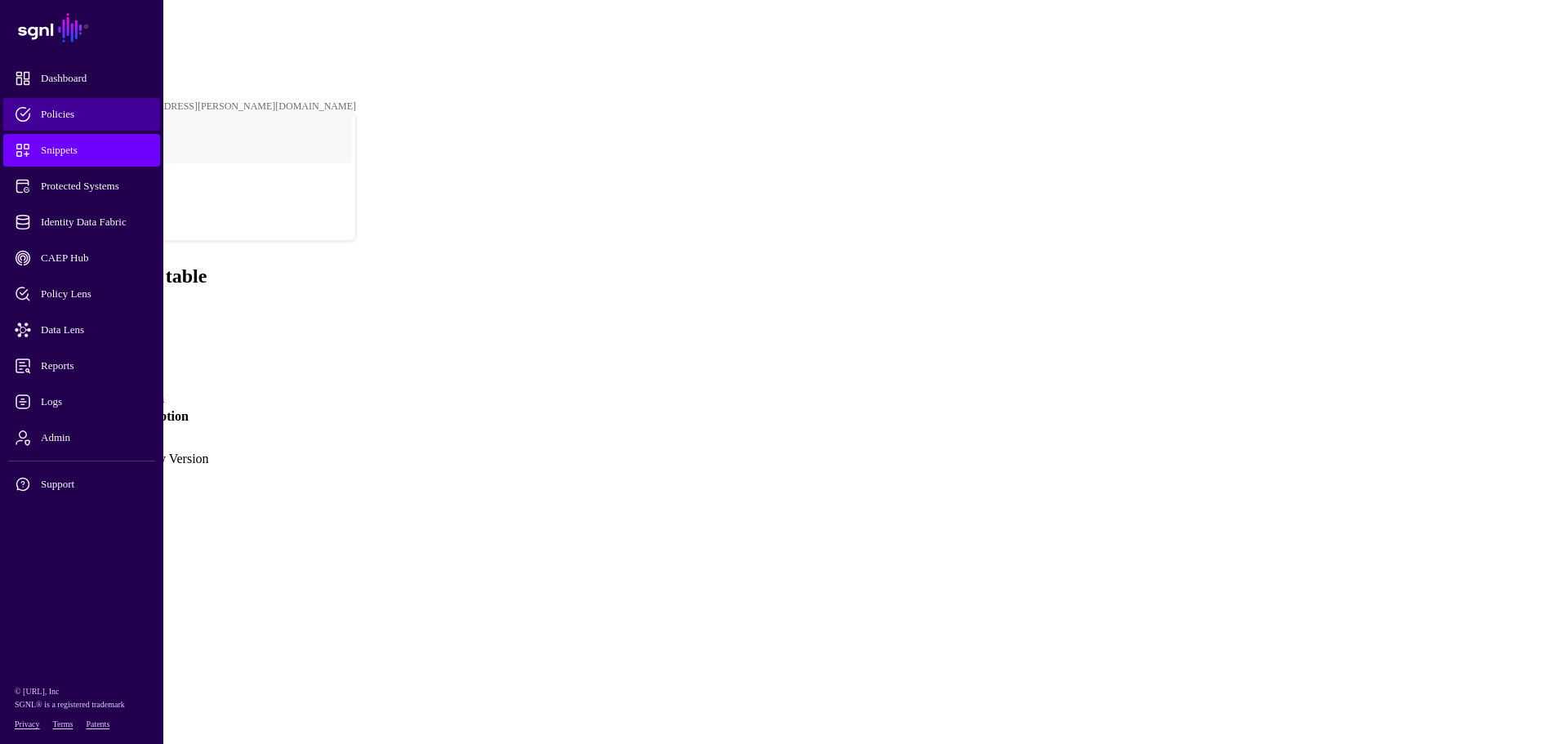
click at [72, 111] on span "Policies" at bounding box center [95, 114] width 160 height 17
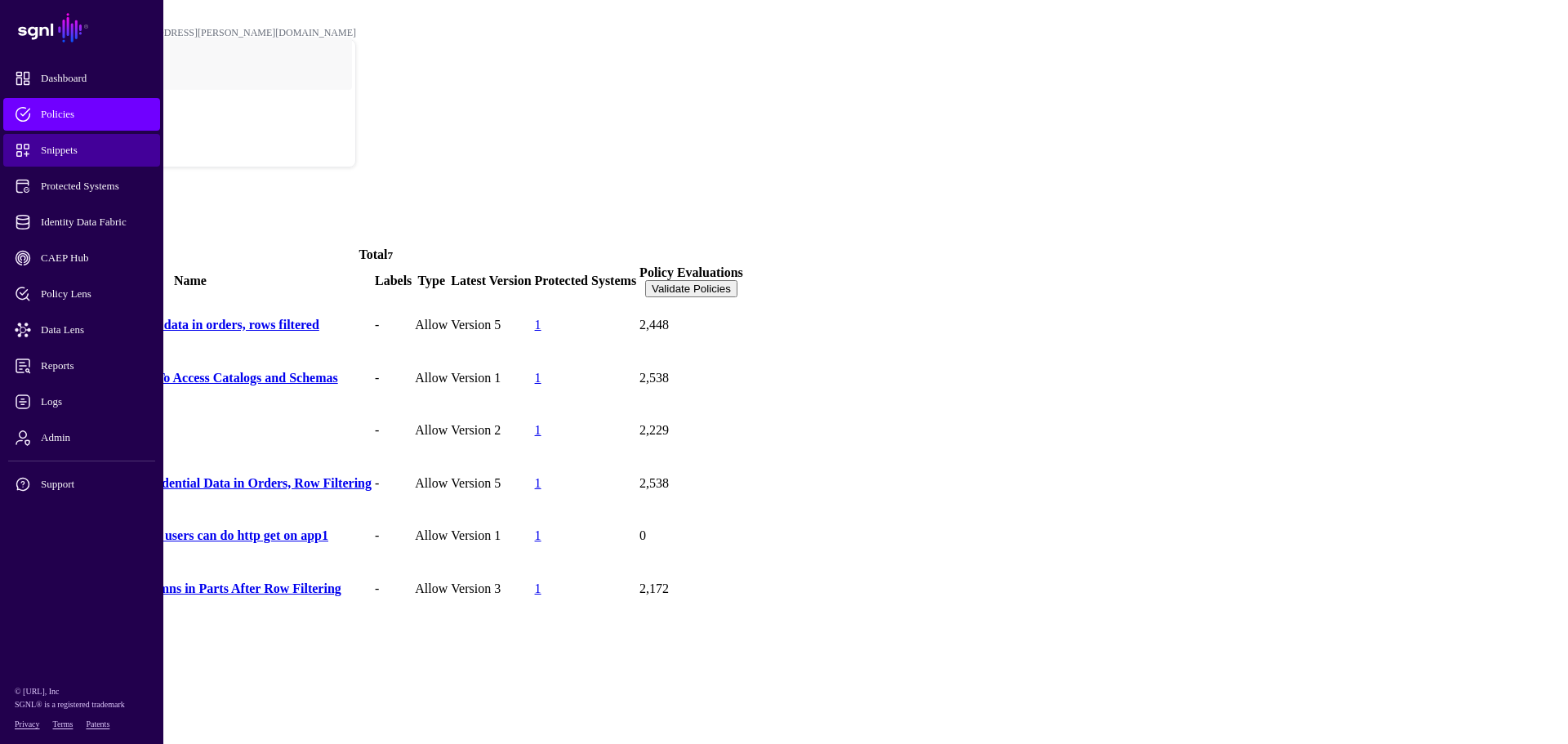
click at [67, 149] on span "Snippets" at bounding box center [95, 150] width 160 height 17
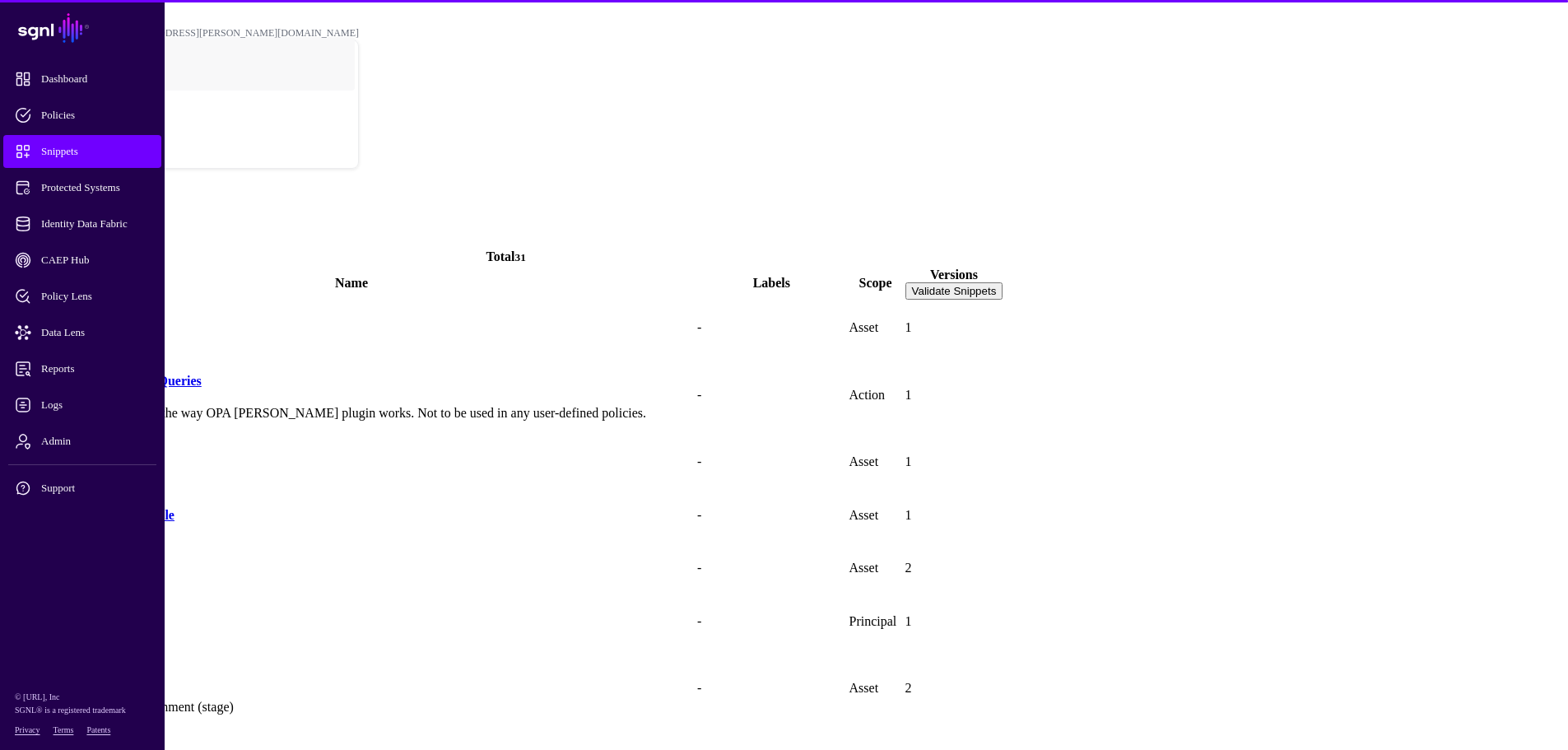
click at [7, 233] on span at bounding box center [7, 239] width 0 height 14
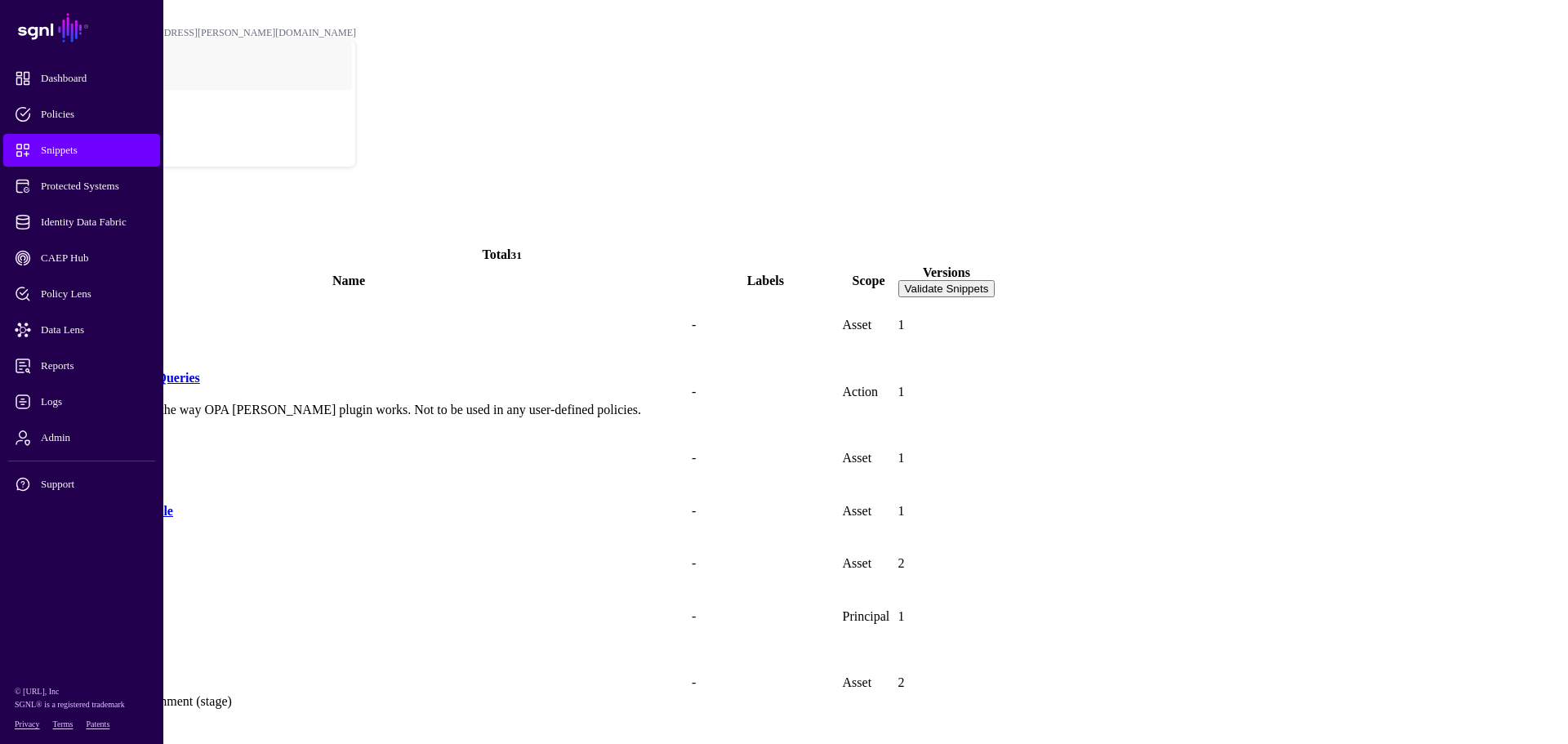
click at [670, 150] on span "The action or actions a principal can take in a policy" at bounding box center [784, 145] width 1568 height 10
type input "**********"
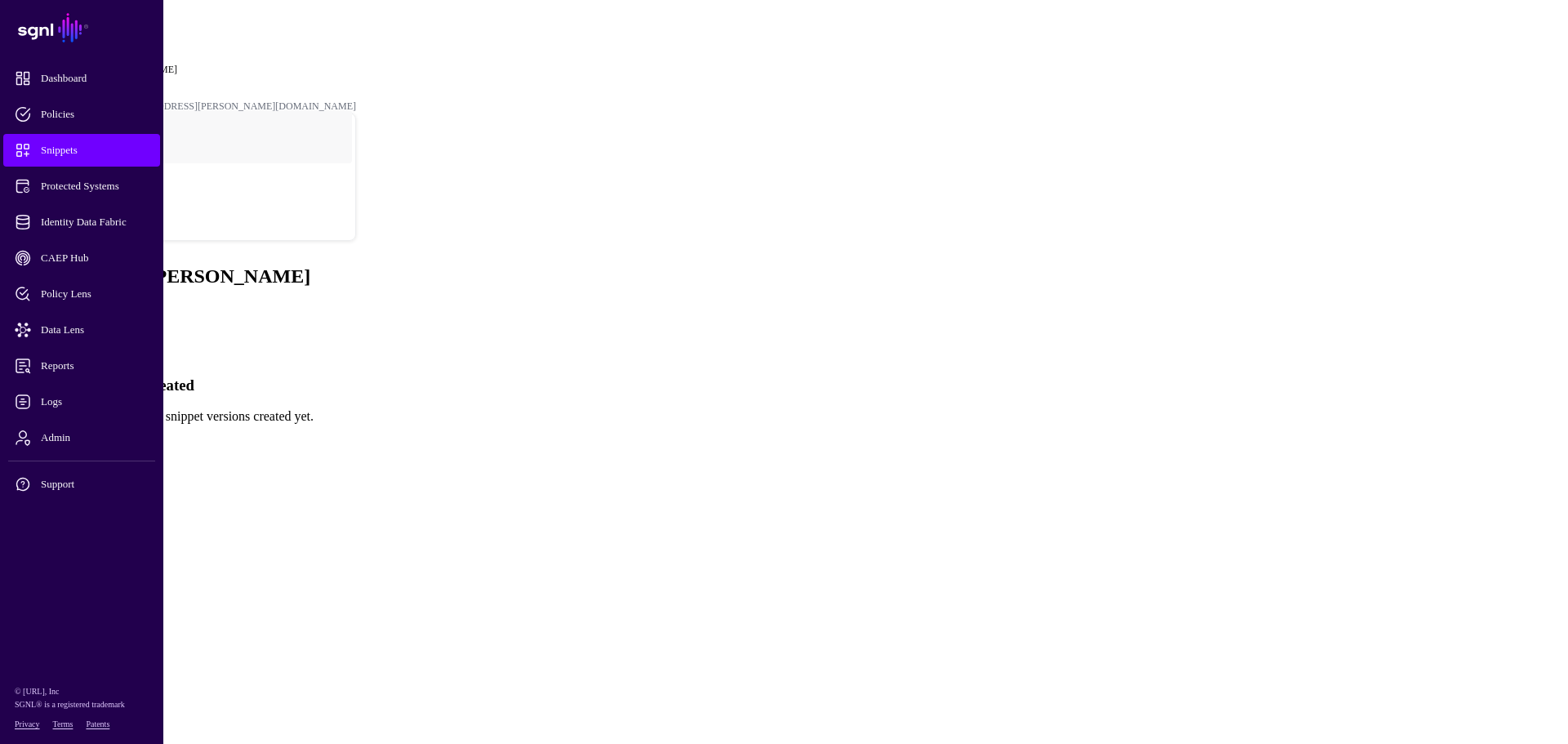
click at [112, 437] on link "Create New Version" at bounding box center [60, 444] width 106 height 14
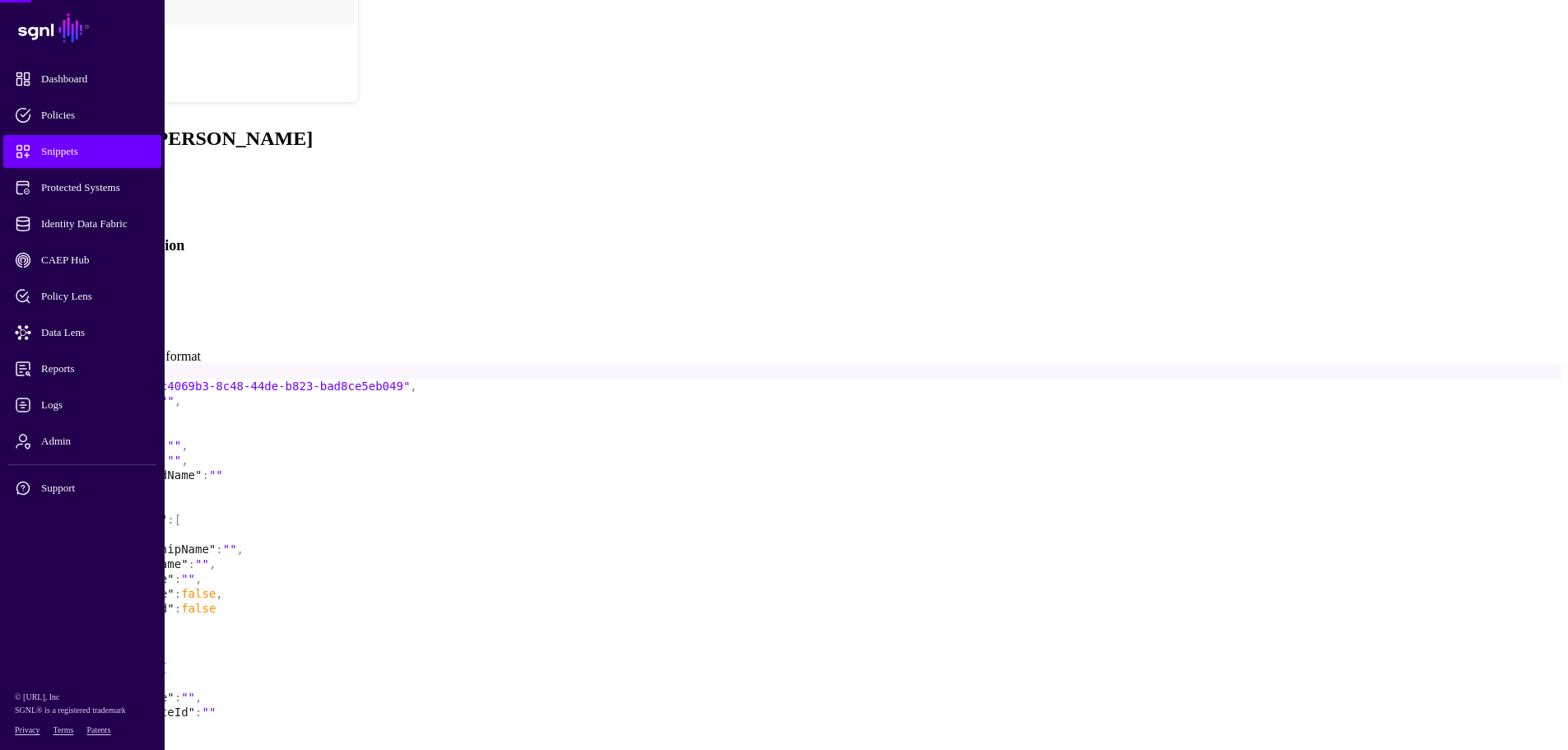
scroll to position [142, 0]
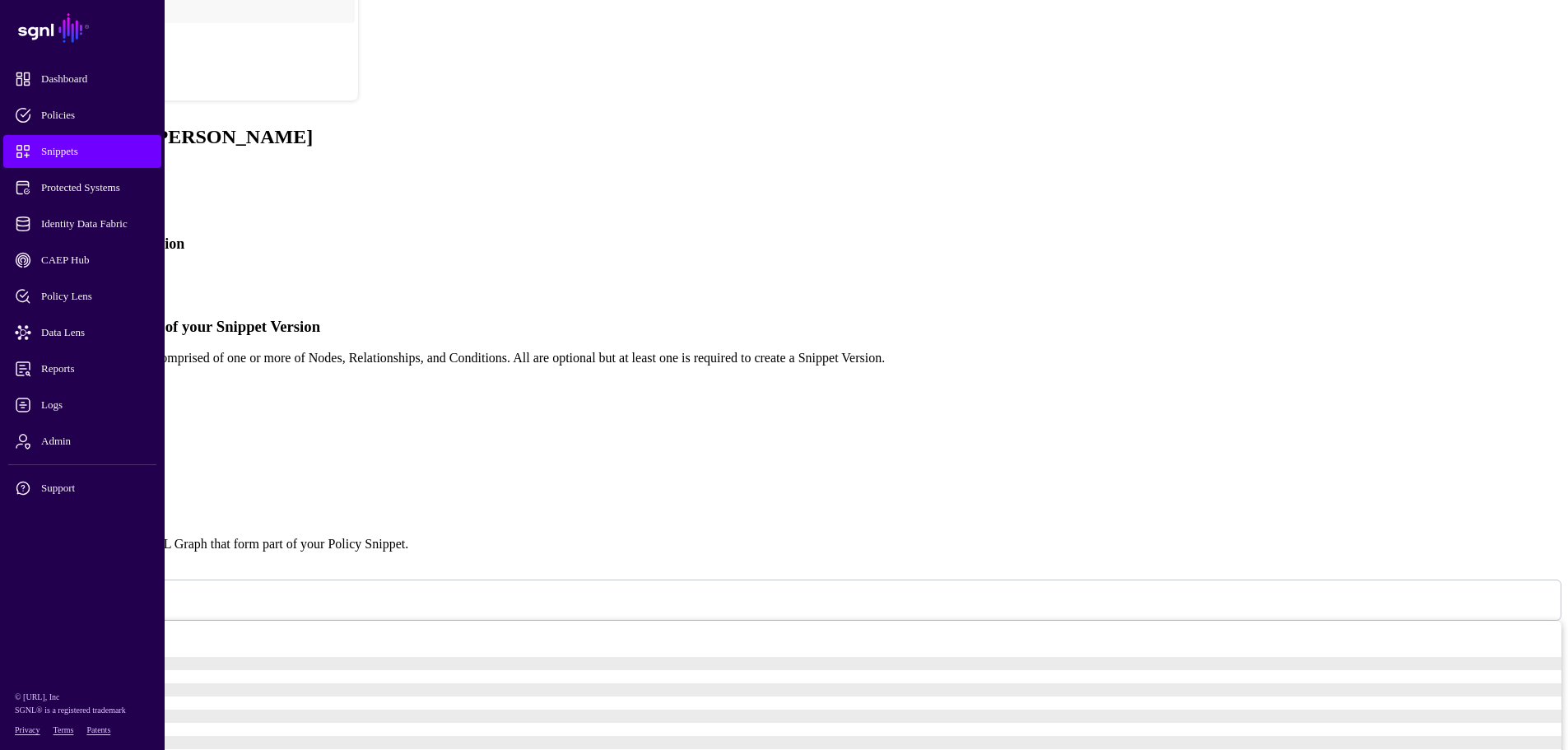
click at [96, 272] on link "Simplified" at bounding box center [67, 279] width 56 height 14
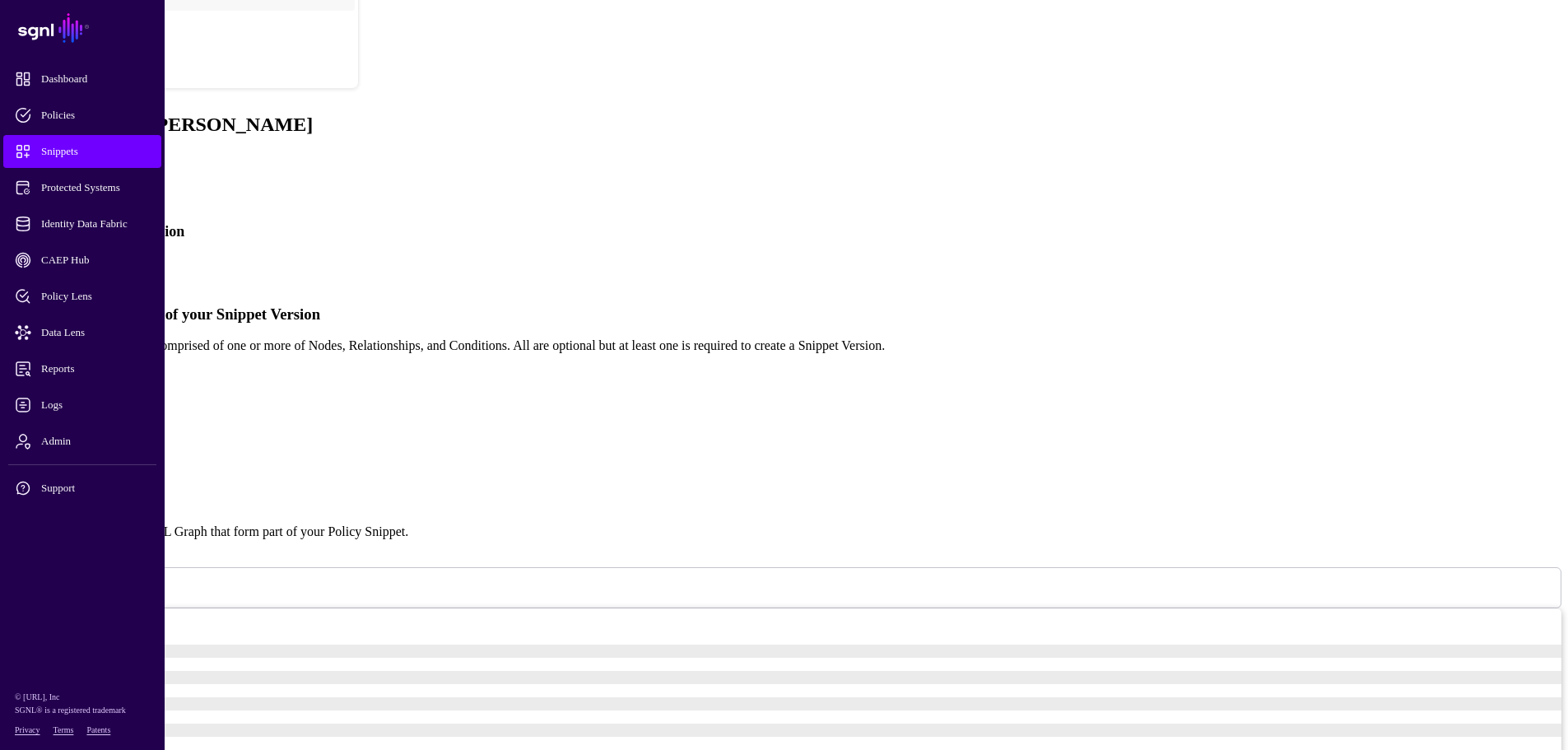
scroll to position [0, 0]
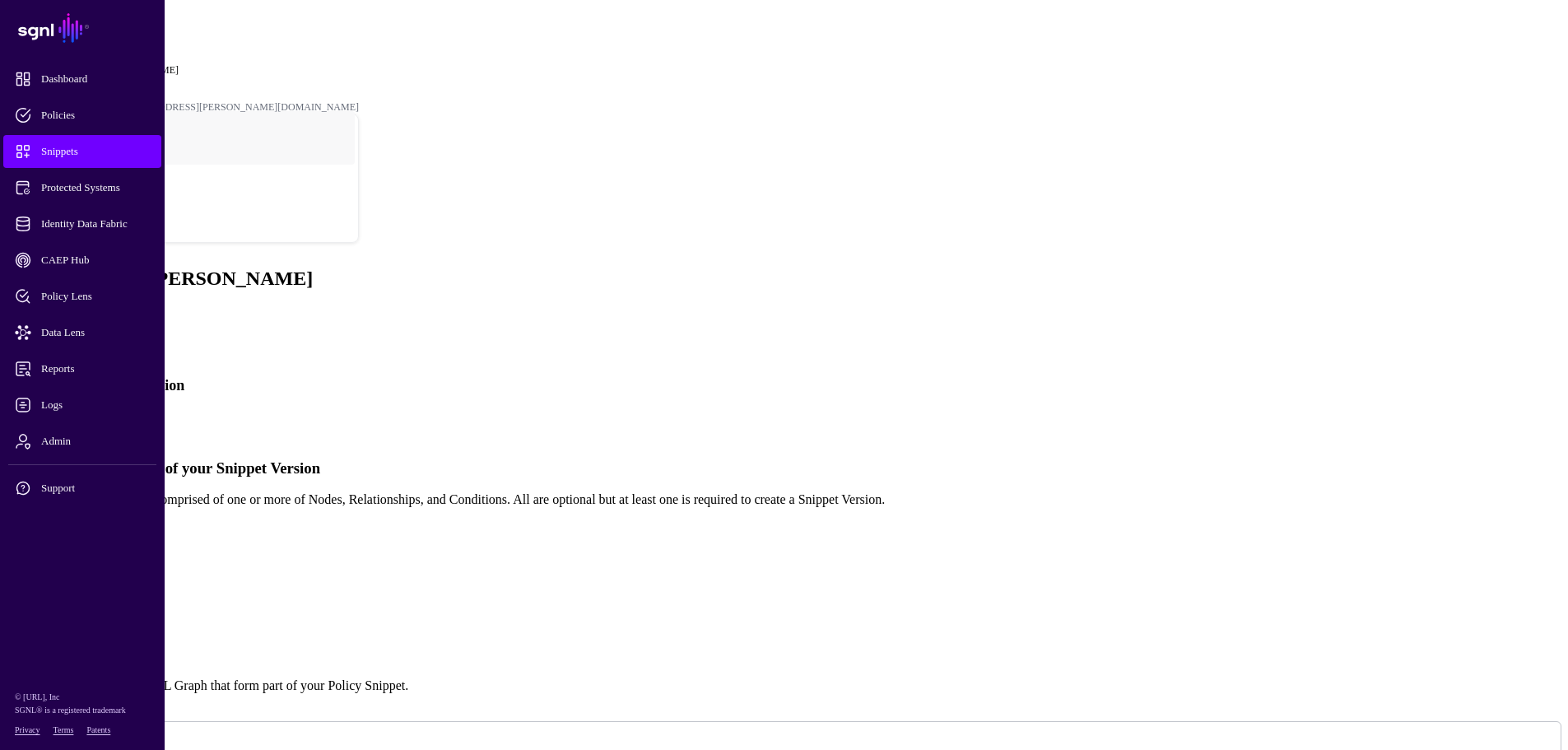
click at [95, 39] on link "Policy Snippets" at bounding box center [63, 45] width 62 height 12
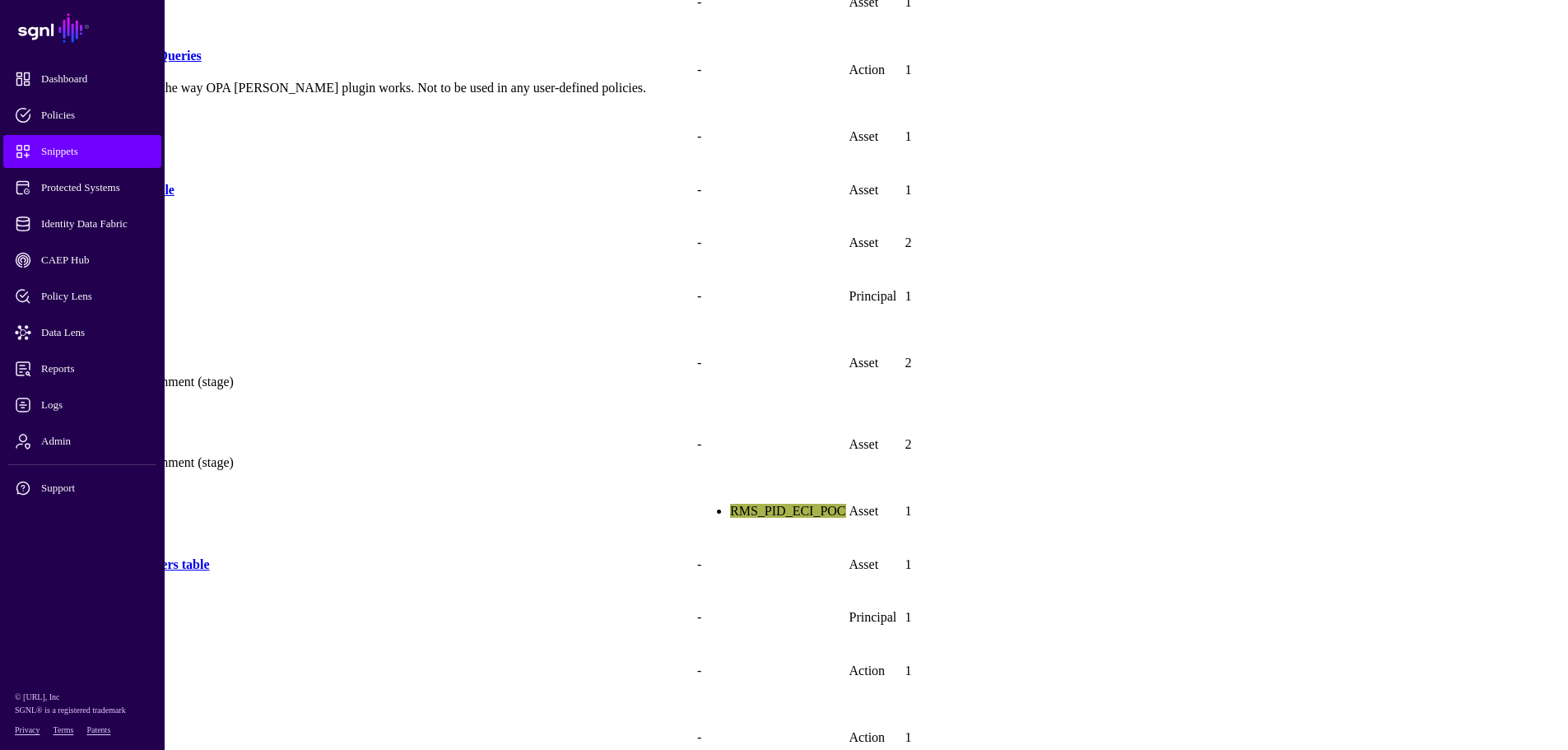
scroll to position [329, 0]
click at [92, 640] on link "FilterColumns" at bounding box center [50, 666] width 83 height 14
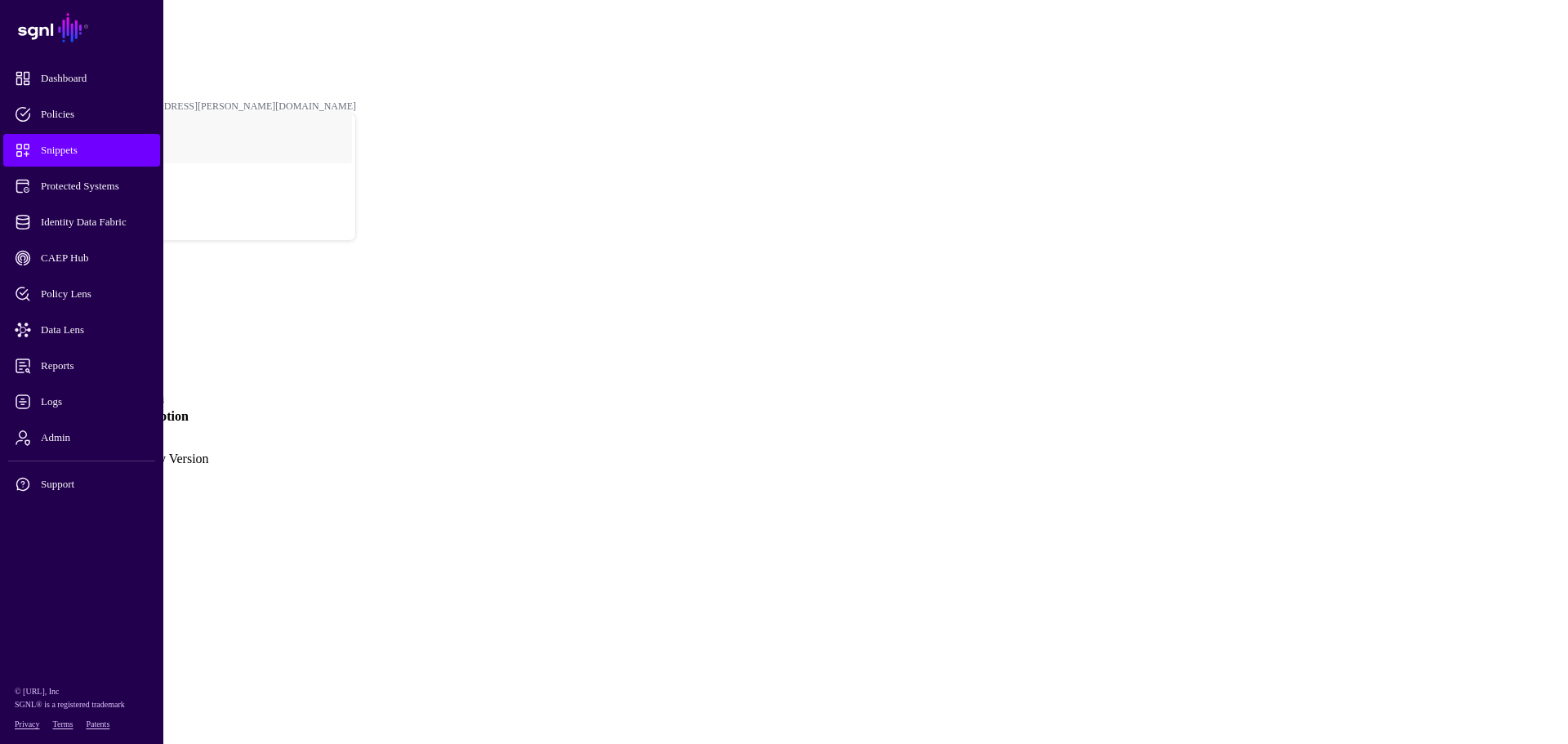
click at [65, 444] on link "Version 1" at bounding box center [38, 451] width 52 height 14
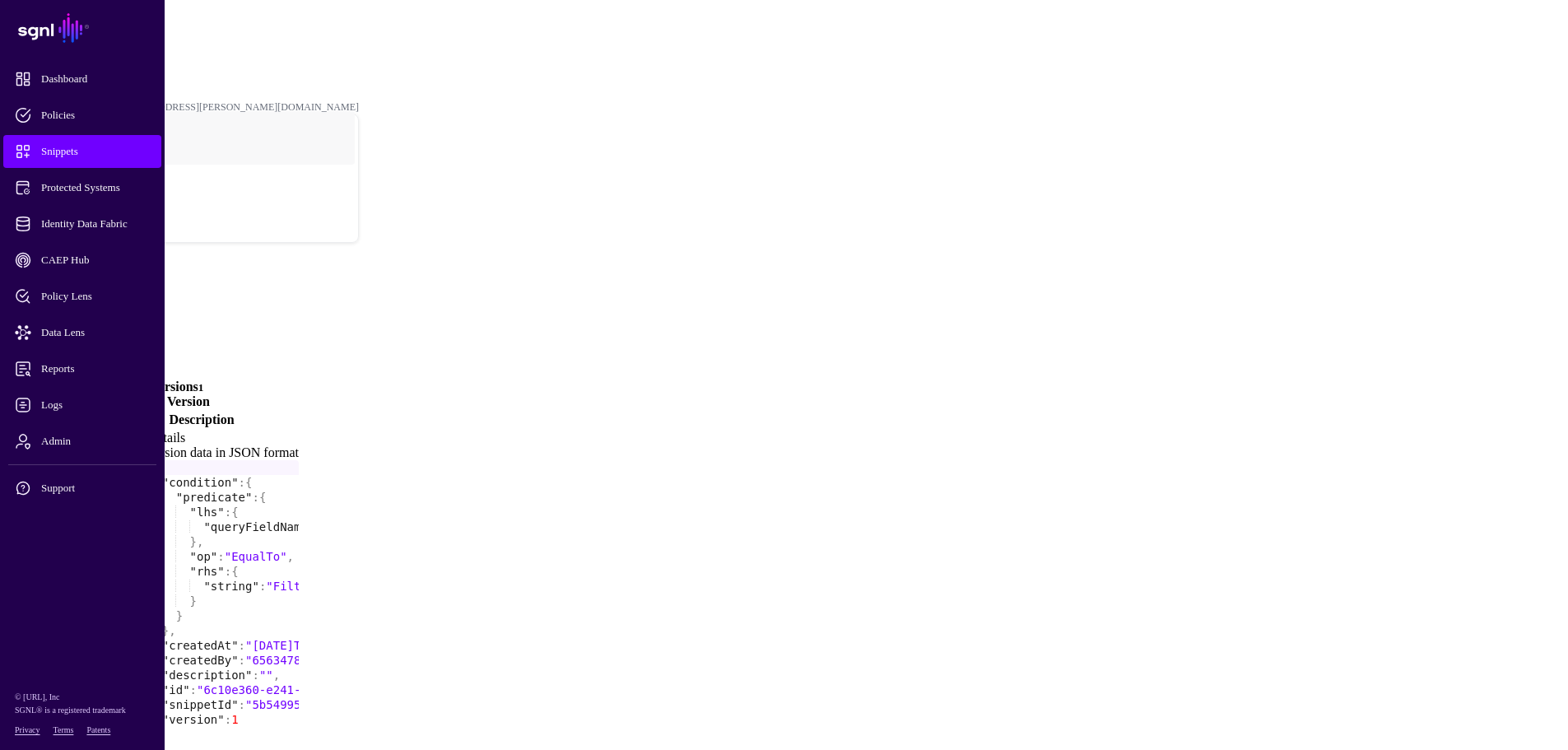
click at [210, 394] on link "Create New Version" at bounding box center [154, 401] width 112 height 14
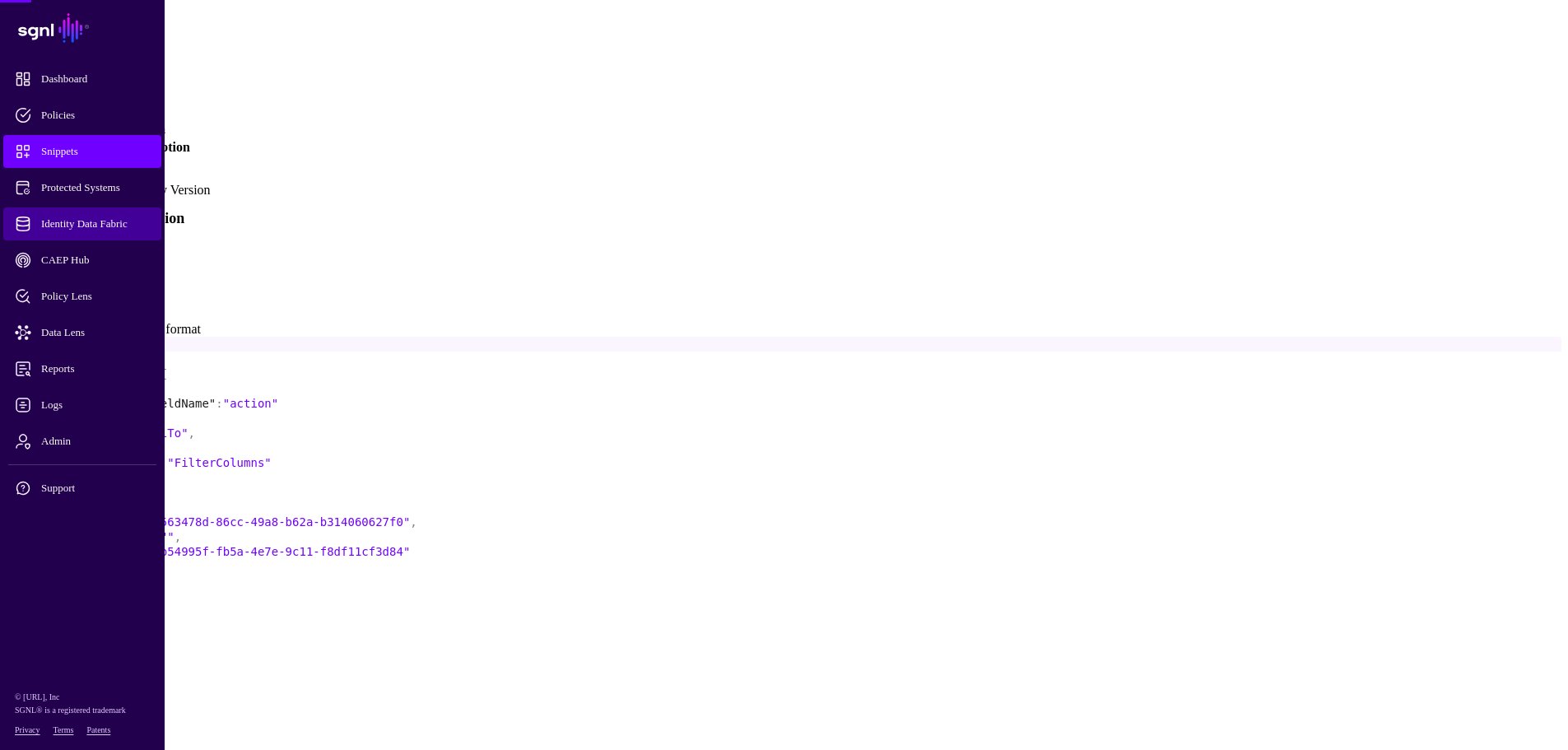
scroll to position [279, 0]
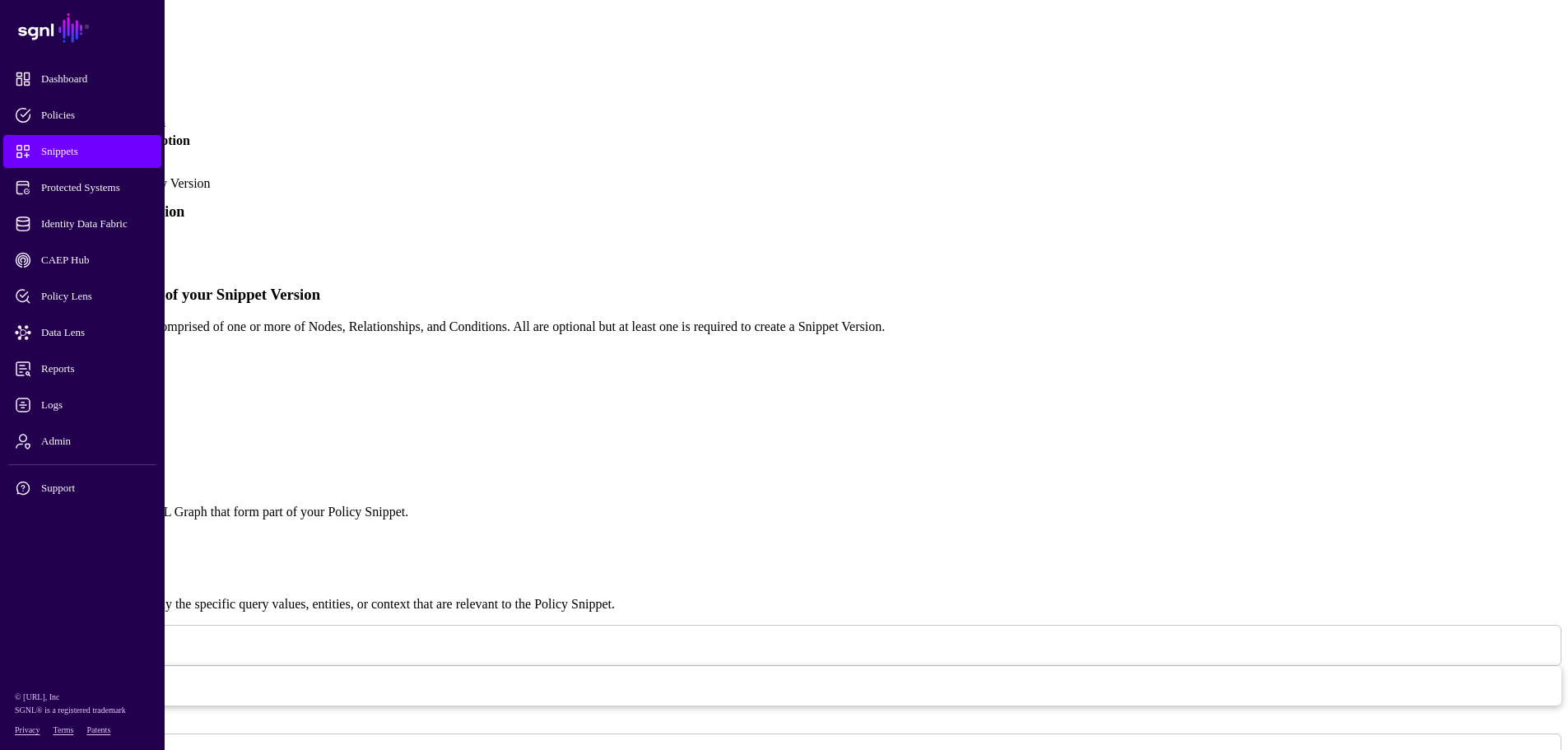
click at [96, 240] on link "Simplified" at bounding box center [67, 247] width 56 height 14
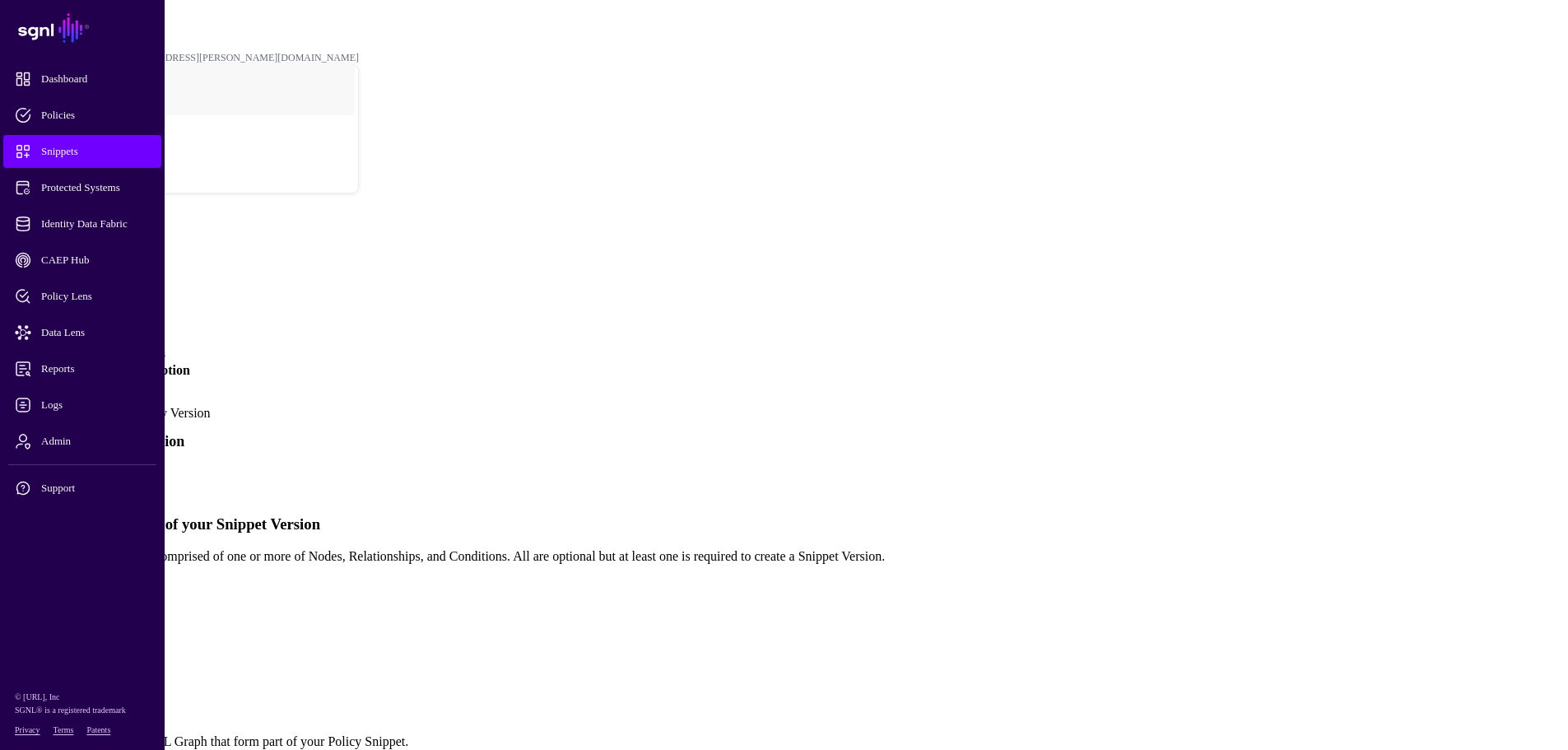
scroll to position [0, 0]
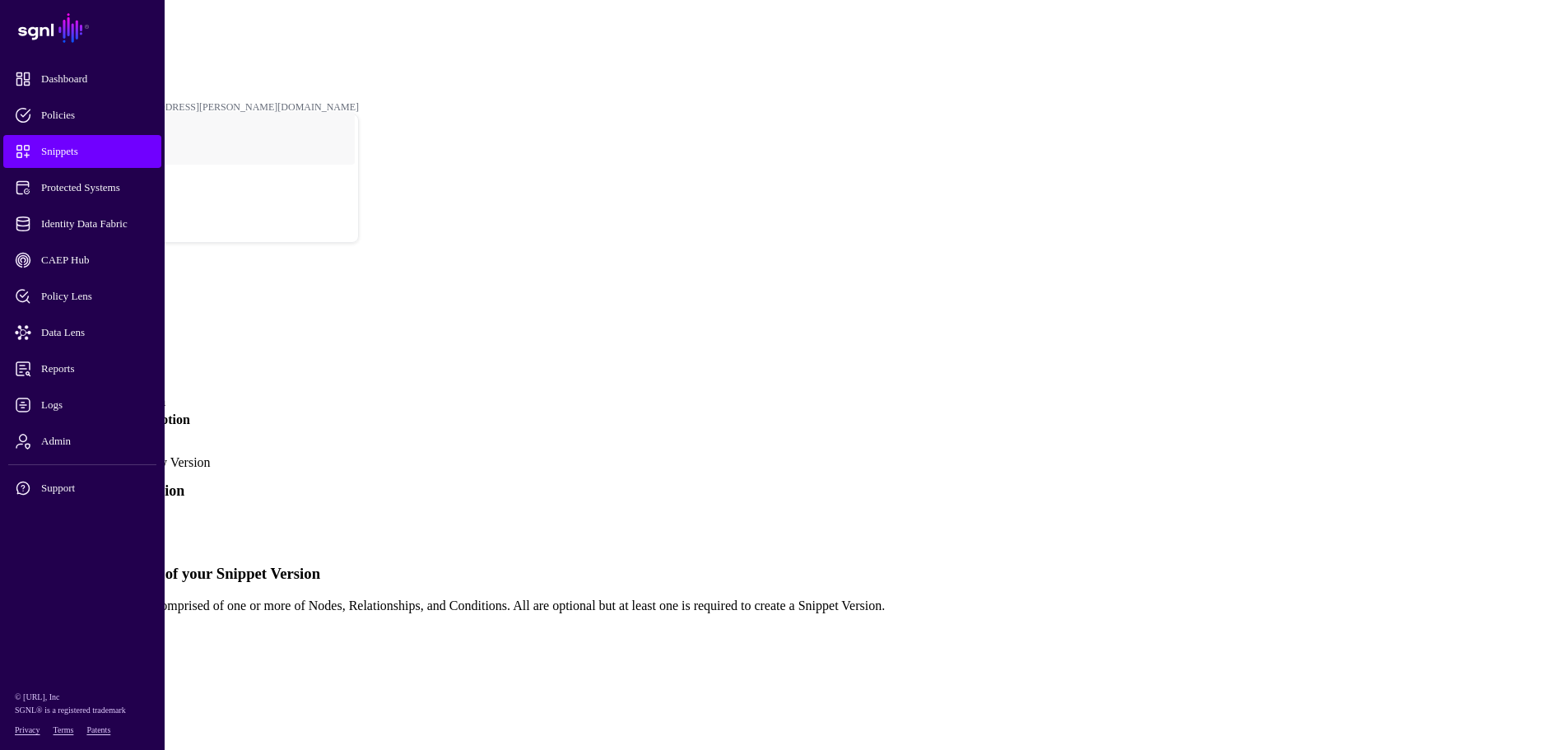
click at [95, 39] on link "Policy Snippets" at bounding box center [63, 45] width 62 height 12
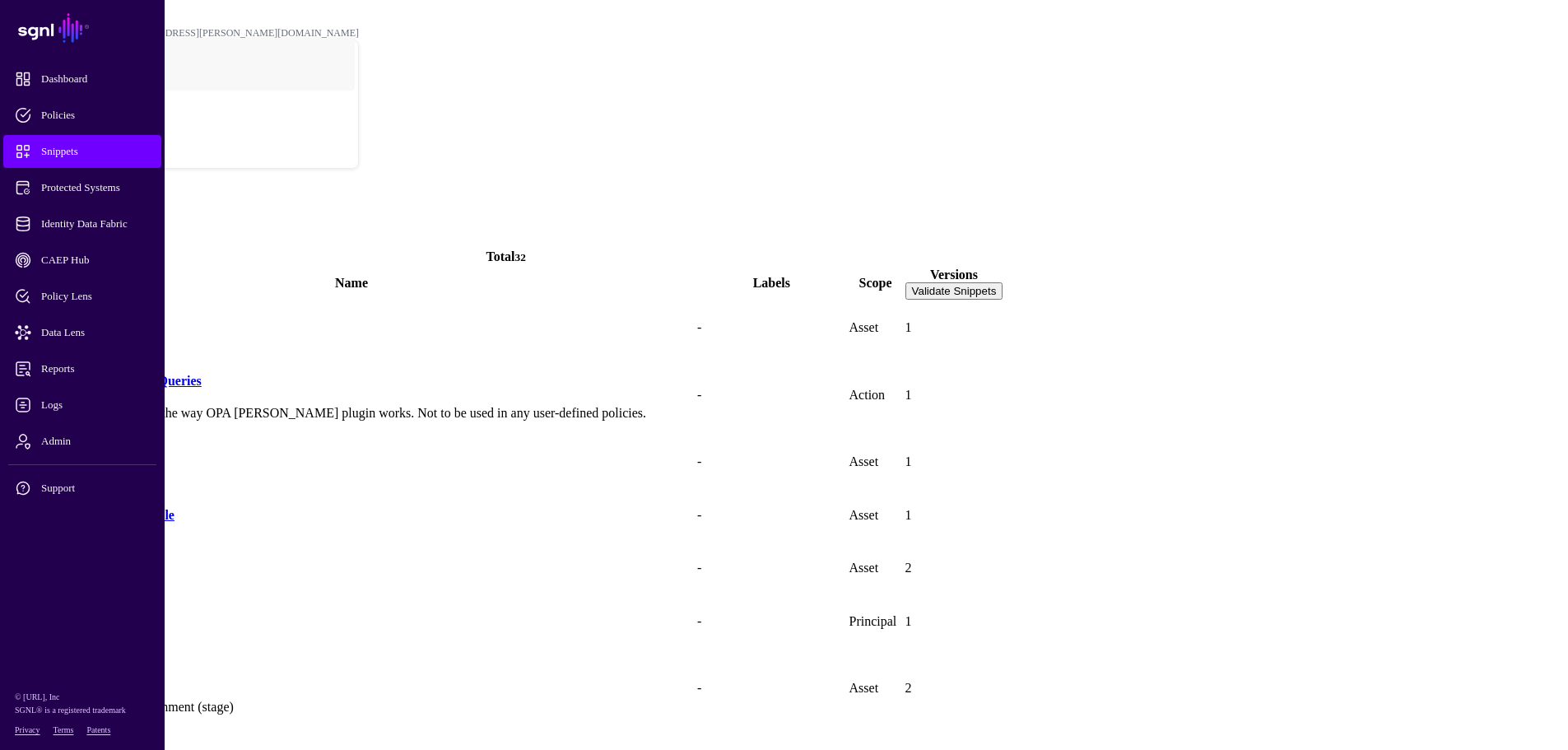
click at [849, 267] on th "Scope" at bounding box center [875, 284] width 54 height 34
click at [876, 291] on span at bounding box center [876, 291] width 0 height 0
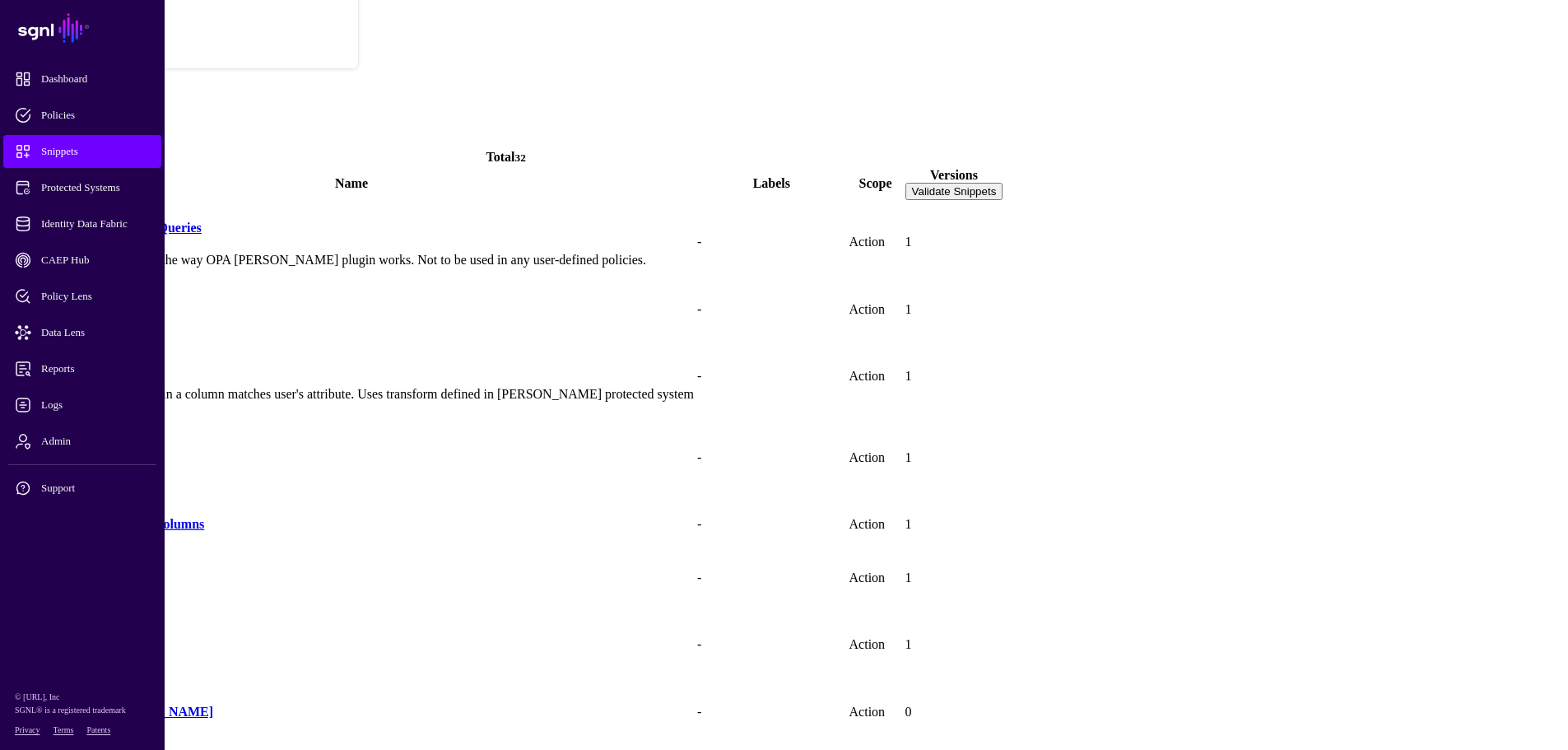
scroll to position [83, 0]
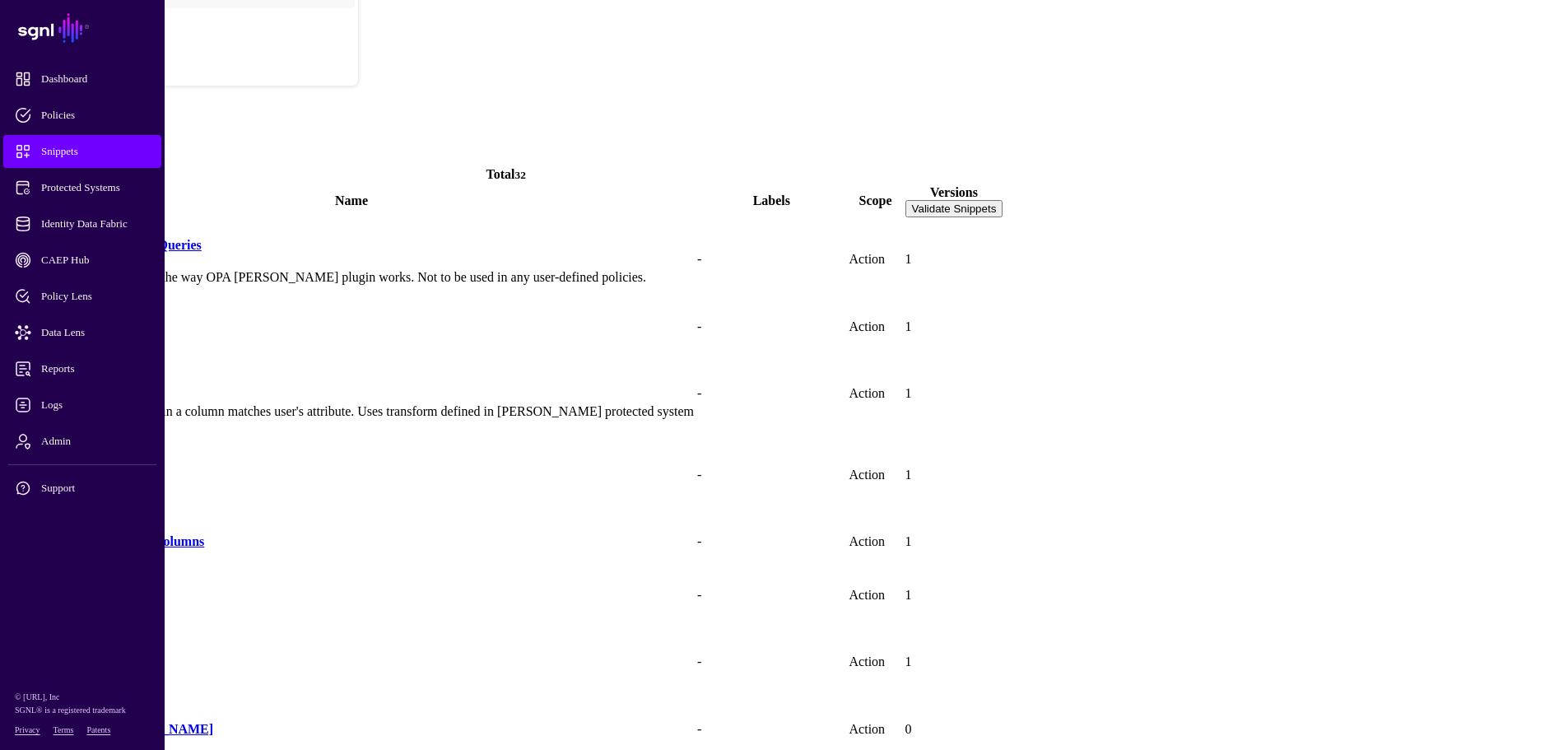
click at [92, 319] on link "FilterColumns" at bounding box center [50, 326] width 83 height 14
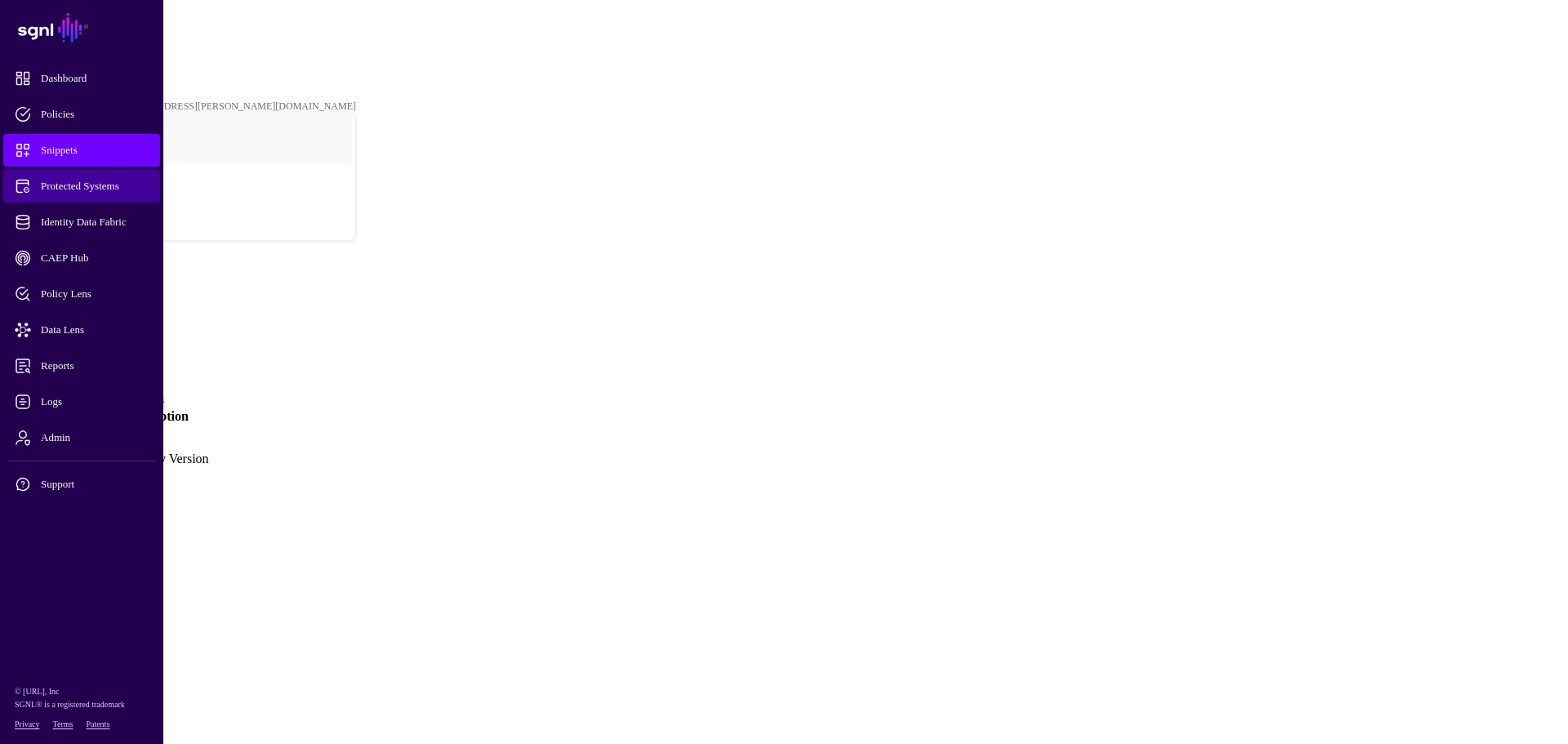
click at [92, 186] on span "Protected Systems" at bounding box center [95, 186] width 160 height 17
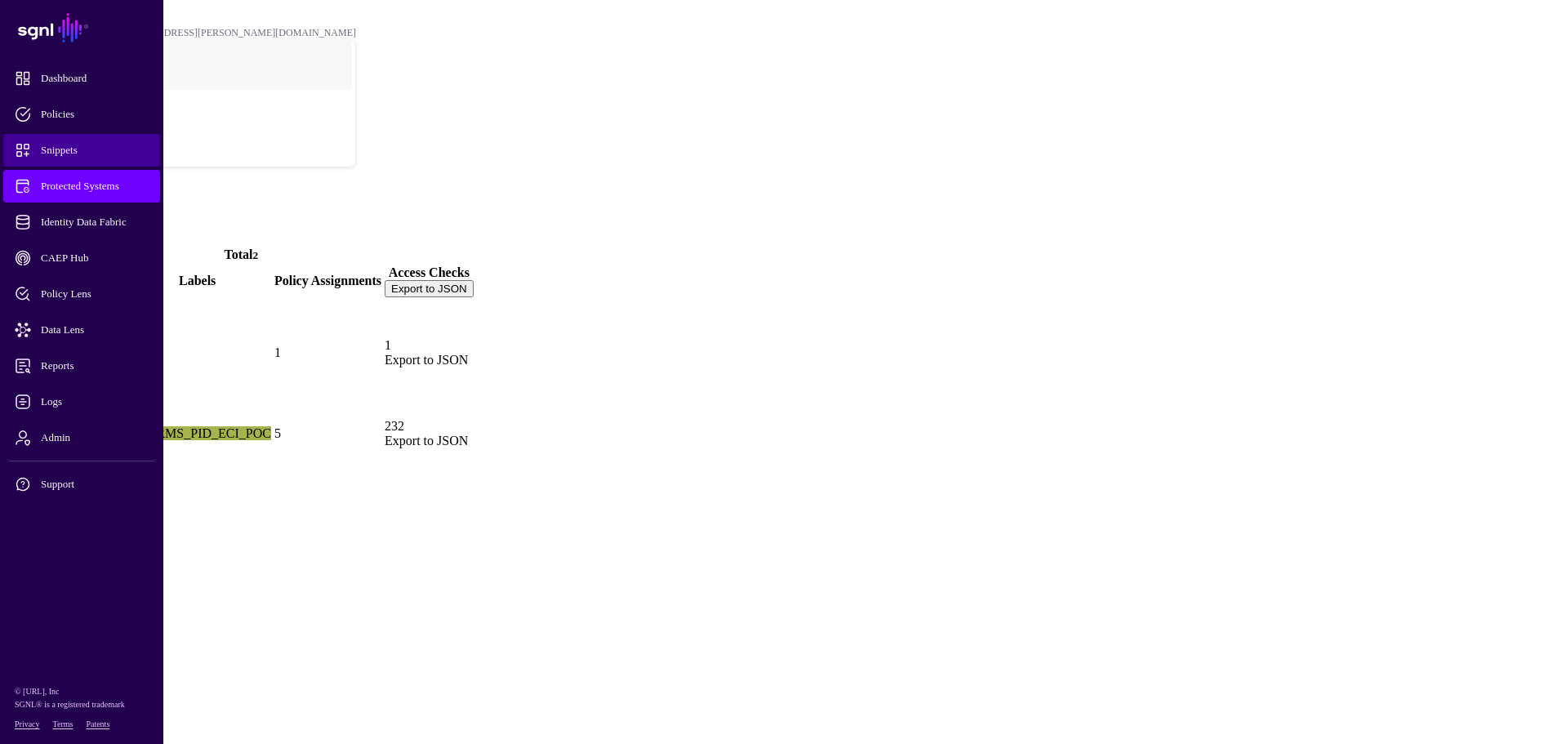
click at [76, 151] on span "Snippets" at bounding box center [95, 150] width 160 height 17
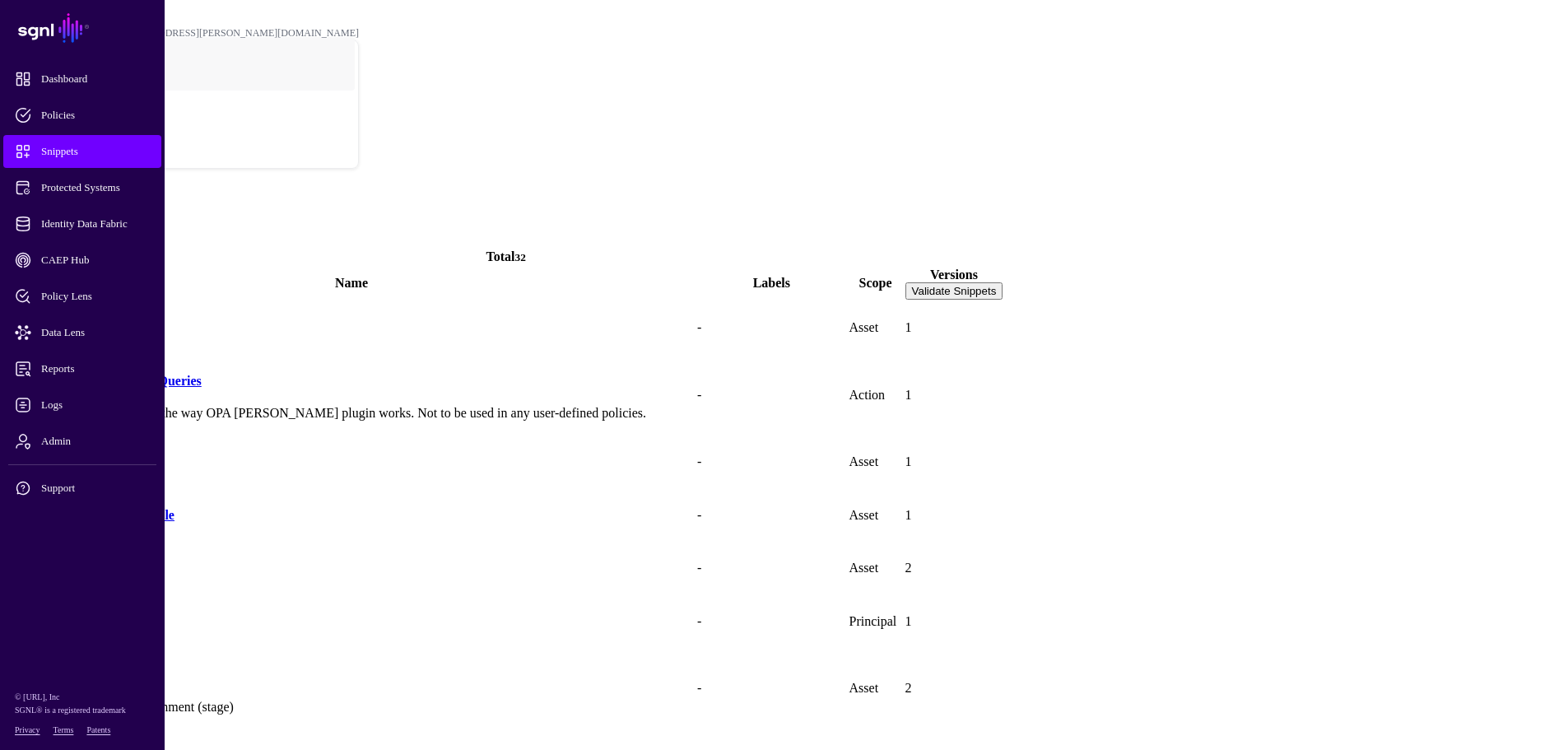
click at [876, 291] on span at bounding box center [876, 291] width 0 height 0
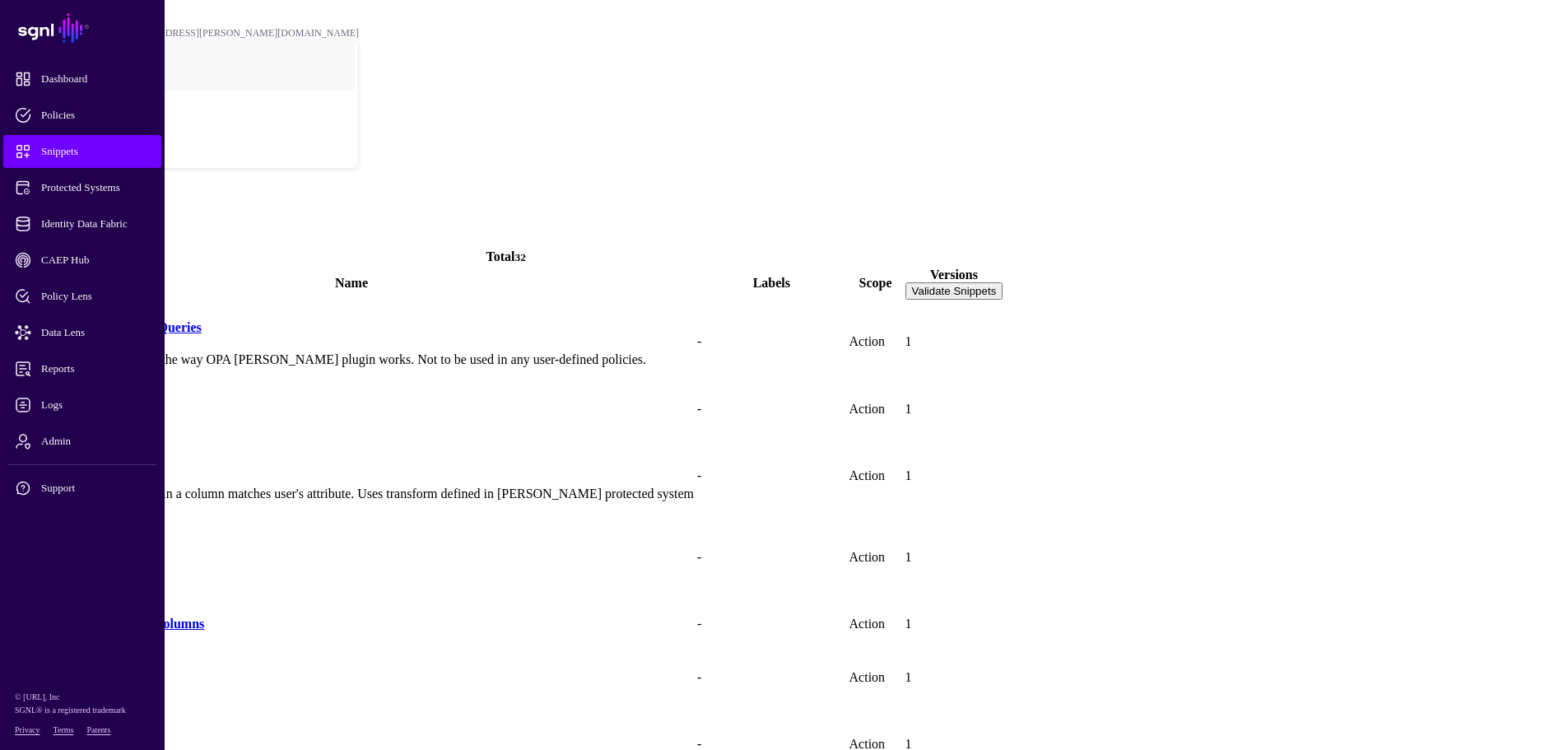
click at [72, 146] on span "Snippets" at bounding box center [96, 151] width 162 height 17
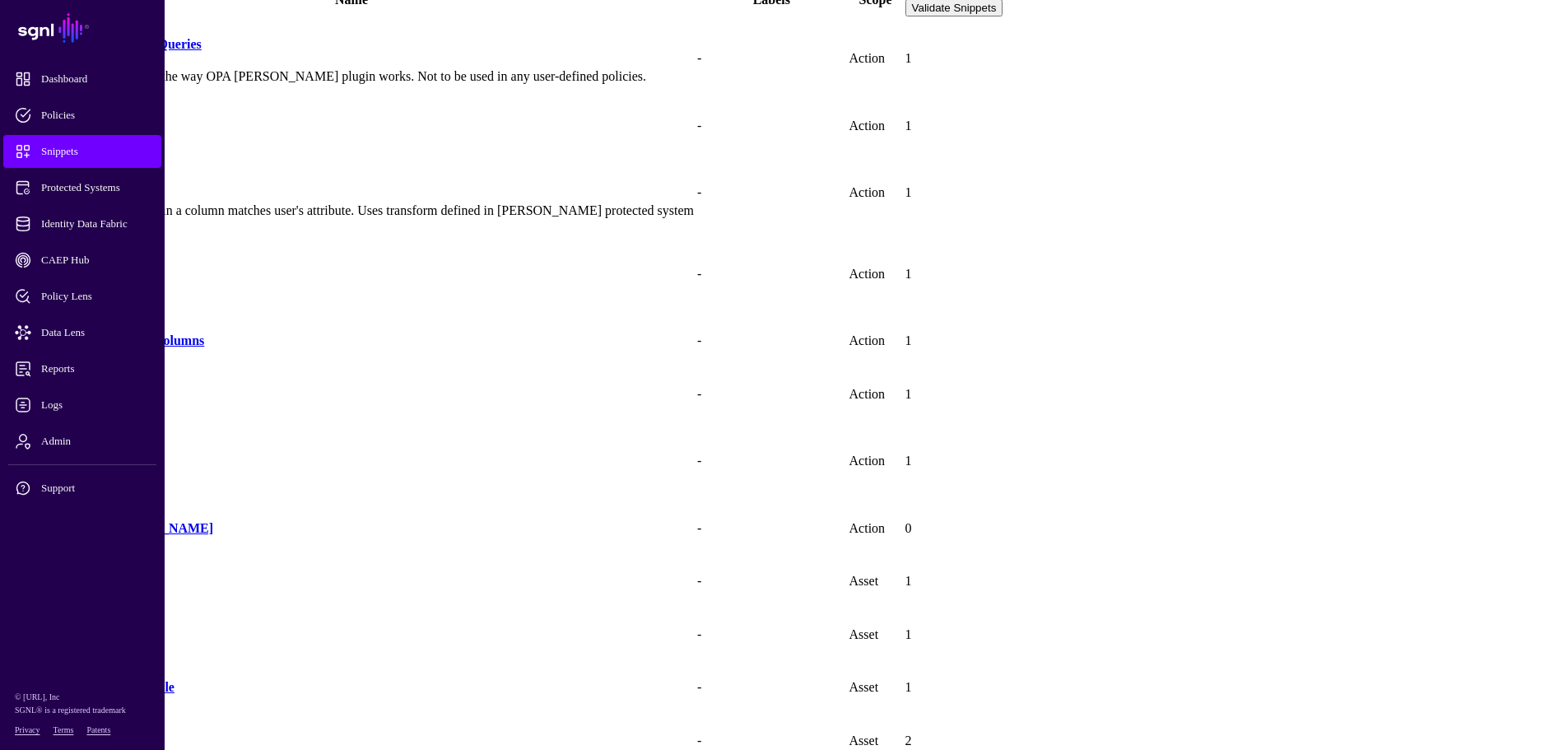
scroll to position [329, 0]
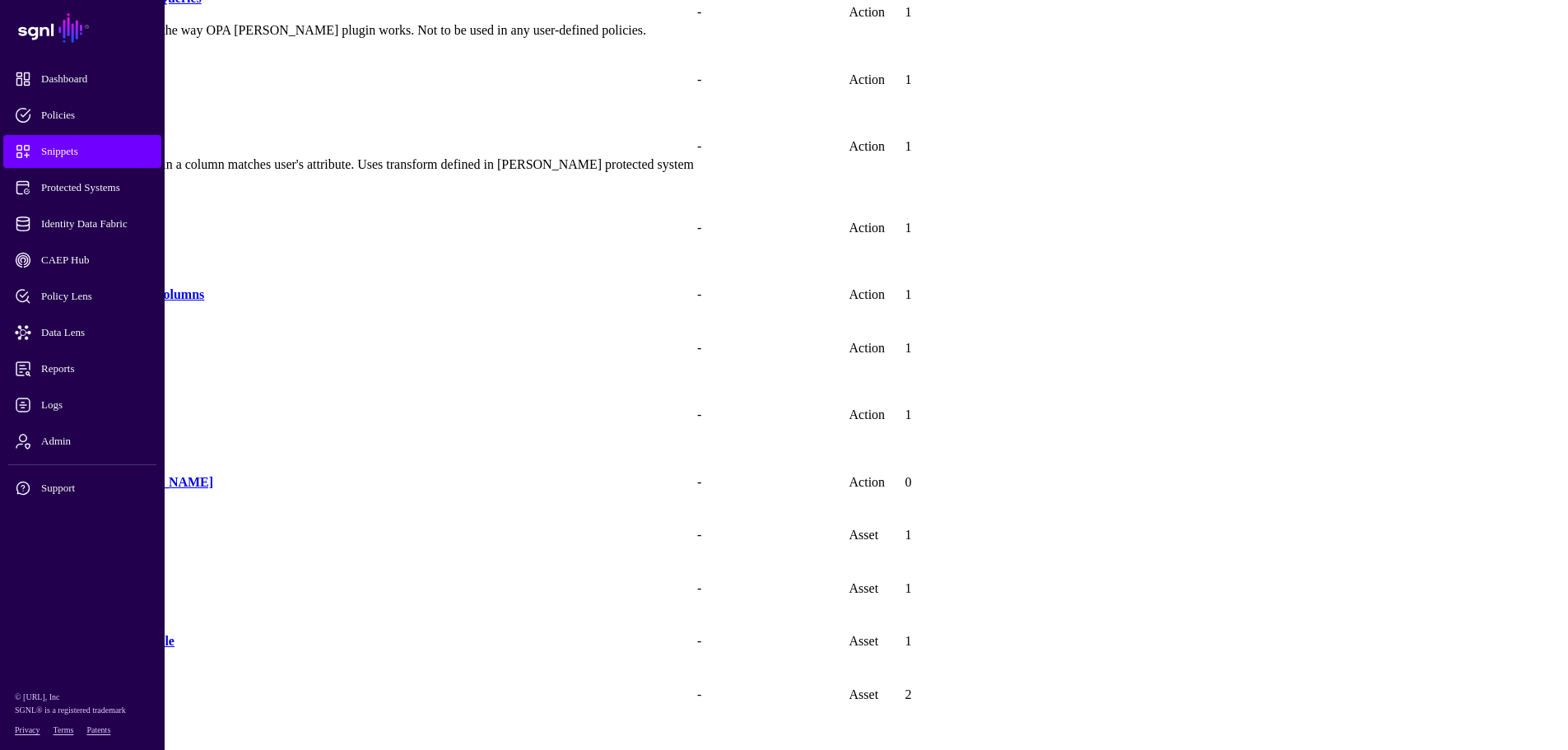
click at [213, 475] on link "Select data from MARC" at bounding box center [110, 482] width 204 height 14
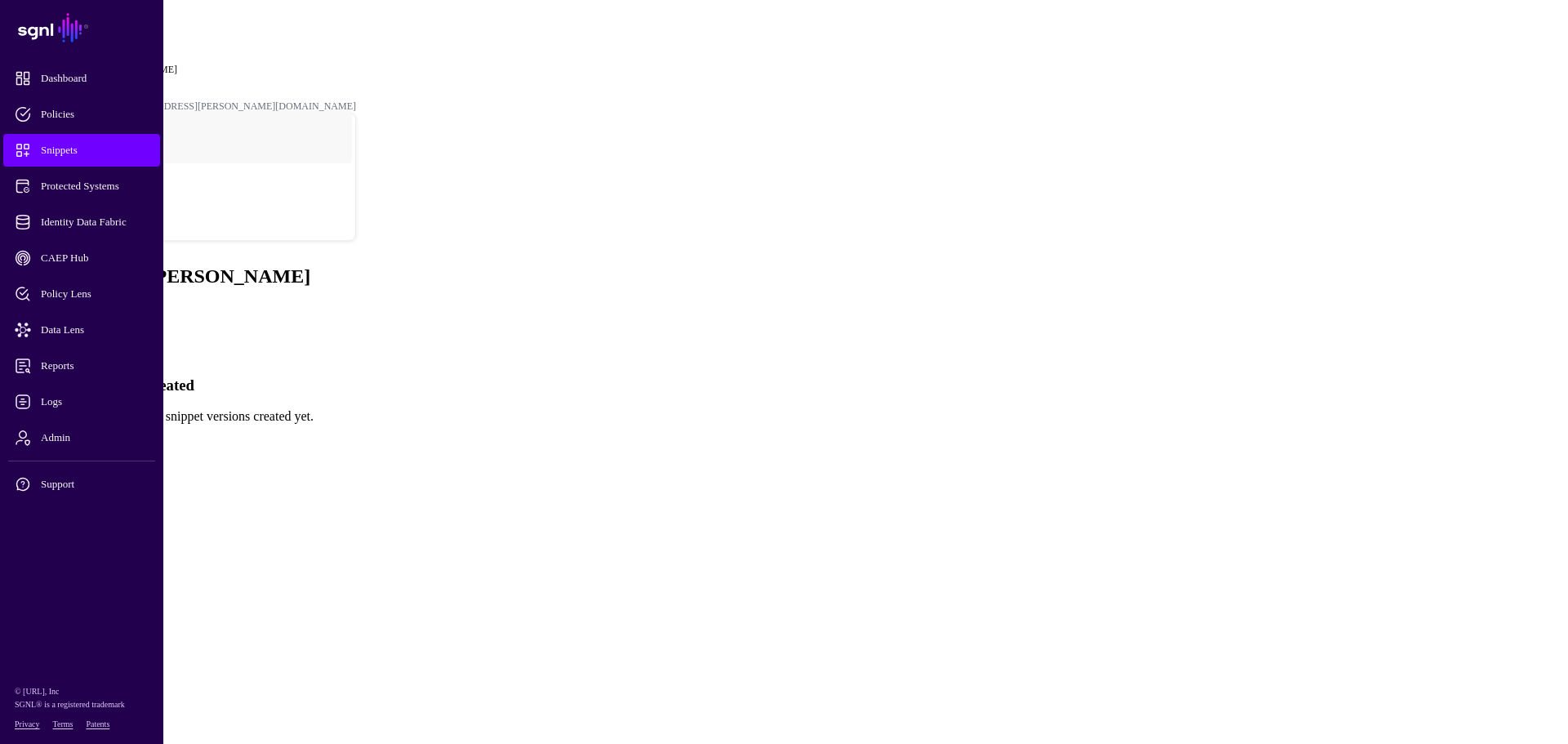
click at [94, 39] on link "Policy Snippets" at bounding box center [63, 45] width 62 height 12
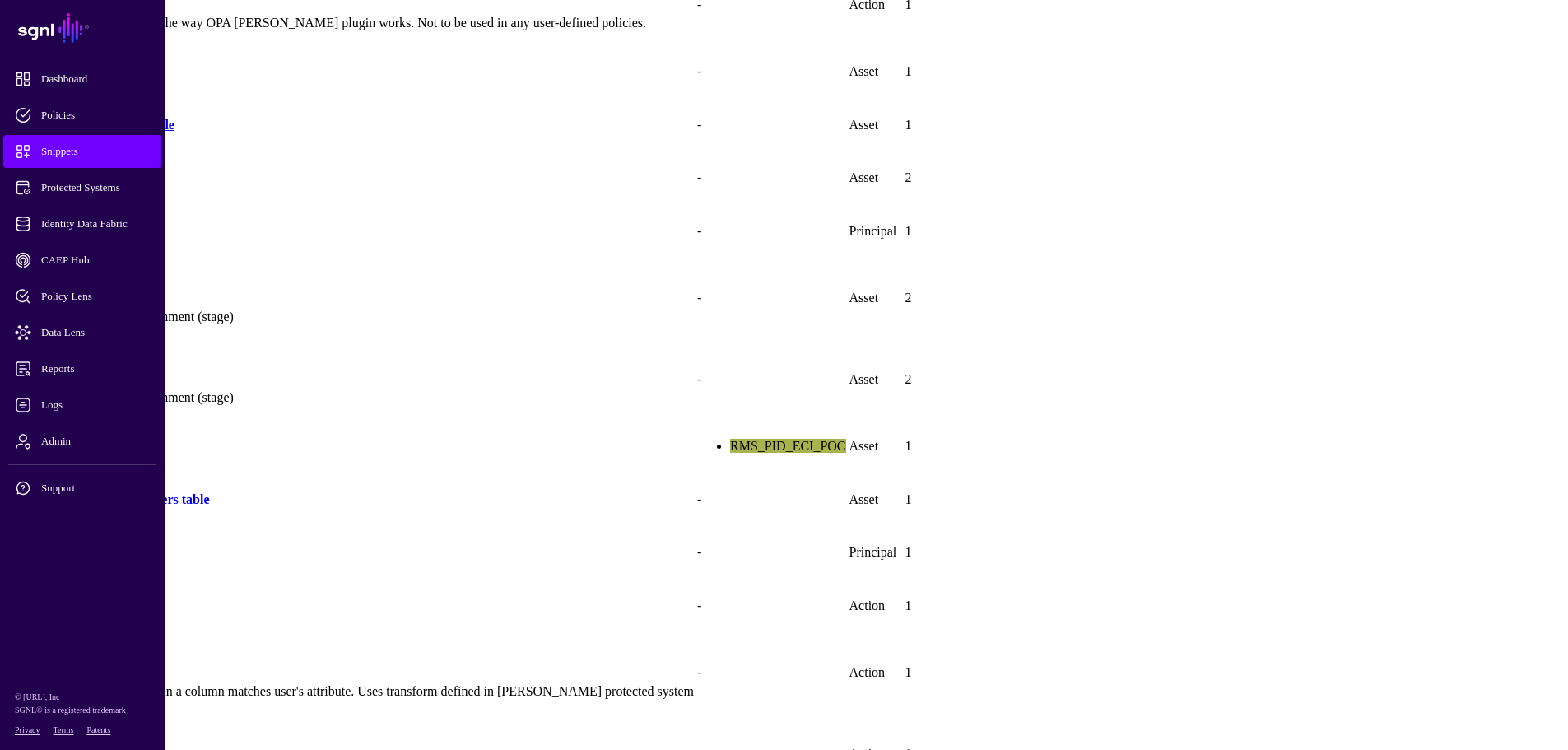
scroll to position [412, 0]
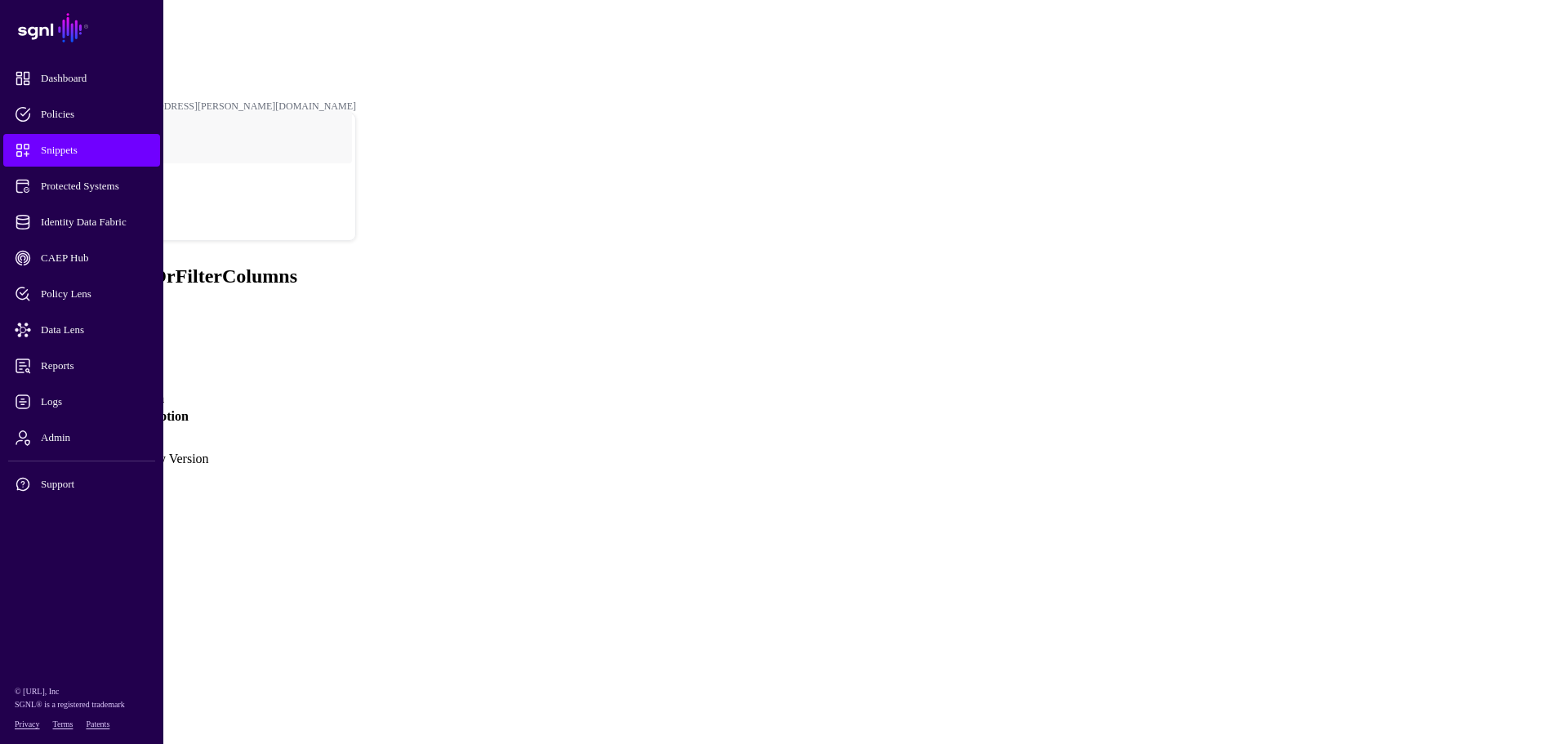
click at [65, 444] on link "Version 1" at bounding box center [38, 451] width 52 height 14
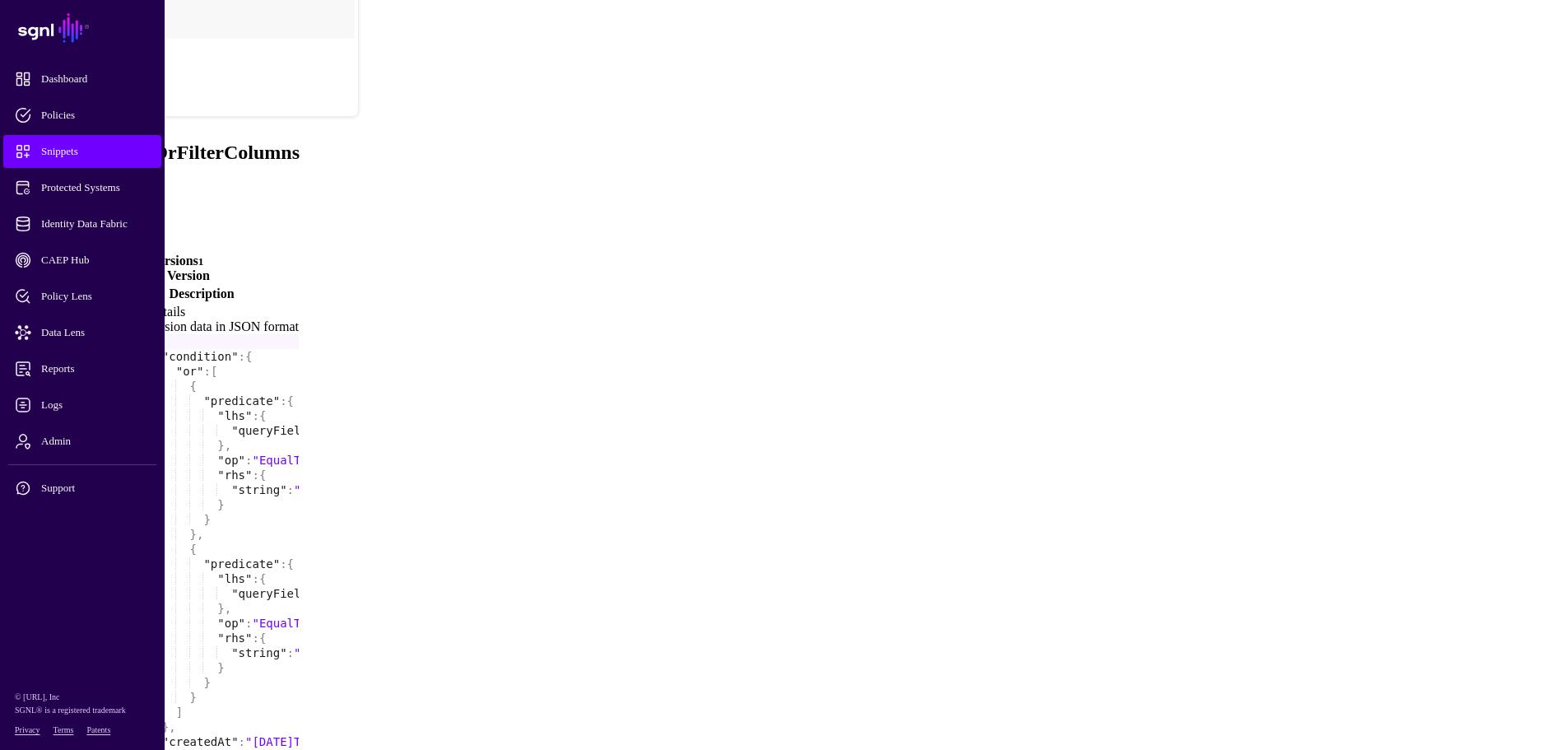
scroll to position [157, 0]
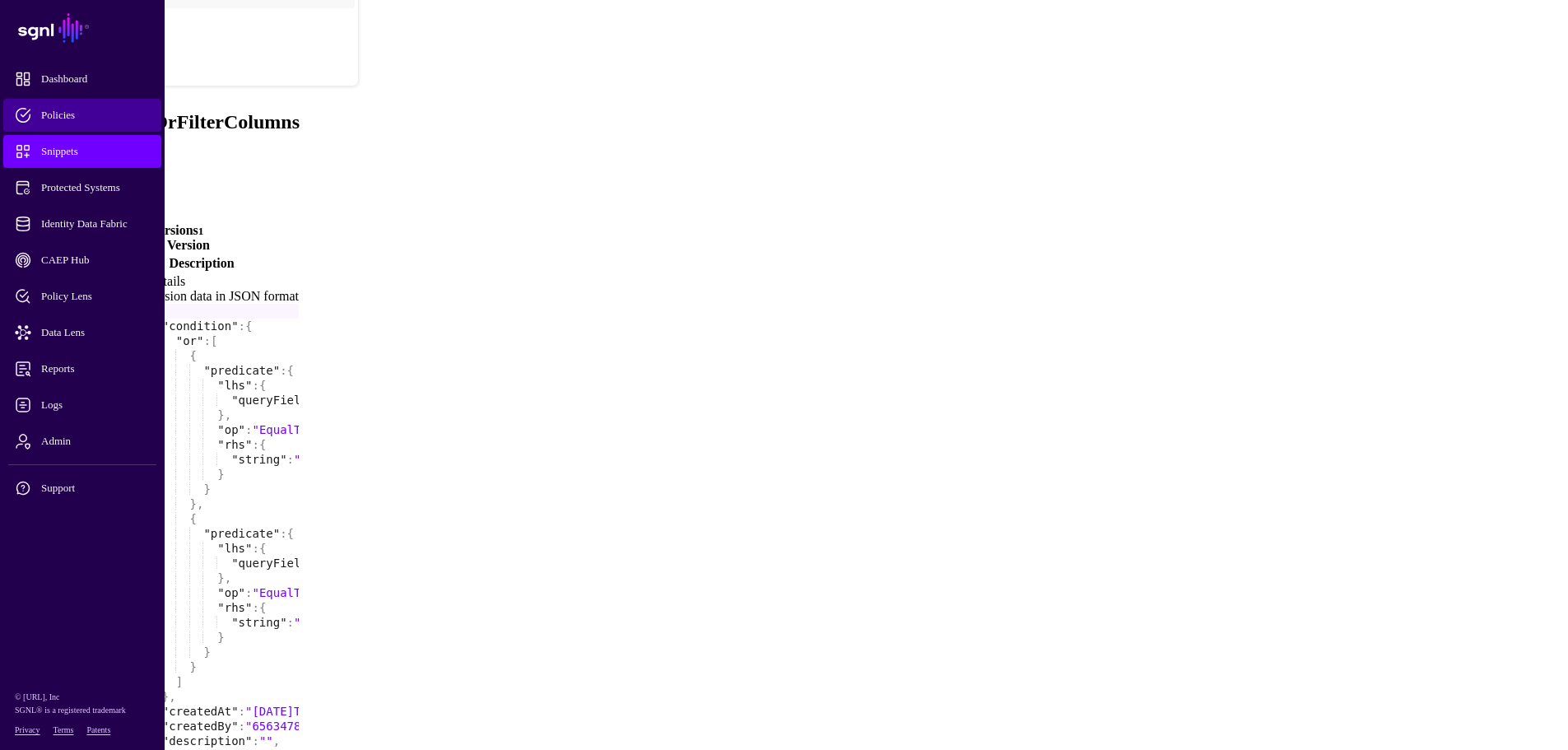
click at [56, 107] on span "Policies" at bounding box center [96, 115] width 162 height 17
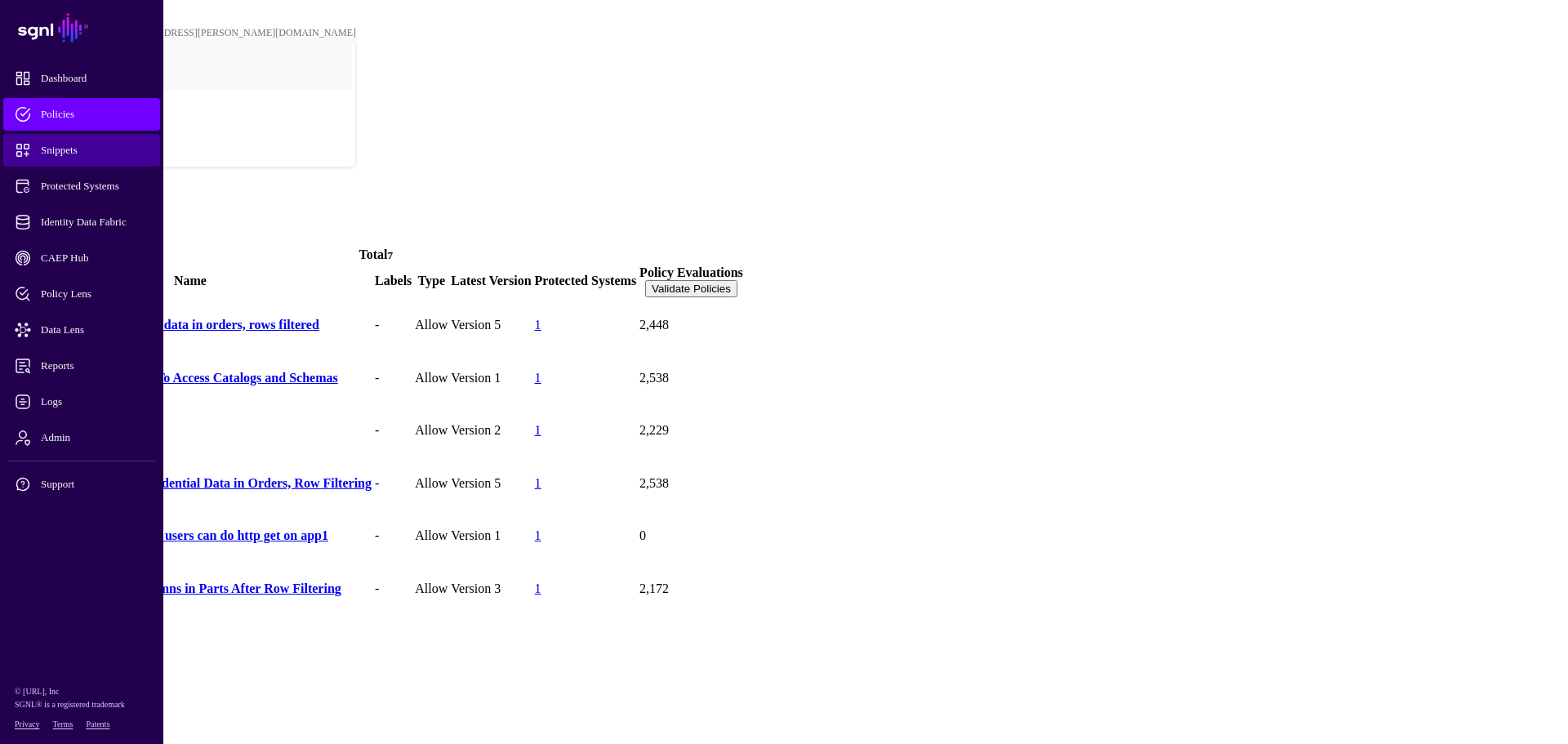
click at [62, 151] on span "Snippets" at bounding box center [95, 150] width 160 height 17
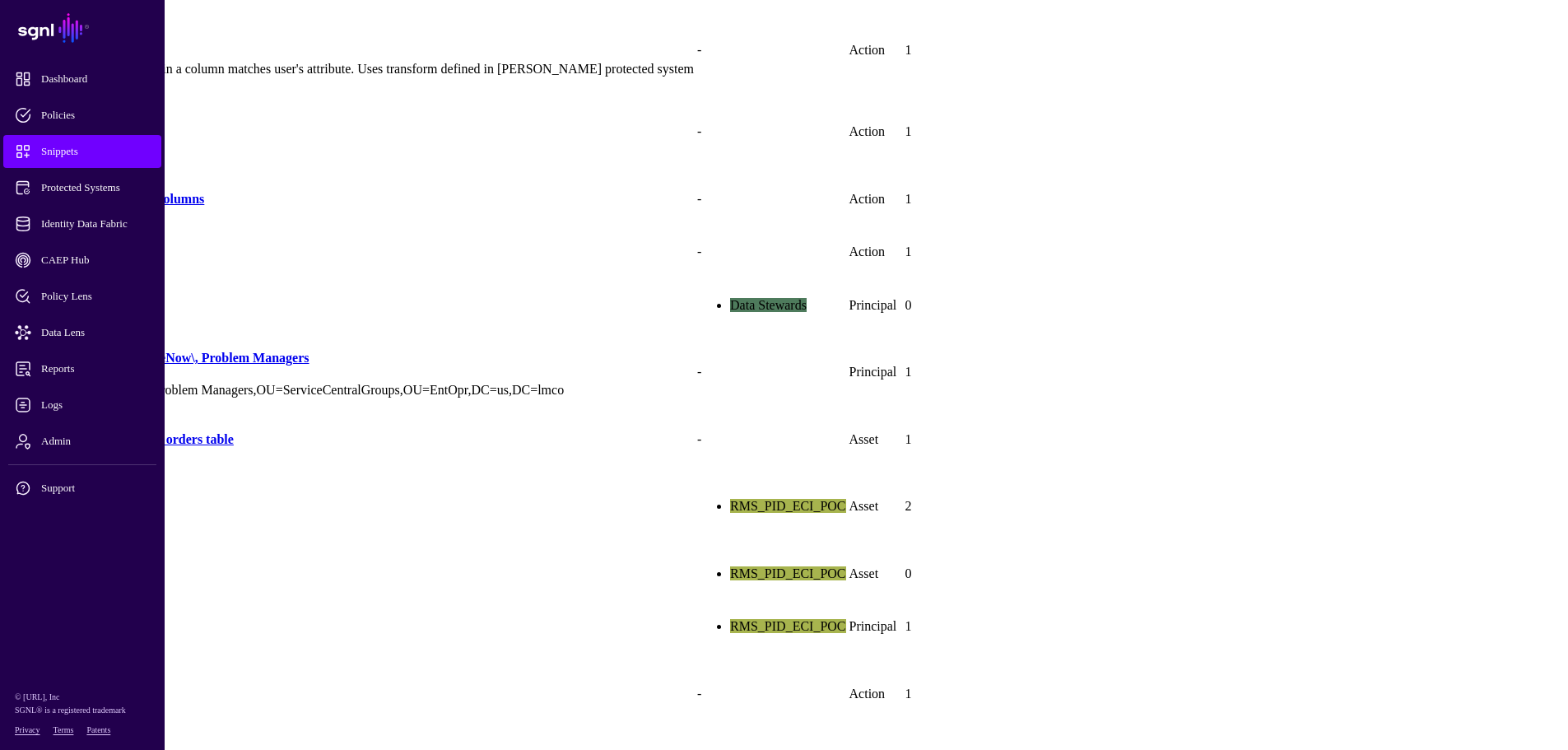
scroll to position [1026, 0]
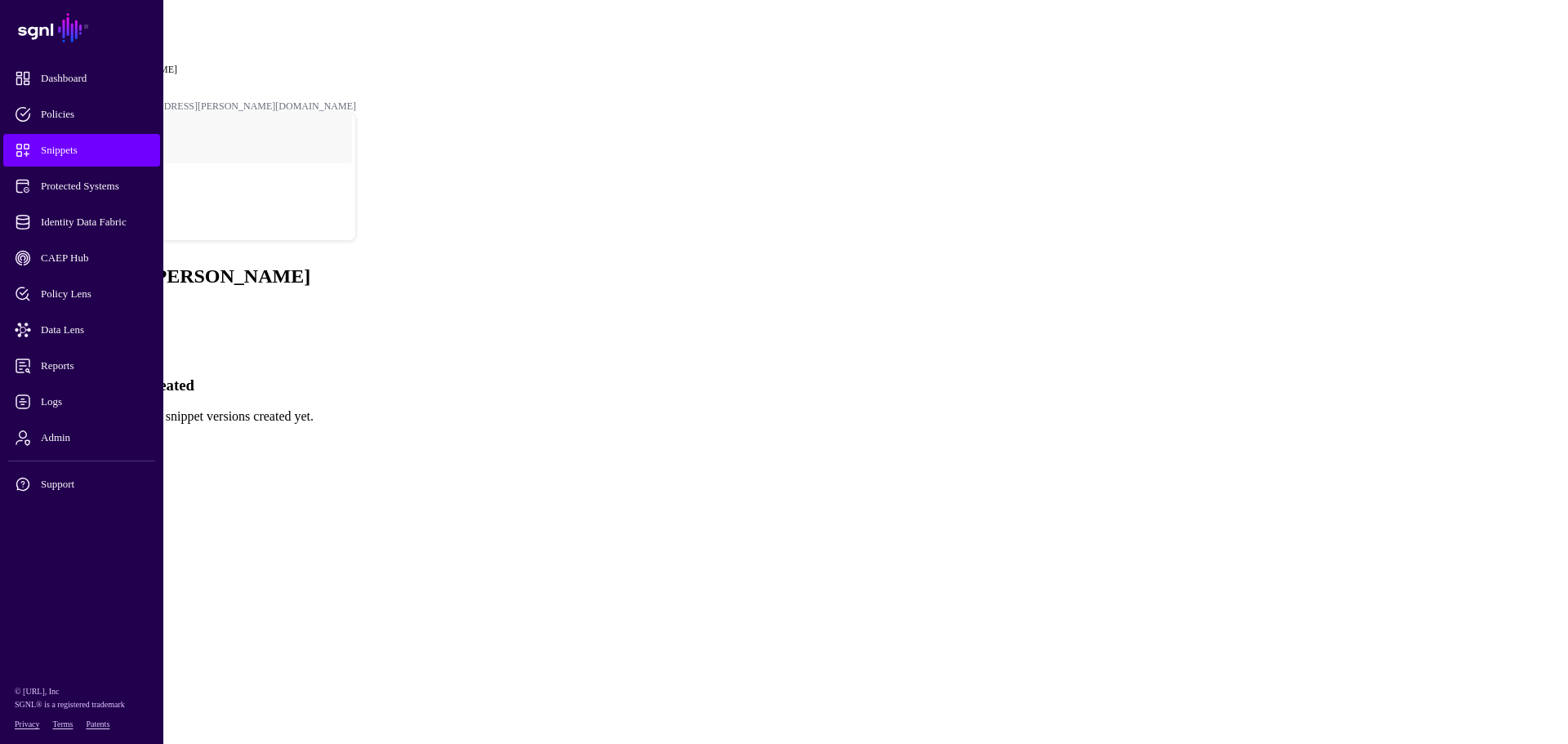
click at [64, 151] on span "Snippets" at bounding box center [95, 150] width 160 height 17
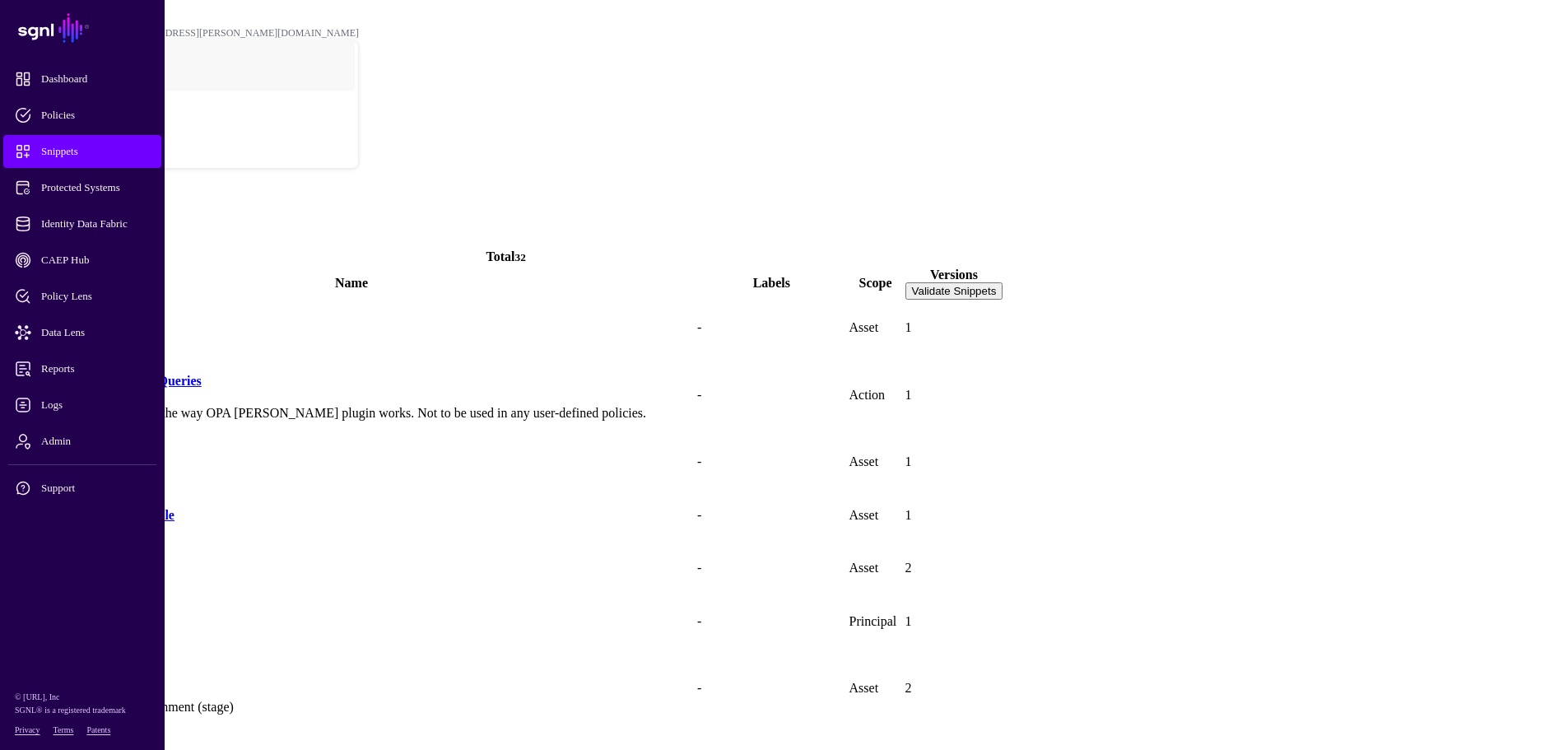
click at [876, 291] on span at bounding box center [876, 291] width 0 height 0
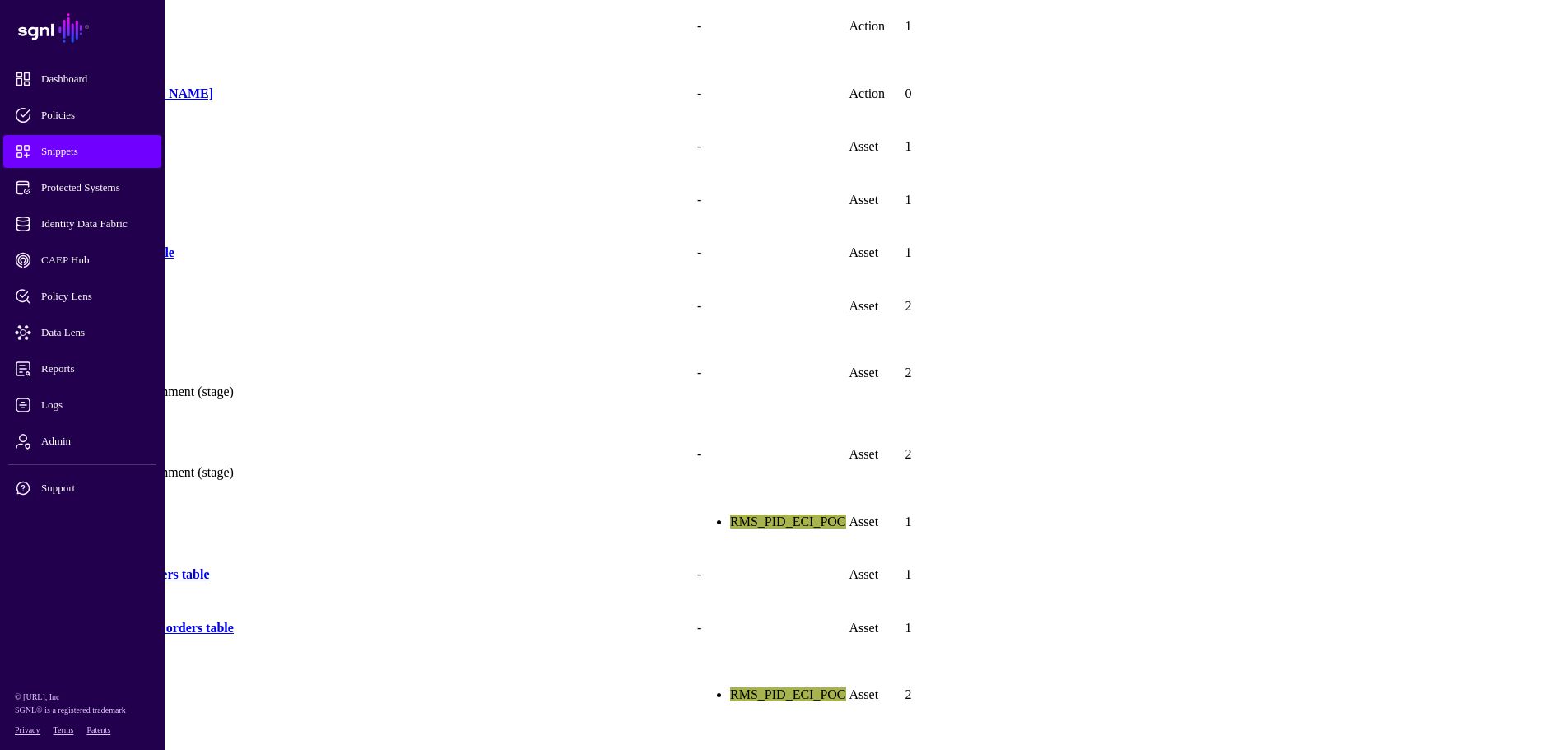
scroll to position [741, 0]
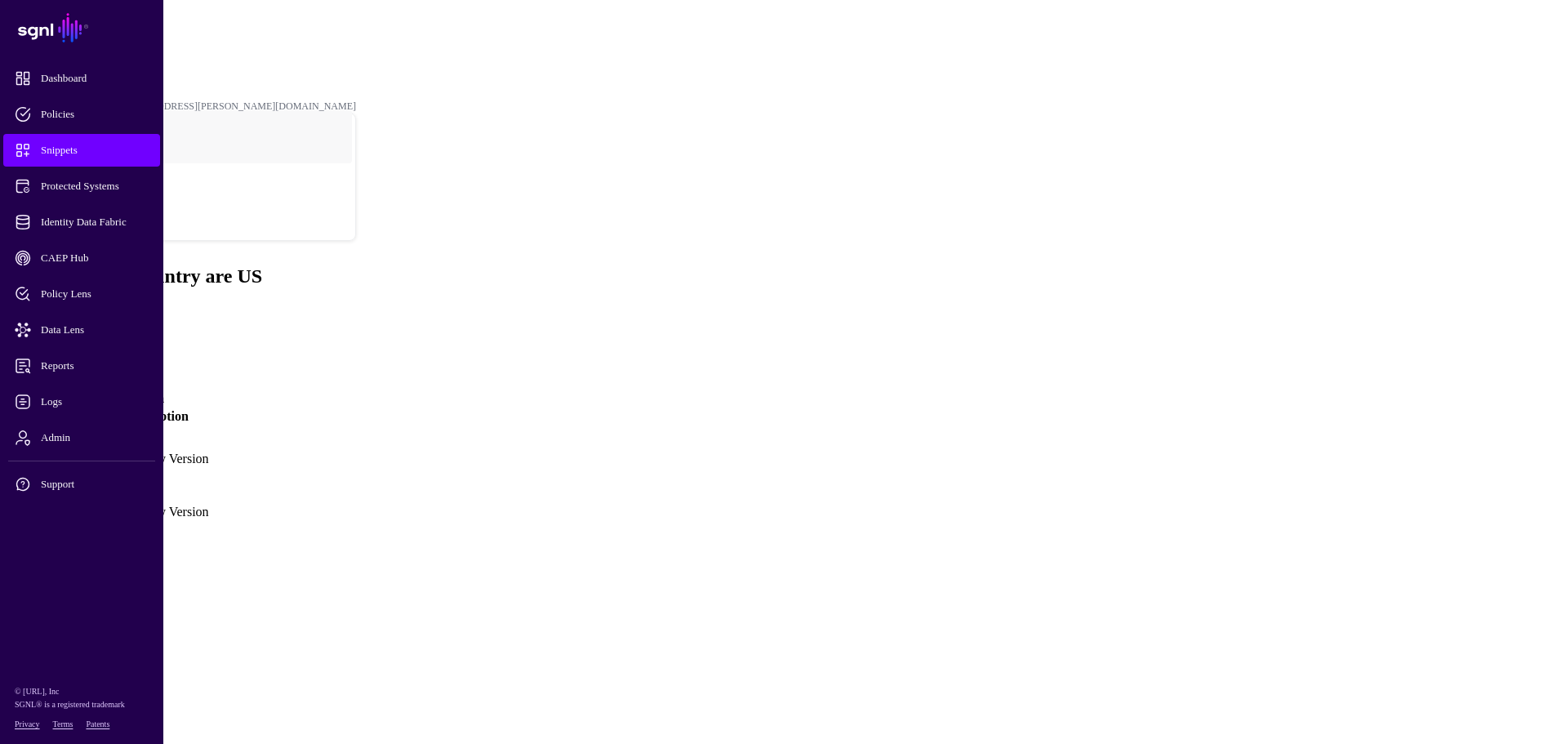
click at [127, 331] on link "Snippet Versions" at bounding box center [83, 338] width 88 height 14
click at [65, 444] on link "Version 2" at bounding box center [38, 451] width 52 height 14
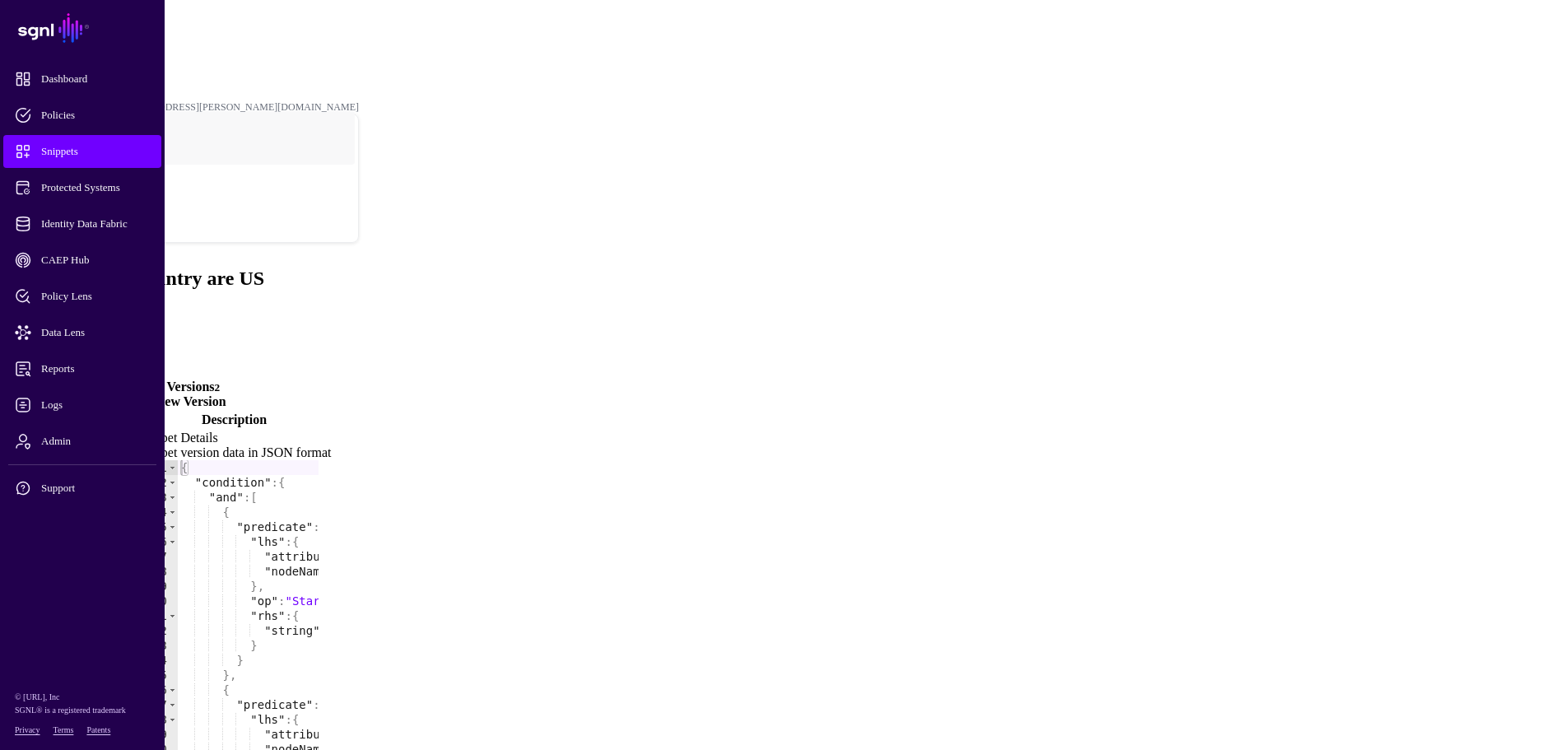
click at [65, 640] on link "Version 2" at bounding box center [38, 707] width 52 height 14
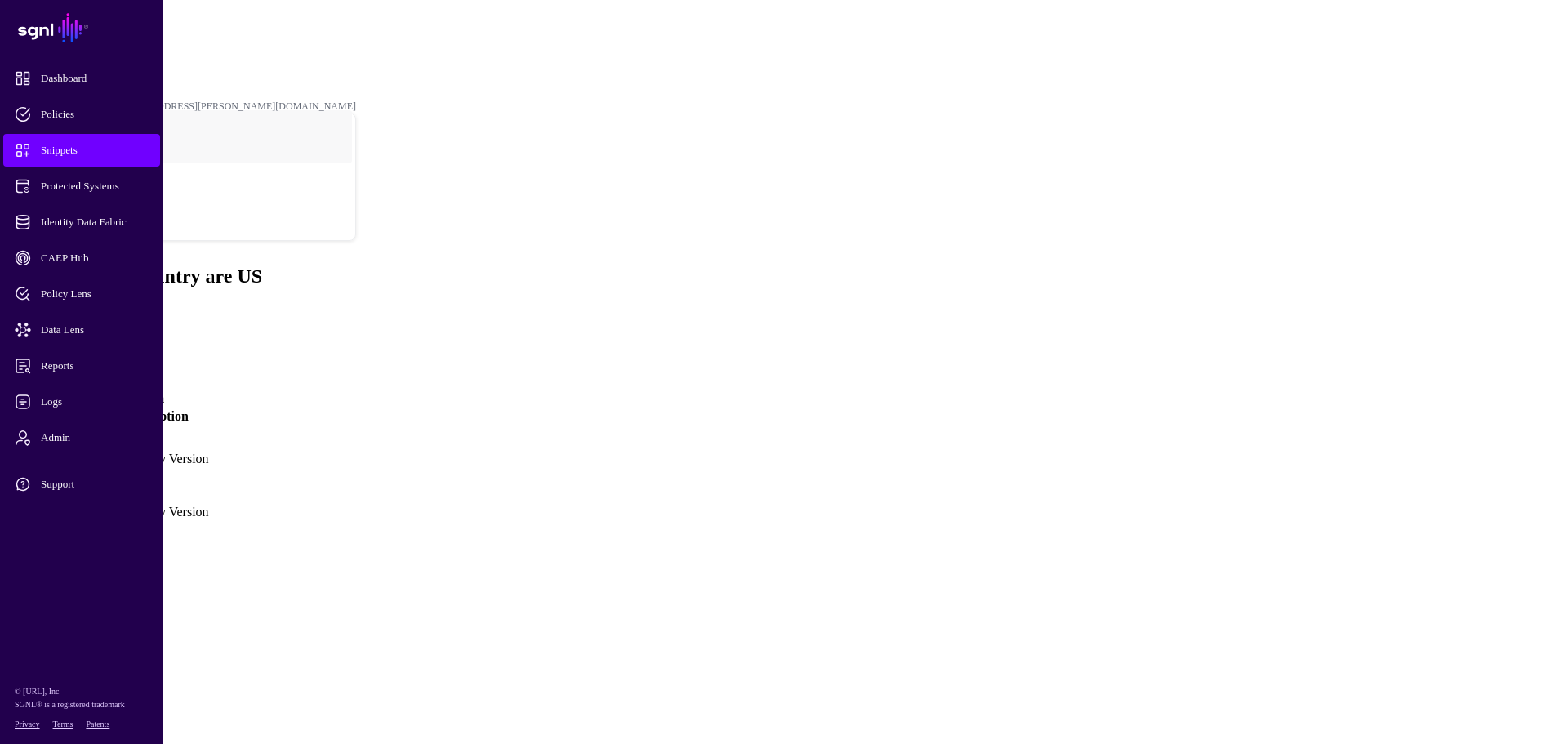
click at [164, 391] on link "Create New Version" at bounding box center [109, 398] width 112 height 14
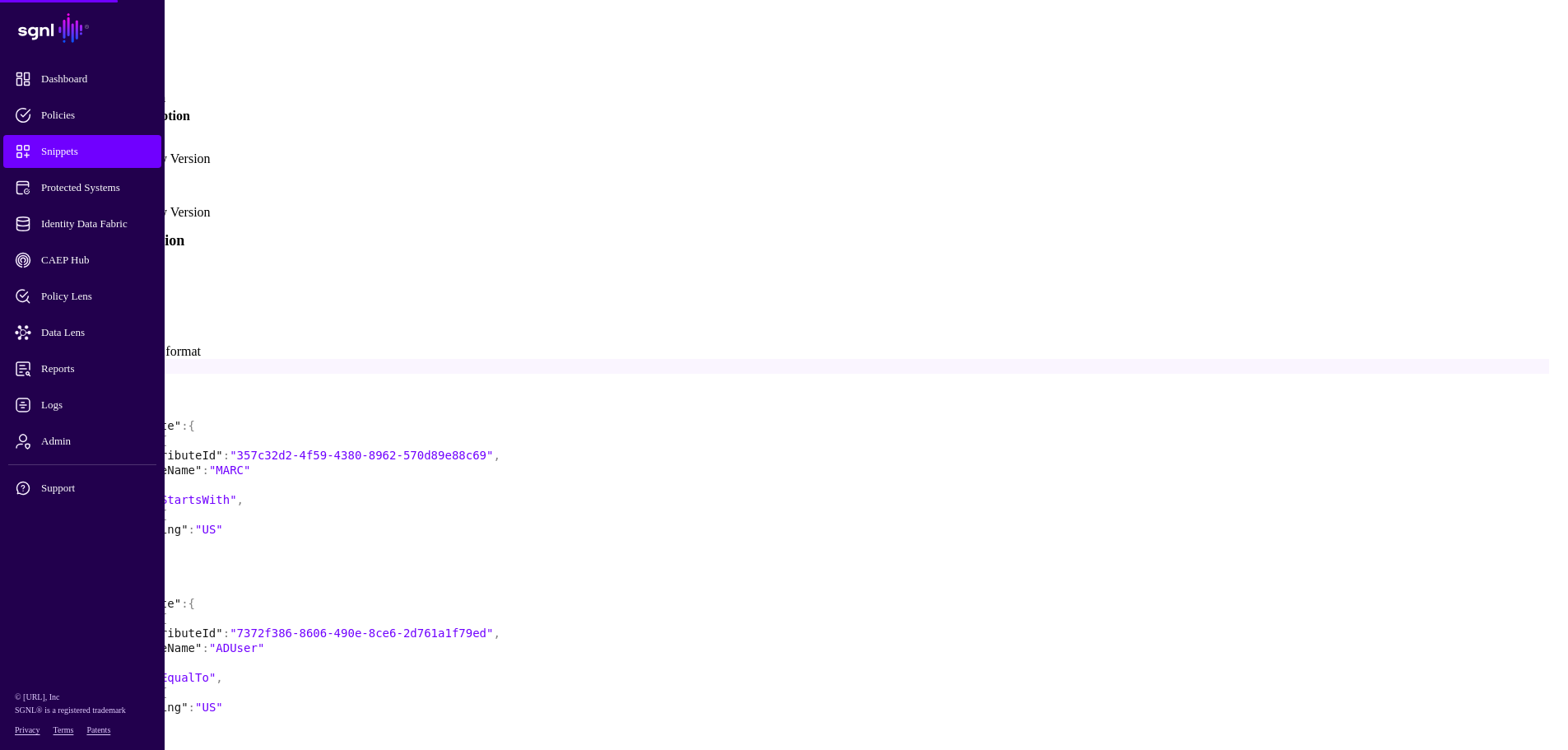
scroll to position [329, 0]
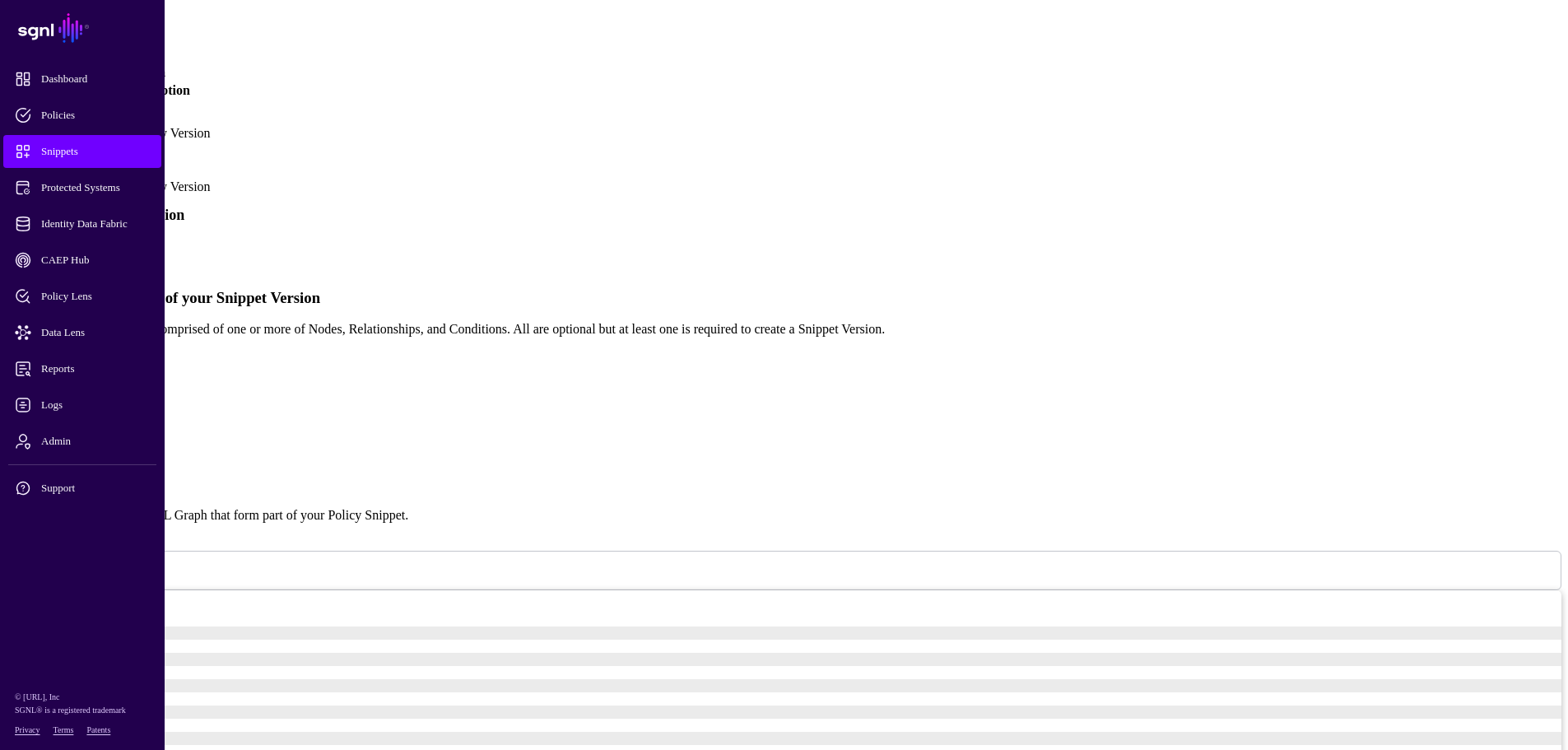
click at [96, 243] on link "Simplified" at bounding box center [67, 250] width 56 height 14
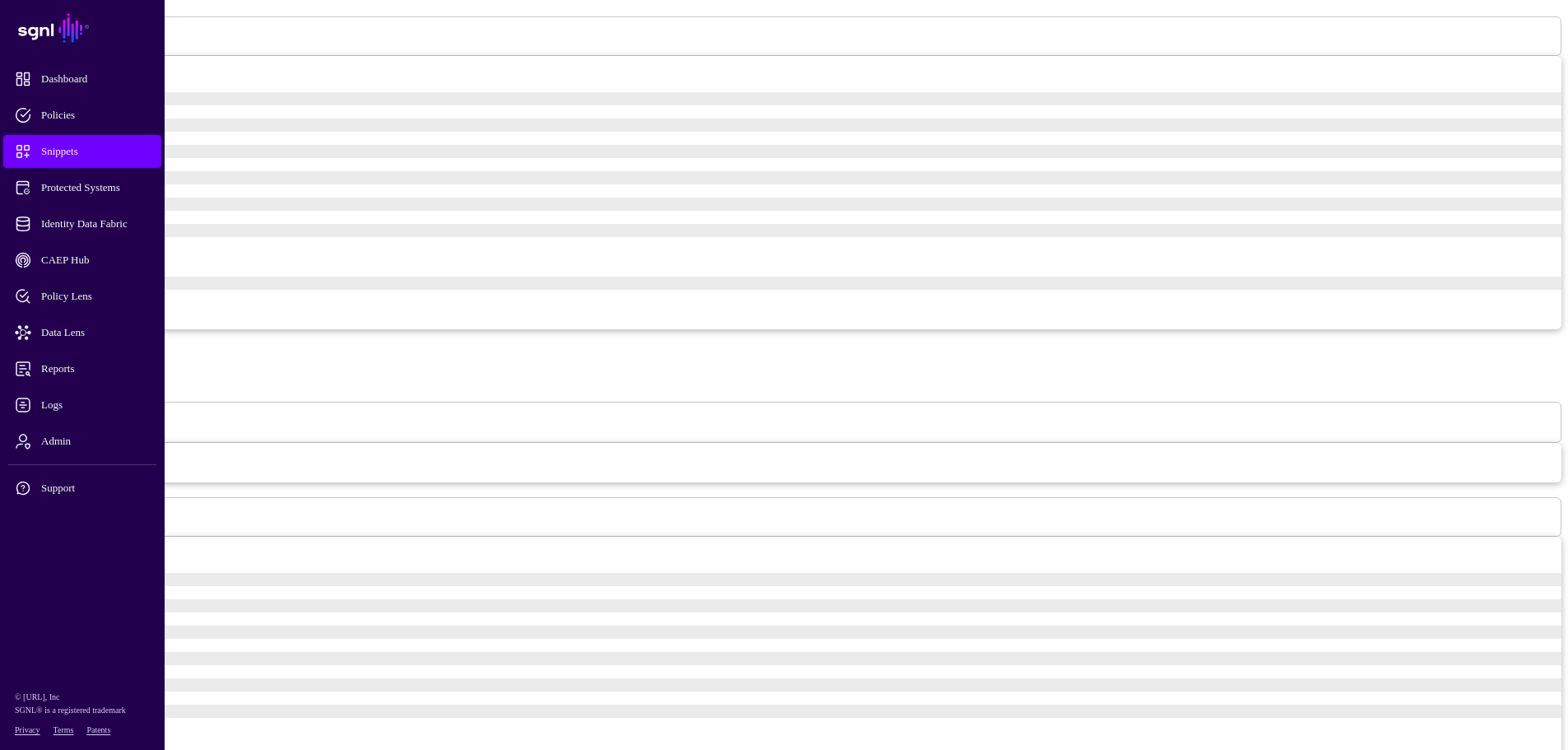
scroll to position [823, 0]
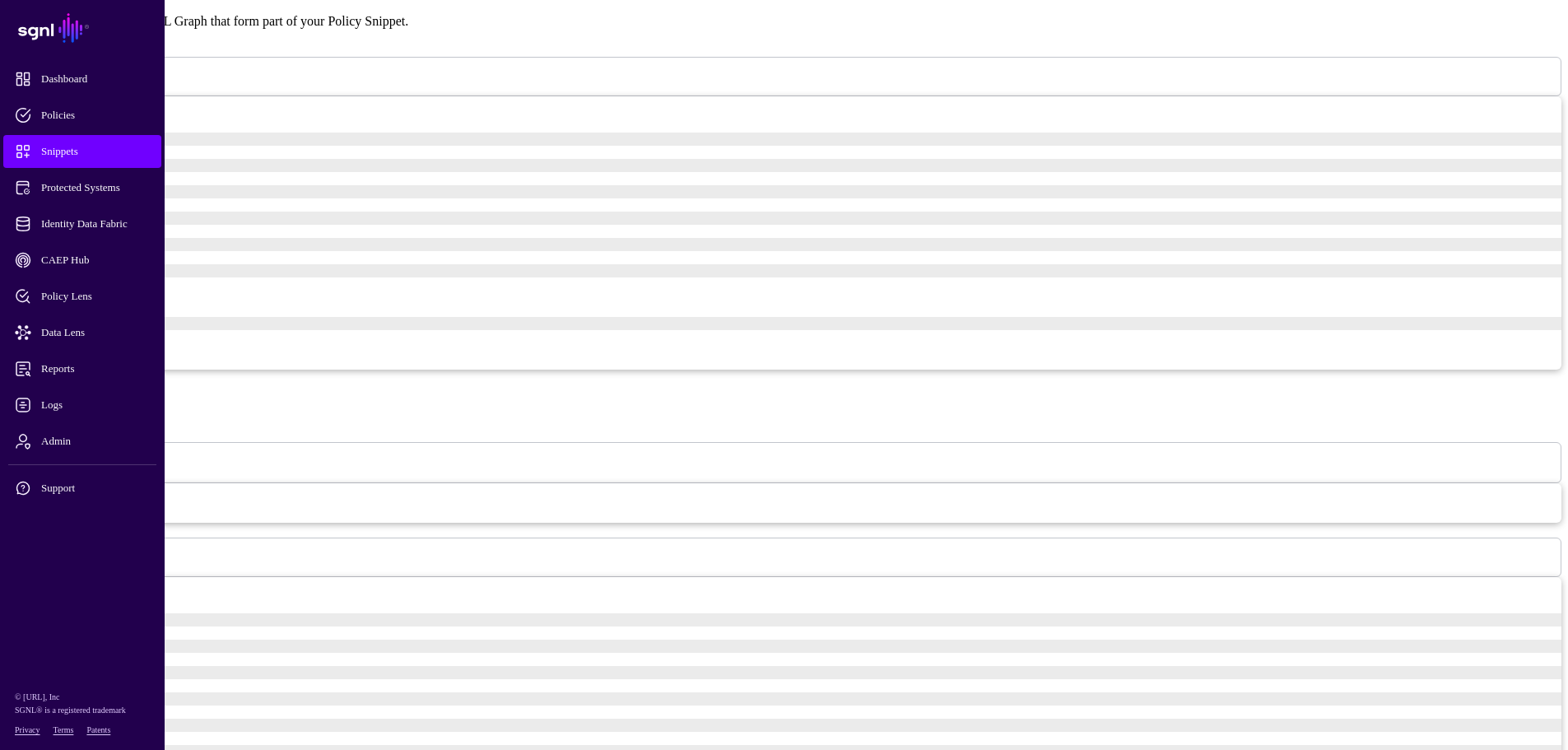
click at [71, 150] on span "Snippets" at bounding box center [96, 151] width 162 height 17
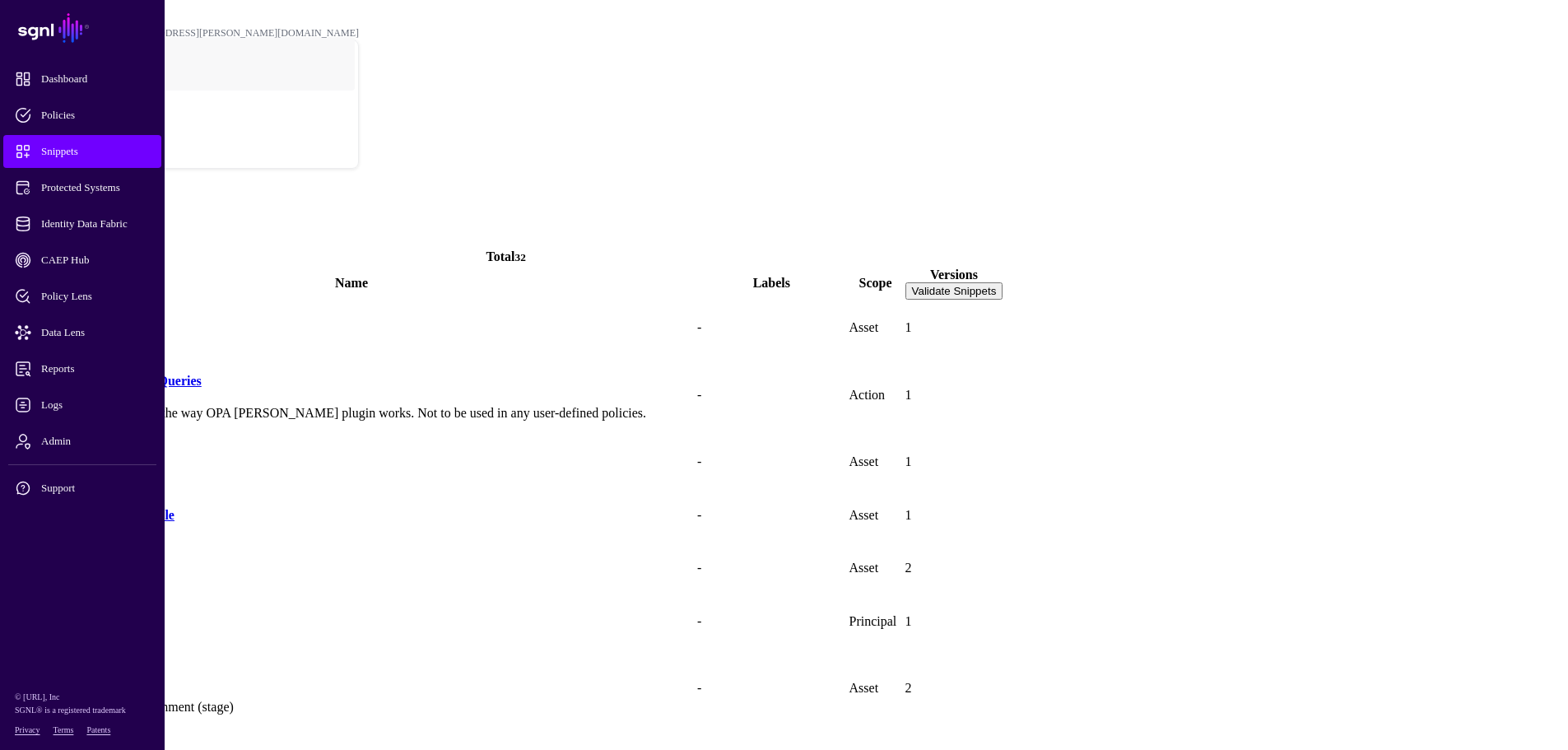
click at [51, 142] on link "Snippets" at bounding box center [82, 151] width 158 height 33
click at [52, 144] on span "Snippets" at bounding box center [96, 151] width 162 height 17
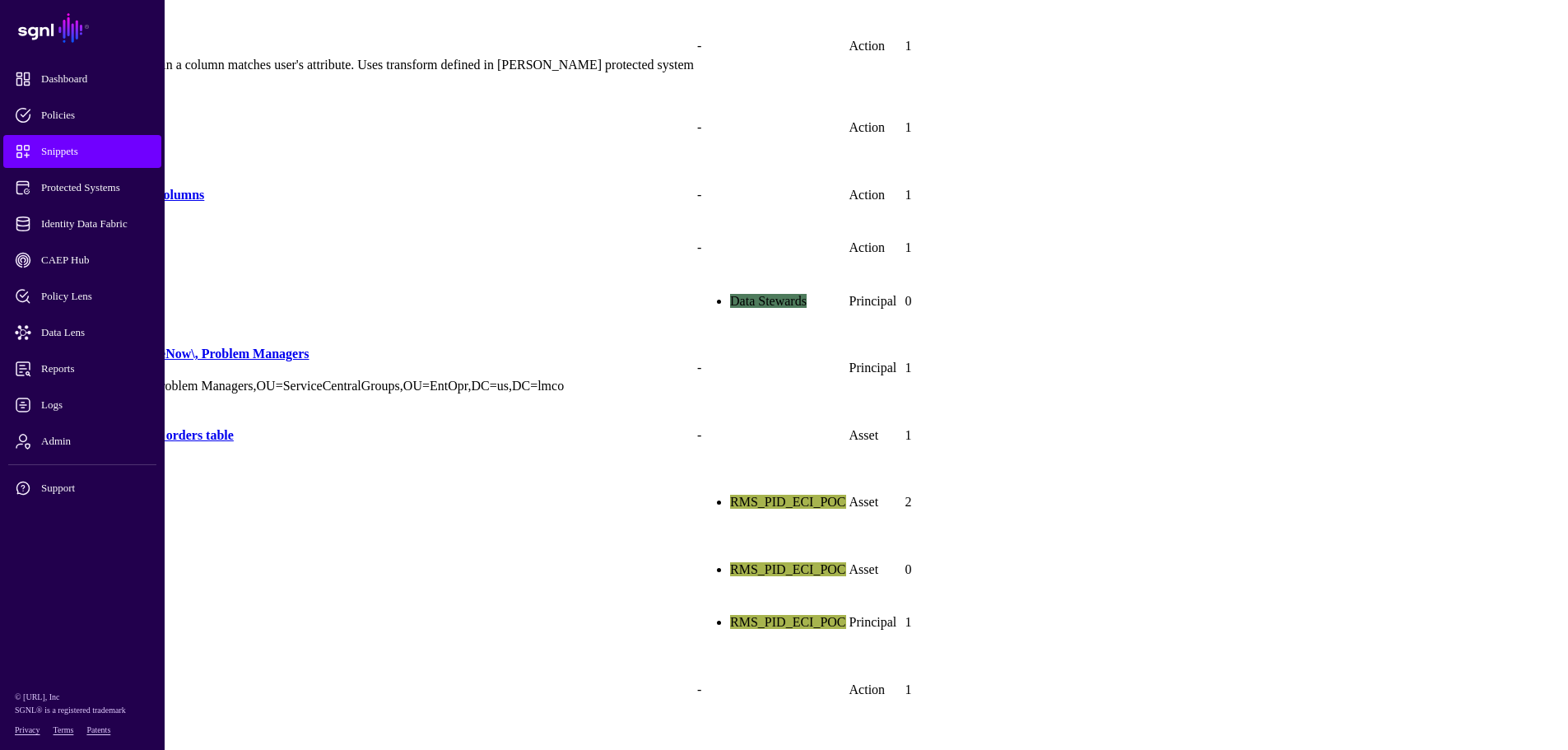
scroll to position [1026, 0]
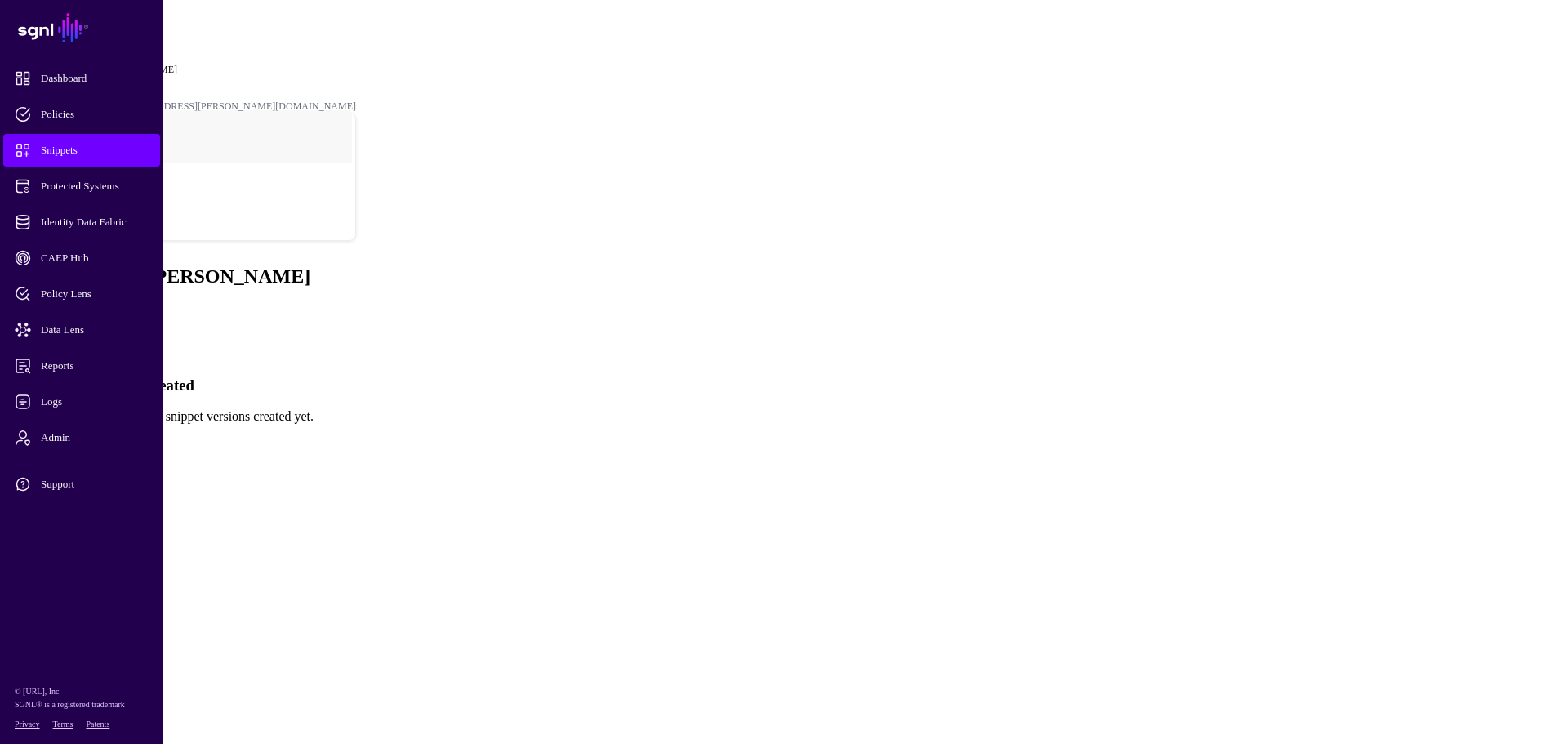
click at [112, 437] on link "Create New Version" at bounding box center [60, 444] width 106 height 14
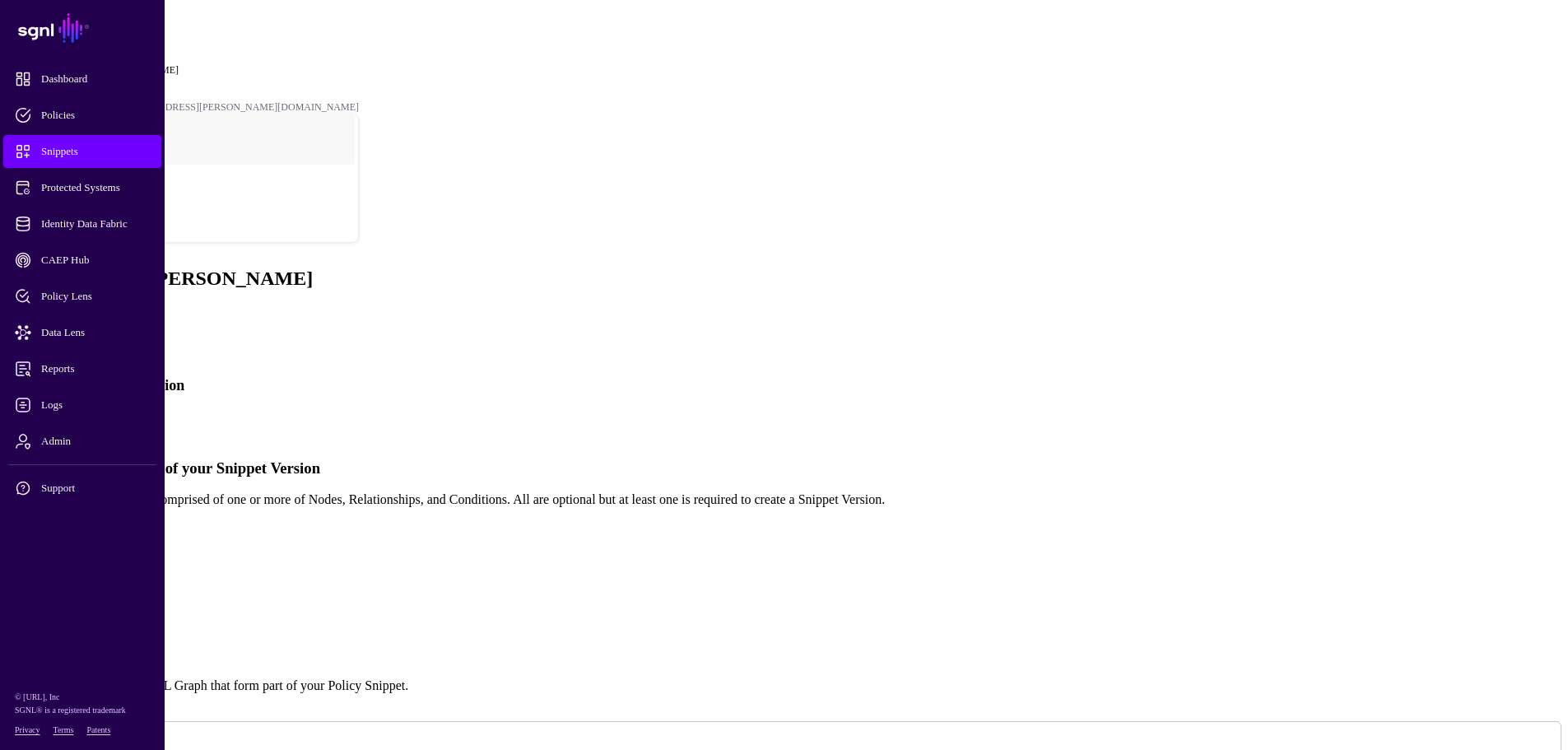
click at [96, 414] on link "Simplified" at bounding box center [67, 421] width 56 height 14
click at [83, 349] on link "Settings" at bounding box center [60, 356] width 42 height 14
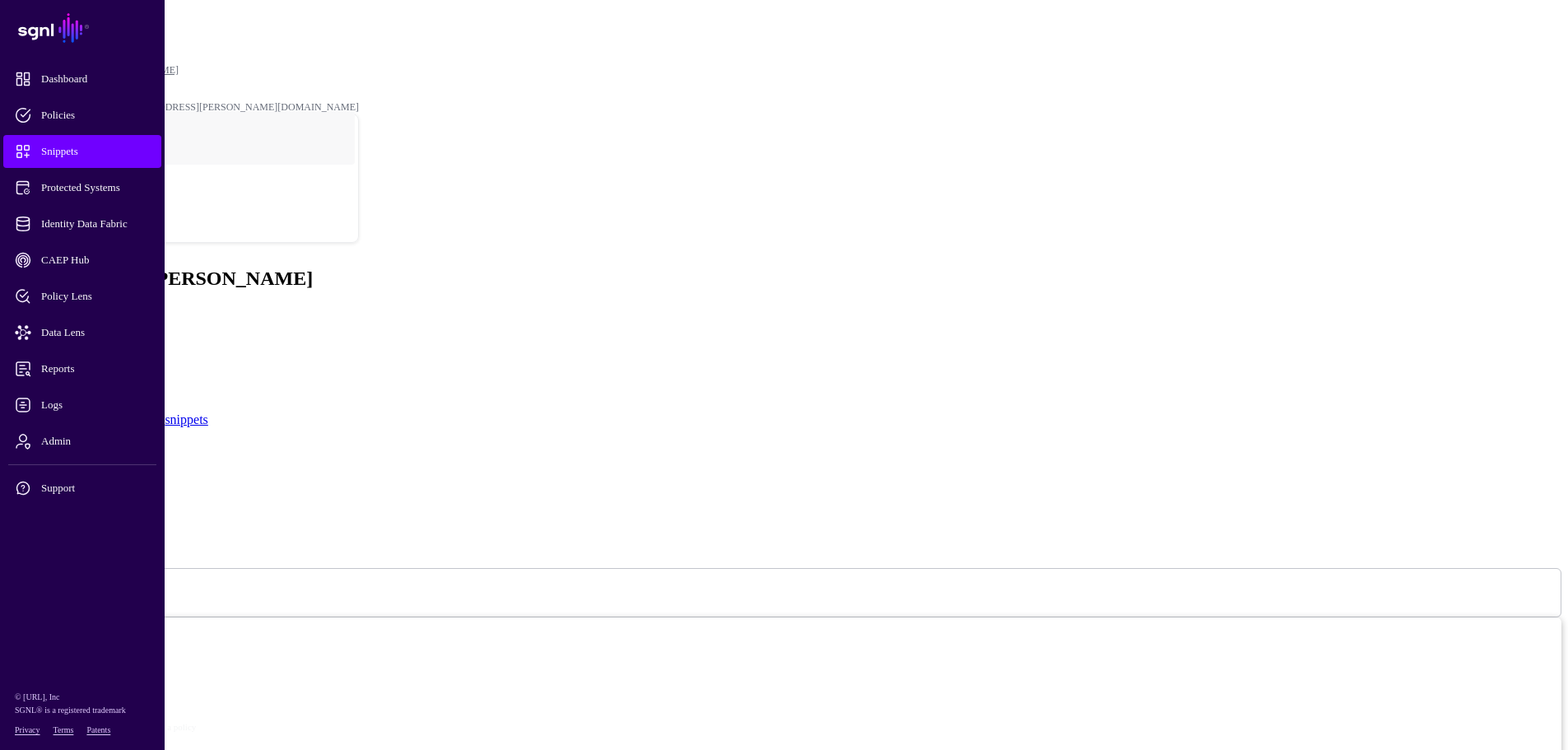
drag, startPoint x: 550, startPoint y: 309, endPoint x: 582, endPoint y: 312, distance: 32.1
click at [123, 456] on input "**********" at bounding box center [65, 464] width 117 height 17
drag, startPoint x: 681, startPoint y: 307, endPoint x: 574, endPoint y: 305, distance: 107.0
click at [123, 456] on input "**********" at bounding box center [65, 464] width 117 height 17
type input "**********"
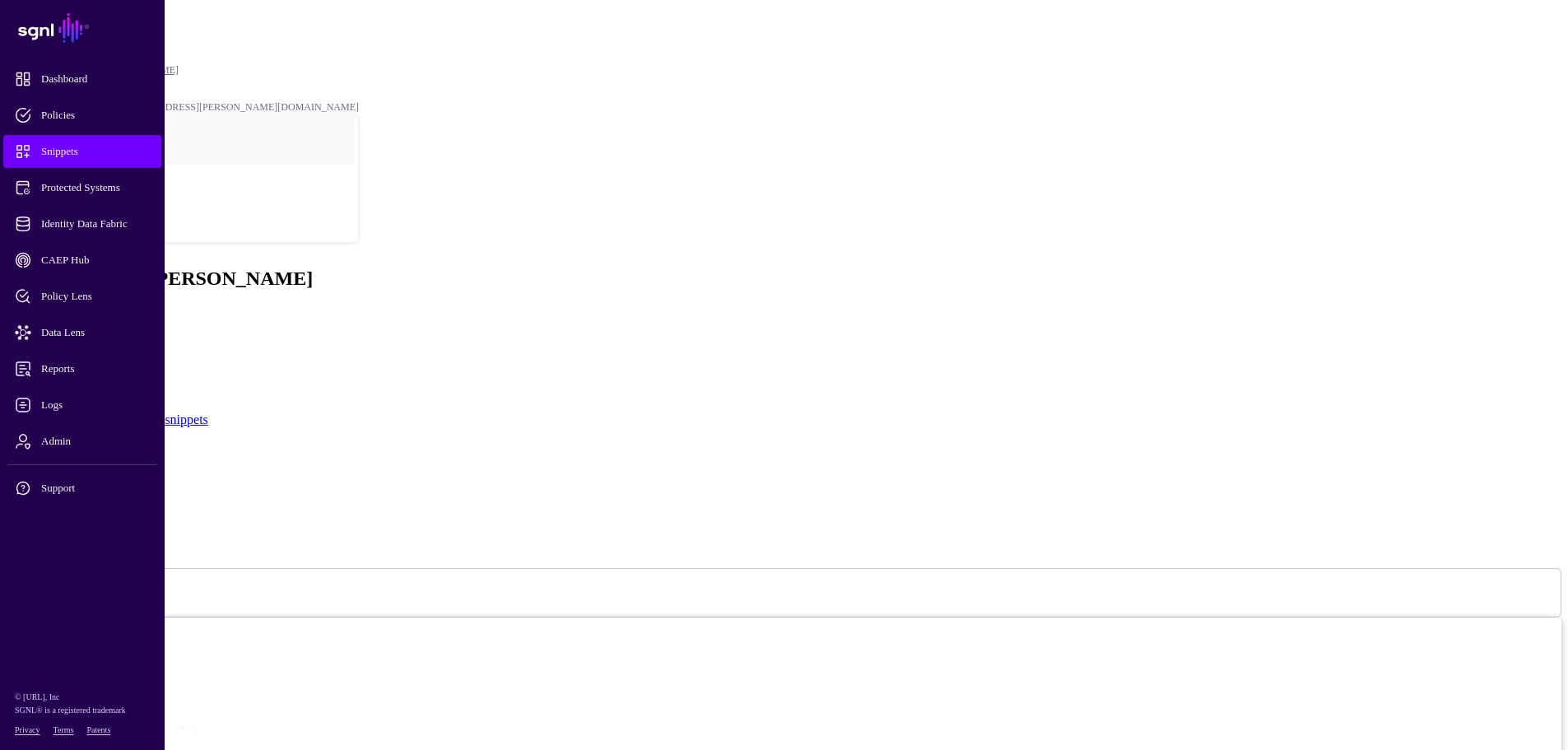
click at [128, 334] on link "Snippet Versions" at bounding box center [84, 341] width 89 height 14
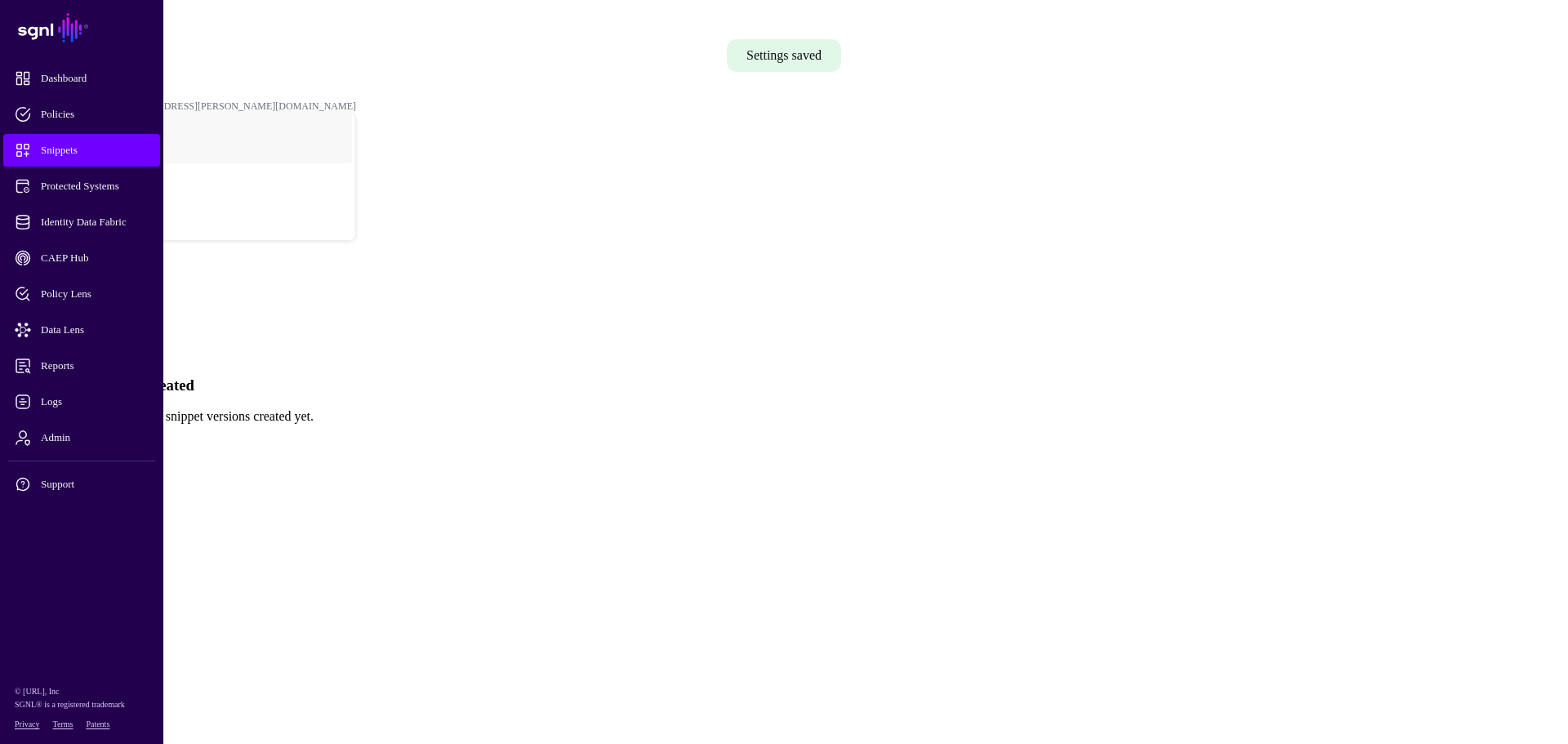
click at [112, 437] on link "Create New Version" at bounding box center [60, 444] width 106 height 14
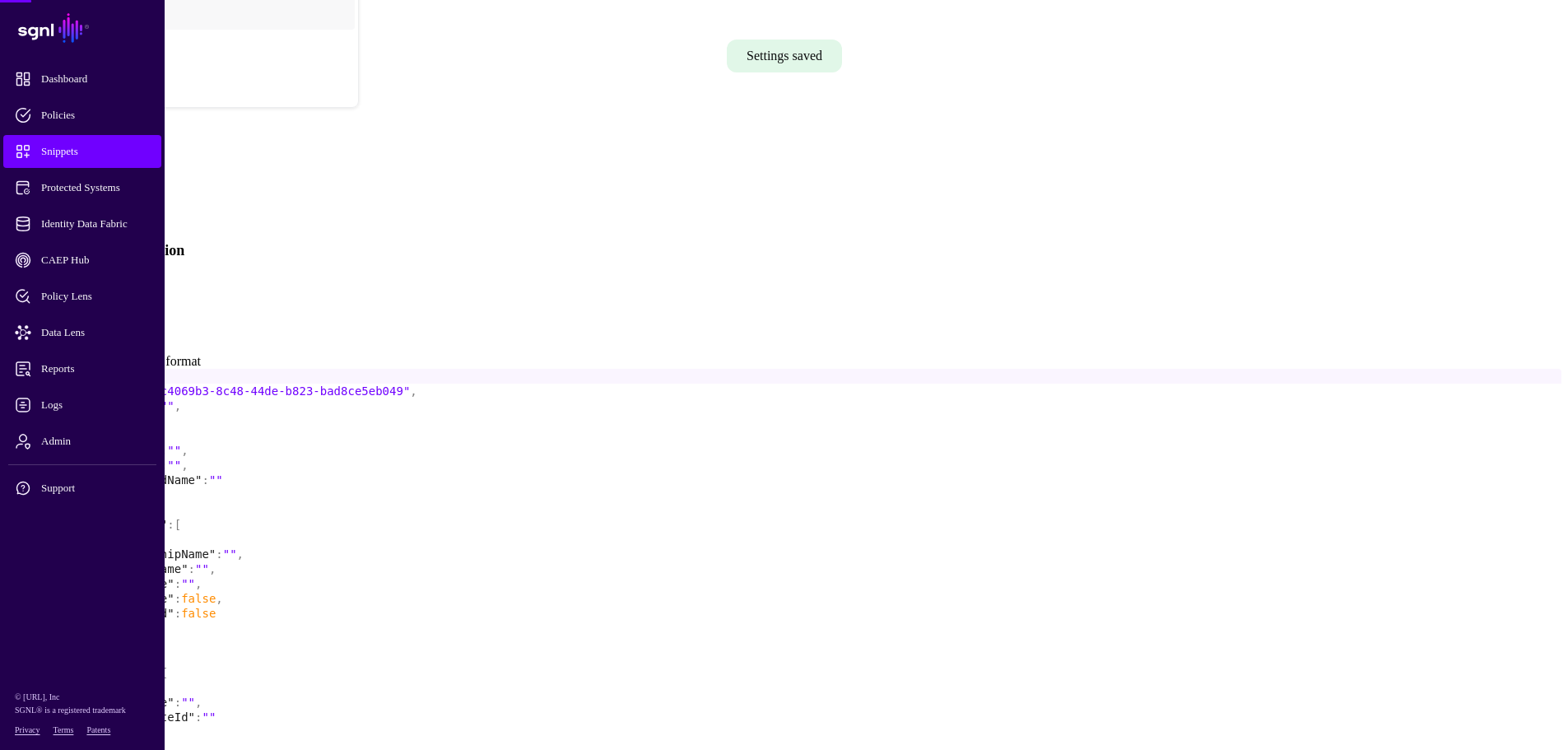
scroll to position [142, 0]
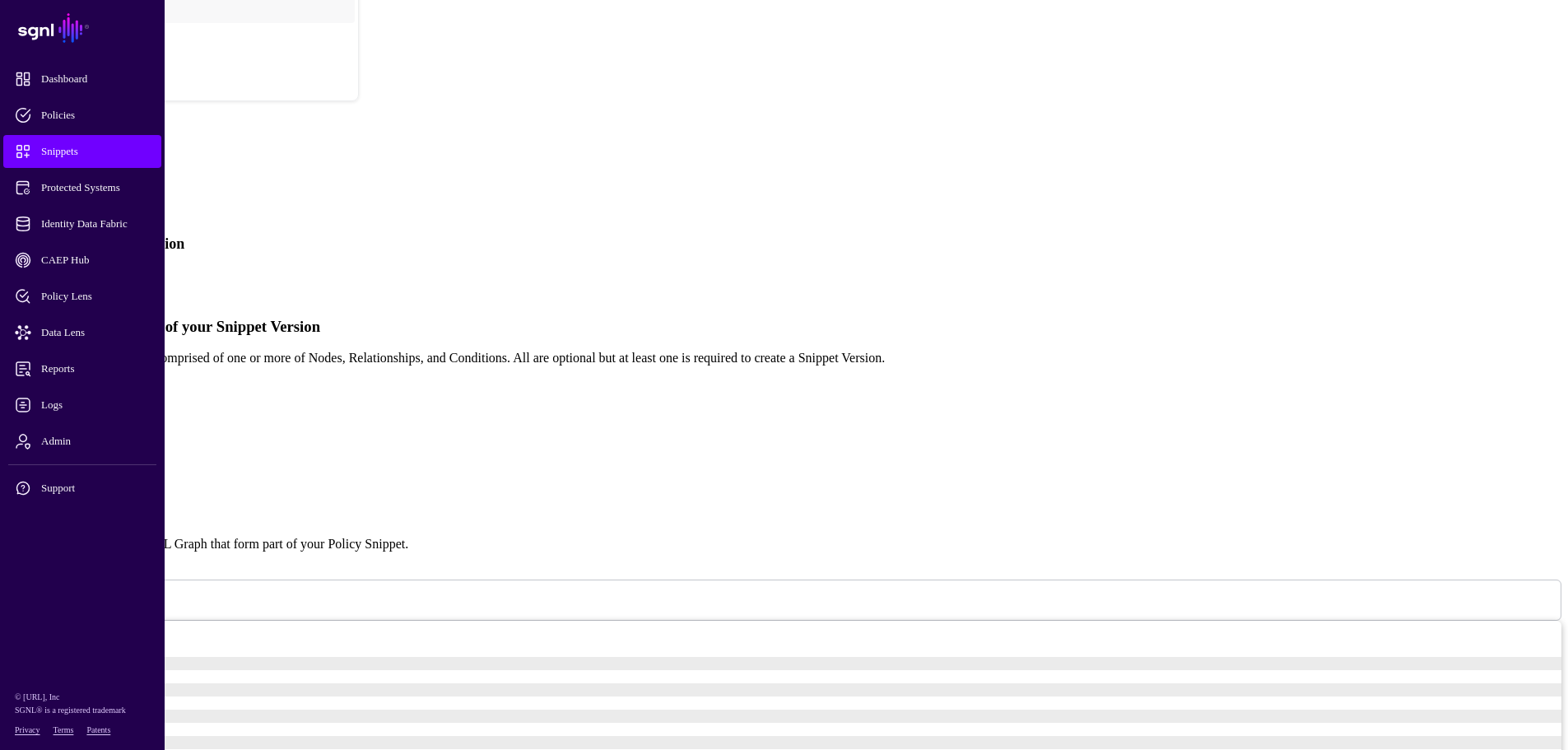
click at [96, 272] on link "Simplified" at bounding box center [67, 279] width 56 height 14
click at [81, 592] on span at bounding box center [81, 599] width 0 height 14
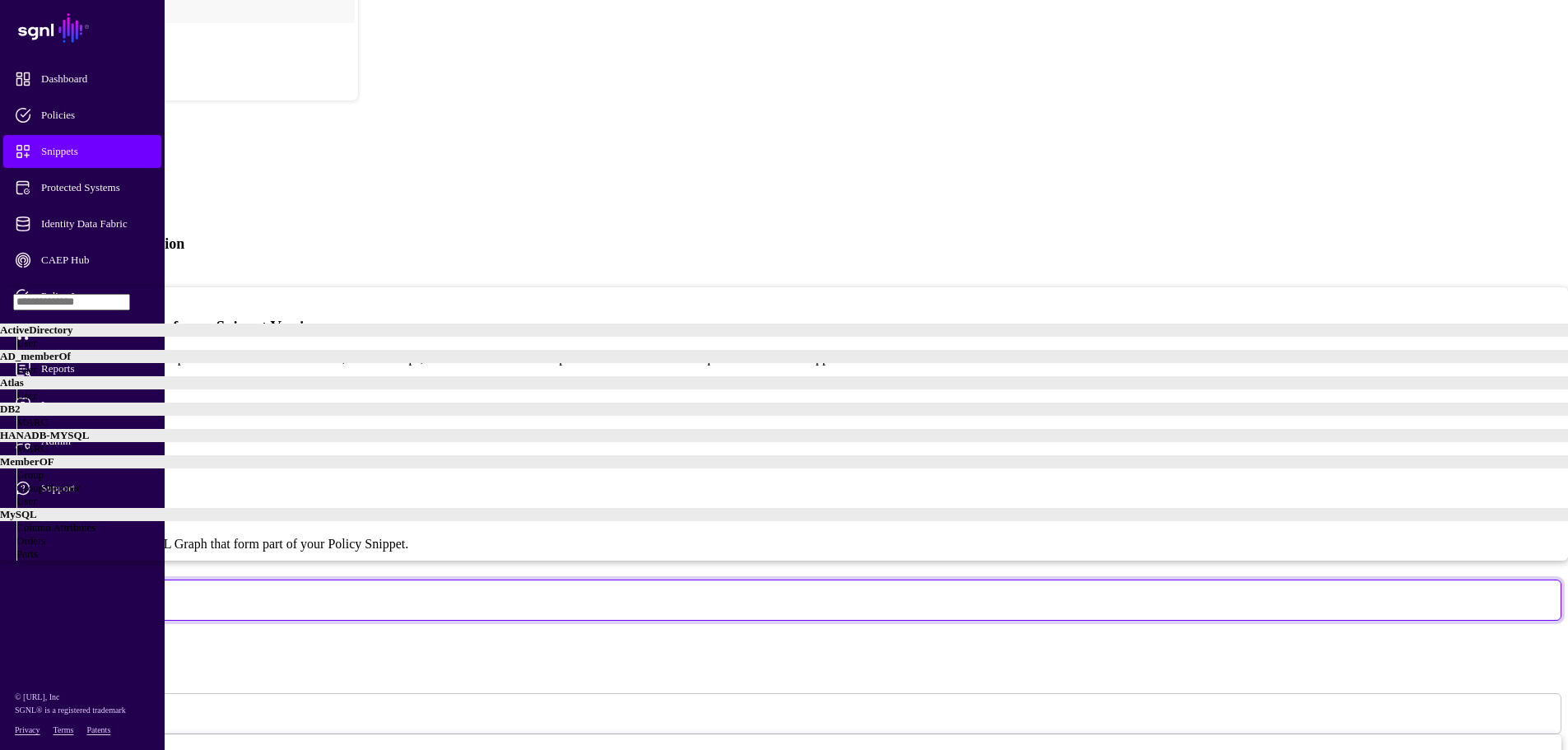
scroll to position [257, 0]
click at [47, 442] on span "MARC" at bounding box center [33, 447] width 32 height 13
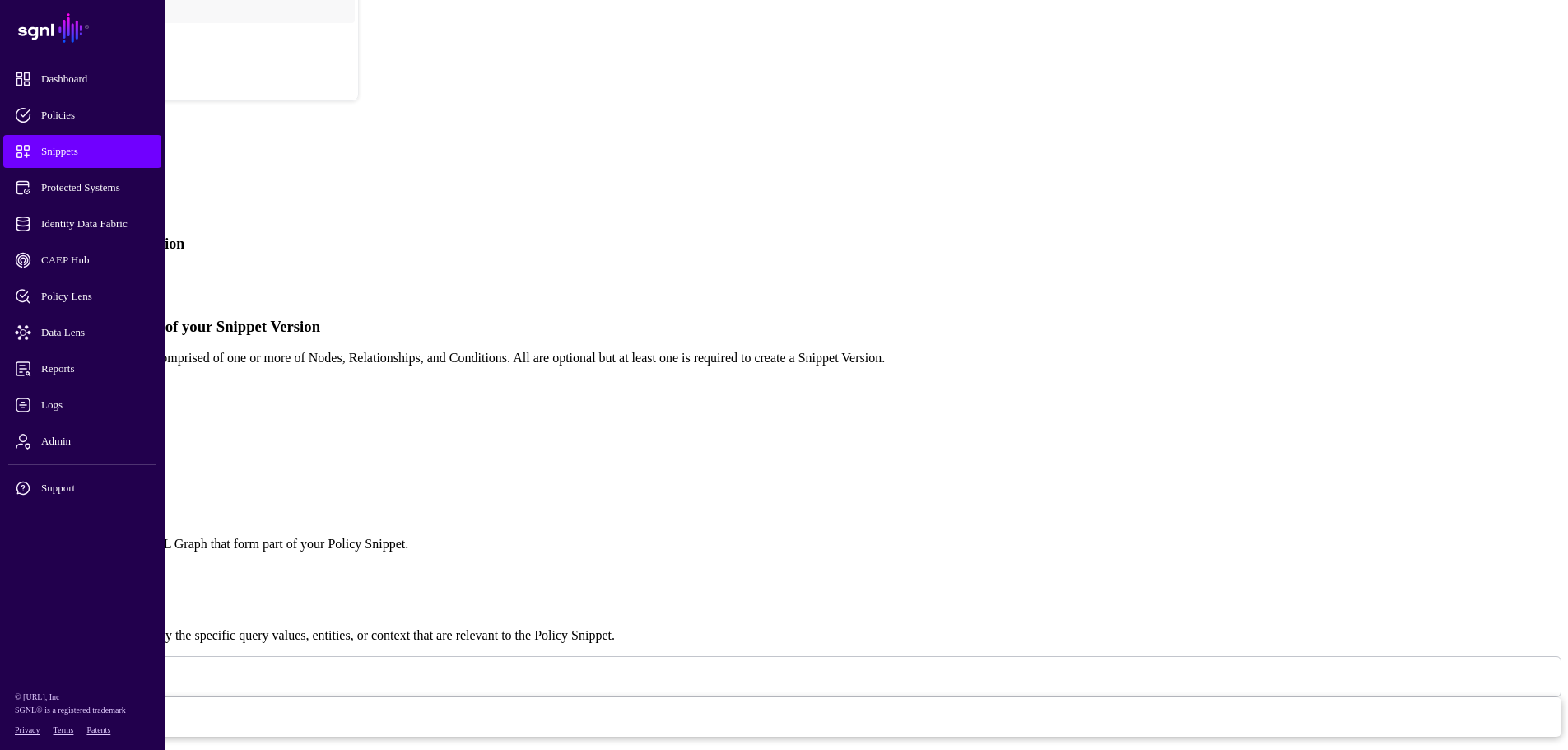
scroll to position [453, 0]
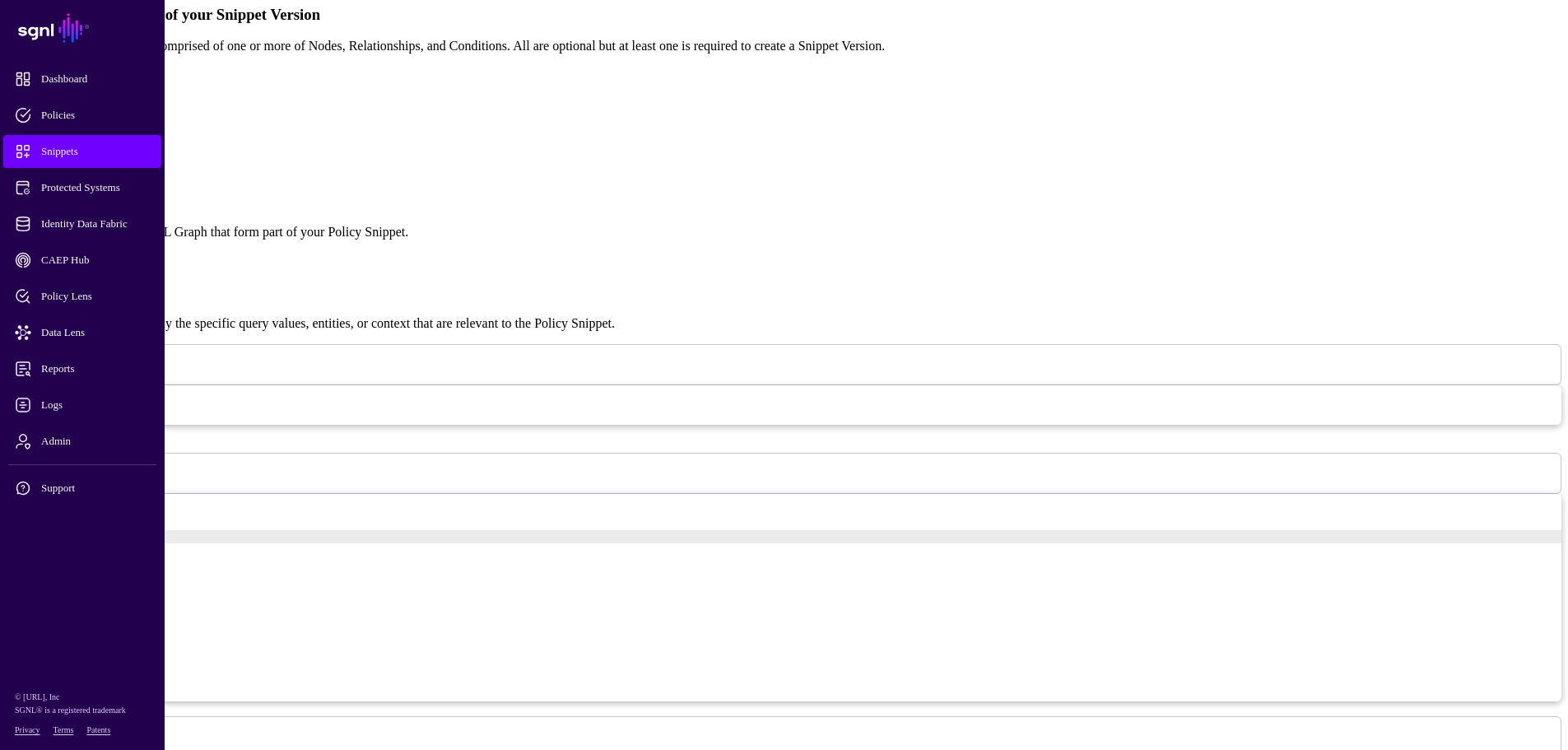
click at [99, 479] on span at bounding box center [99, 473] width 0 height 14
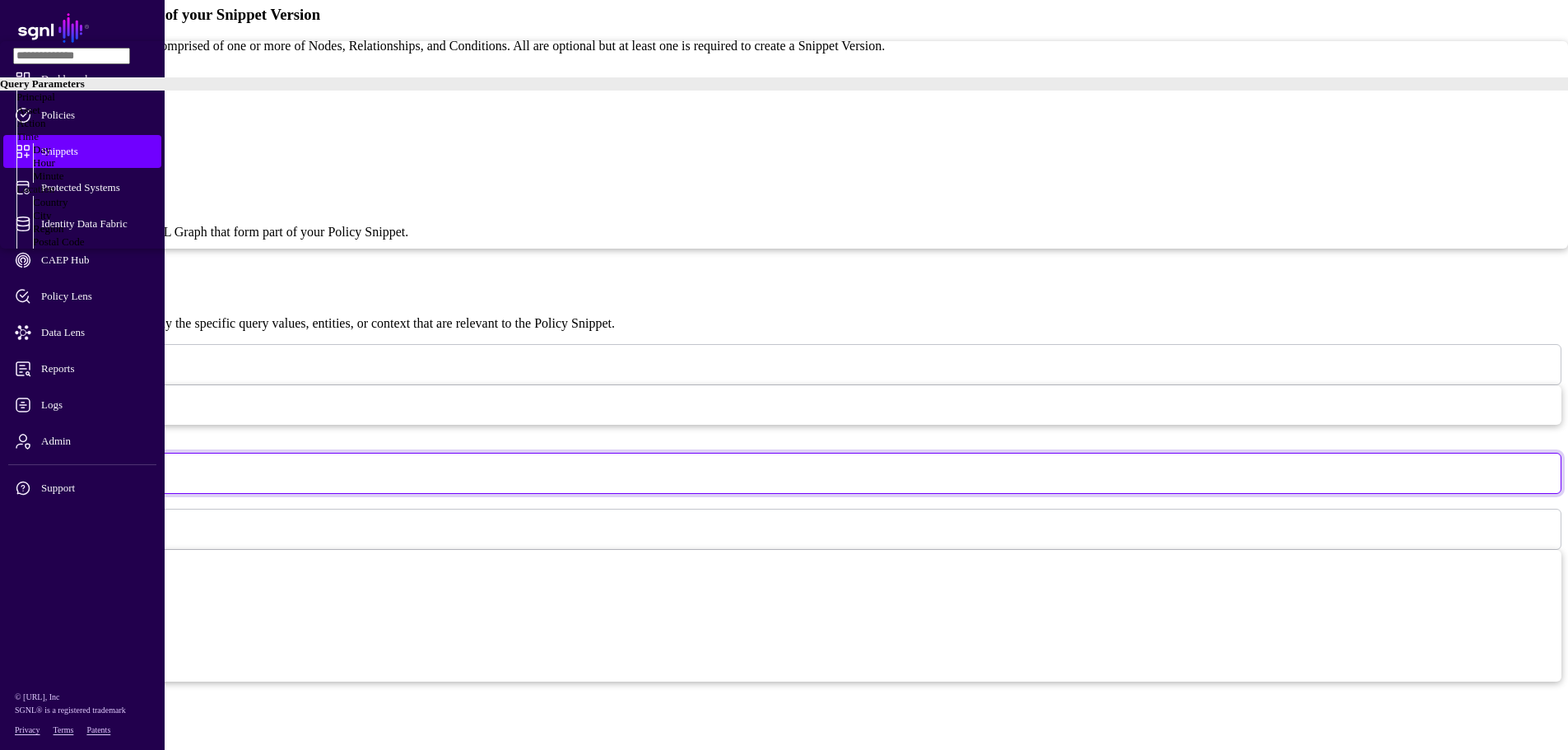
scroll to position [0, 0]
click at [289, 130] on div "Action" at bounding box center [792, 123] width 1551 height 13
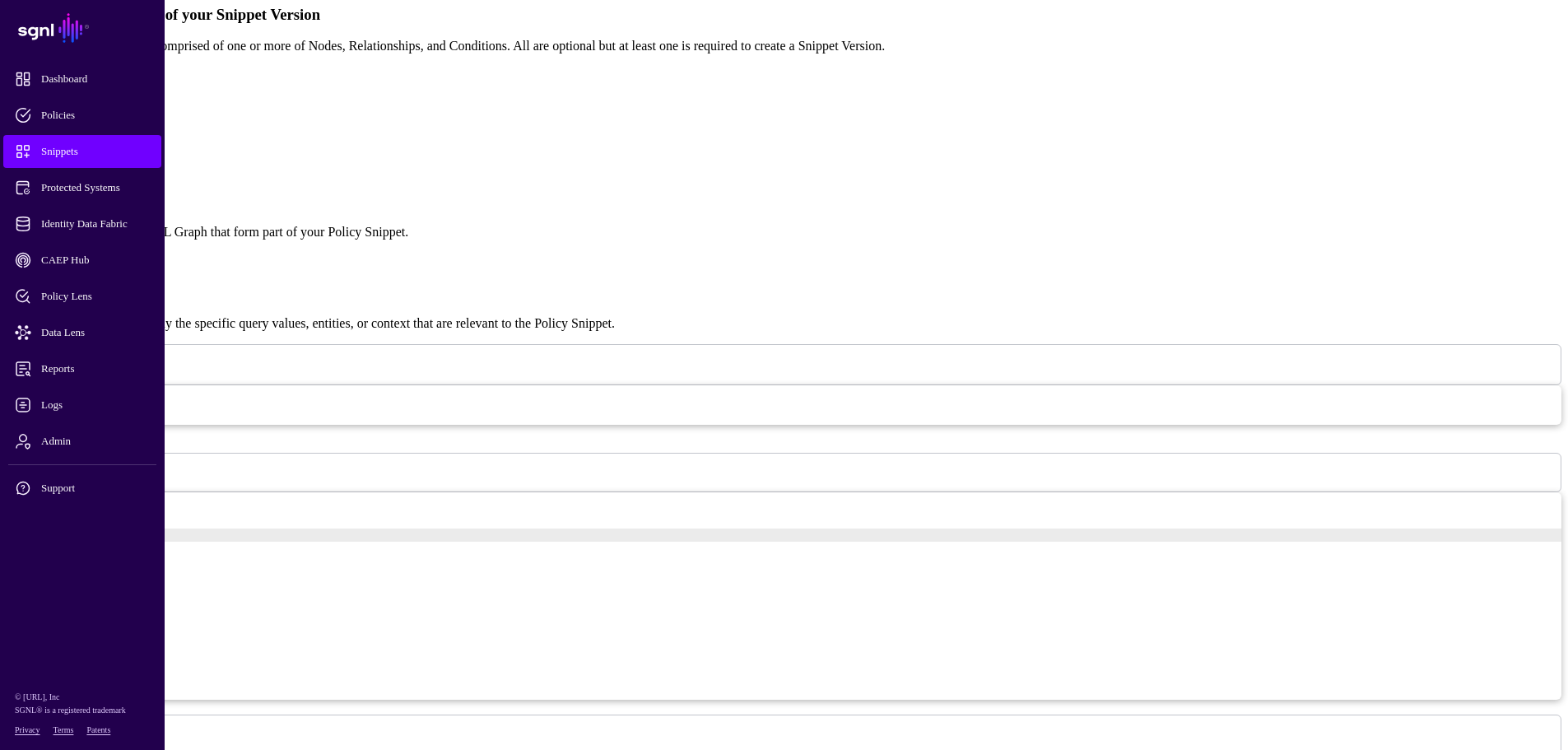
click at [28, 640] on span at bounding box center [28, 734] width 0 height 14
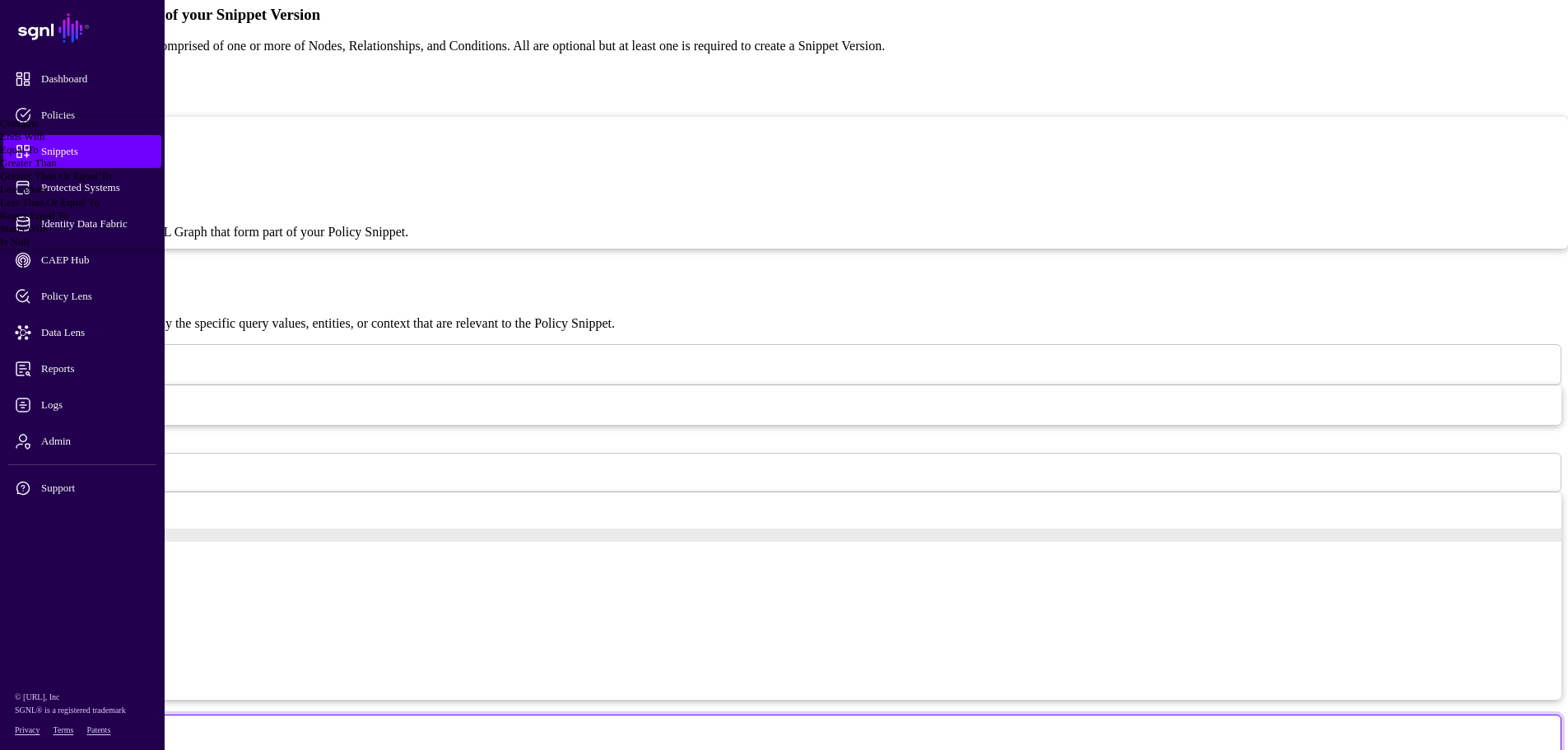
click at [38, 156] on span "Equal To" at bounding box center [19, 149] width 38 height 13
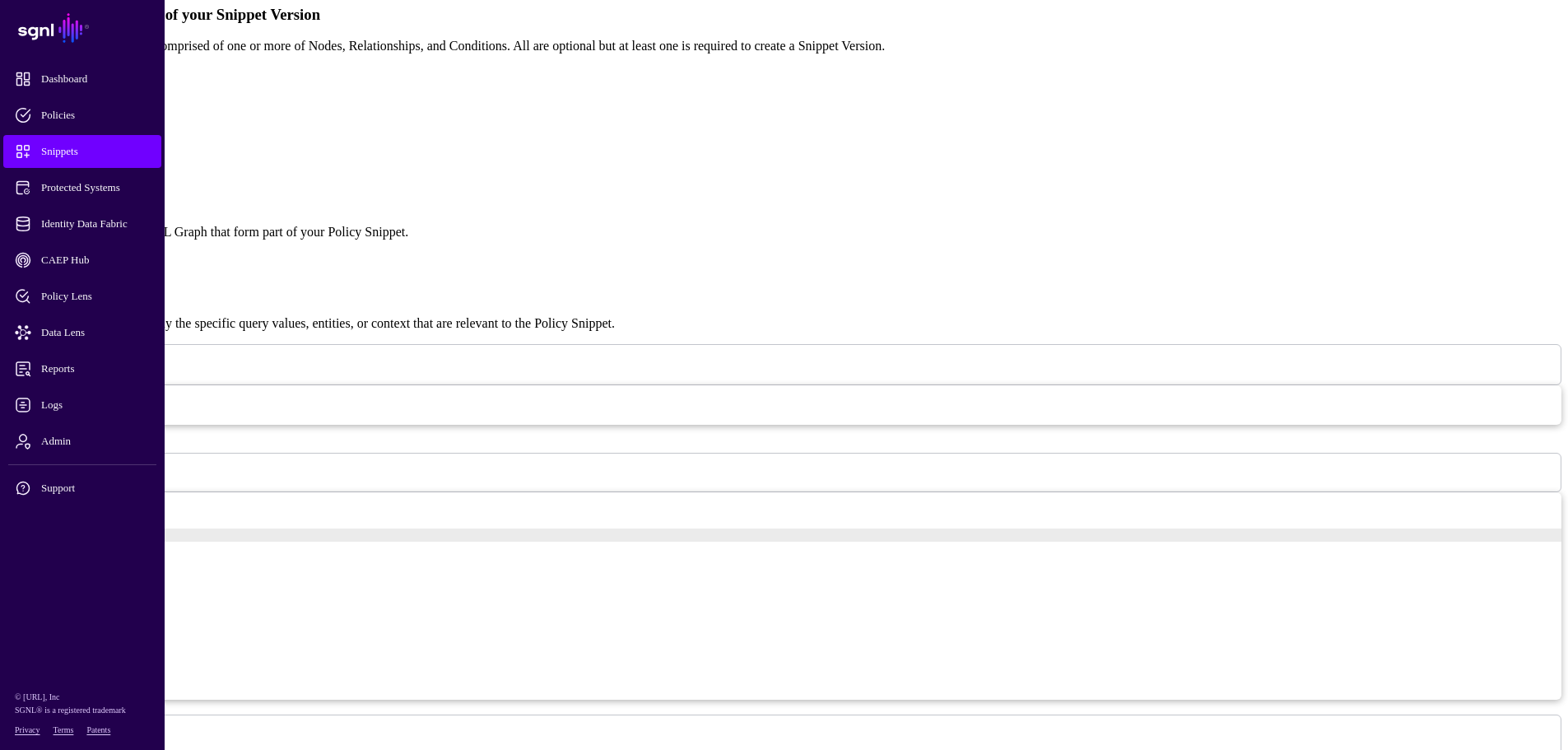
type input "*********"
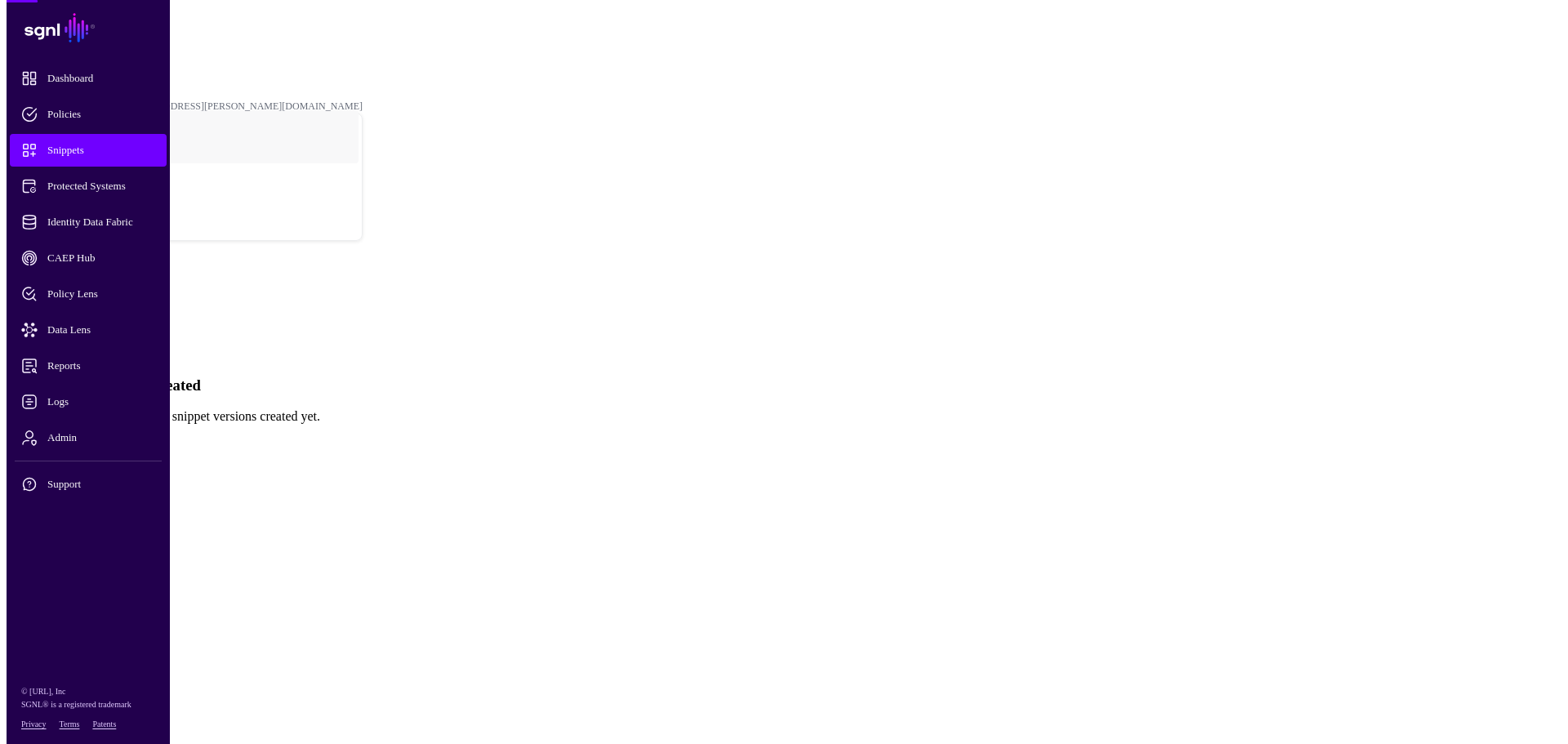
scroll to position [0, 0]
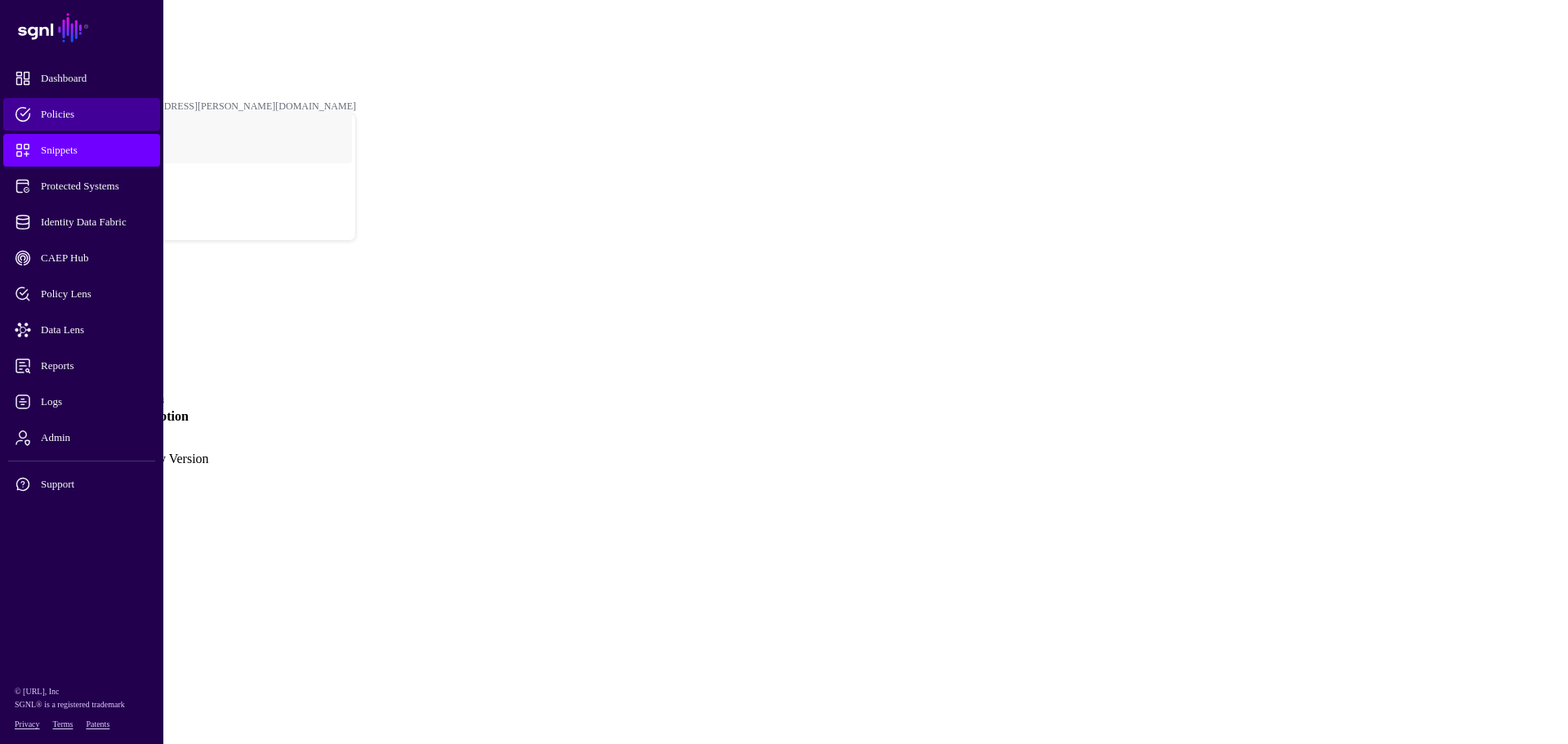
click at [51, 116] on span "Policies" at bounding box center [95, 114] width 160 height 17
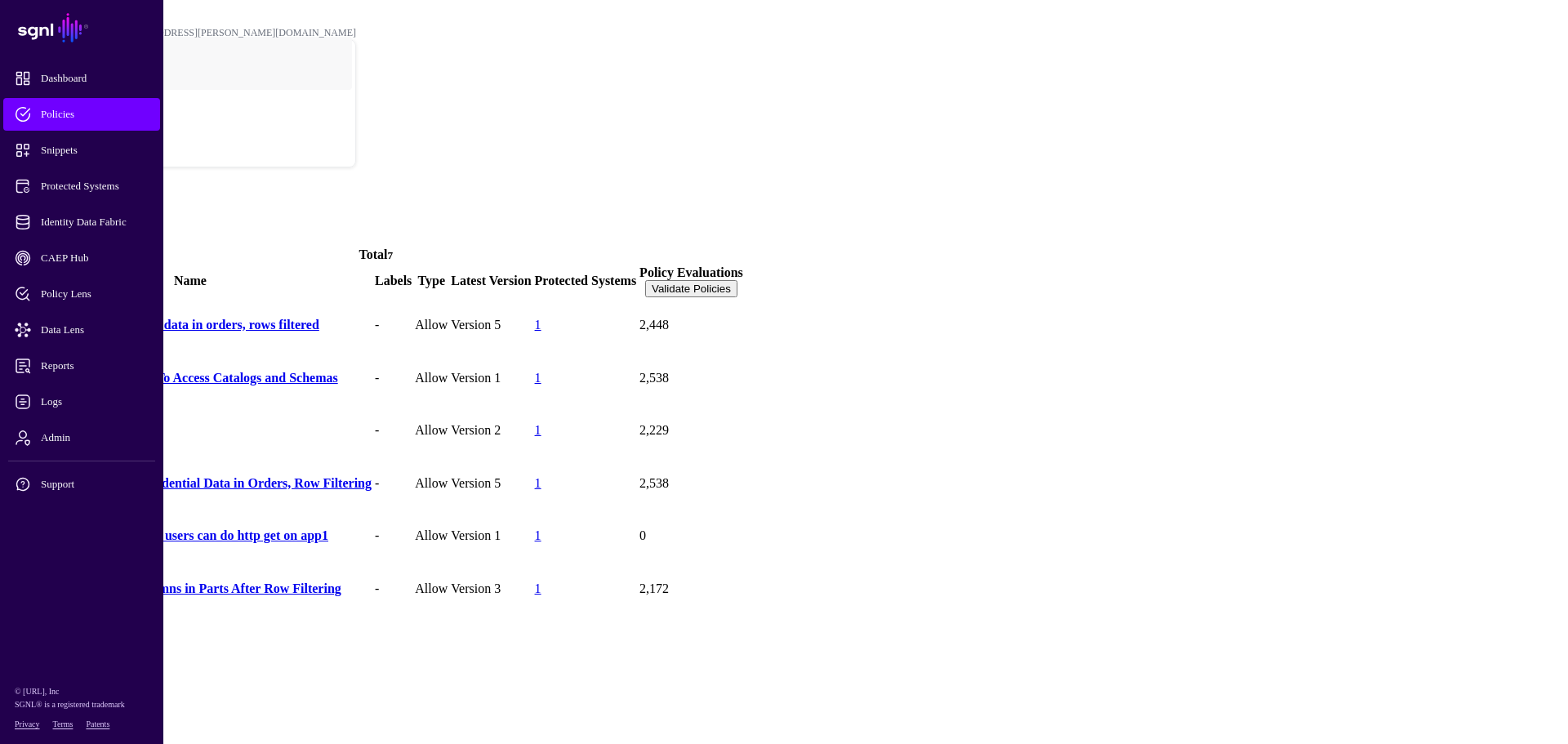
click at [7, 231] on span at bounding box center [7, 238] width 0 height 14
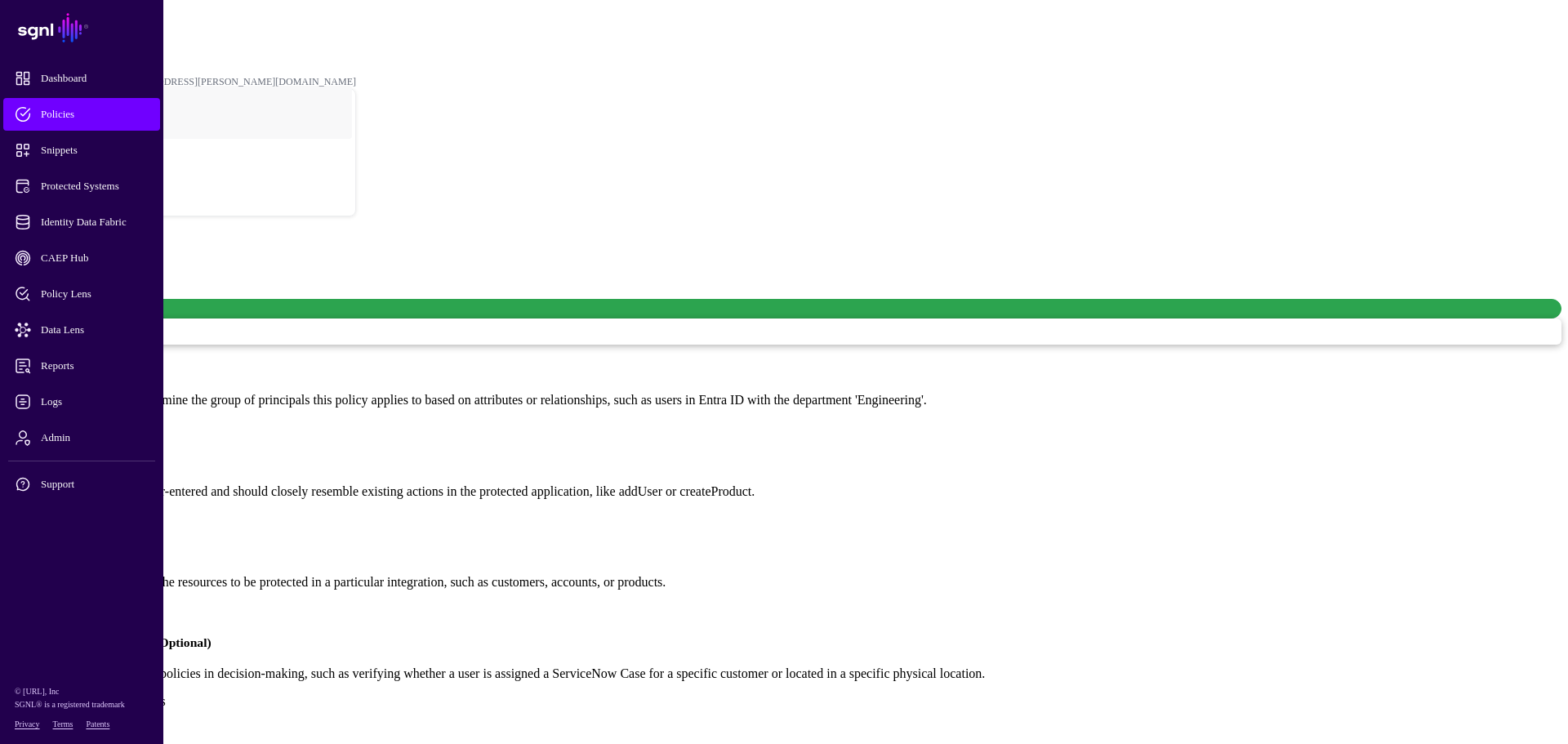
click at [160, 420] on link "Add Principal Snippets" at bounding box center [100, 427] width 121 height 14
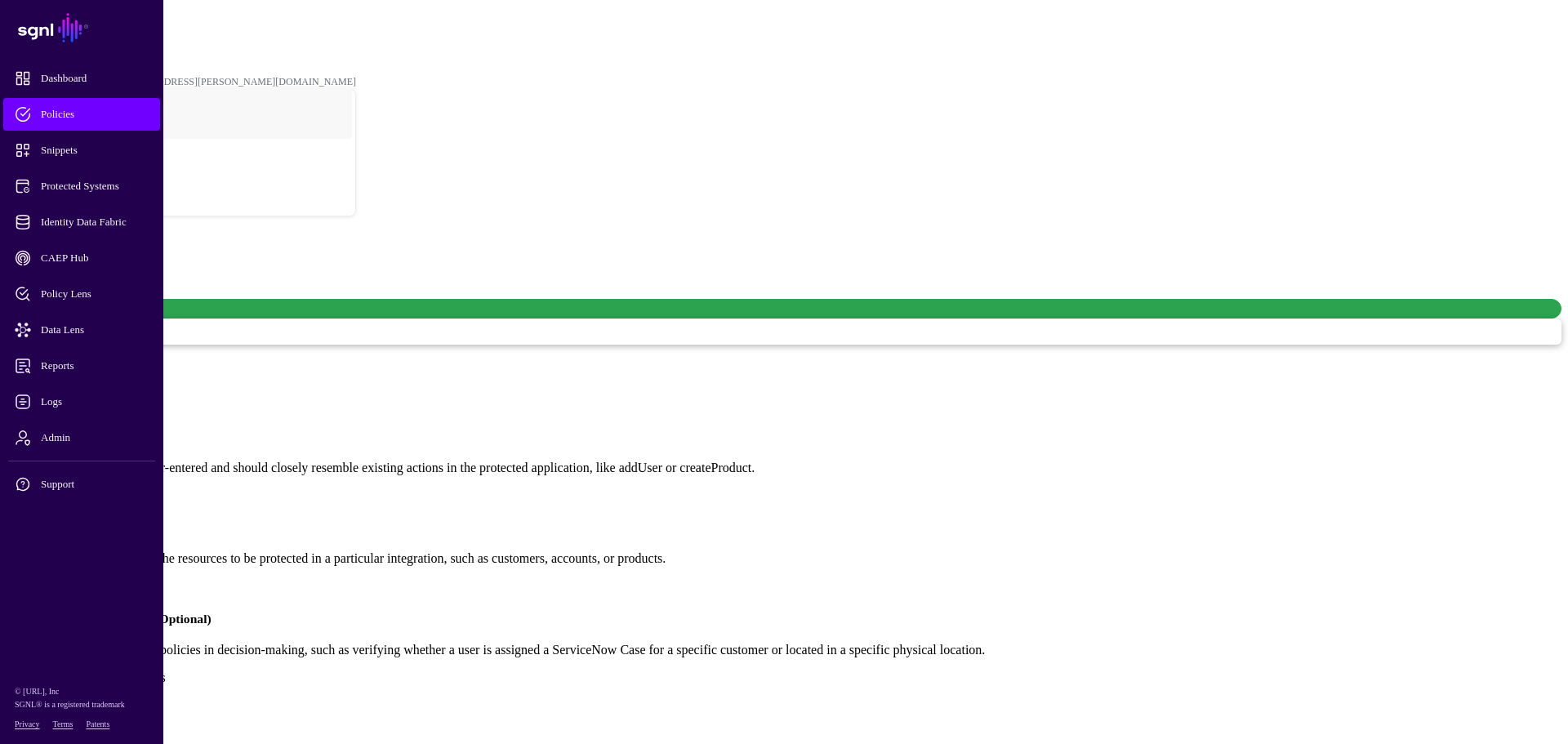
click at [148, 488] on link "Add Action Snippets" at bounding box center [93, 495] width 109 height 14
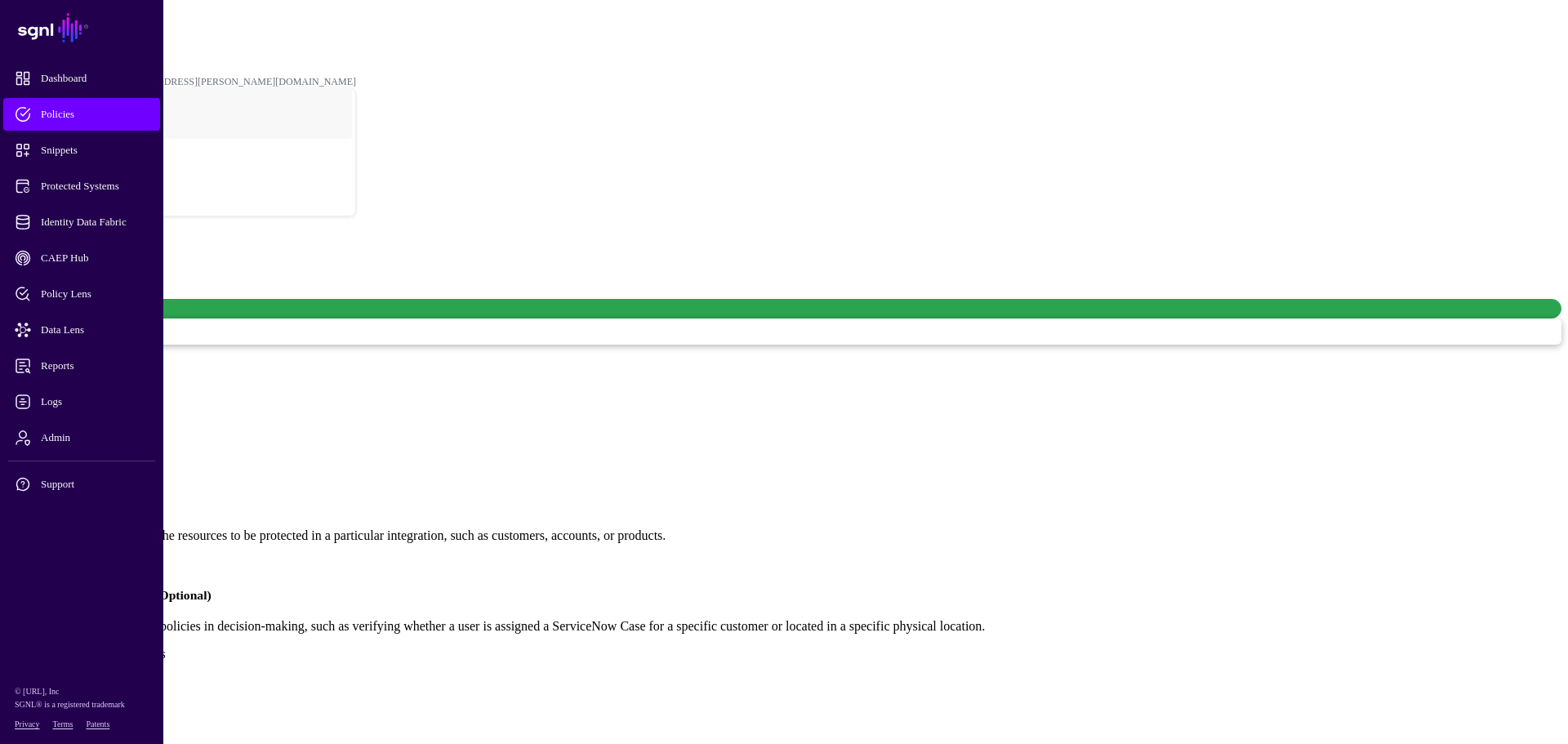
click at [141, 556] on link "Add Asset Snippets" at bounding box center [90, 563] width 102 height 14
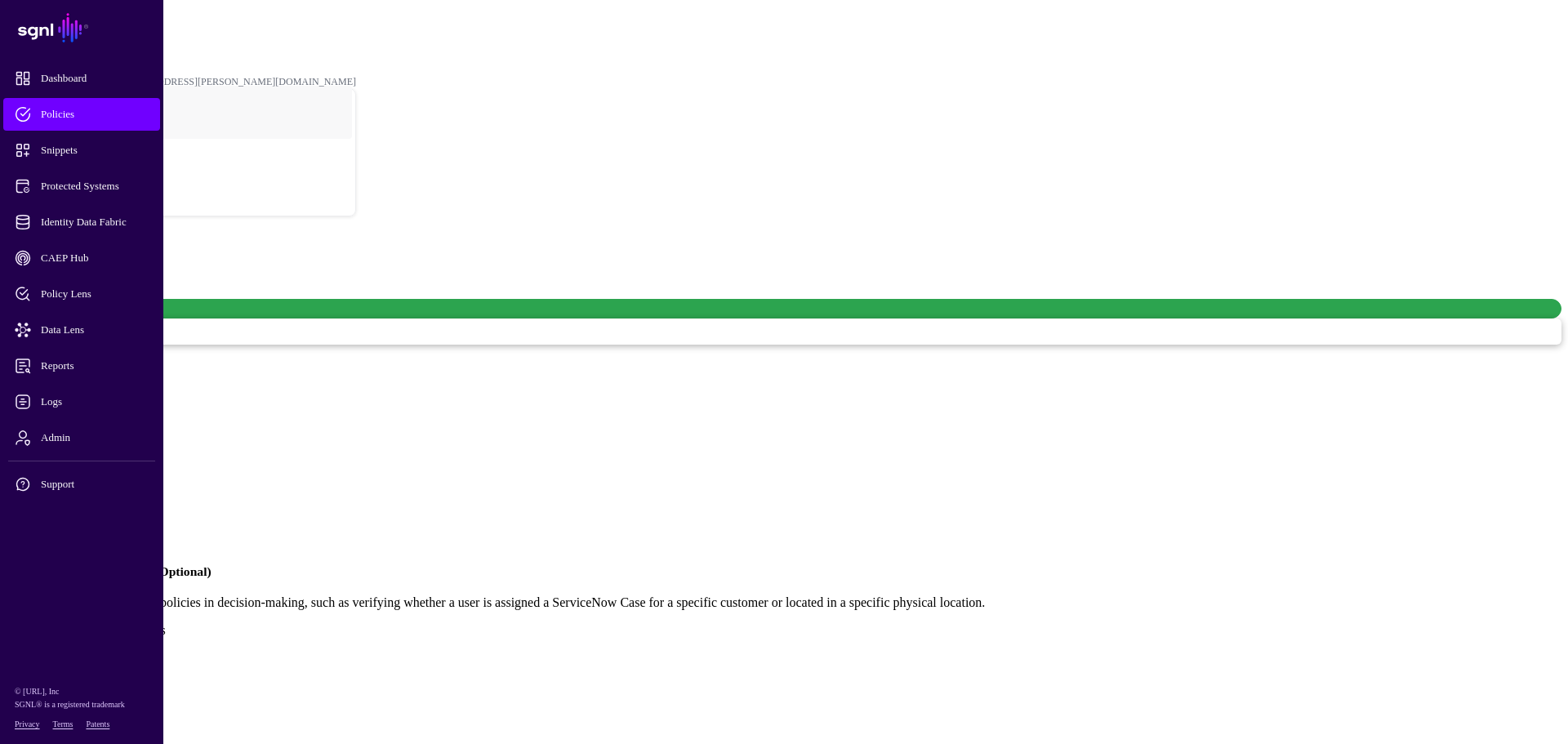
click at [166, 623] on link "Add Condition Snippets" at bounding box center [102, 630] width 126 height 14
click at [1098, 579] on form "Policies / New Policy Version 1 Add Description Add Labels Allow Allow Deny Pri…" at bounding box center [784, 536] width 1555 height 623
click at [77, 635] on link "Show Preview" at bounding box center [45, 636] width 76 height 14
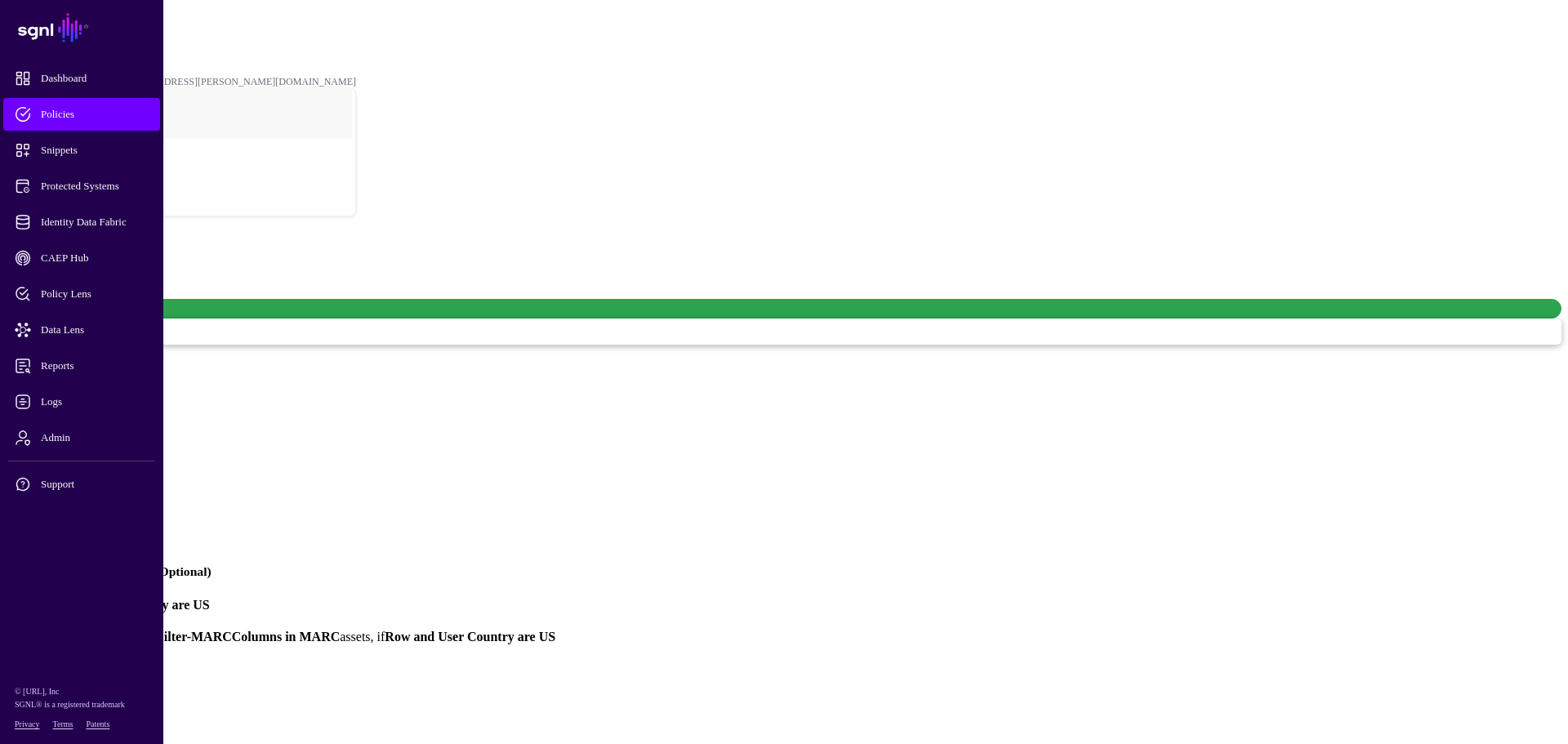
drag, startPoint x: 1181, startPoint y: 617, endPoint x: 1171, endPoint y: 609, distance: 12.8
click at [7, 635] on link at bounding box center [7, 644] width 0 height 0
click at [1170, 635] on div "Cancel Save" at bounding box center [784, 653] width 1555 height 18
click at [82, 635] on link "Show Preview" at bounding box center [45, 636] width 76 height 14
click at [1153, 356] on form "Policies / New Policy Version 1 Add Description Add Labels Allow Allow Deny Pri…" at bounding box center [784, 544] width 1555 height 637
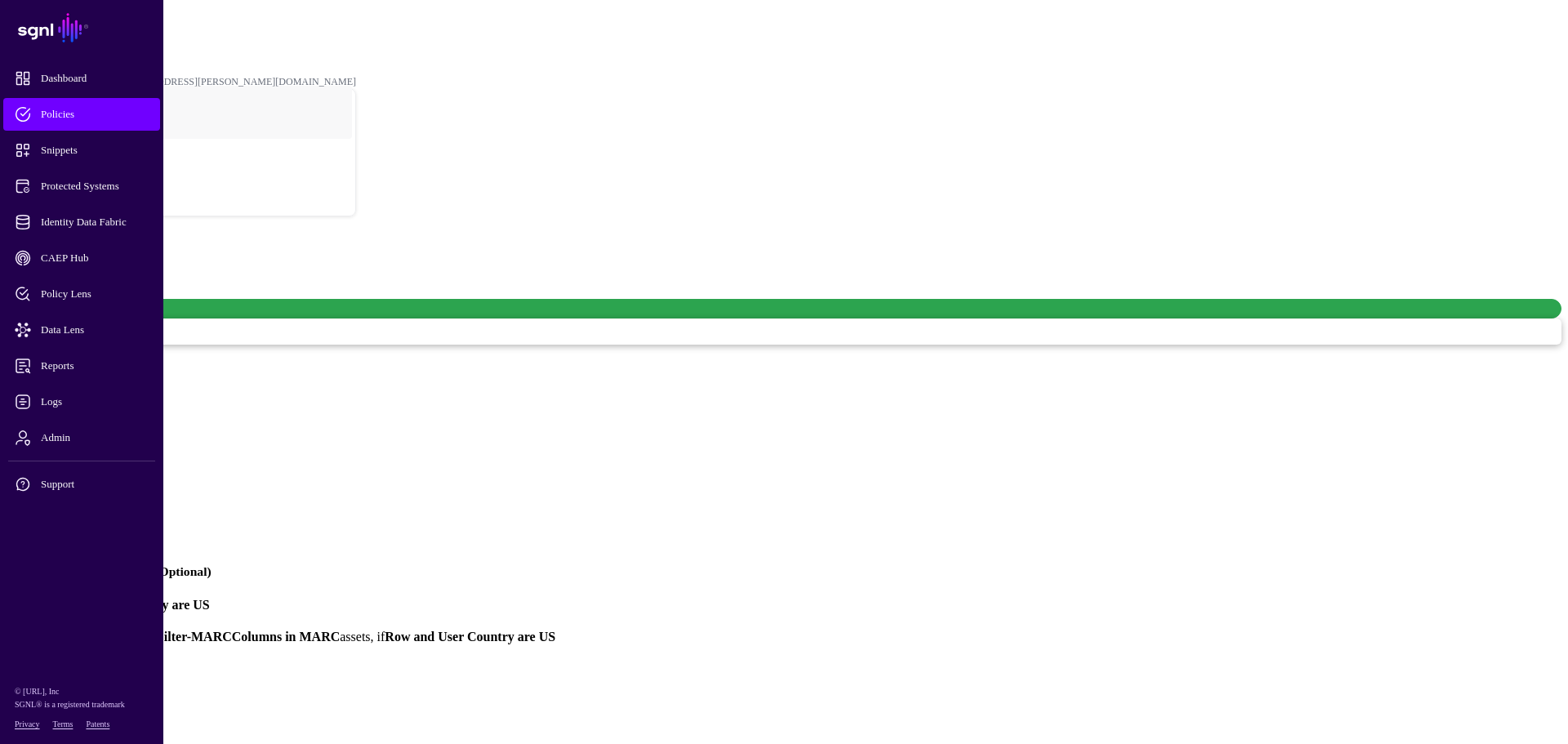
click at [7, 635] on link at bounding box center [7, 644] width 0 height 0
click at [122, 241] on input "text" at bounding box center [65, 248] width 116 height 17
type input "**********"
click at [80, 635] on button "Save" at bounding box center [61, 653] width 37 height 18
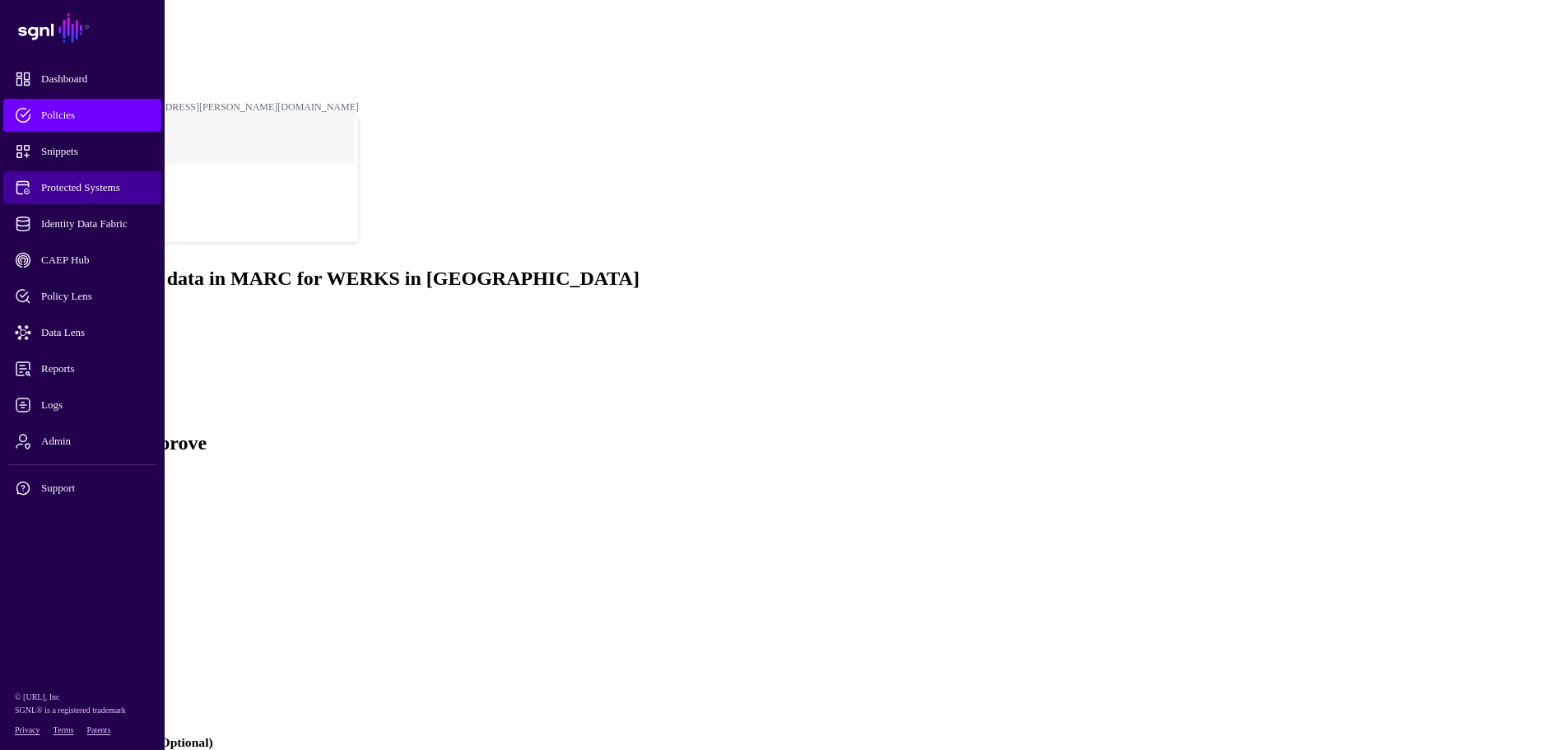
click at [71, 183] on span "Protected Systems" at bounding box center [96, 187] width 162 height 17
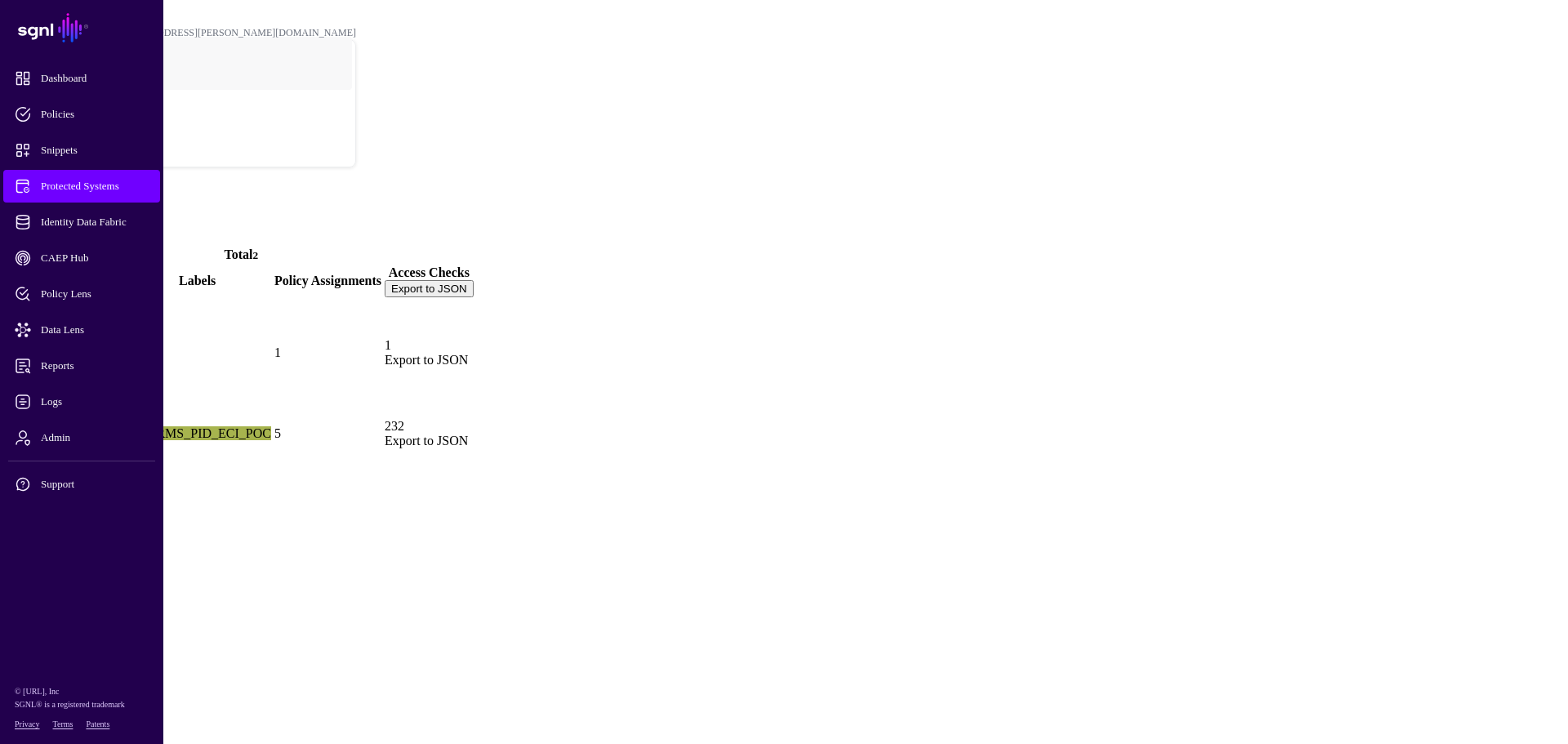
click at [120, 426] on link "Trino" at bounding box center [67, 433] width 108 height 14
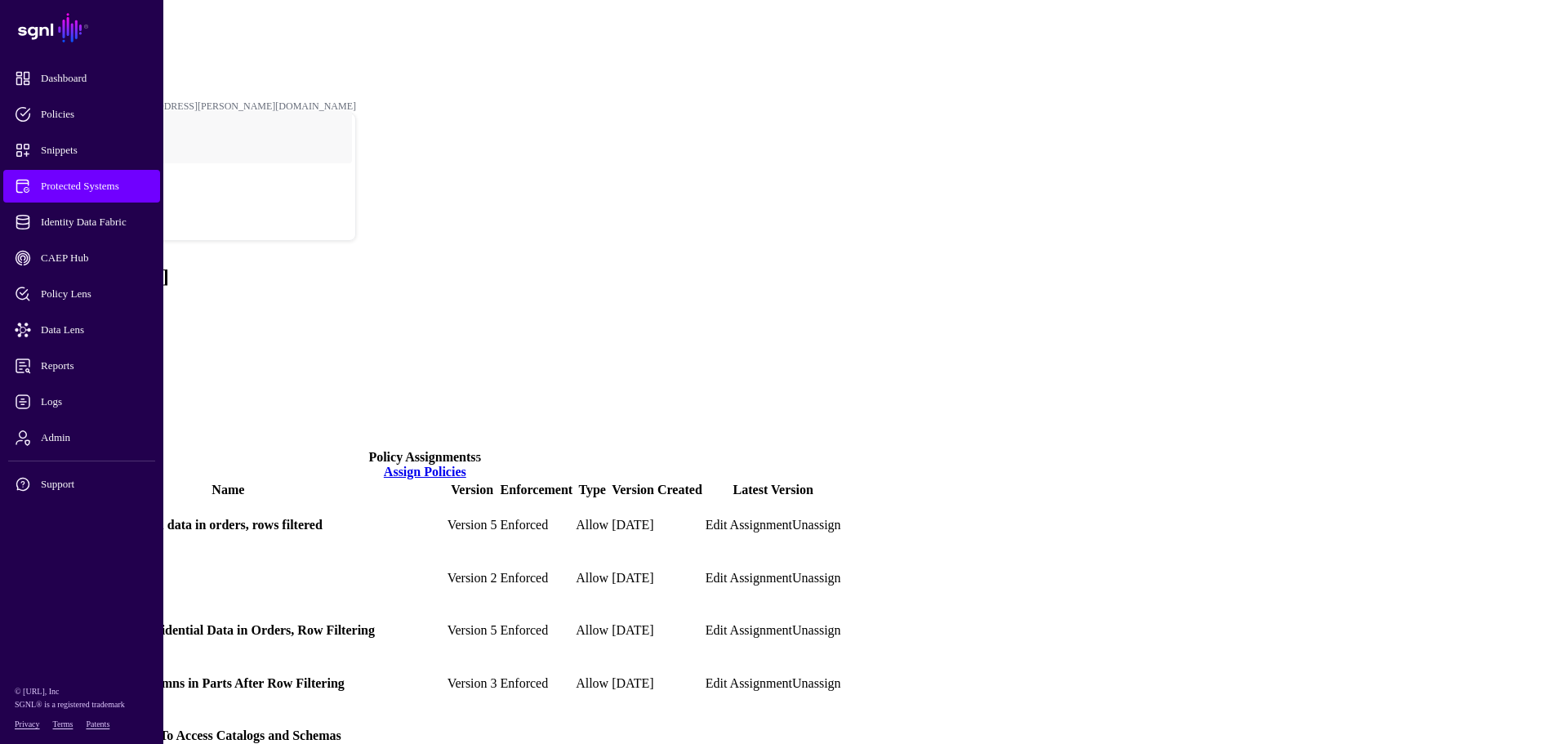
click at [467, 464] on link "Assign Policies" at bounding box center [426, 471] width 82 height 14
